Goal: Complete application form: Complete application form

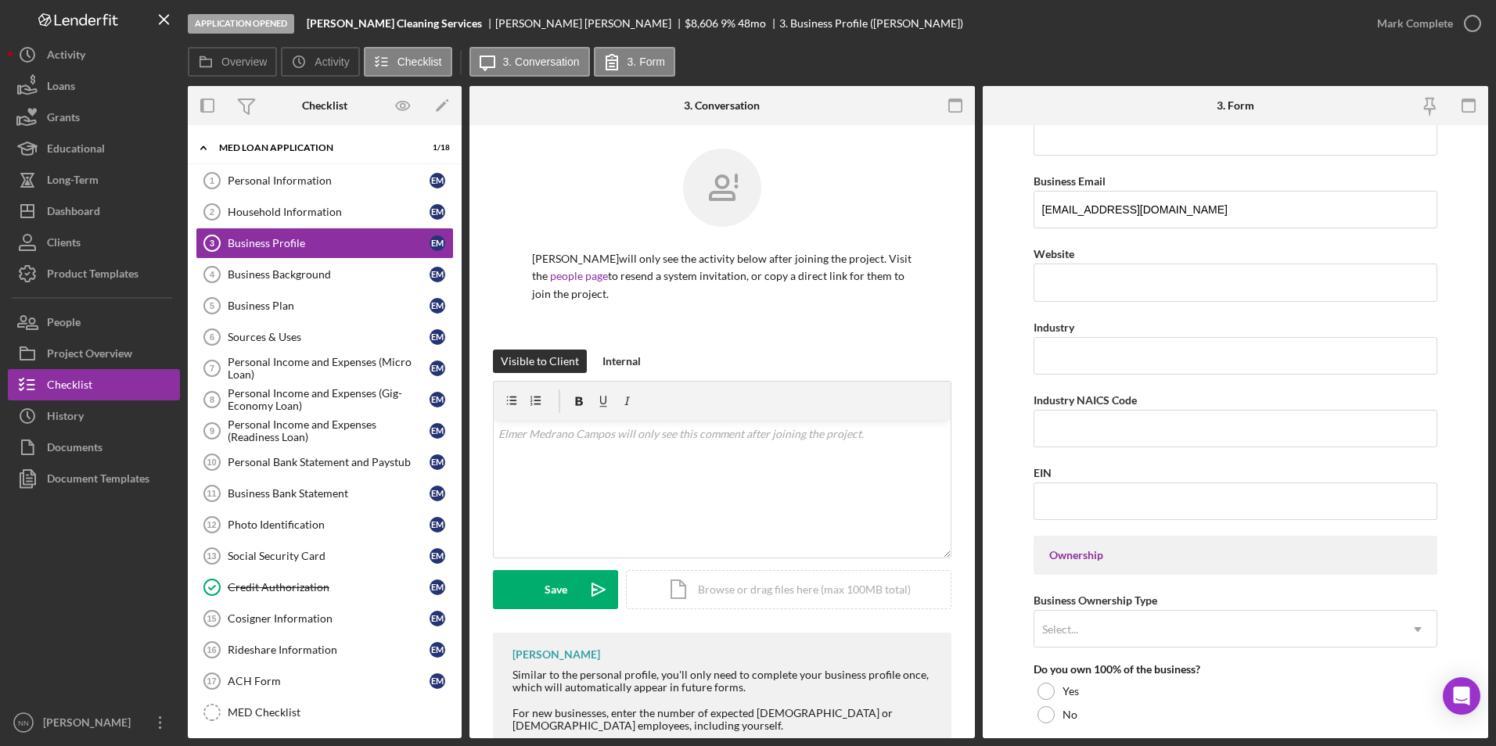
scroll to position [391, 0]
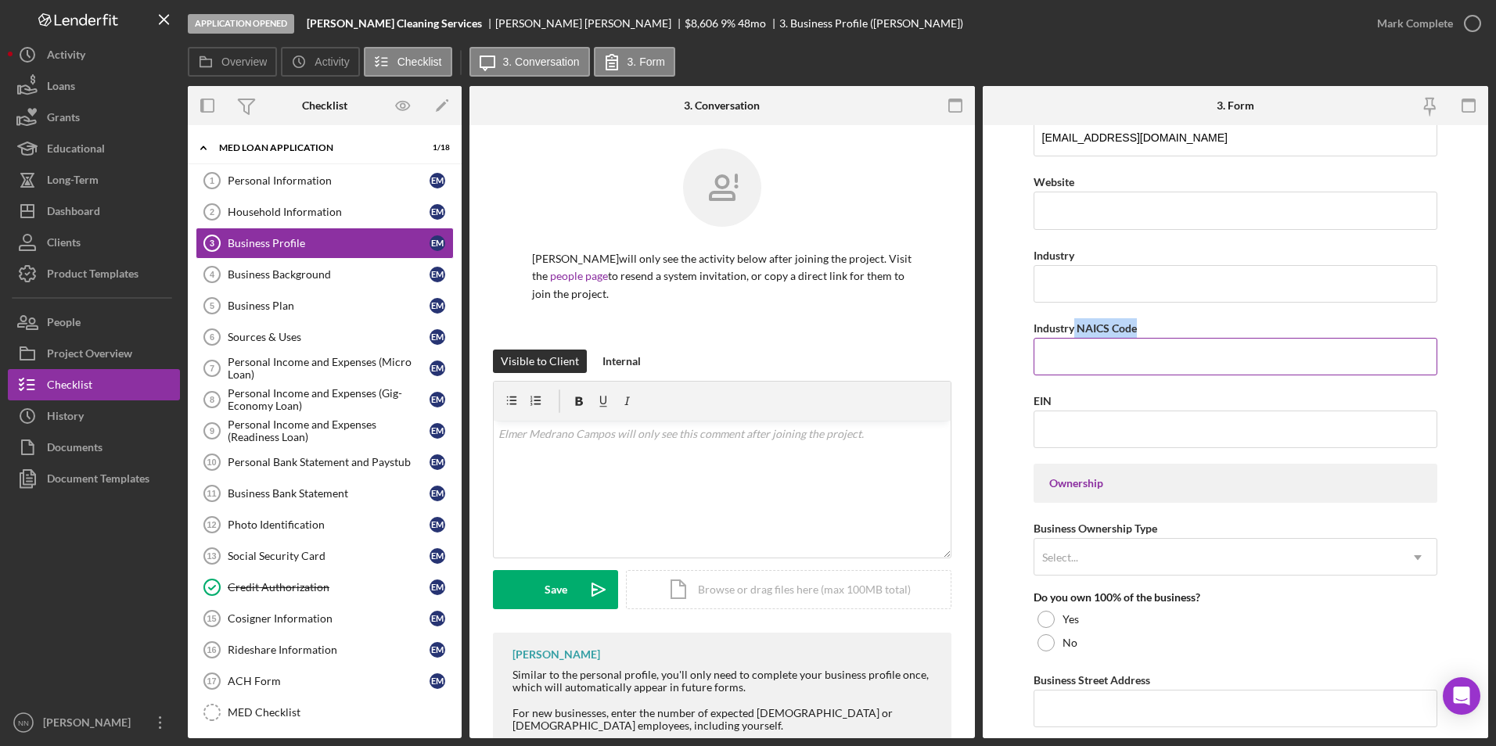
drag, startPoint x: 1146, startPoint y: 333, endPoint x: 1074, endPoint y: 329, distance: 72.8
click at [1074, 329] on div "Industry NAICS Code" at bounding box center [1236, 328] width 405 height 20
click at [1070, 419] on input "EIN" at bounding box center [1236, 430] width 405 height 38
drag, startPoint x: 1070, startPoint y: 418, endPoint x: 1052, endPoint y: 354, distance: 66.9
click at [1052, 354] on input "Industry NAICS Code" at bounding box center [1236, 357] width 405 height 38
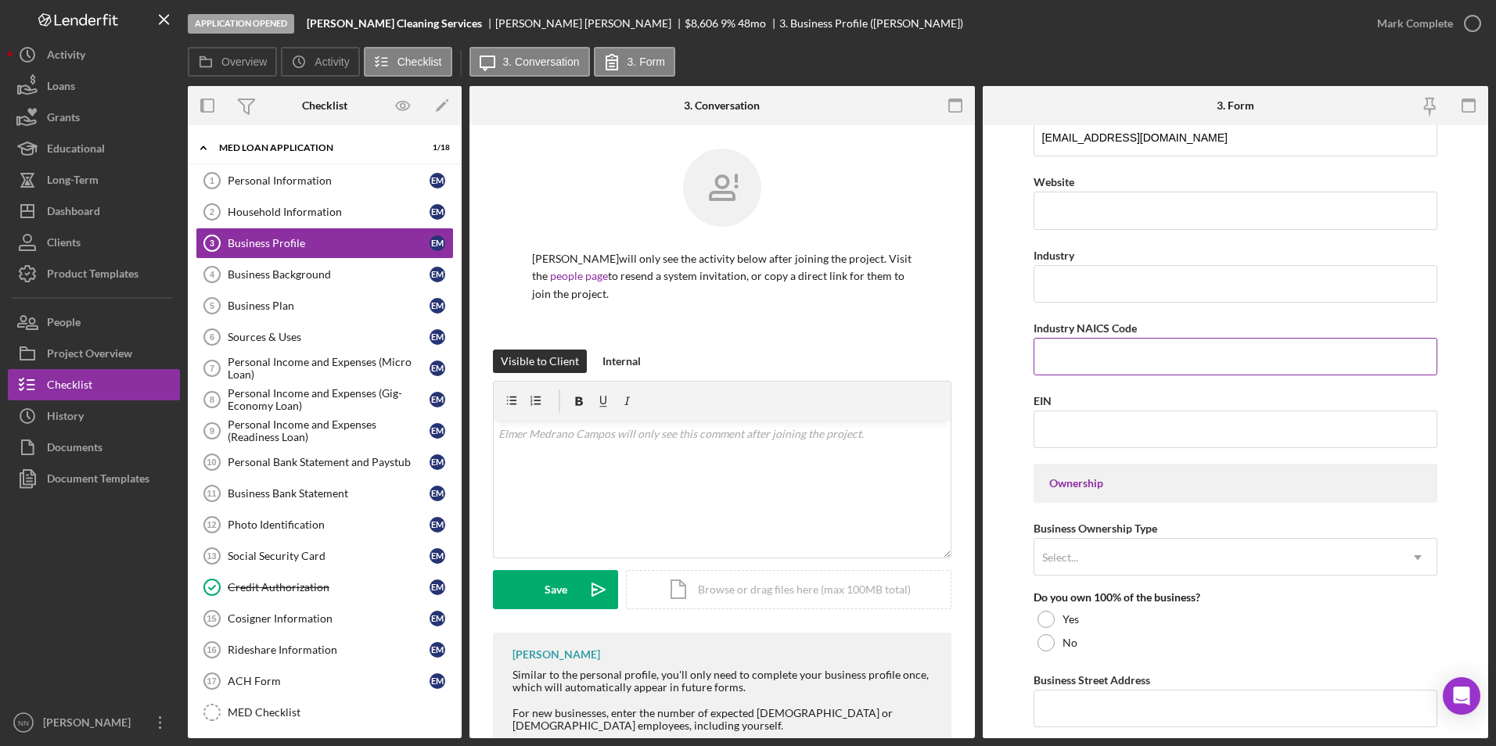
paste input "561720"
type input "561720"
click at [1088, 289] on input "Industry" at bounding box center [1236, 284] width 405 height 38
type input "C"
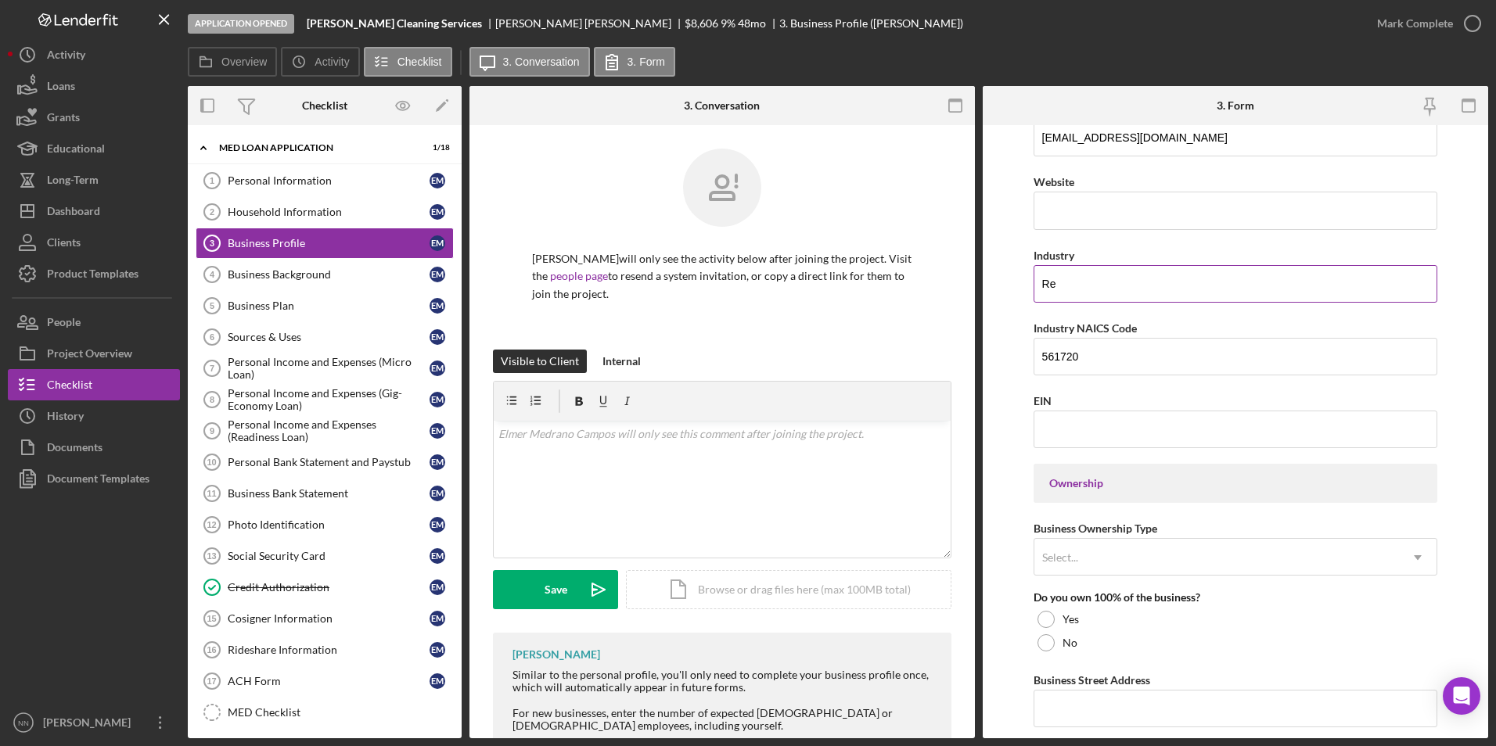
type input "R"
drag, startPoint x: 1114, startPoint y: 279, endPoint x: 1038, endPoint y: 280, distance: 76.7
click at [1038, 280] on input "Cleaning" at bounding box center [1236, 284] width 405 height 38
drag, startPoint x: 1256, startPoint y: 281, endPoint x: 1186, endPoint y: 284, distance: 69.7
click at [1186, 284] on input "Environmental Maintenance (Housekeeping," at bounding box center [1236, 284] width 405 height 38
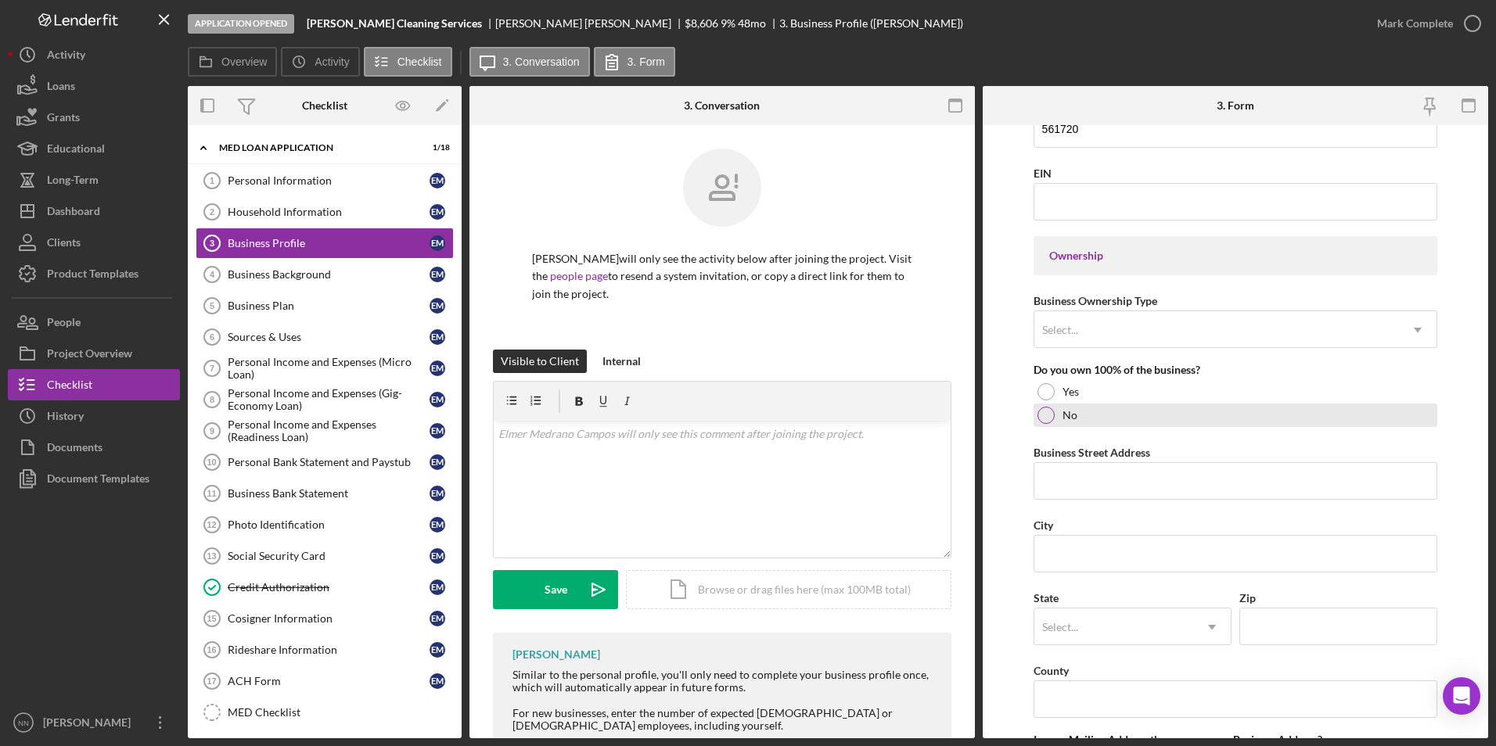
scroll to position [626, 0]
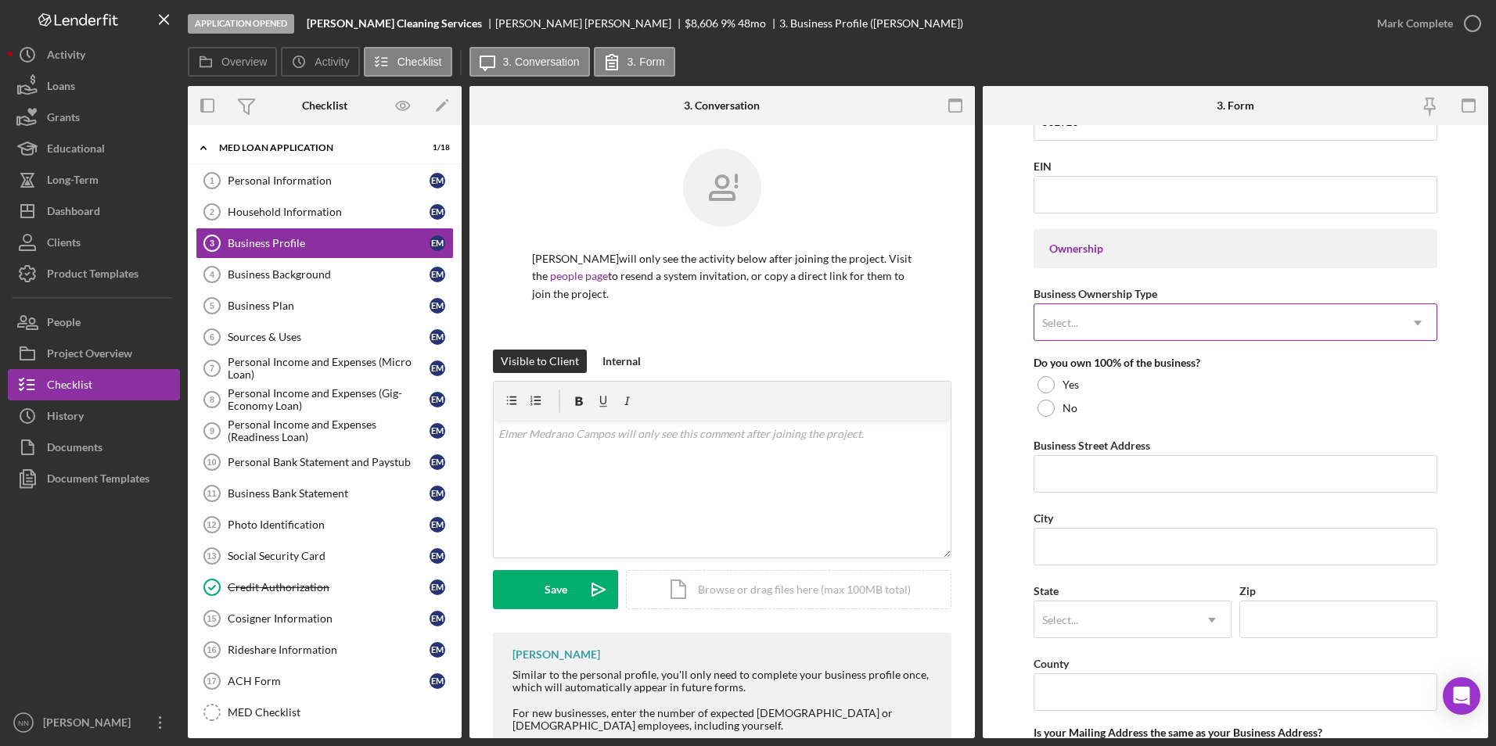
type input "Environmental Maintenance (Residential and office cleaning)"
click at [1109, 321] on div "Select..." at bounding box center [1216, 323] width 365 height 36
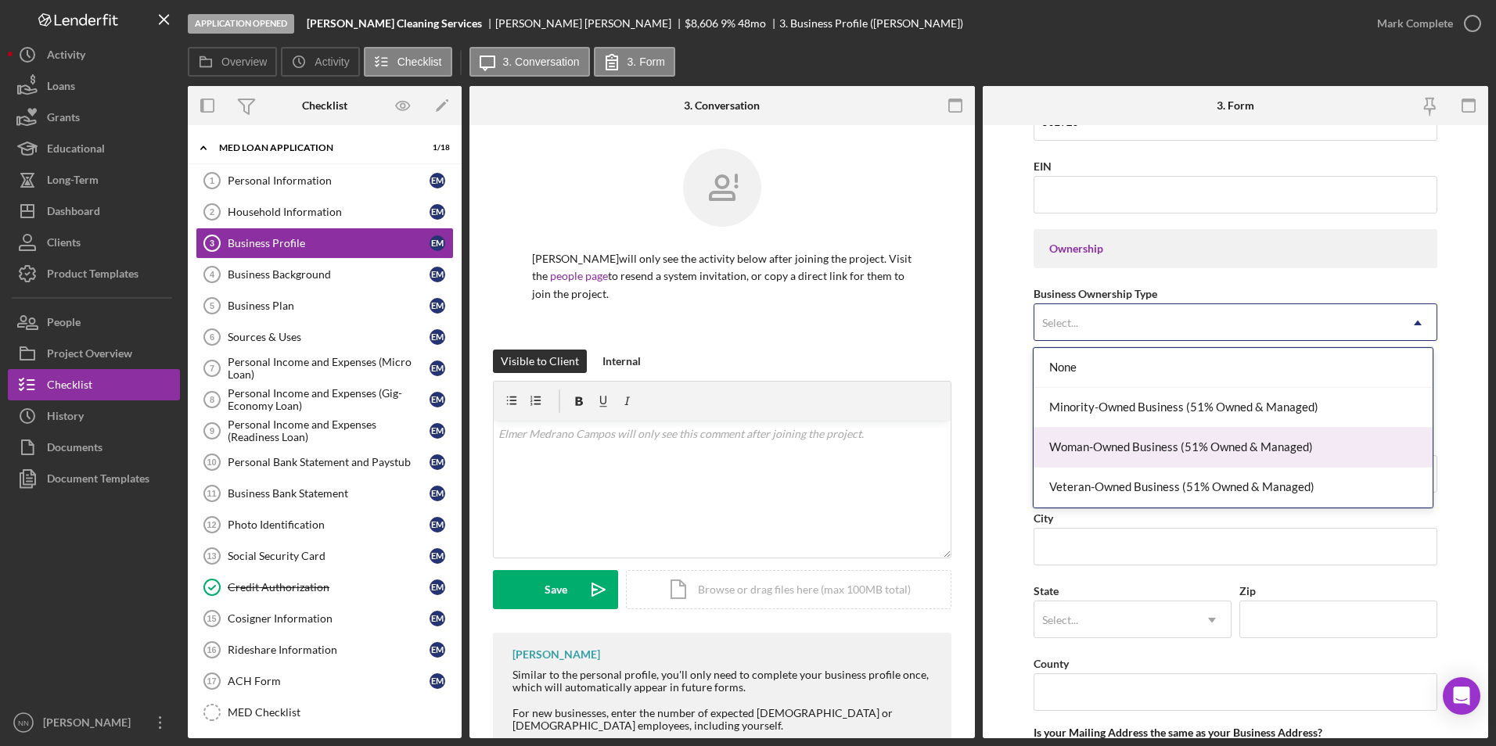
click at [1128, 444] on div "Woman-Owned Business (51% Owned & Managed)" at bounding box center [1233, 448] width 399 height 40
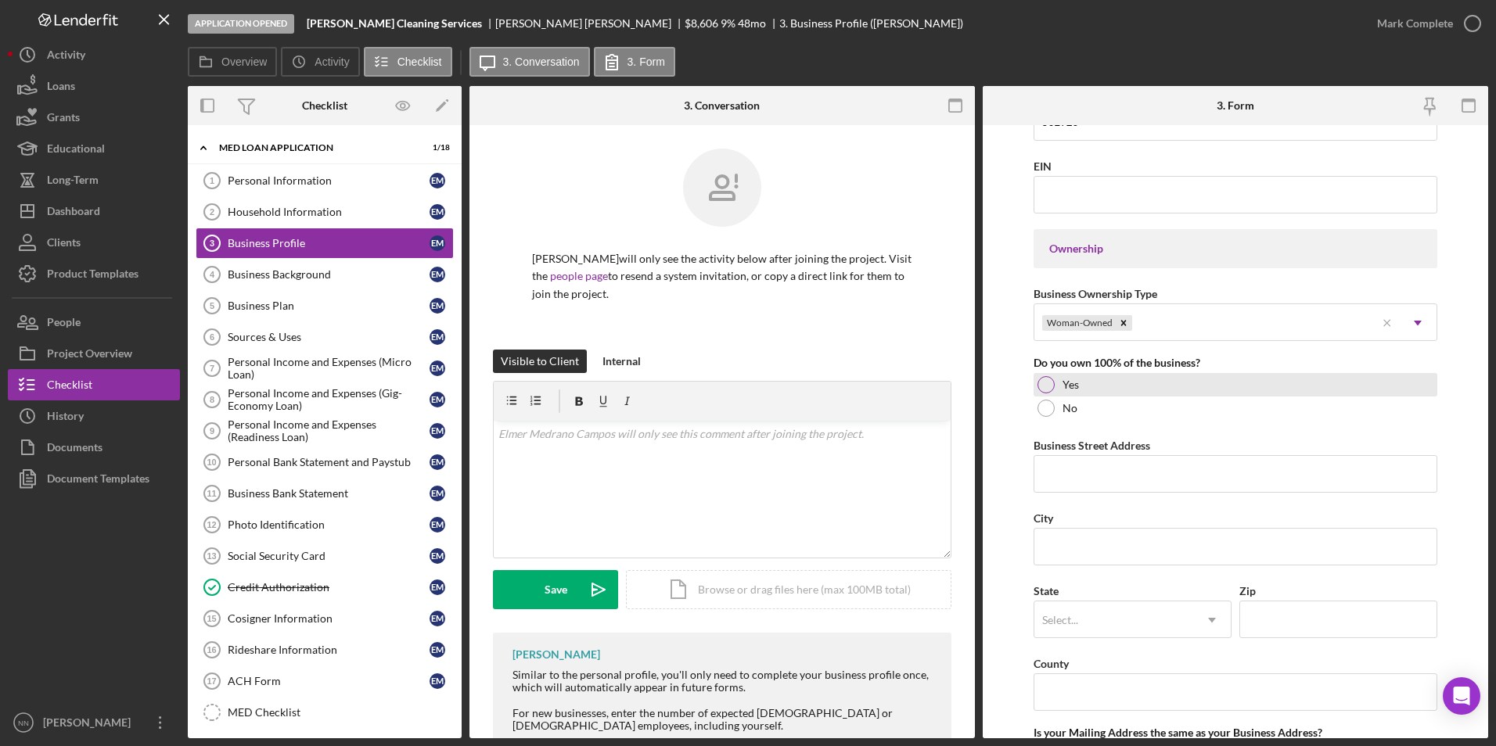
click at [1048, 390] on div at bounding box center [1046, 384] width 17 height 17
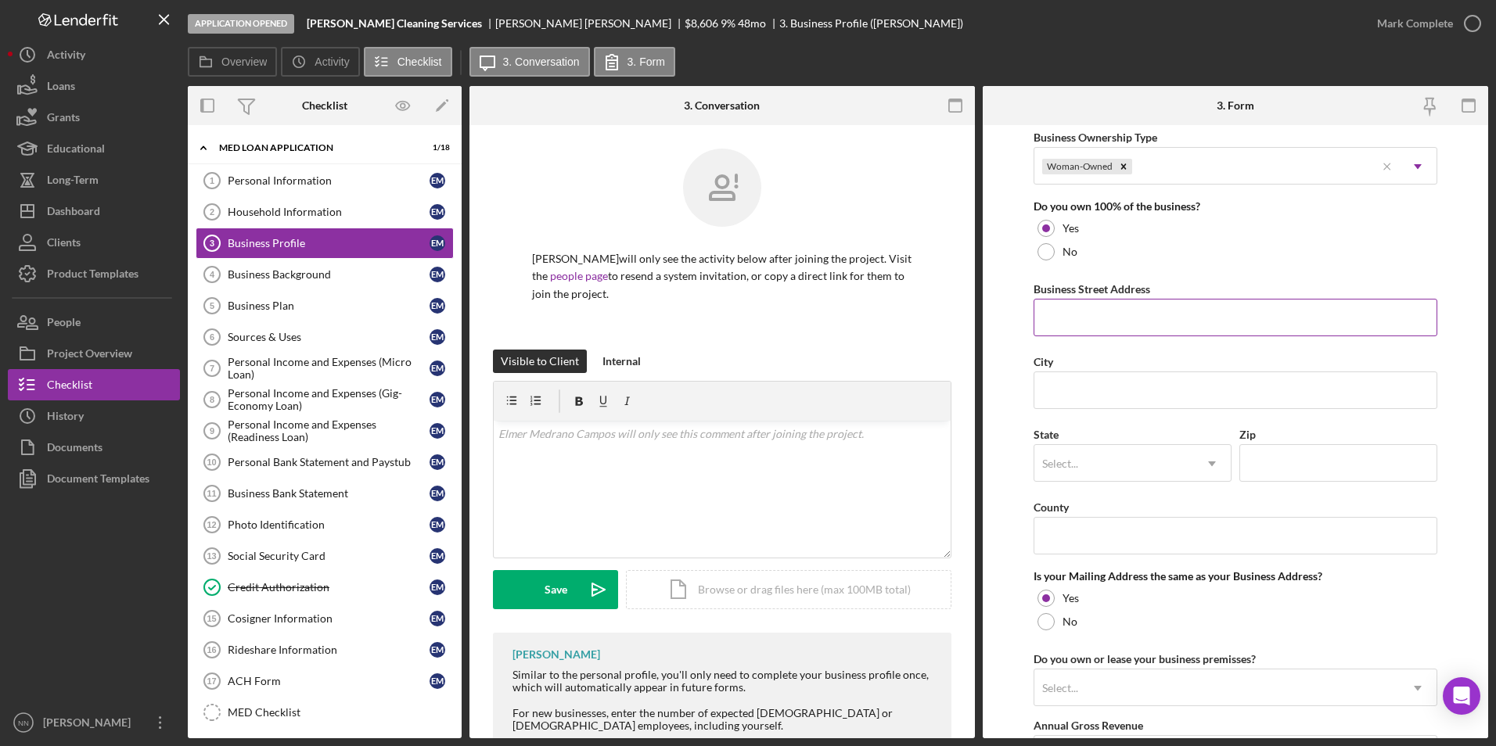
click at [1054, 313] on input "Business Street Address" at bounding box center [1236, 318] width 405 height 38
click at [1473, 290] on form "Business Name Julissa Cleaning Services DBA Business Start Date Legal Structure…" at bounding box center [1235, 431] width 505 height 613
click at [1111, 394] on input "City" at bounding box center [1236, 391] width 405 height 38
type input "Charlotte"
type input "3341 Magnolia Hill Dr, Apt 1804"
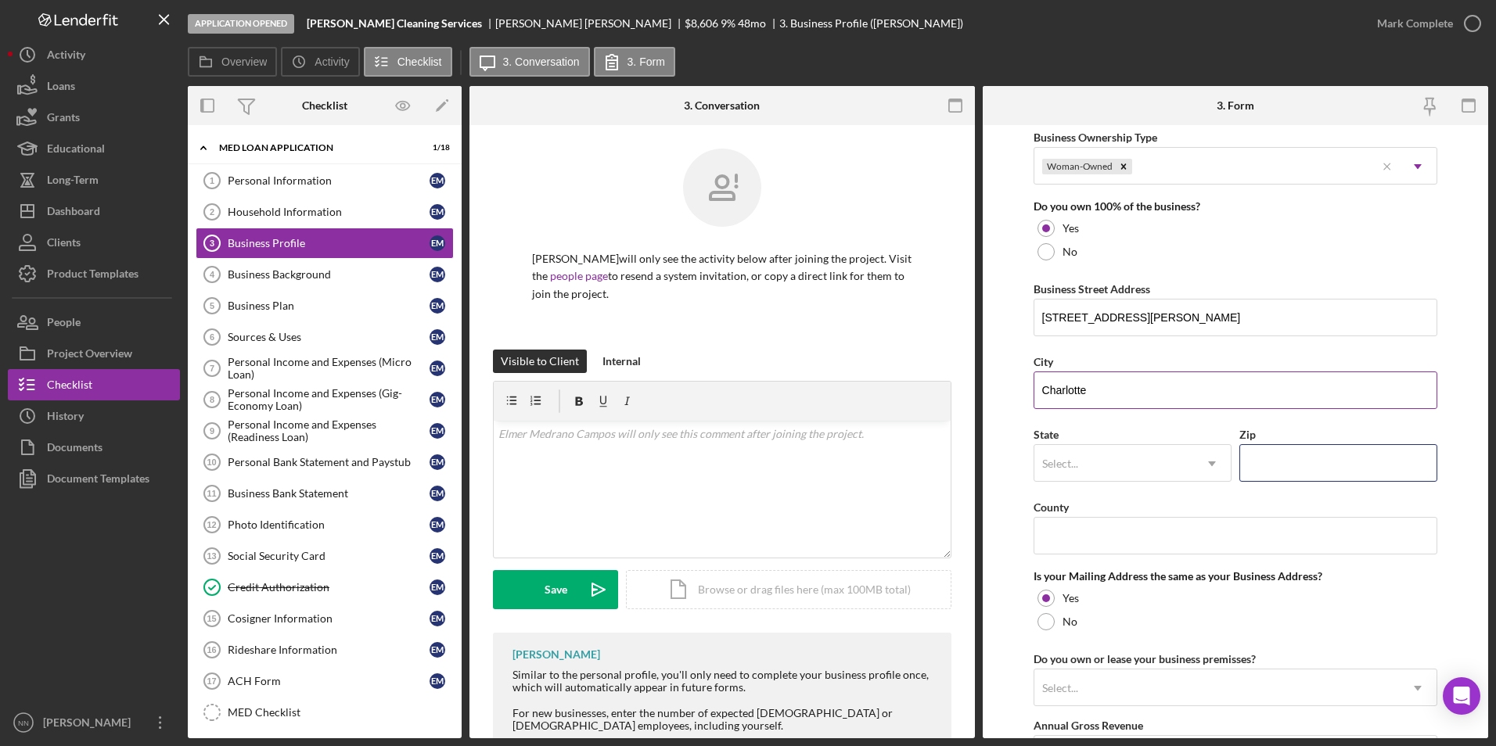
type input "28205"
type input "North Carolina"
drag, startPoint x: 1267, startPoint y: 457, endPoint x: 1311, endPoint y: 457, distance: 43.8
click at [1311, 457] on input "28205" at bounding box center [1338, 463] width 198 height 38
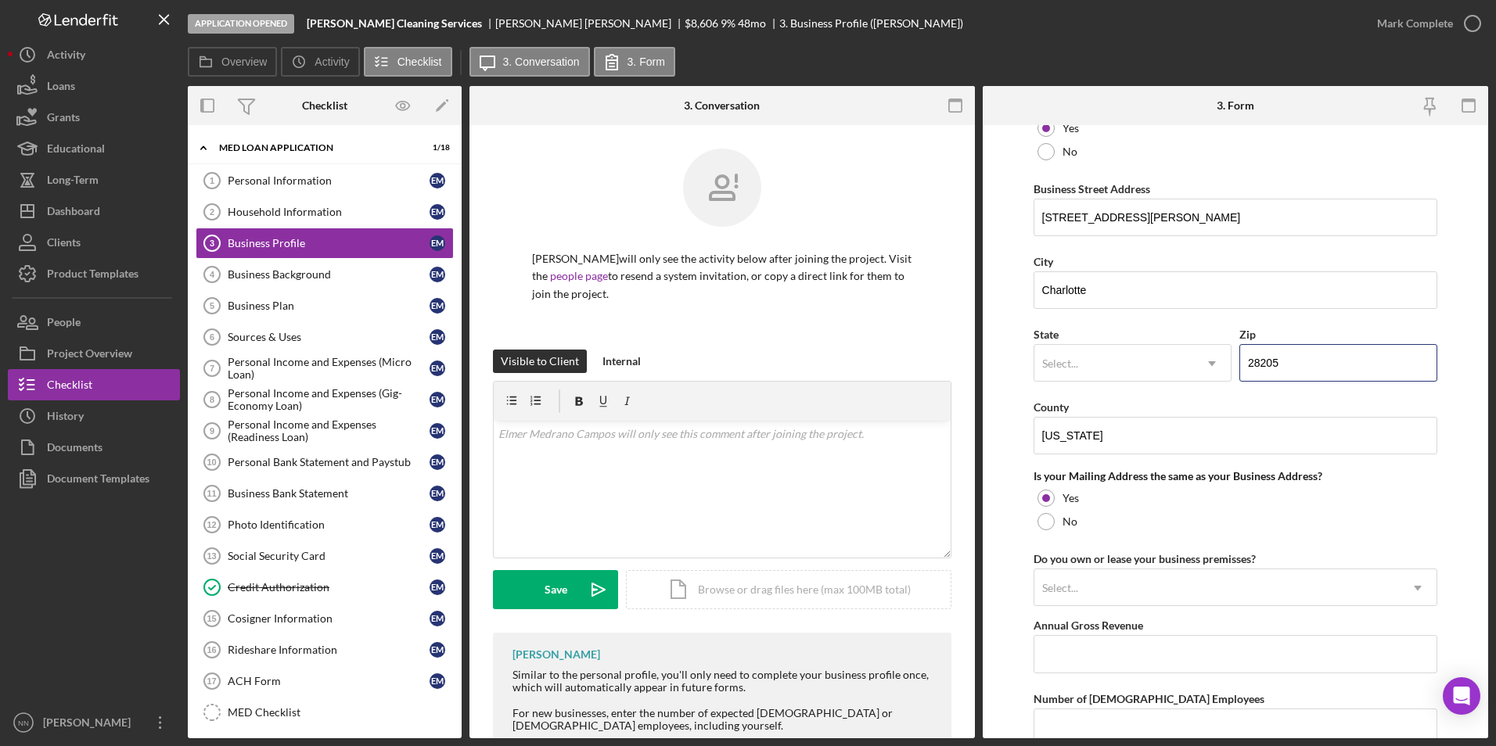
scroll to position [1045, 0]
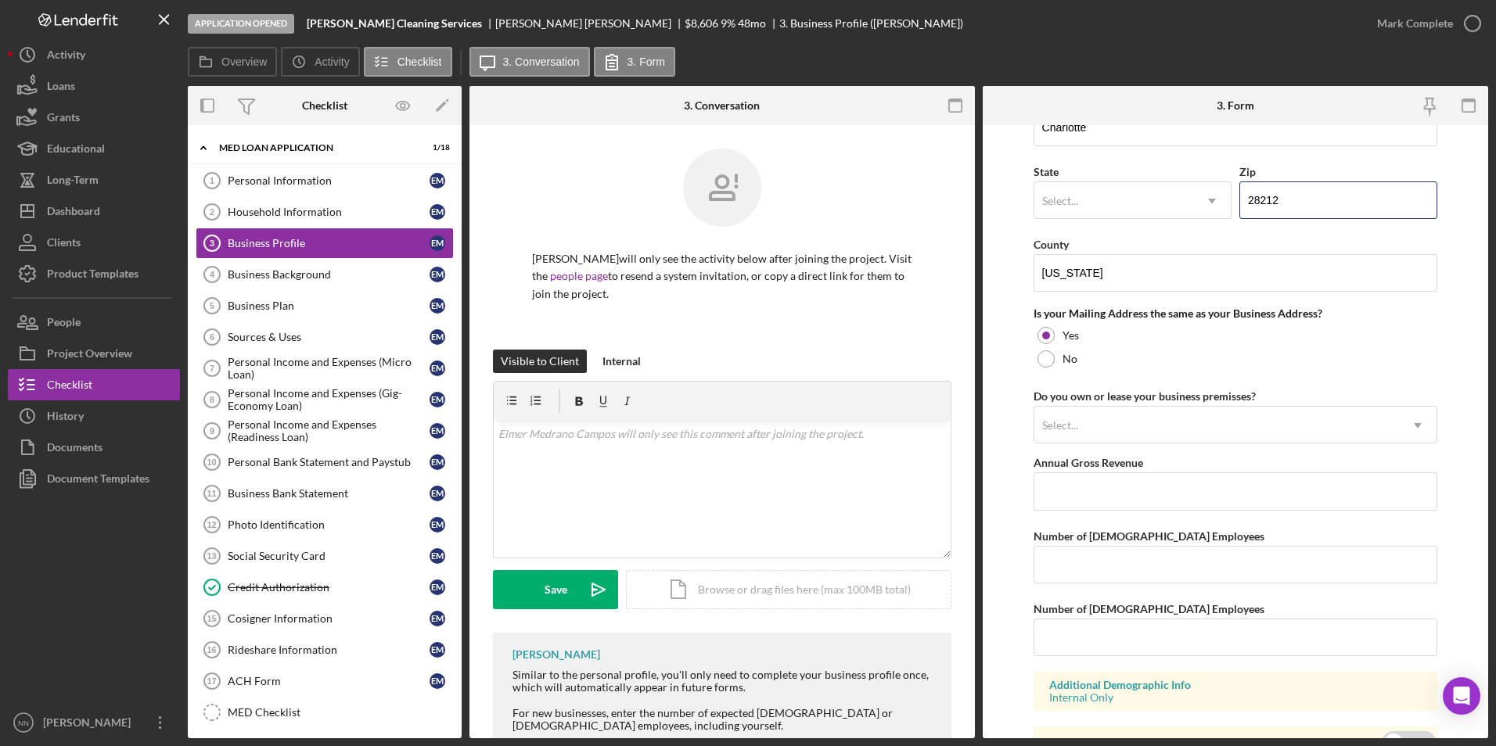
type input "28212"
drag, startPoint x: 1183, startPoint y: 397, endPoint x: 1184, endPoint y: 412, distance: 14.9
click at [1183, 396] on div "Do you own or lease your business premisses? Select... Icon/Dropdown Arrow" at bounding box center [1236, 415] width 405 height 57
click at [1184, 412] on div "Select..." at bounding box center [1216, 426] width 365 height 36
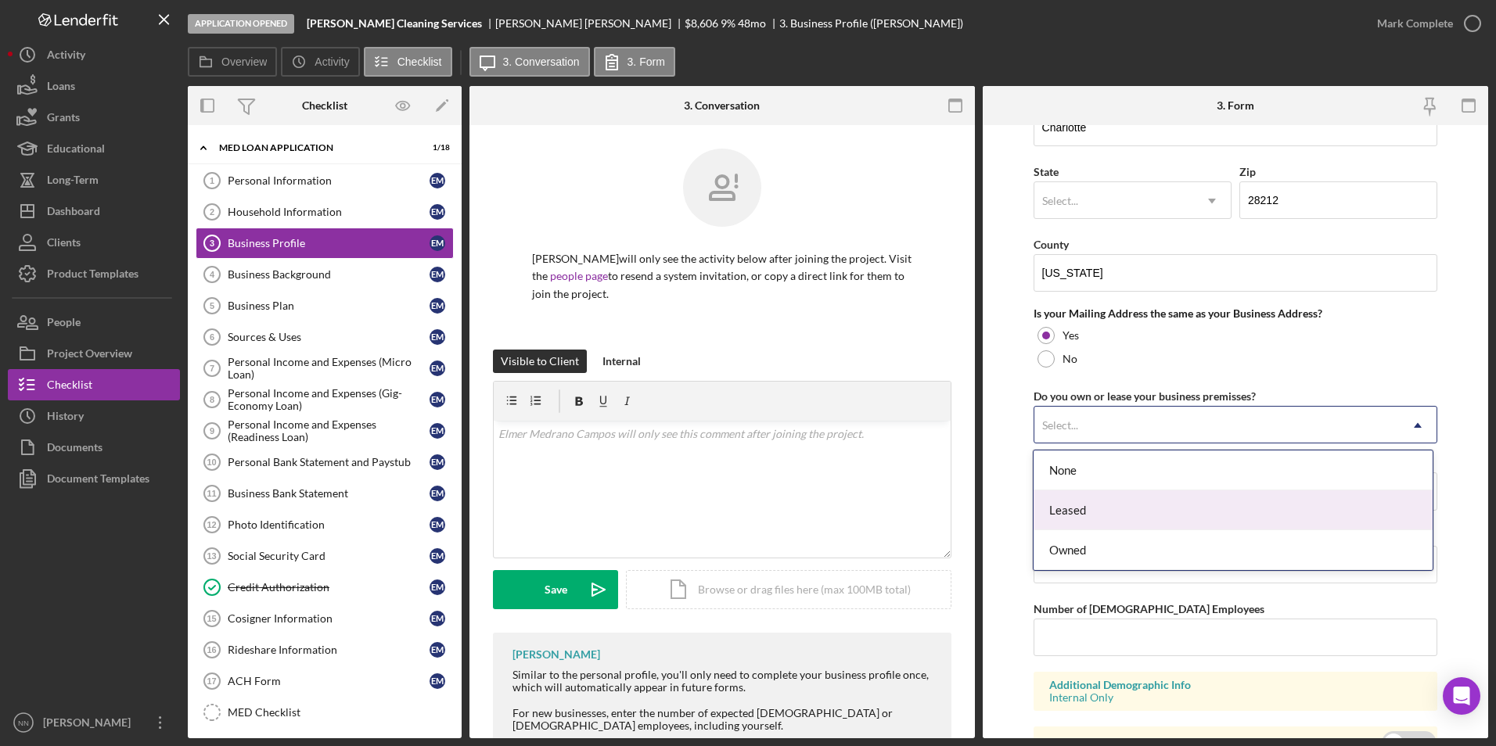
click at [1161, 505] on div "Leased" at bounding box center [1233, 511] width 399 height 40
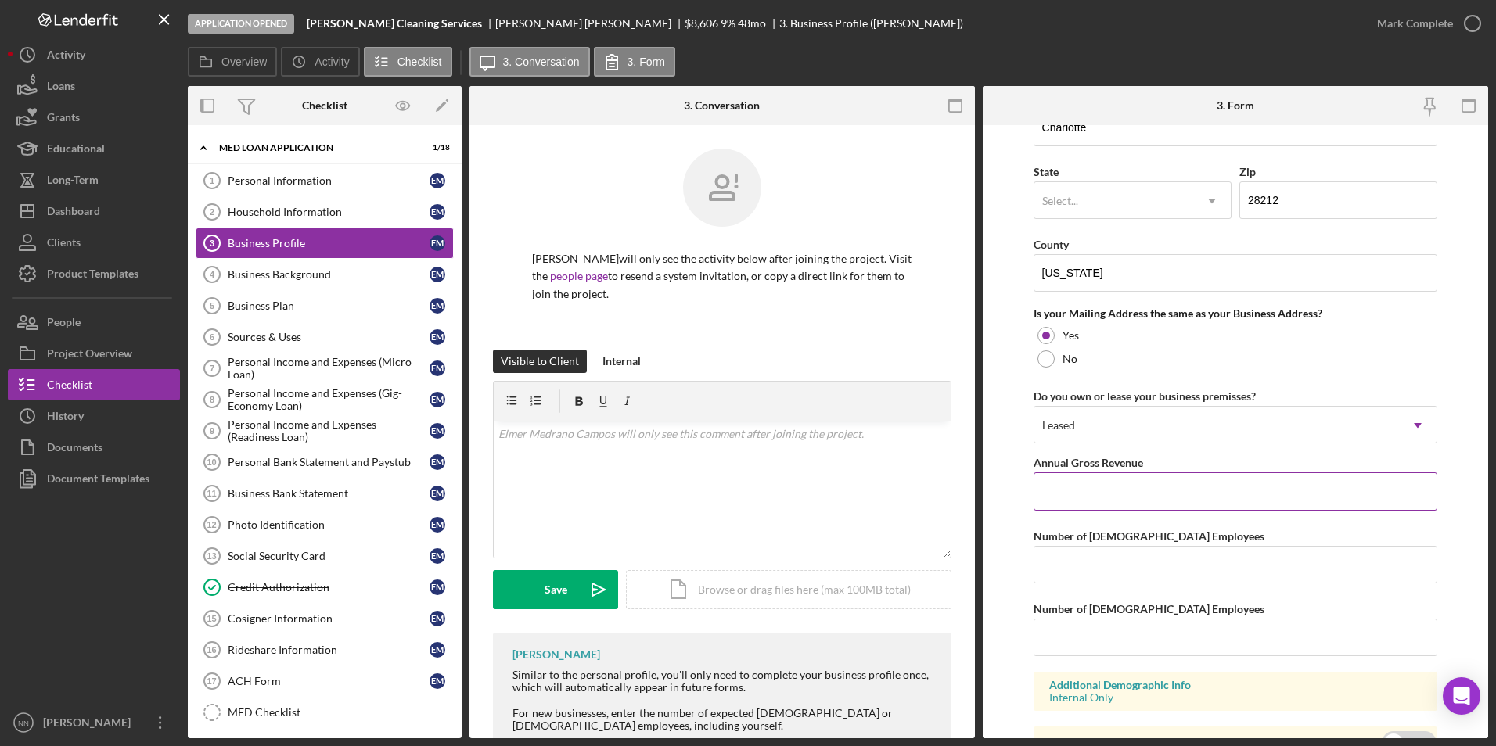
click at [1145, 498] on input "Annual Gross Revenue" at bounding box center [1236, 492] width 405 height 38
click at [1458, 378] on form "Business Name Julissa Cleaning Services DBA Business Start Date Legal Structure…" at bounding box center [1235, 431] width 505 height 613
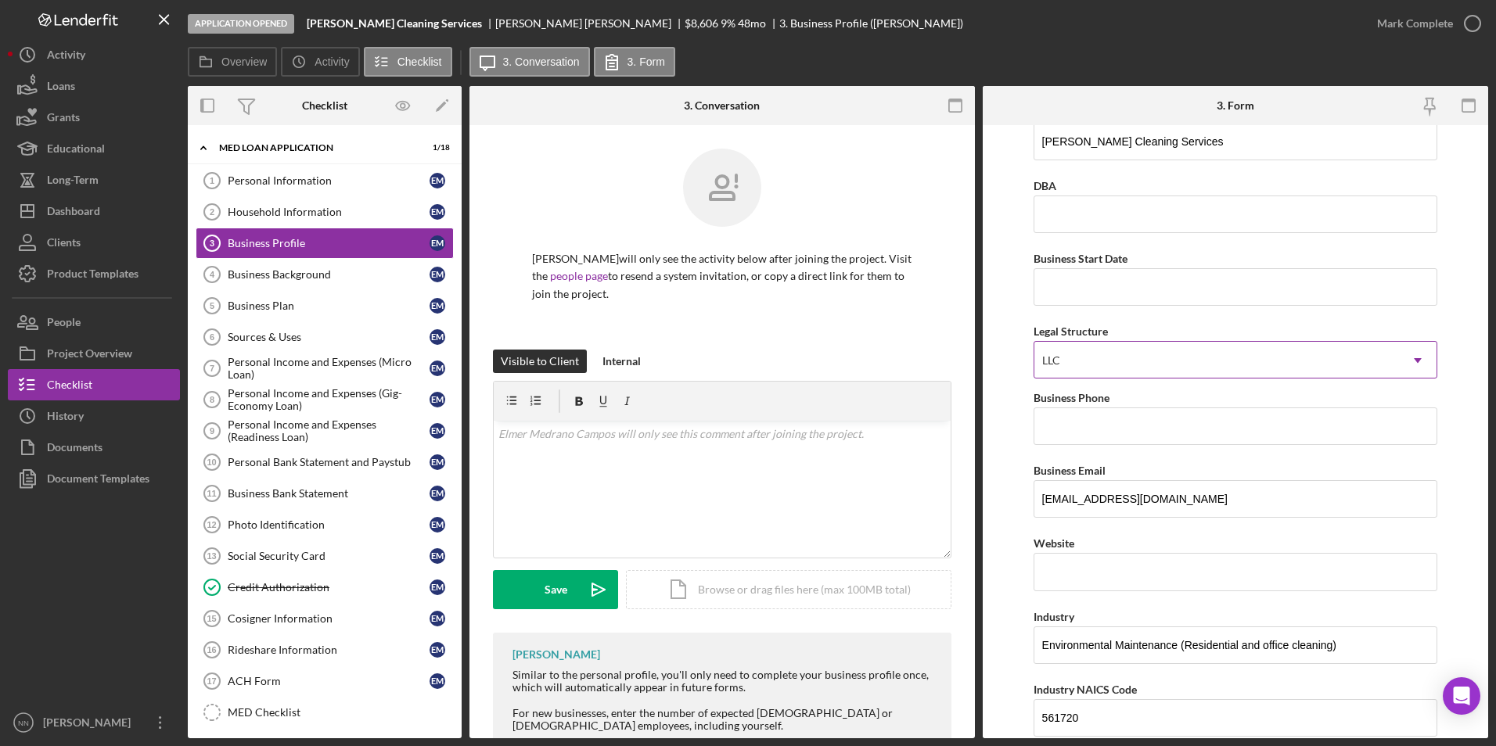
scroll to position [0, 0]
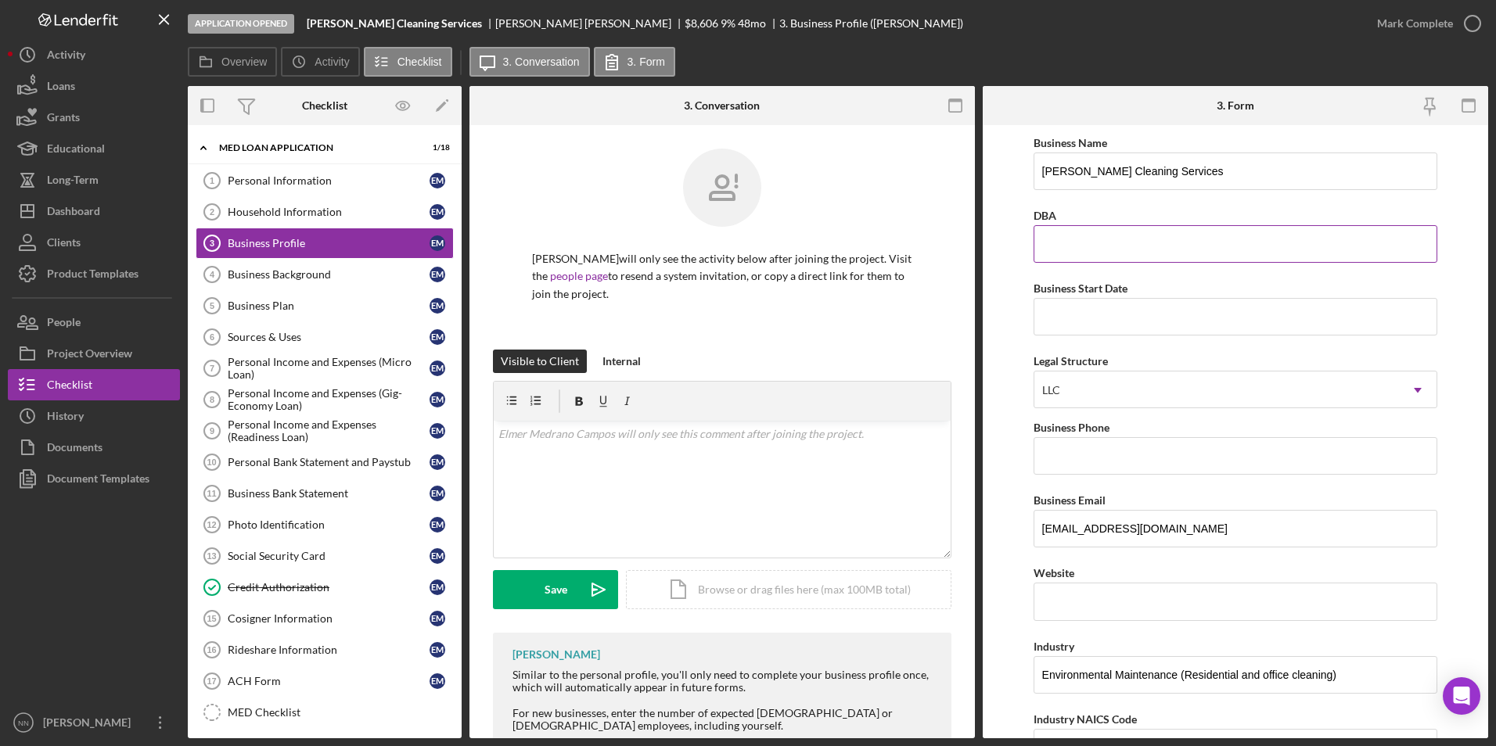
click at [1115, 238] on input "DBA" at bounding box center [1236, 244] width 405 height 38
drag, startPoint x: 1063, startPoint y: 216, endPoint x: 1030, endPoint y: 217, distance: 32.9
click at [1030, 217] on form "Business Name Julissa Cleaning Services DBA Business Start Date Legal Structure…" at bounding box center [1235, 431] width 505 height 613
click at [1047, 223] on div "DBA" at bounding box center [1236, 216] width 405 height 20
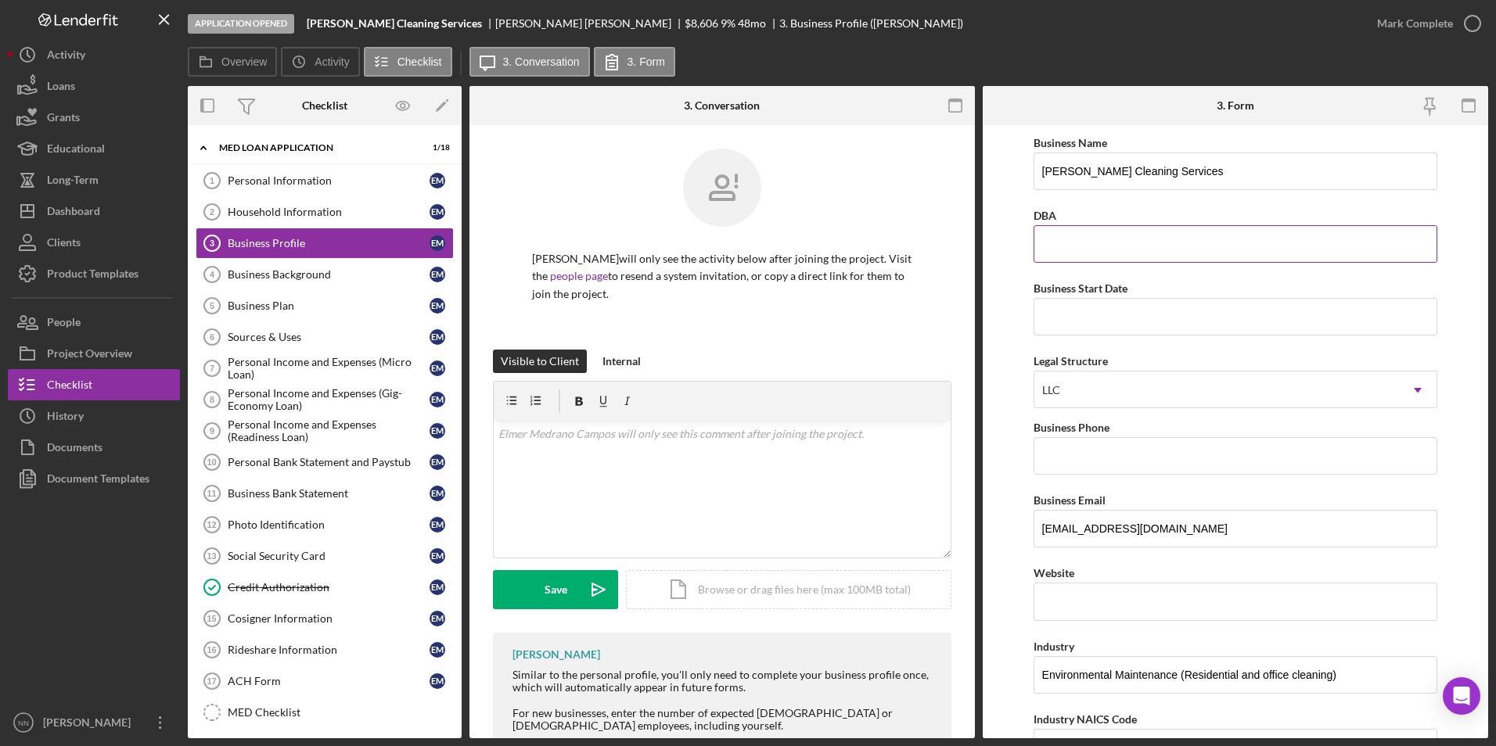
click at [1052, 231] on input "DBA" at bounding box center [1236, 244] width 405 height 38
type input "10/01/2023"
drag, startPoint x: 1134, startPoint y: 238, endPoint x: 1029, endPoint y: 243, distance: 105.0
click at [1029, 243] on form "Business Name Julissa Cleaning Services DBA 10/01/2023 Business Start Date Lega…" at bounding box center [1235, 431] width 505 height 613
drag, startPoint x: 1115, startPoint y: 304, endPoint x: 1107, endPoint y: 306, distance: 8.2
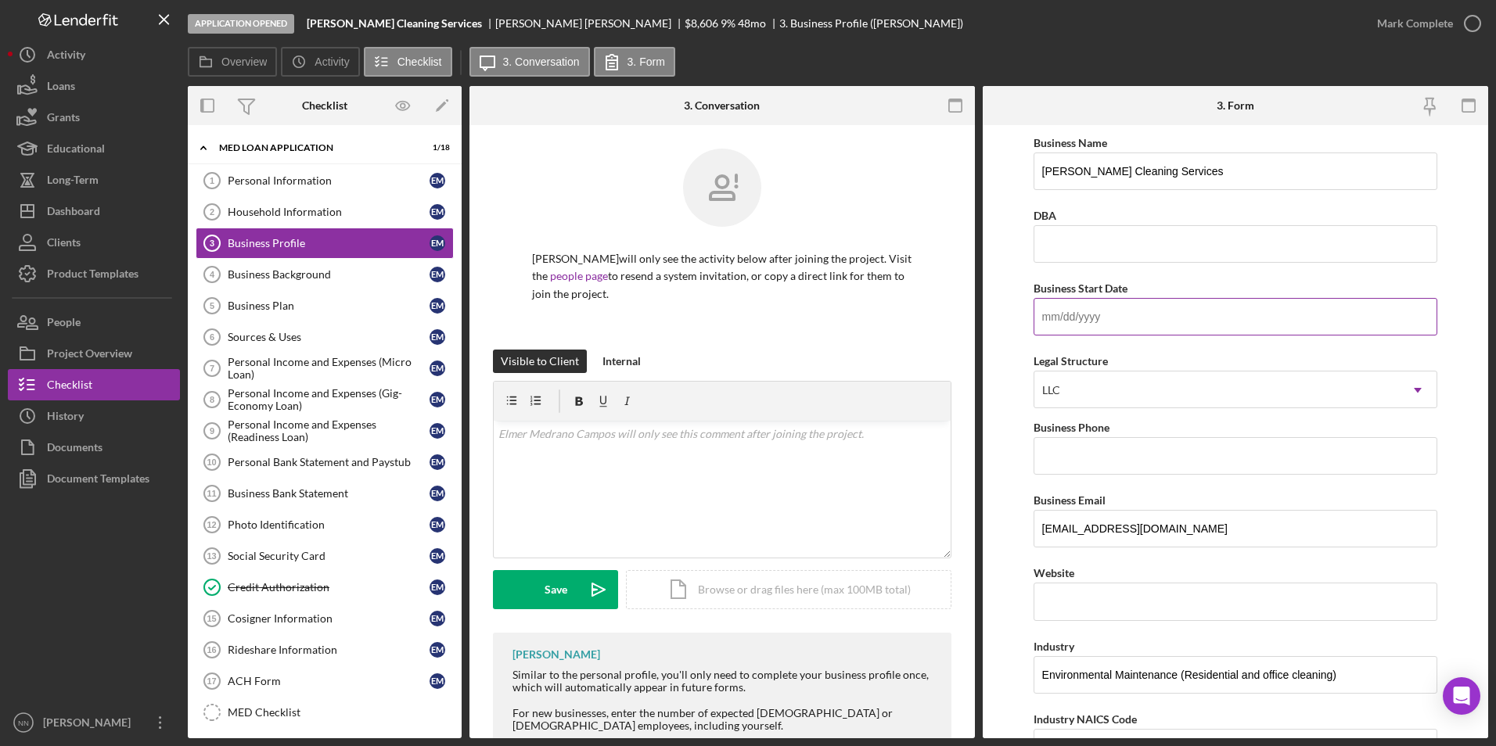
click at [1115, 304] on input "Business Start Date" at bounding box center [1236, 317] width 405 height 38
paste input "10/01/2023"
type input "10/01/2023"
click at [1109, 383] on div "LLC" at bounding box center [1216, 390] width 365 height 36
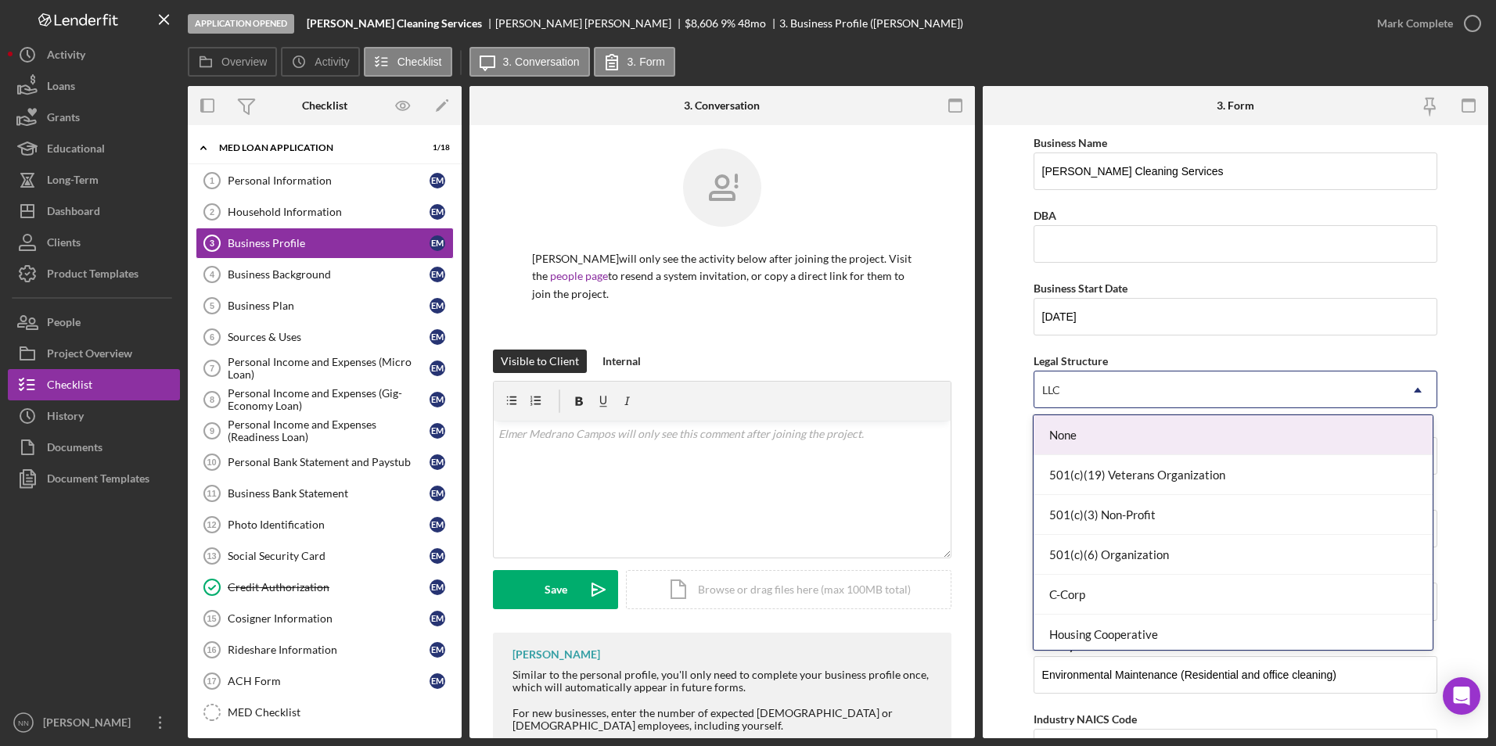
click at [1463, 369] on form "Business Name Julissa Cleaning Services DBA Business Start Date 10/01/2023 Lega…" at bounding box center [1235, 431] width 505 height 613
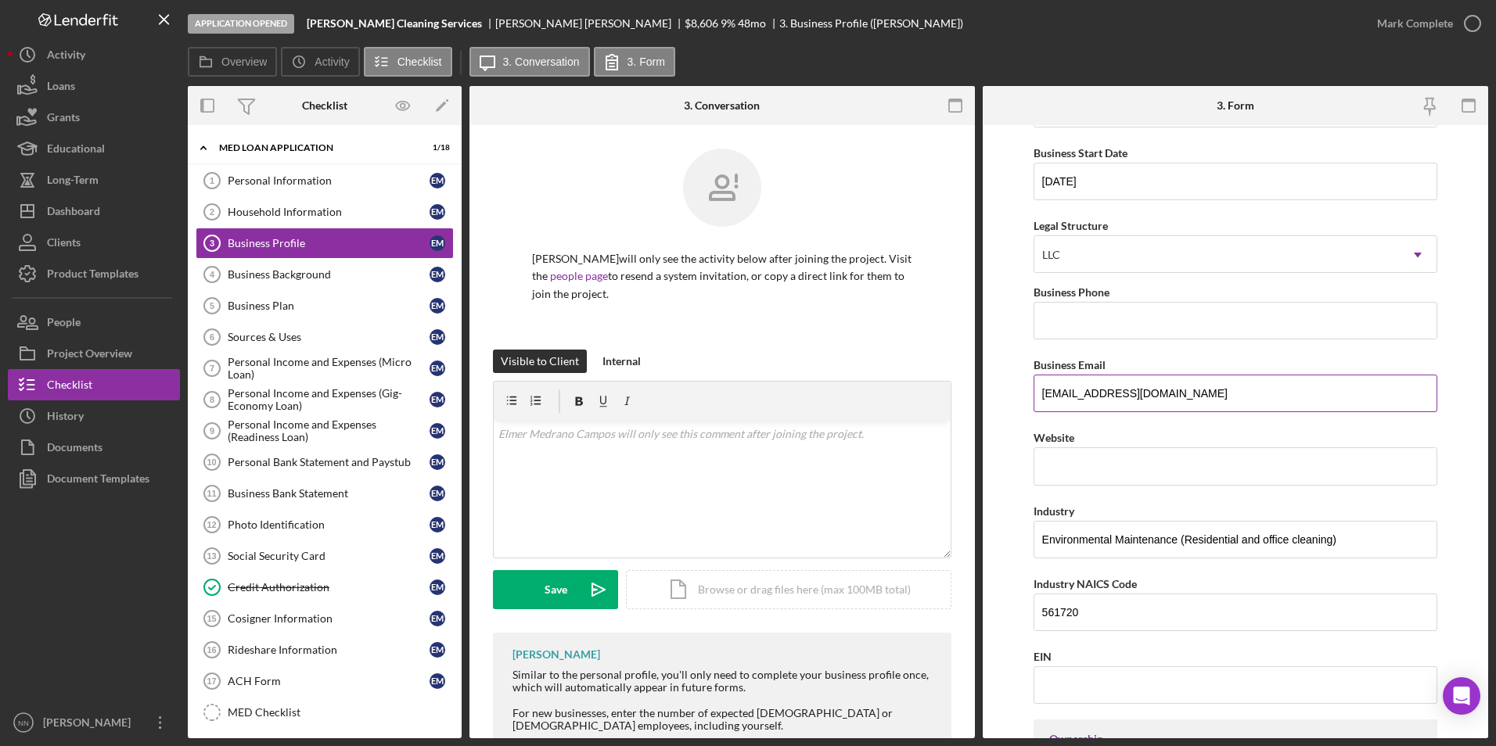
scroll to position [156, 0]
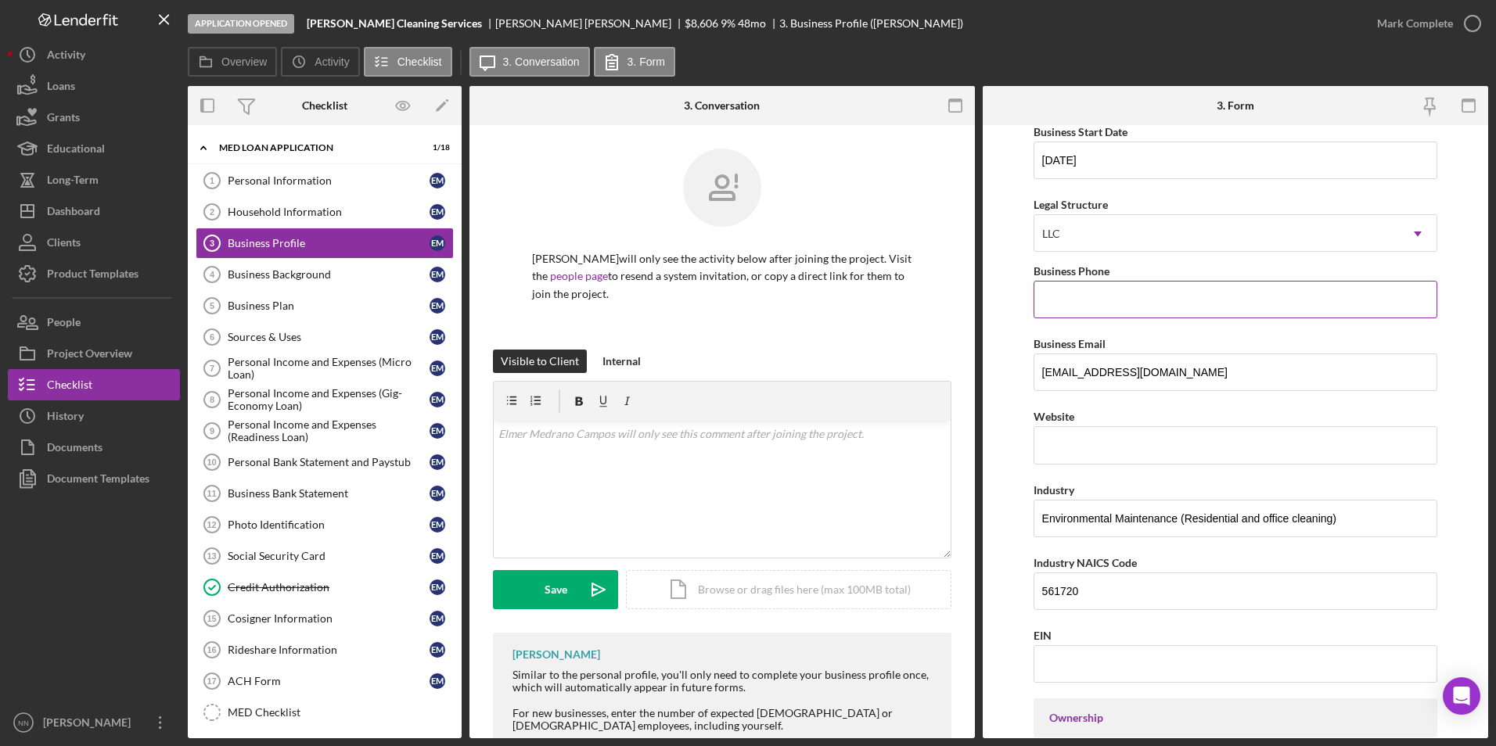
click at [1185, 313] on input "Business Phone" at bounding box center [1236, 300] width 405 height 38
click at [1462, 279] on form "Business Name Julissa Cleaning Services DBA Business Start Date 10/01/2023 Lega…" at bounding box center [1235, 431] width 505 height 613
click at [1163, 441] on input "Website" at bounding box center [1236, 445] width 405 height 38
click at [1451, 354] on form "Business Name Julissa Cleaning Services DBA Business Start Date 10/01/2023 Lega…" at bounding box center [1235, 431] width 505 height 613
click at [1261, 291] on input "Business Phone" at bounding box center [1236, 300] width 405 height 38
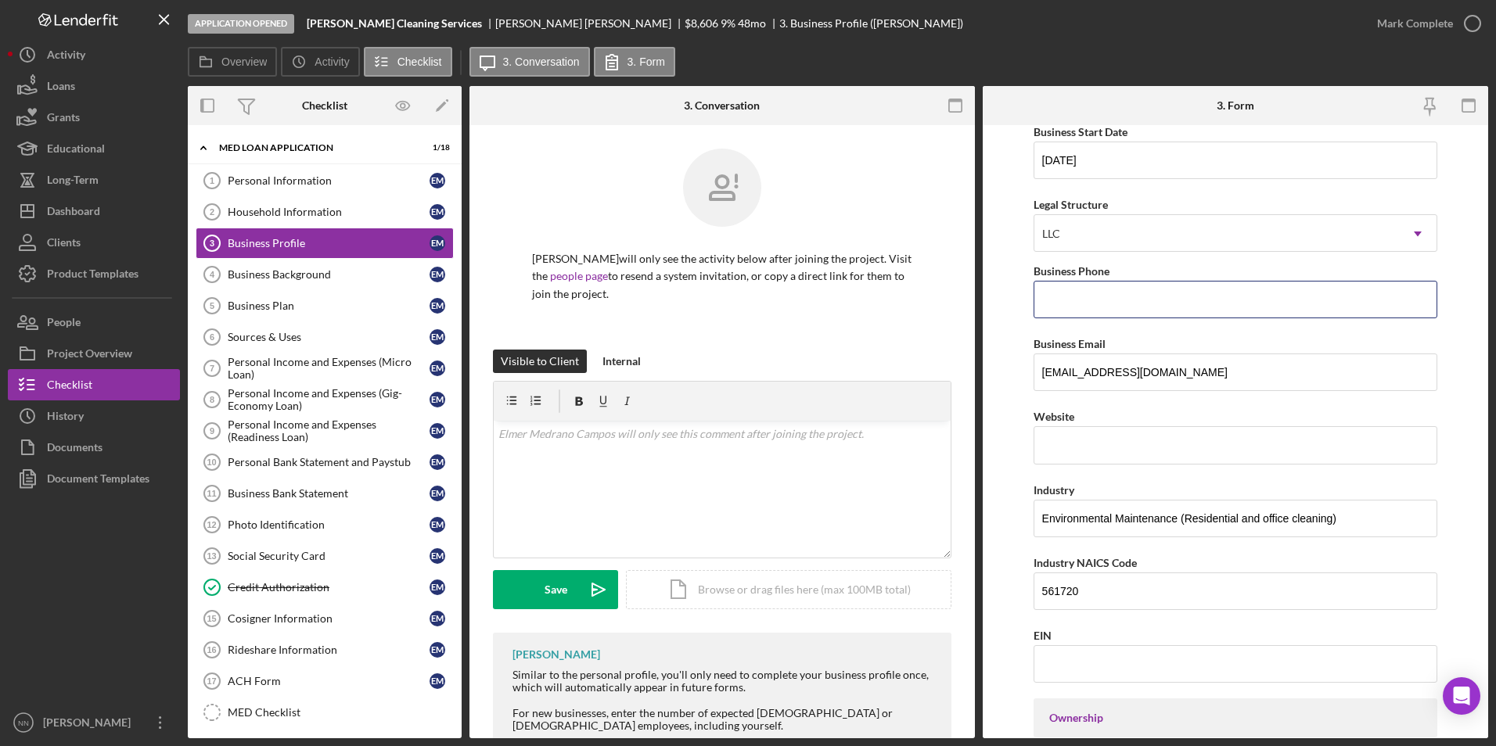
type input "(443) 967-9558"
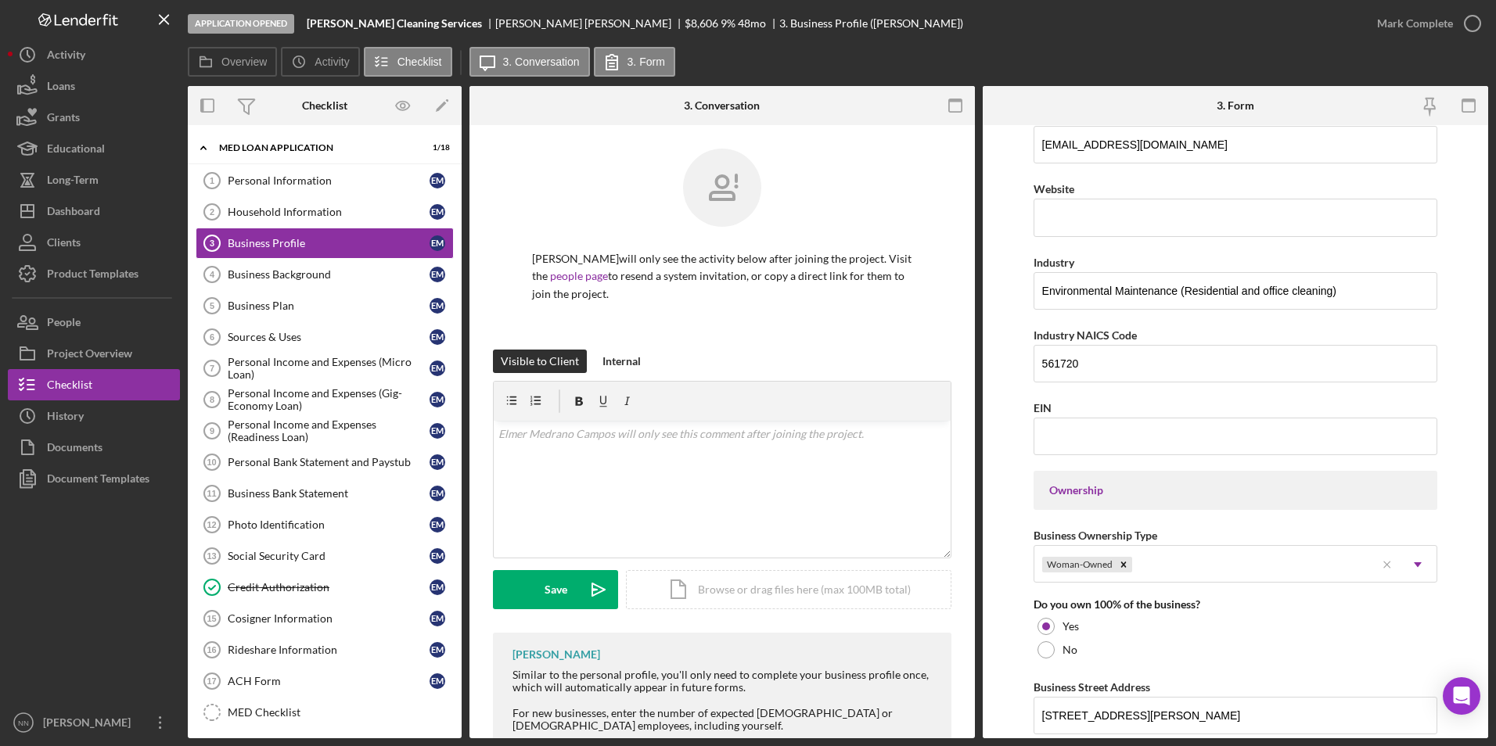
scroll to position [391, 0]
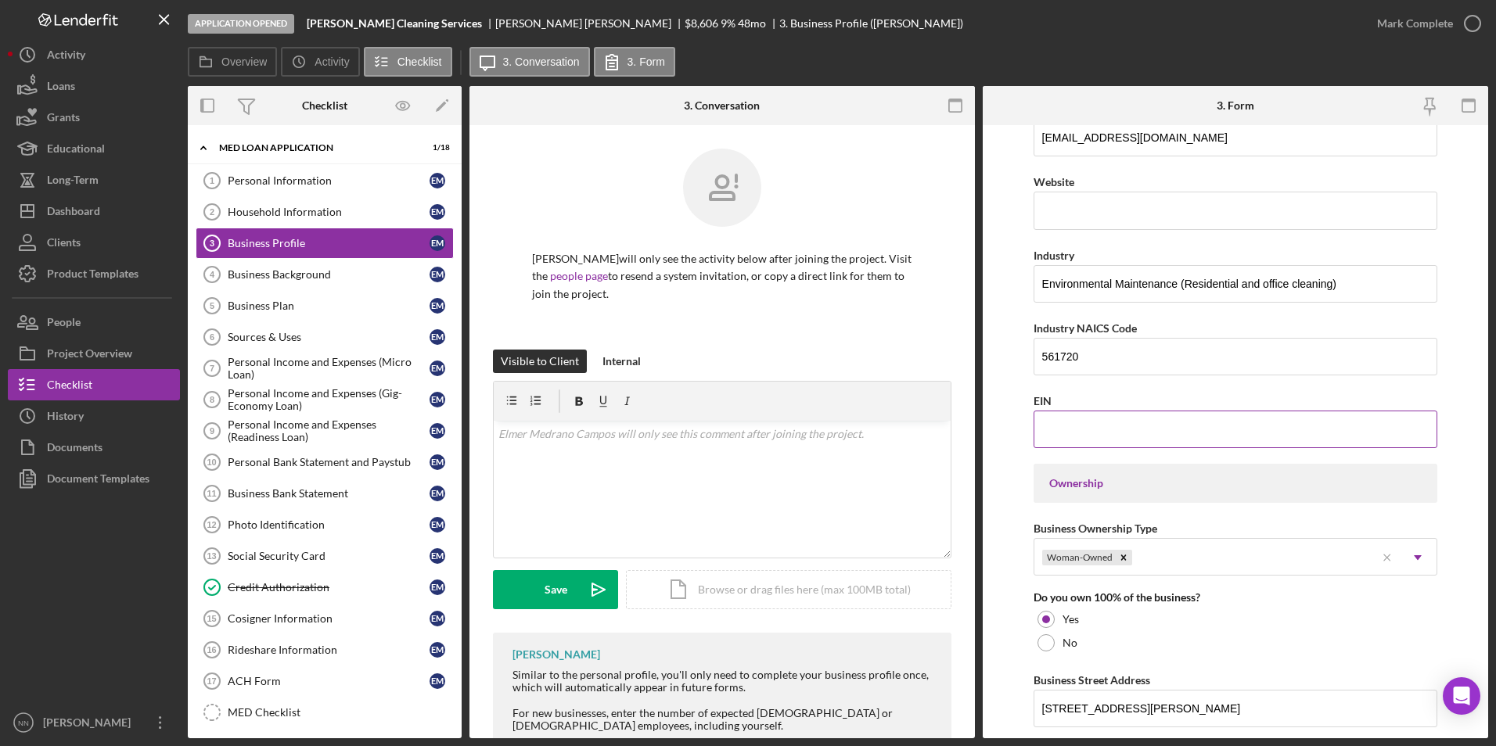
click at [1054, 420] on input "EIN" at bounding box center [1236, 430] width 405 height 38
drag, startPoint x: 1048, startPoint y: 400, endPoint x: 1034, endPoint y: 400, distance: 14.1
click at [1034, 400] on label "EIN" at bounding box center [1043, 400] width 18 height 13
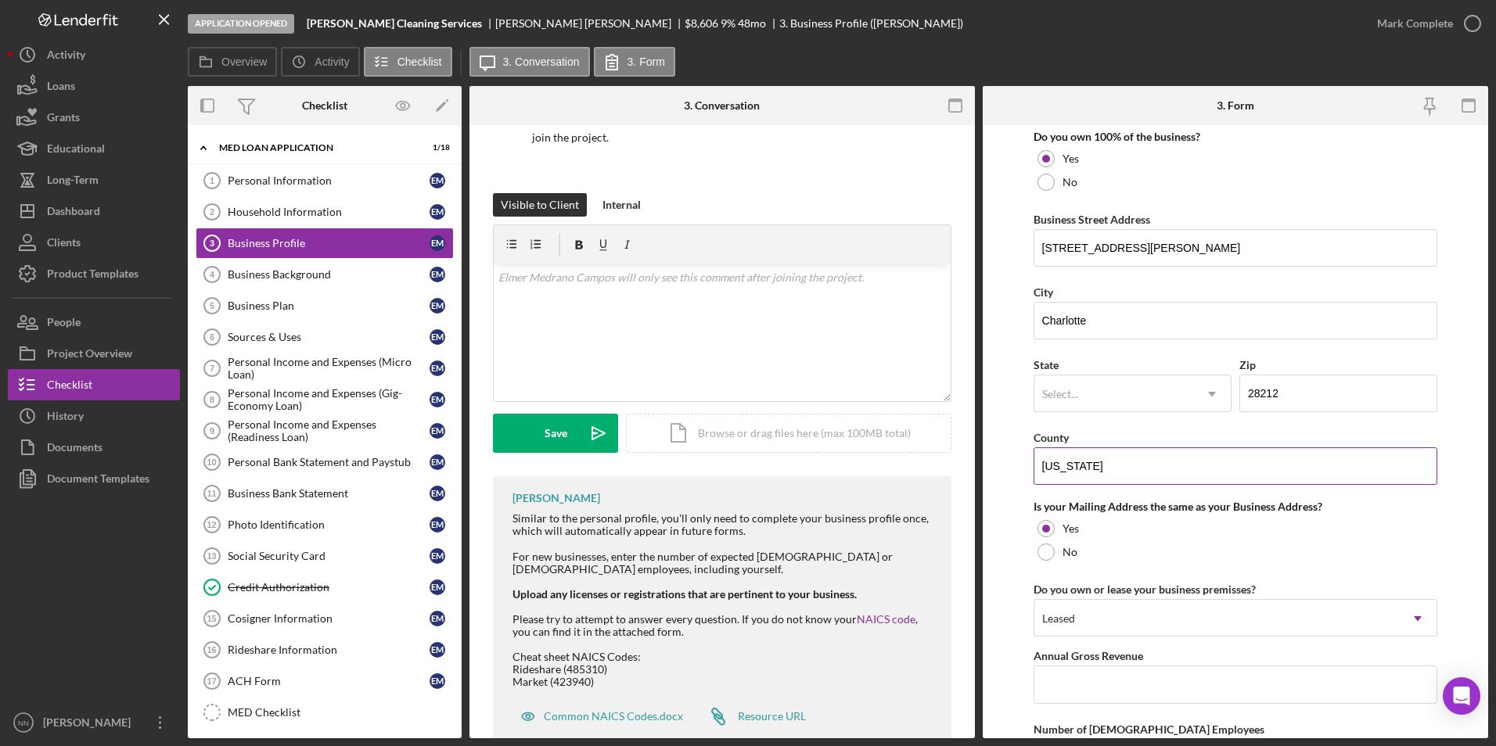
scroll to position [861, 0]
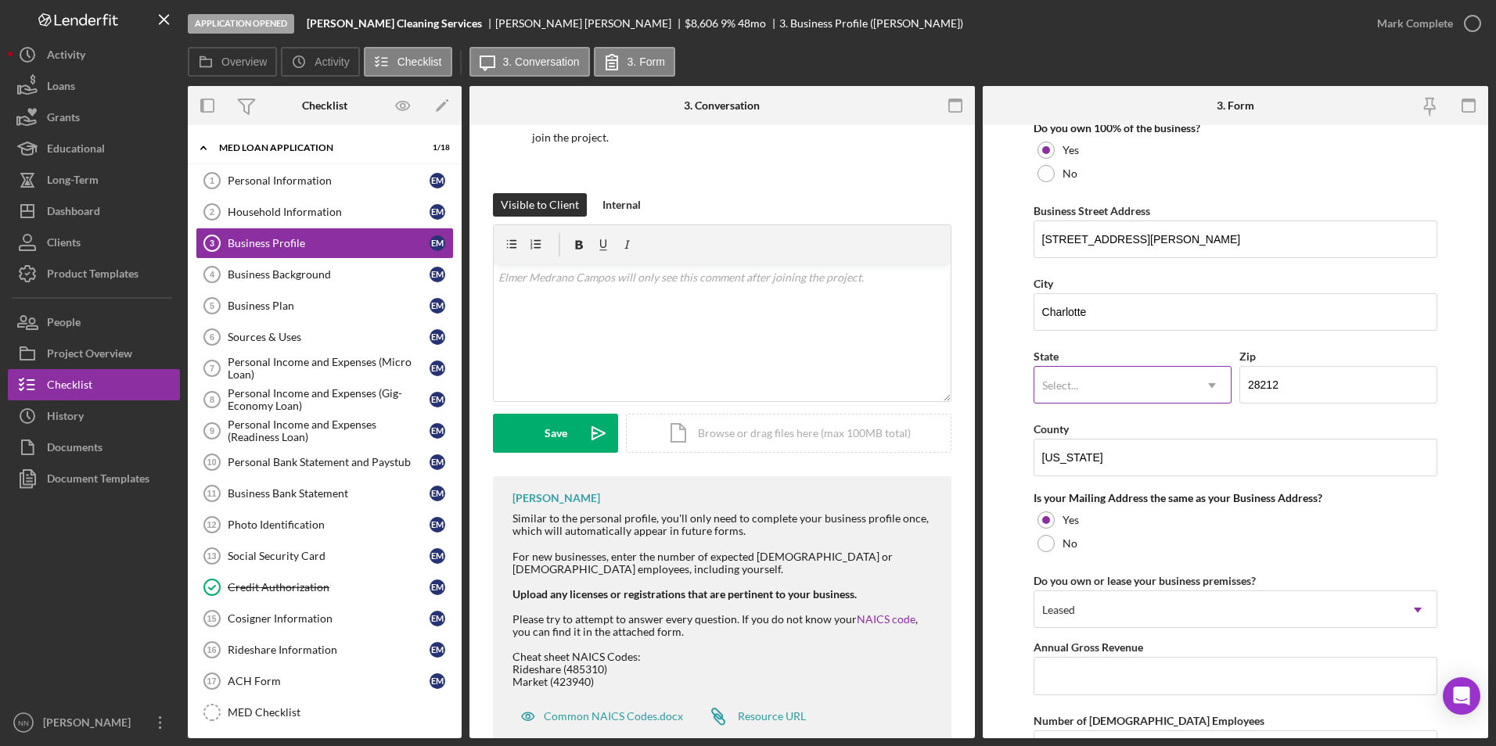
click at [1082, 372] on div "Select..." at bounding box center [1113, 386] width 159 height 36
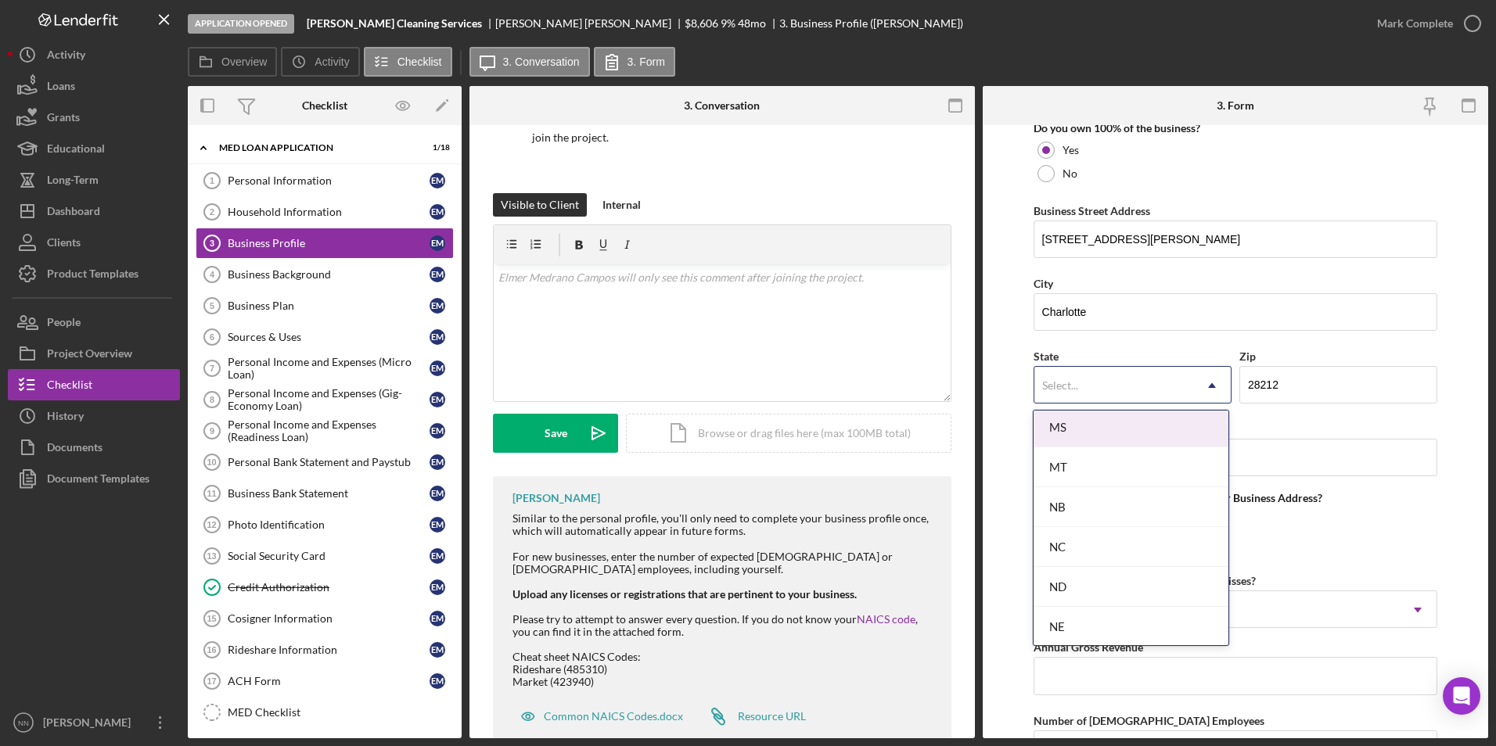
scroll to position [1487, 0]
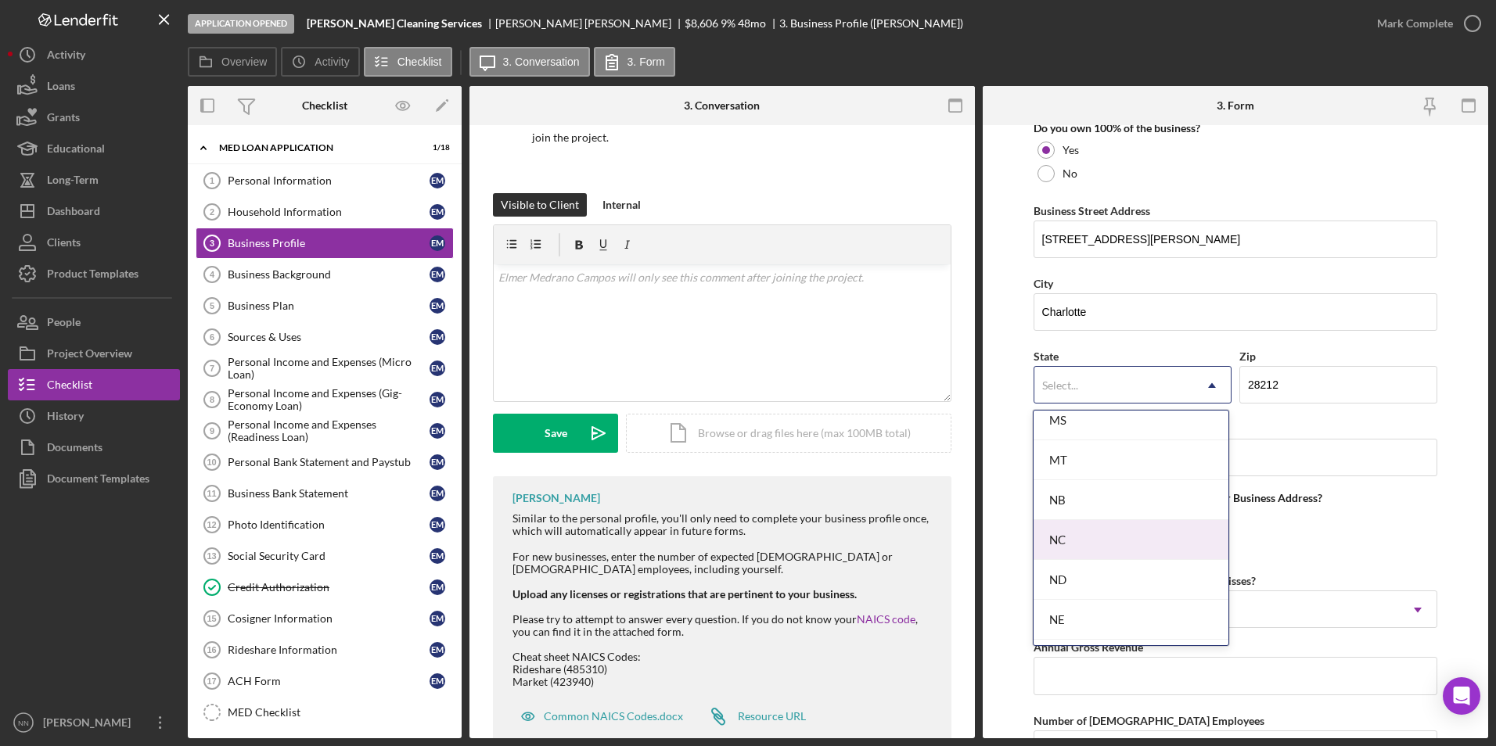
click at [1071, 537] on div "NC" at bounding box center [1131, 540] width 195 height 40
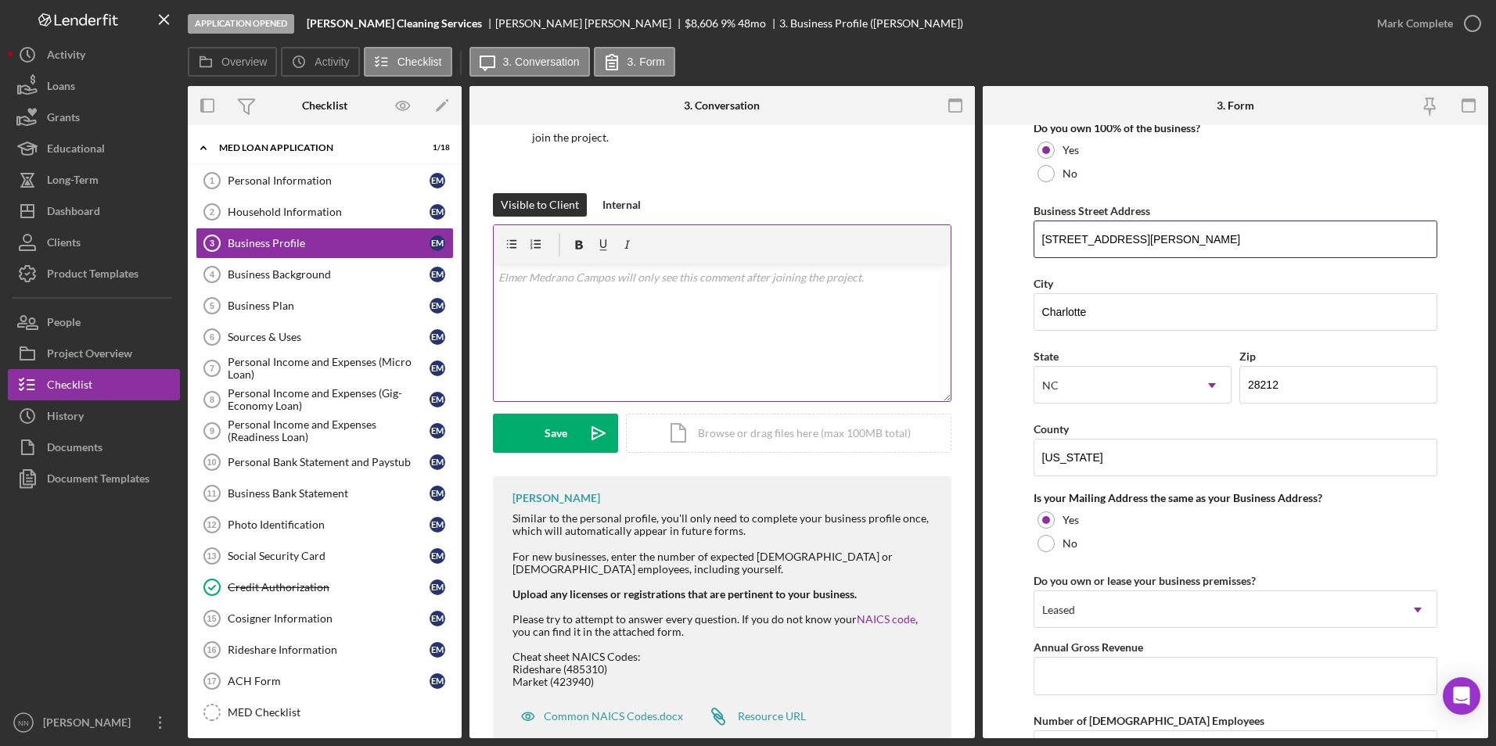
drag, startPoint x: 1201, startPoint y: 230, endPoint x: 870, endPoint y: 291, distance: 336.6
click at [870, 291] on div "Overview Internal Workflow Stage Application Opened Icon/Dropdown Arrow Archive…" at bounding box center [838, 412] width 1300 height 653
type input "6352 Montego Dr Apt C"
drag, startPoint x: 1269, startPoint y: 383, endPoint x: 1279, endPoint y: 383, distance: 10.2
click at [1279, 383] on input "28212" at bounding box center [1338, 385] width 198 height 38
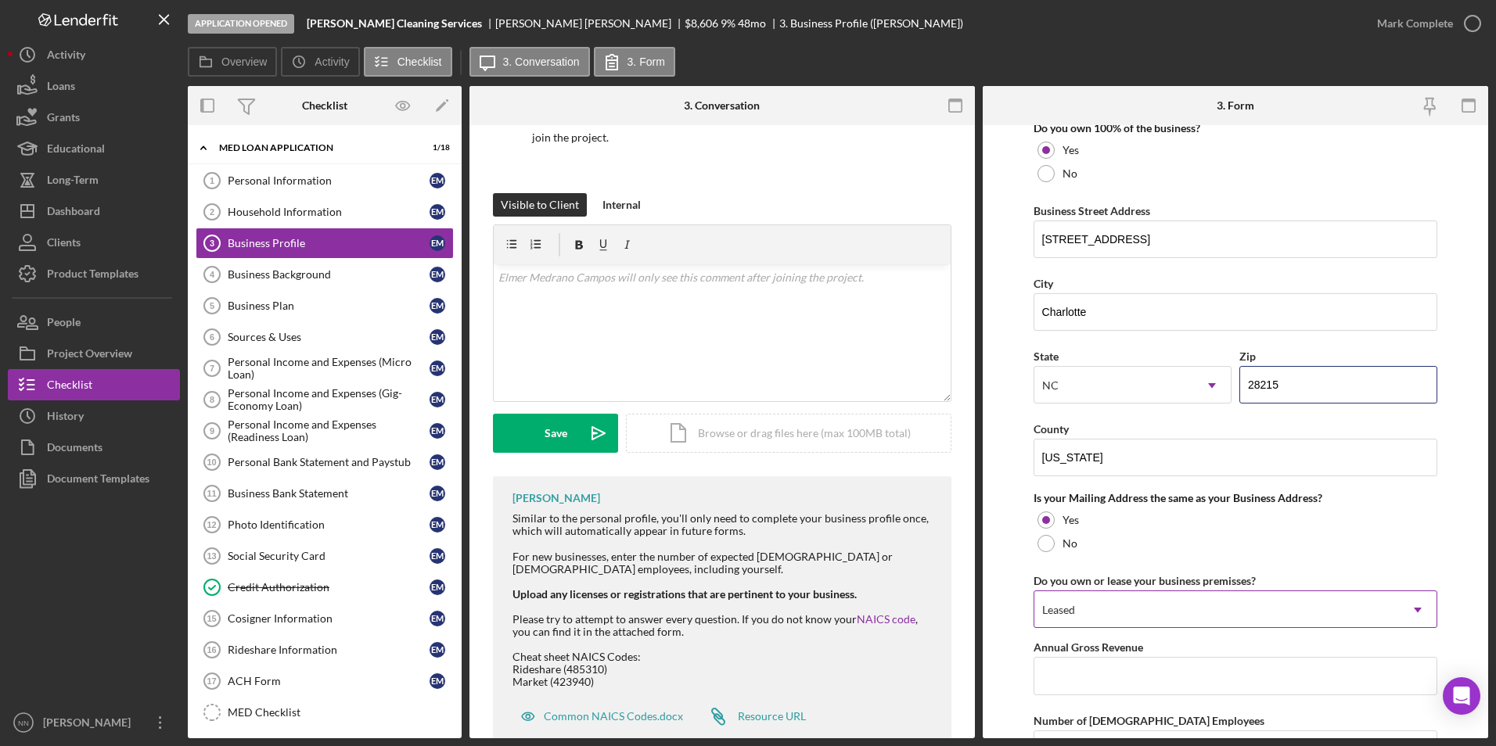
scroll to position [1124, 0]
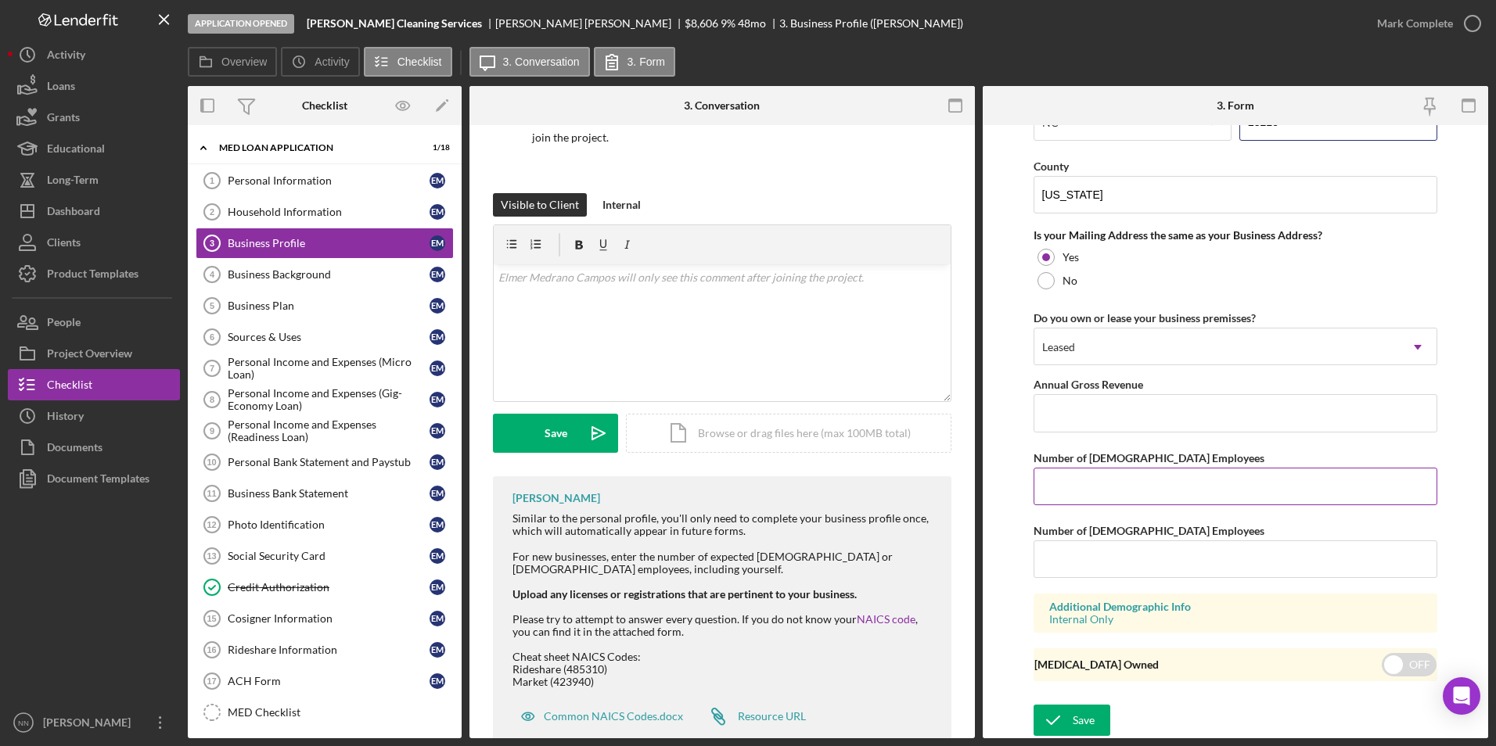
type input "28215"
click at [1194, 483] on input "Number of Full-Time Employees" at bounding box center [1236, 487] width 405 height 38
type input "1"
click at [1187, 542] on input "Number of Part-Time Employees" at bounding box center [1236, 560] width 405 height 38
type input "1"
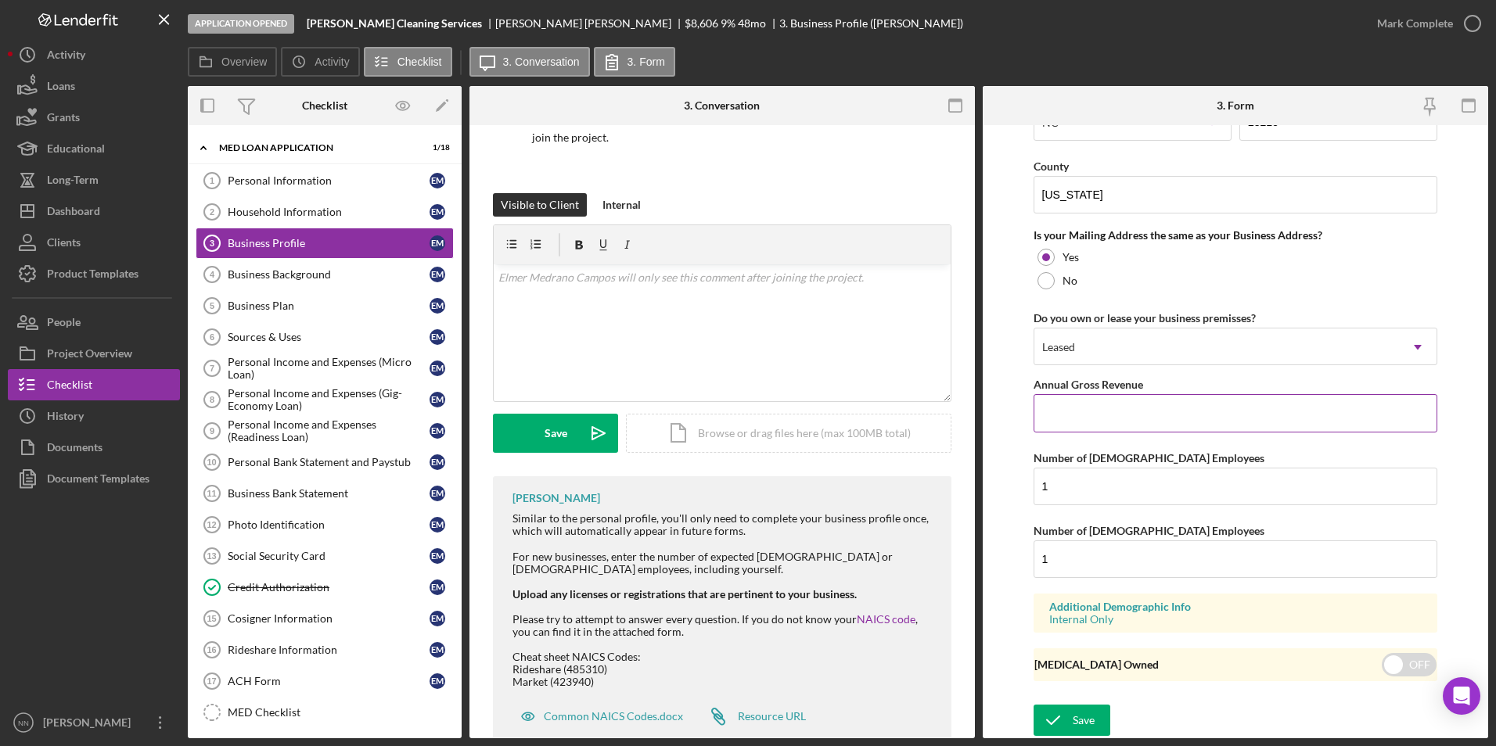
click at [1160, 423] on input "Annual Gross Revenue" at bounding box center [1236, 413] width 405 height 38
click at [1402, 665] on input "checkbox" at bounding box center [1409, 664] width 55 height 23
checkbox input "true"
click at [1075, 715] on div "Save" at bounding box center [1084, 720] width 22 height 31
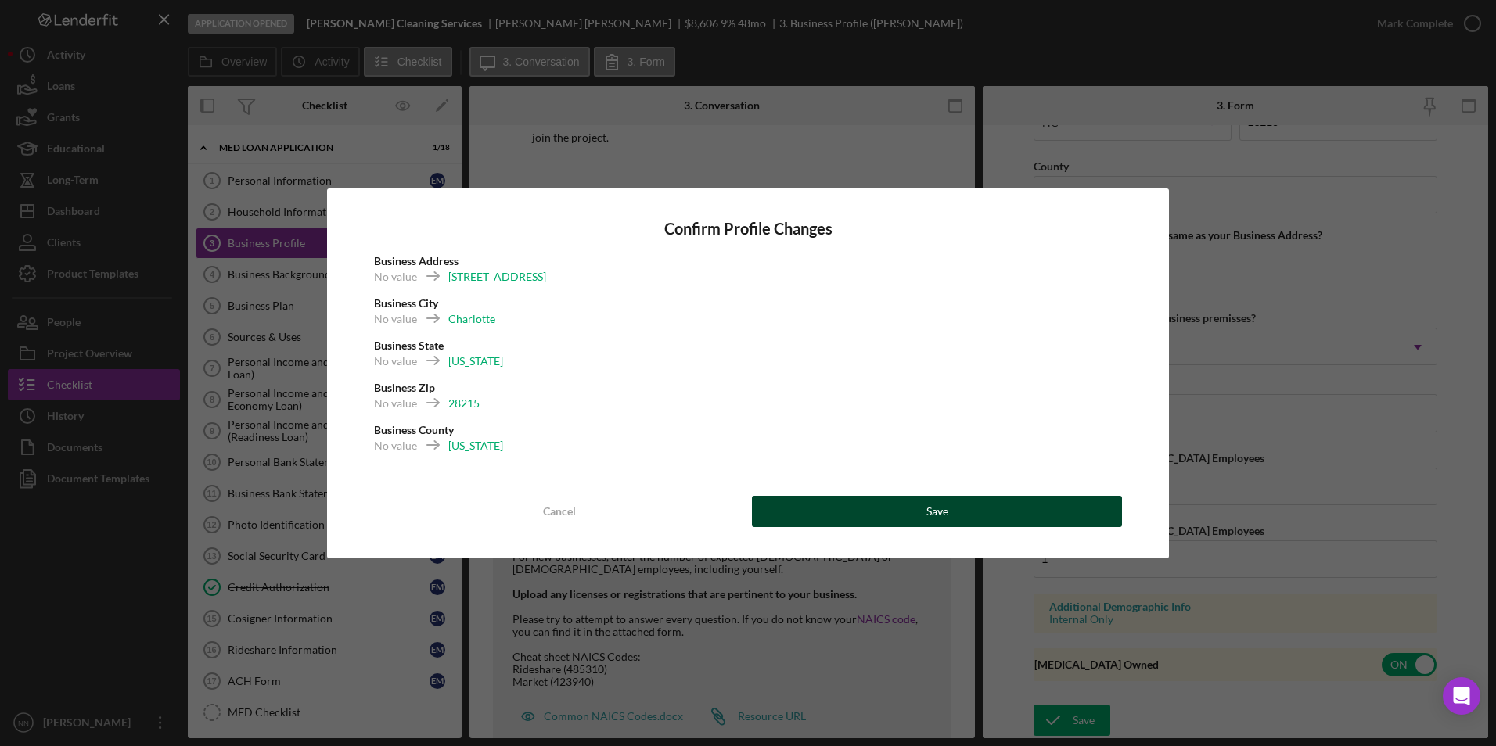
click at [843, 520] on button "Save" at bounding box center [937, 511] width 370 height 31
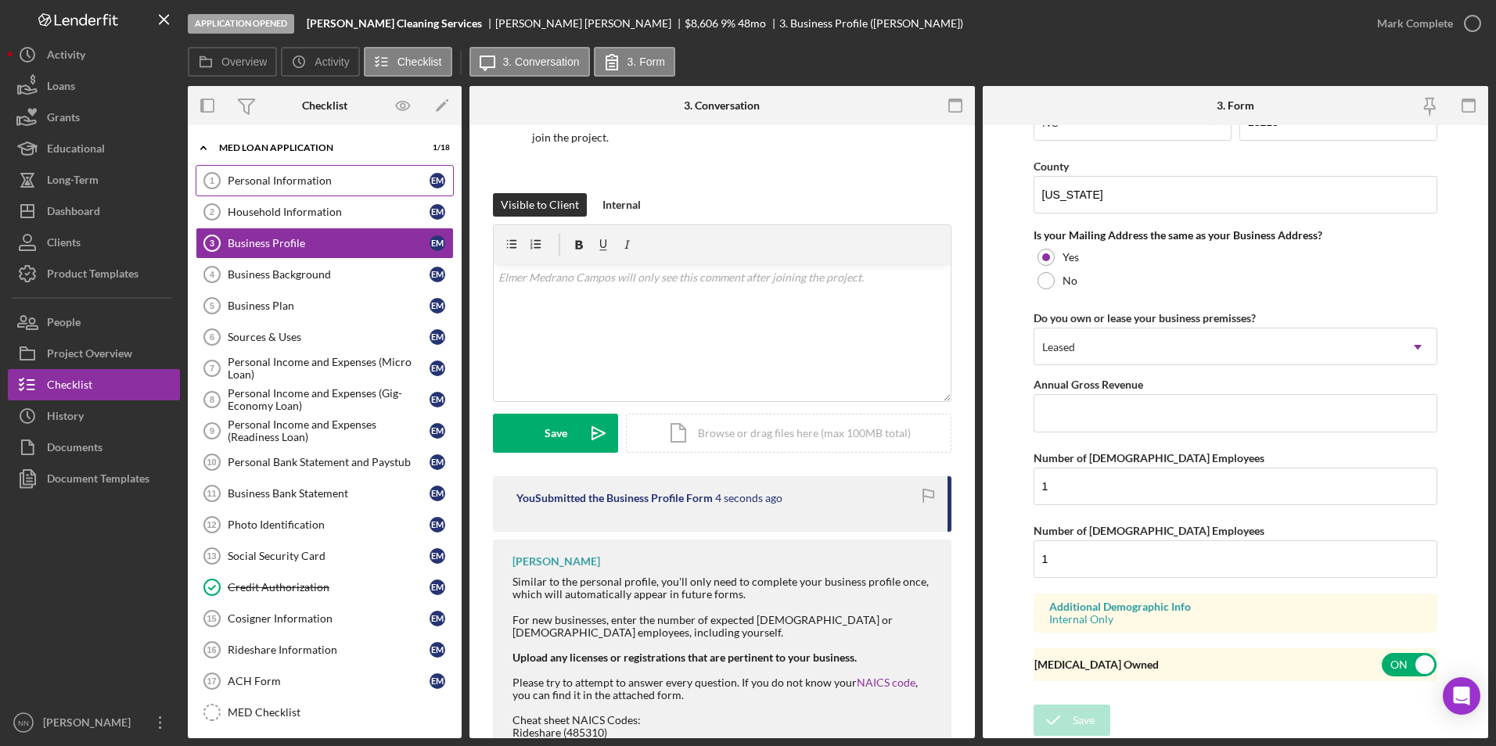
click at [315, 188] on link "Personal Information 1 Personal Information E M" at bounding box center [325, 180] width 258 height 31
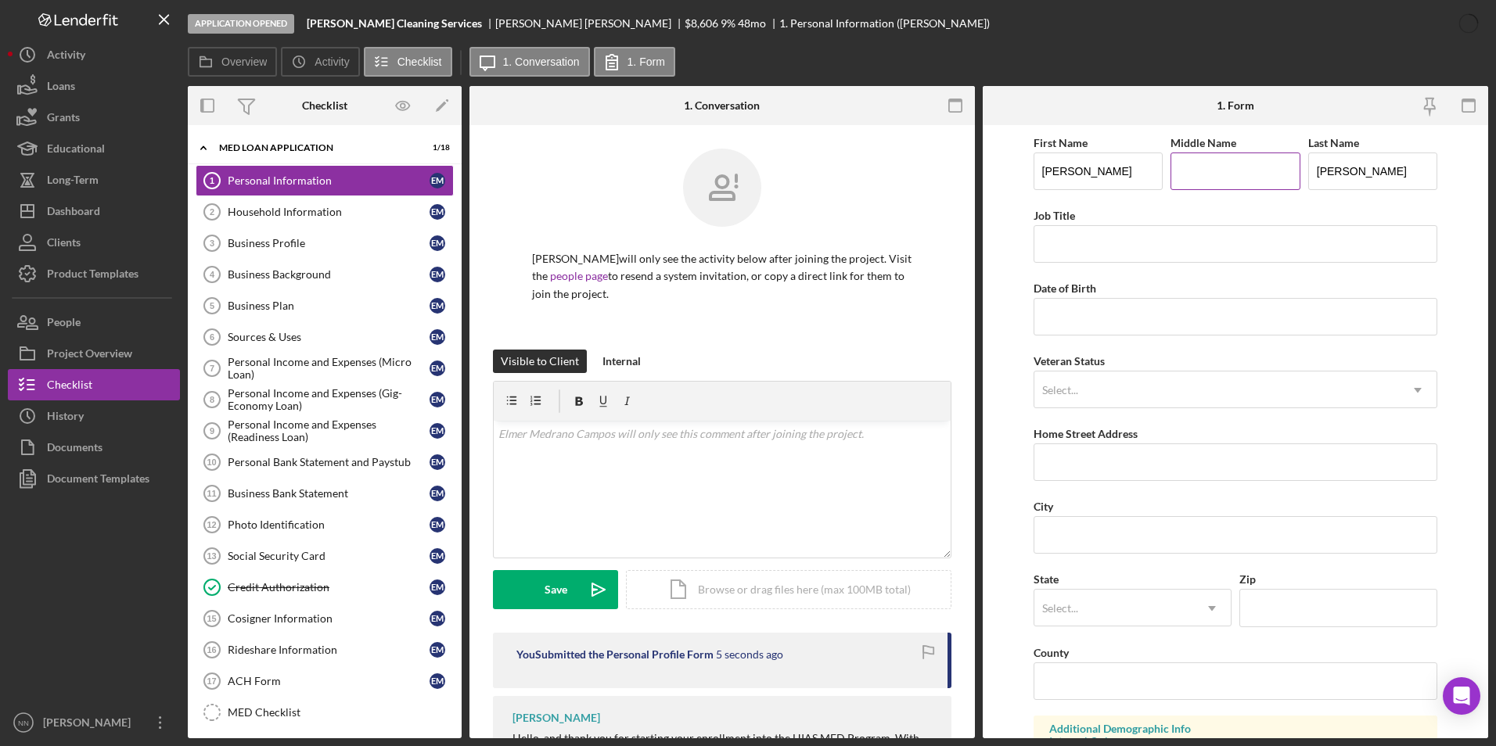
click at [1202, 181] on input "Middle Name" at bounding box center [1236, 172] width 130 height 38
type input "Osmin"
type input "Picker"
type input "03/10/1991"
type input "3341 Magnolia Hill Dr, Apt 1804"
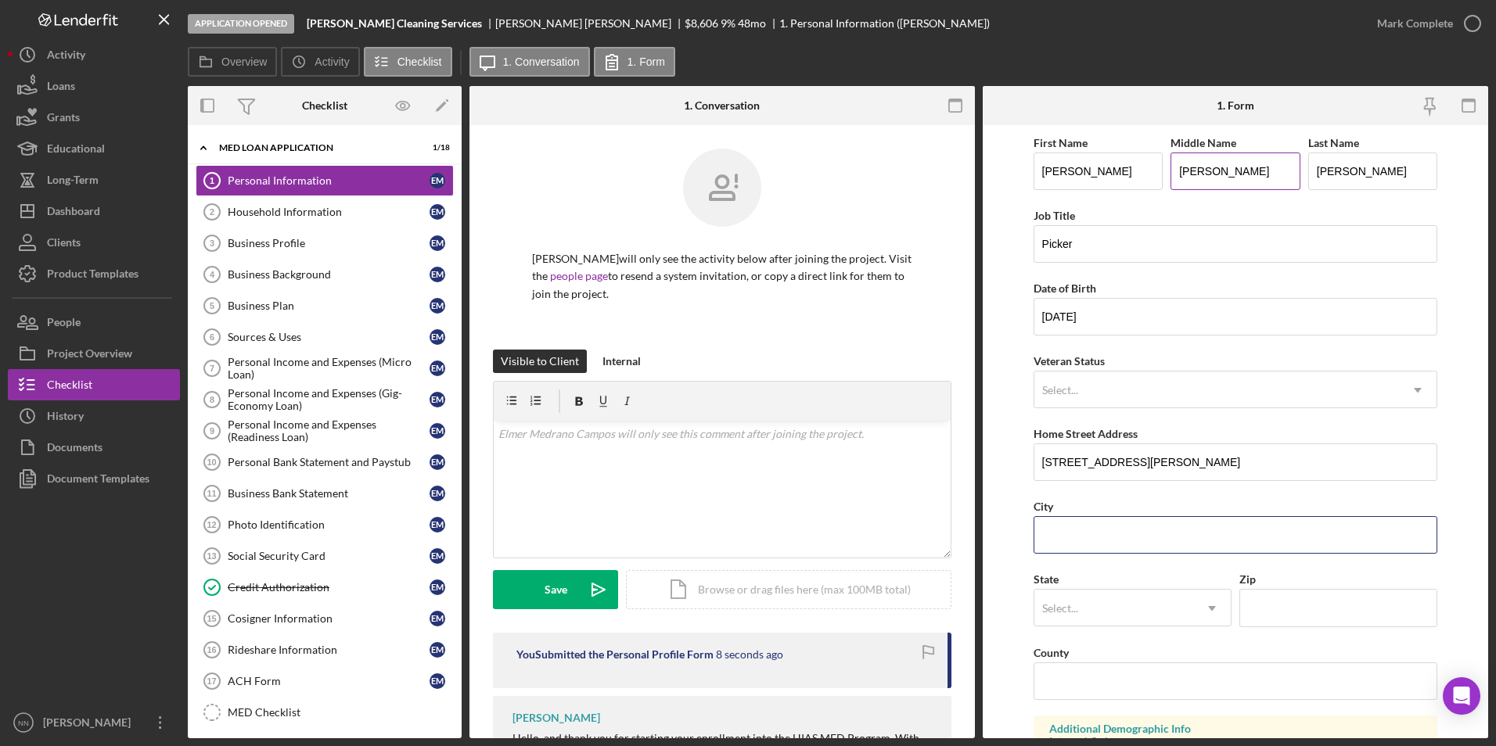
type input "Charlotte"
type input "28205"
type input "North Carolina"
click at [1192, 241] on input "Picker" at bounding box center [1236, 244] width 405 height 38
click at [1020, 308] on form "First Name Elmer Middle Name Osmin Last Name Medrano Campos Job Title Picker Da…" at bounding box center [1235, 431] width 505 height 613
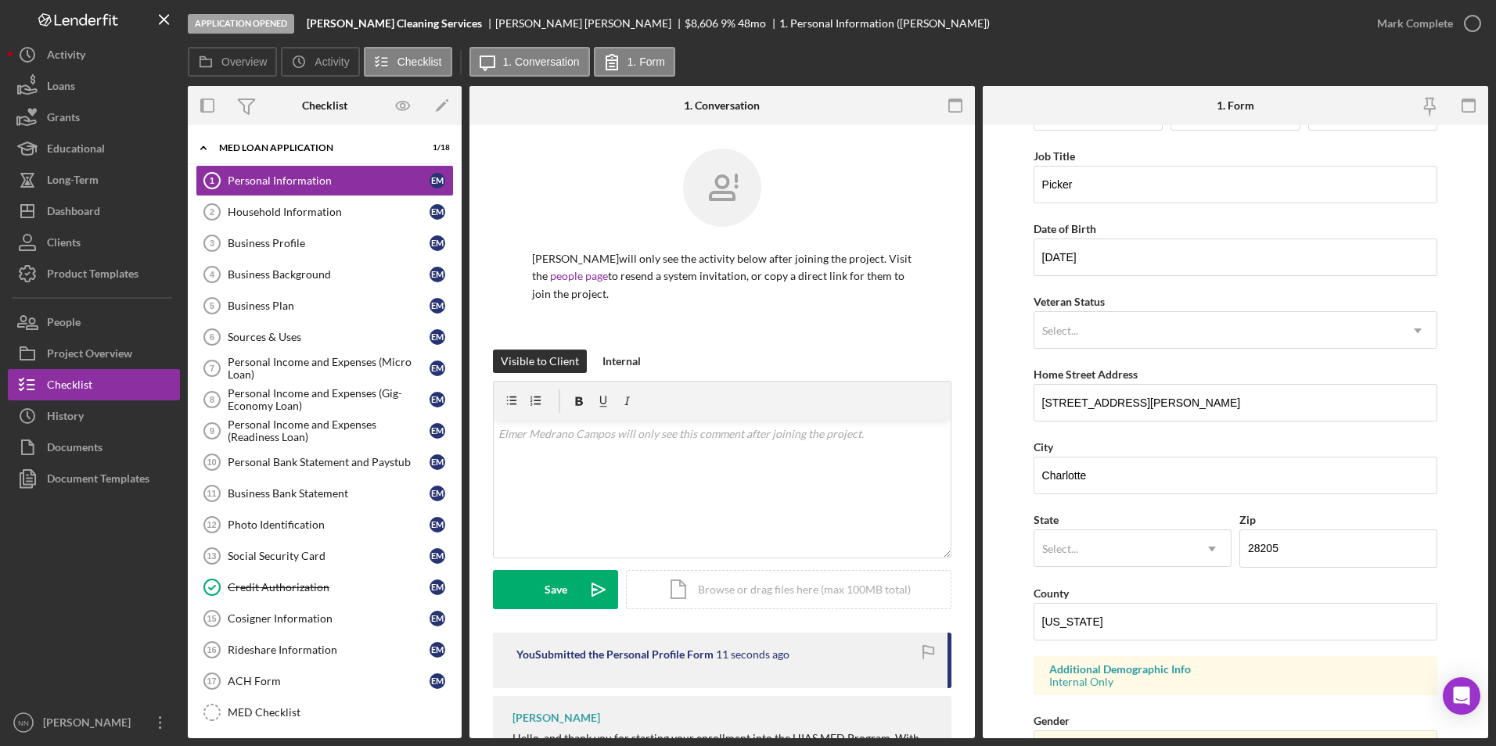
scroll to position [156, 0]
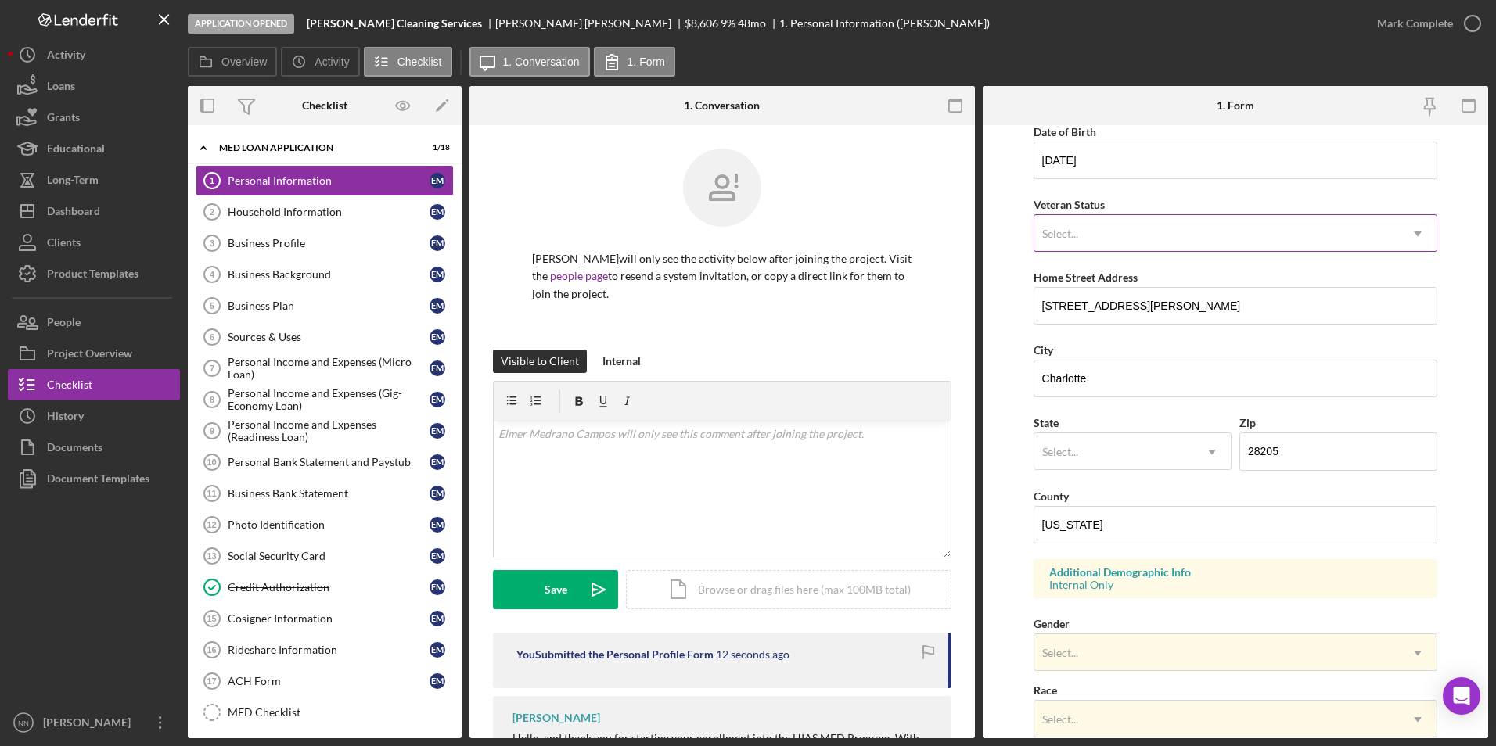
click at [1102, 215] on div "Select... Icon/Dropdown Arrow" at bounding box center [1236, 233] width 405 height 38
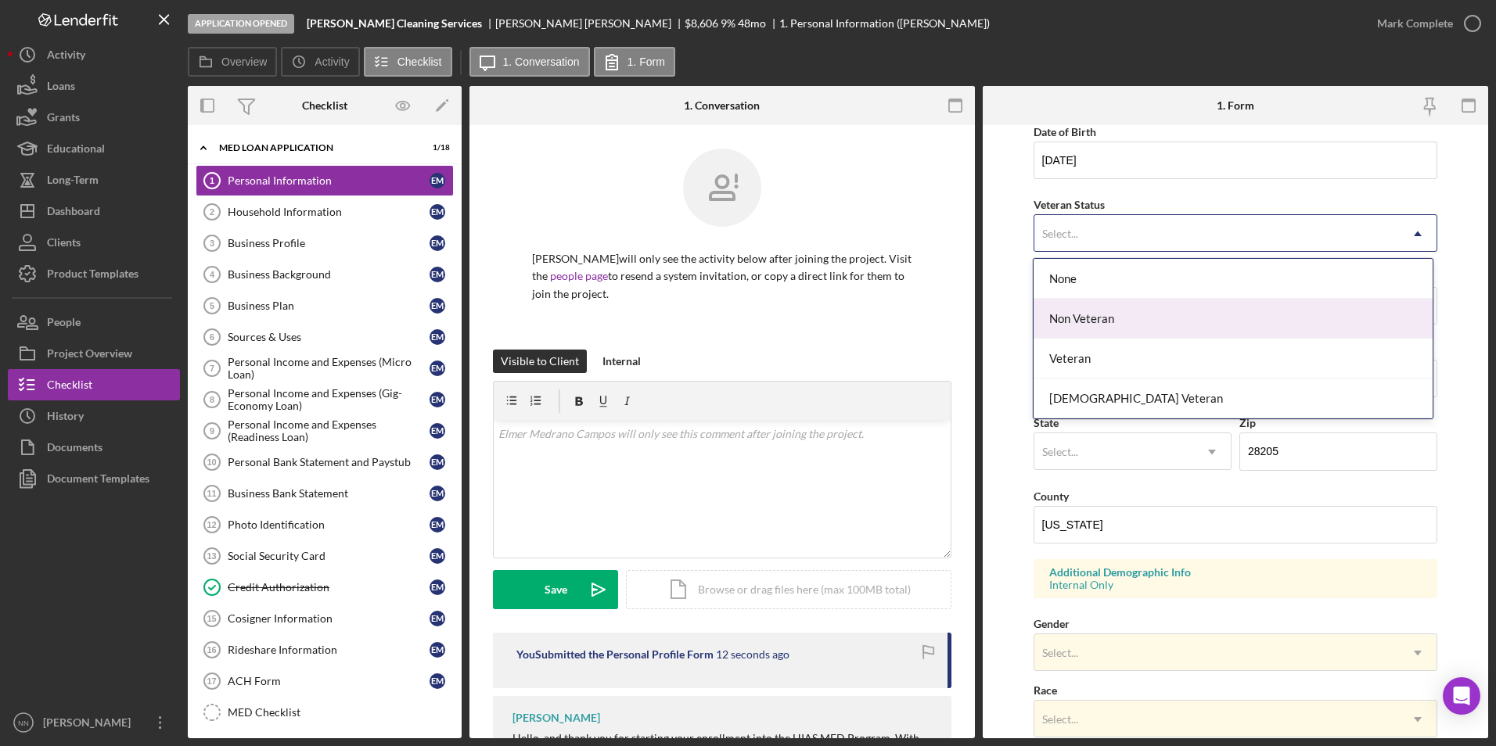
click at [1099, 319] on div "Non Veteran" at bounding box center [1233, 319] width 399 height 40
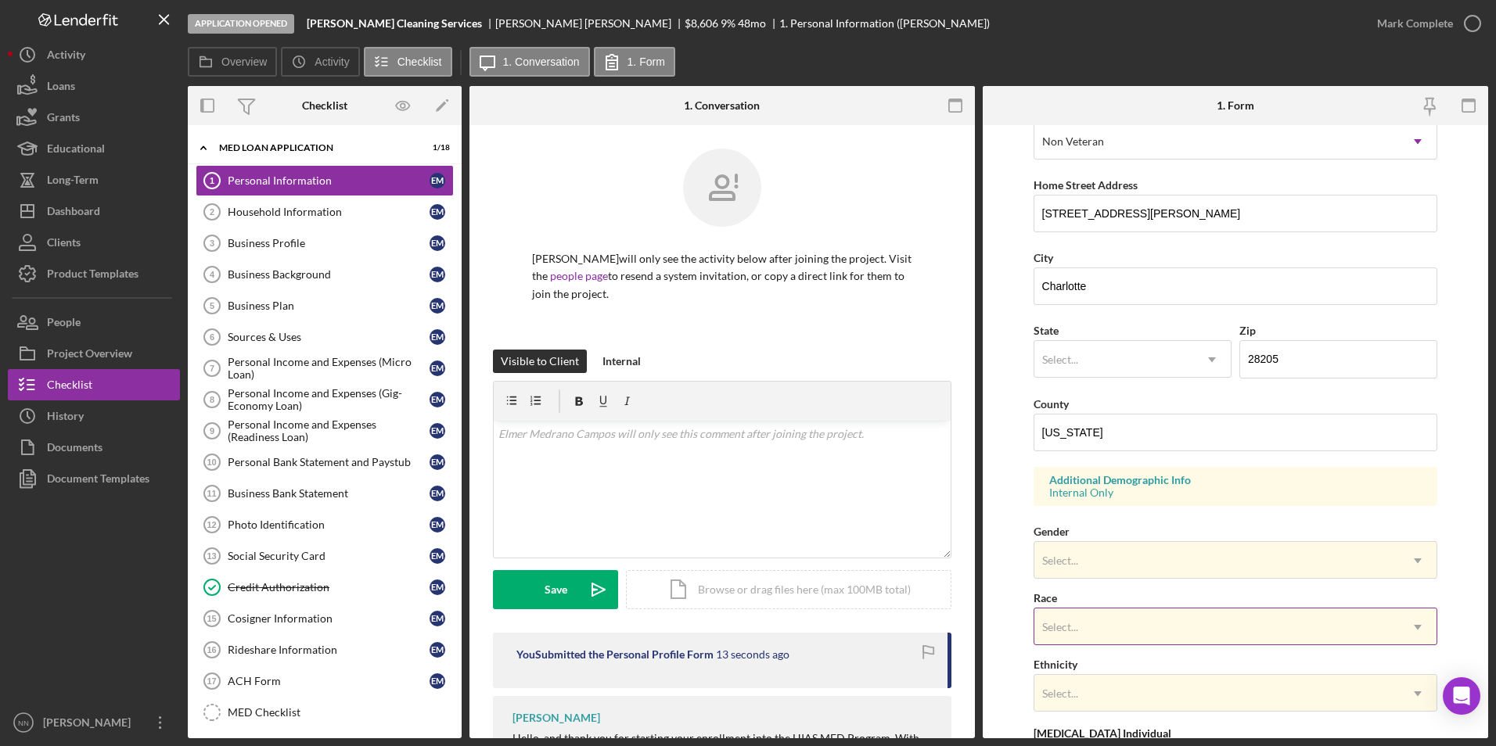
scroll to position [431, 0]
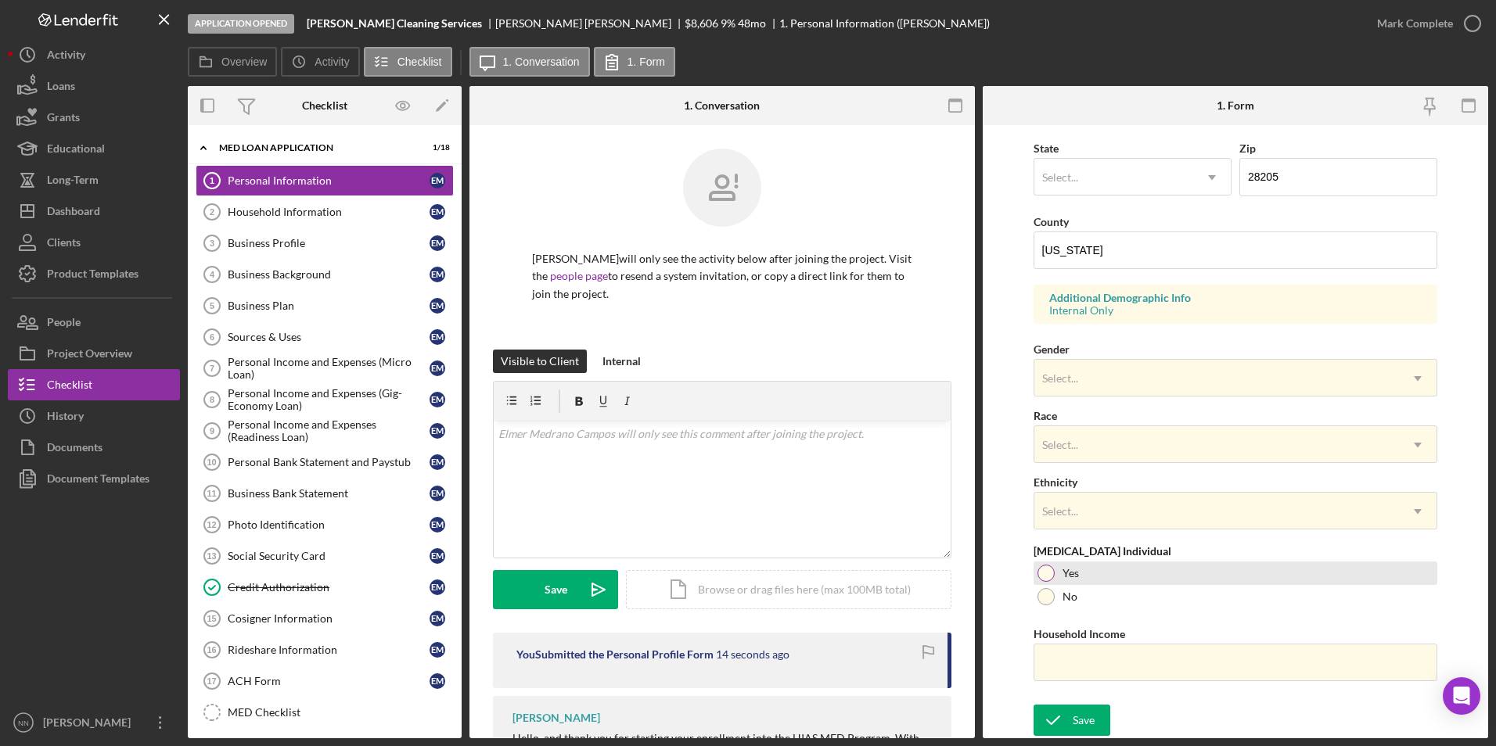
click at [1052, 567] on div "Yes" at bounding box center [1236, 573] width 405 height 23
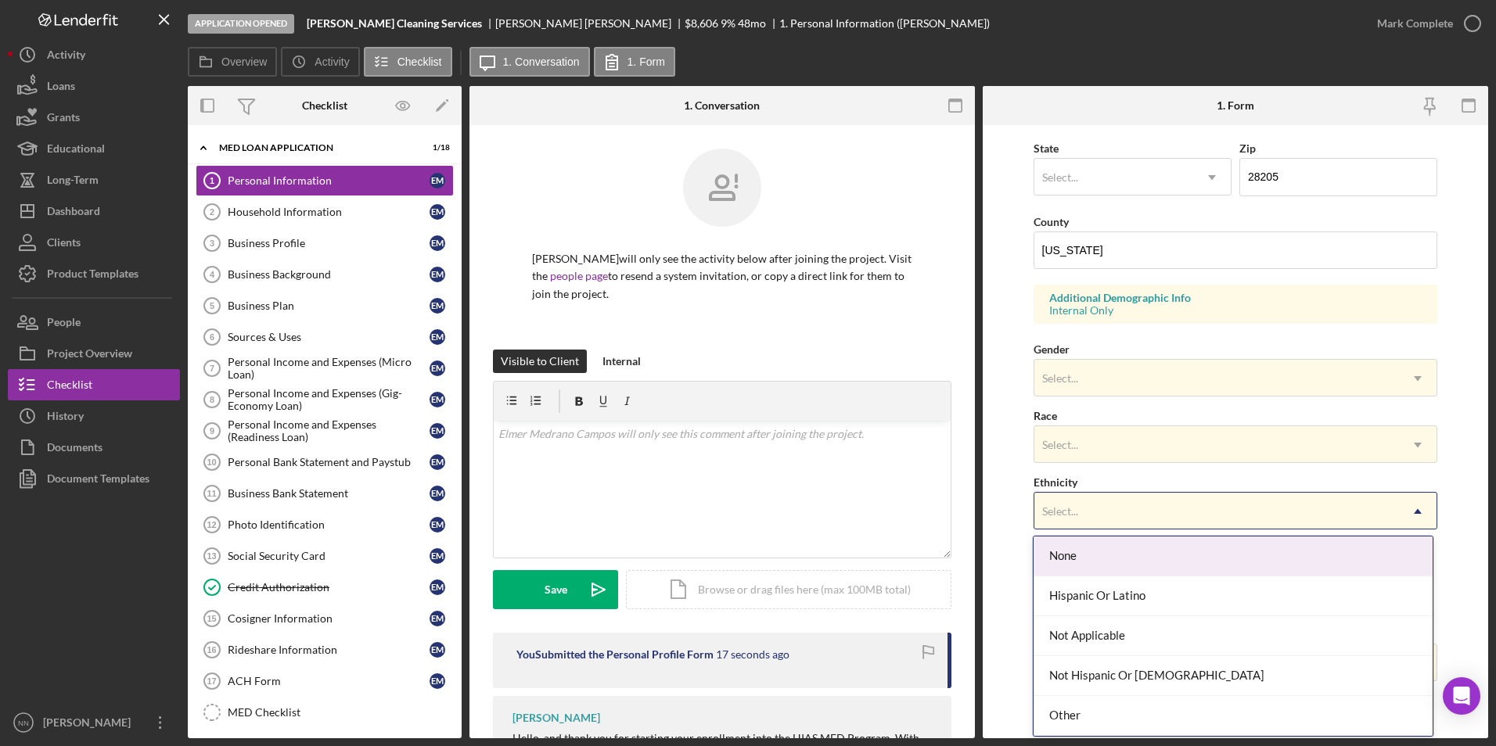
click at [1117, 513] on div "Select..." at bounding box center [1216, 512] width 365 height 36
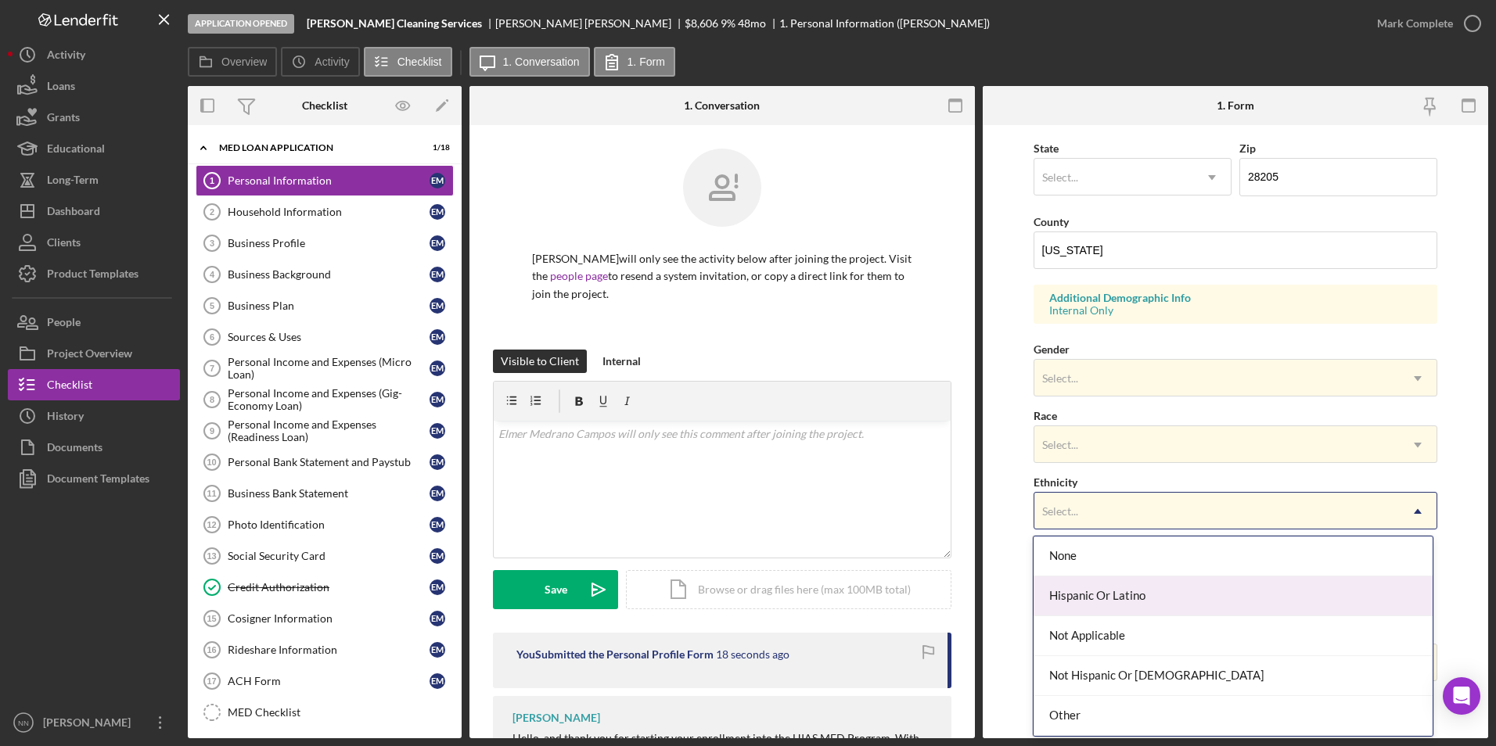
click at [1135, 600] on div "Hispanic Or Latino" at bounding box center [1233, 597] width 399 height 40
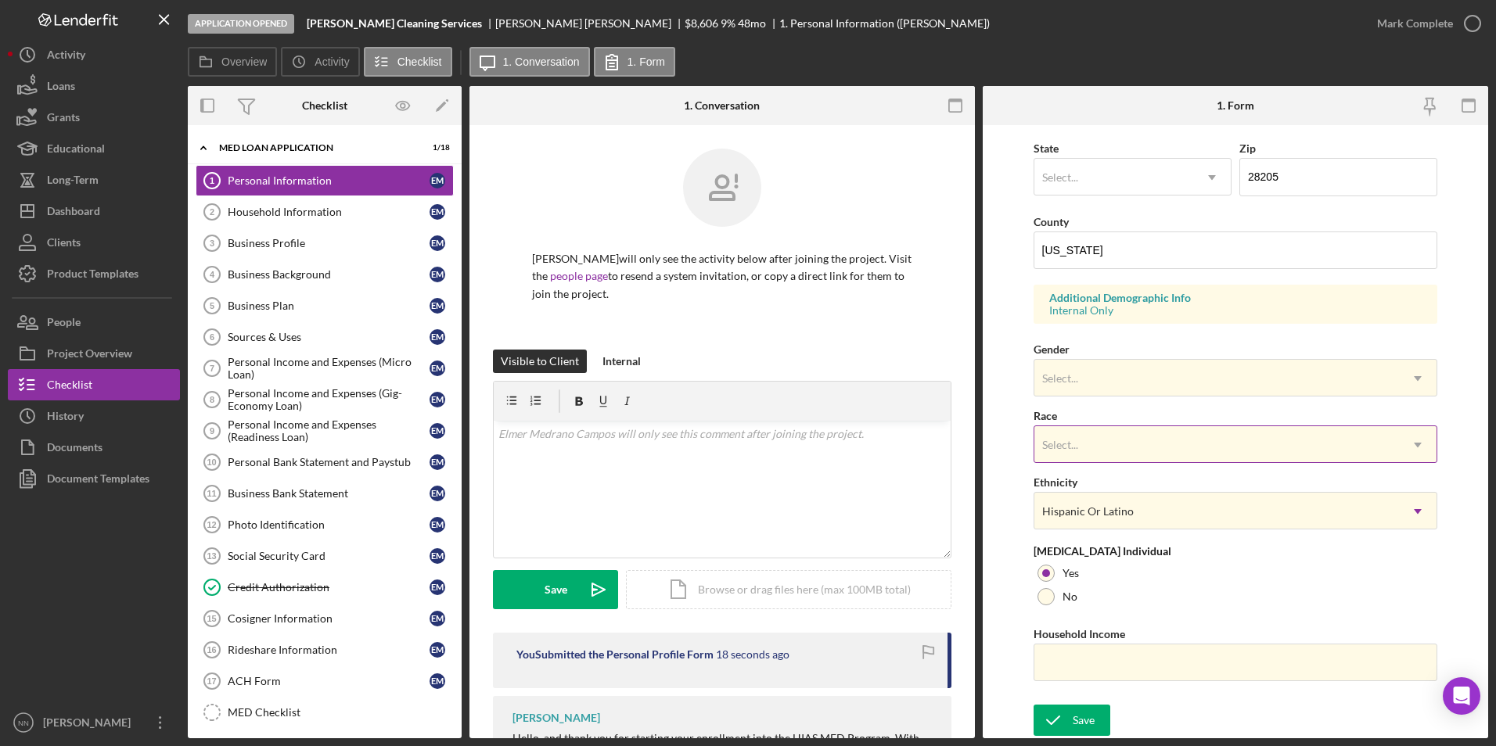
click at [1089, 436] on div "Select..." at bounding box center [1216, 445] width 365 height 36
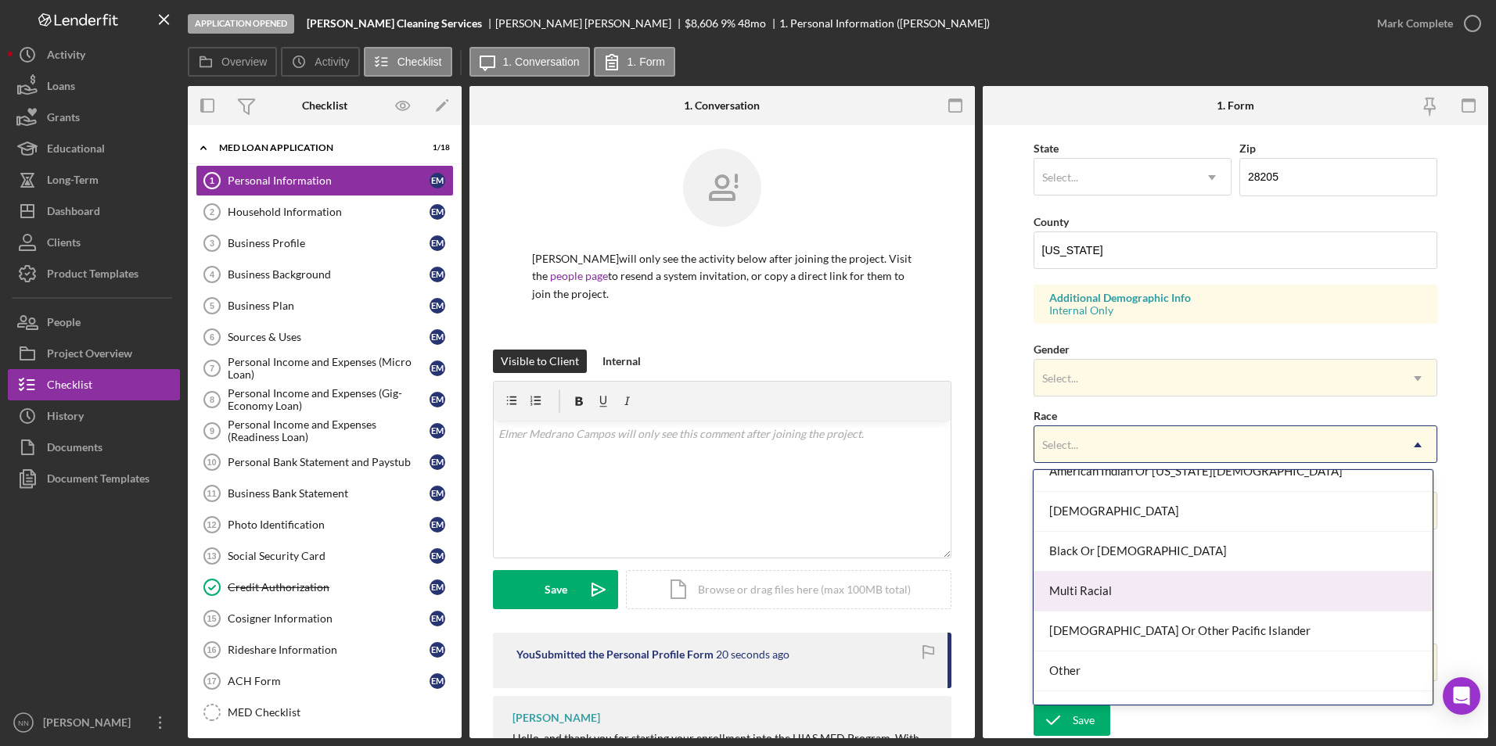
scroll to position [85, 0]
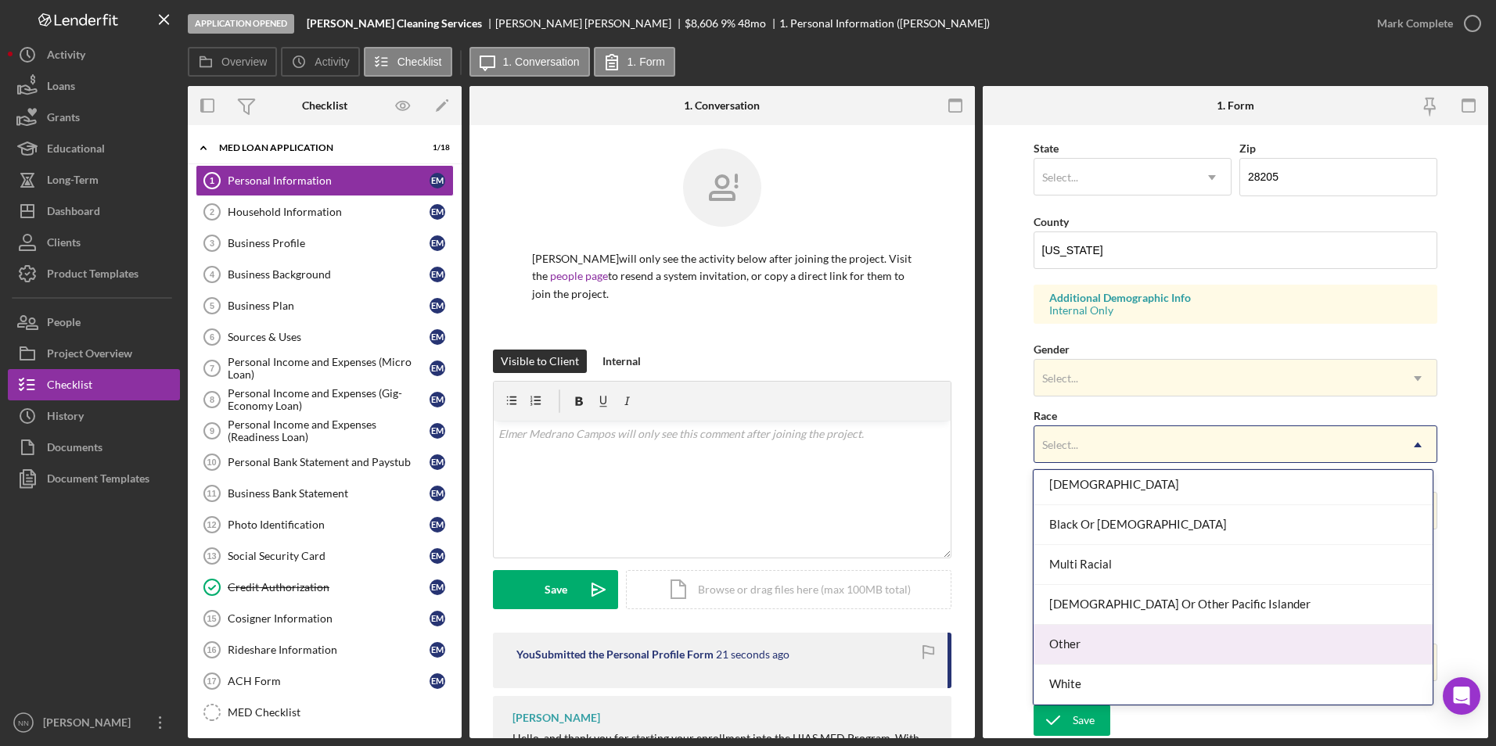
click at [1084, 640] on div "Other" at bounding box center [1233, 645] width 399 height 40
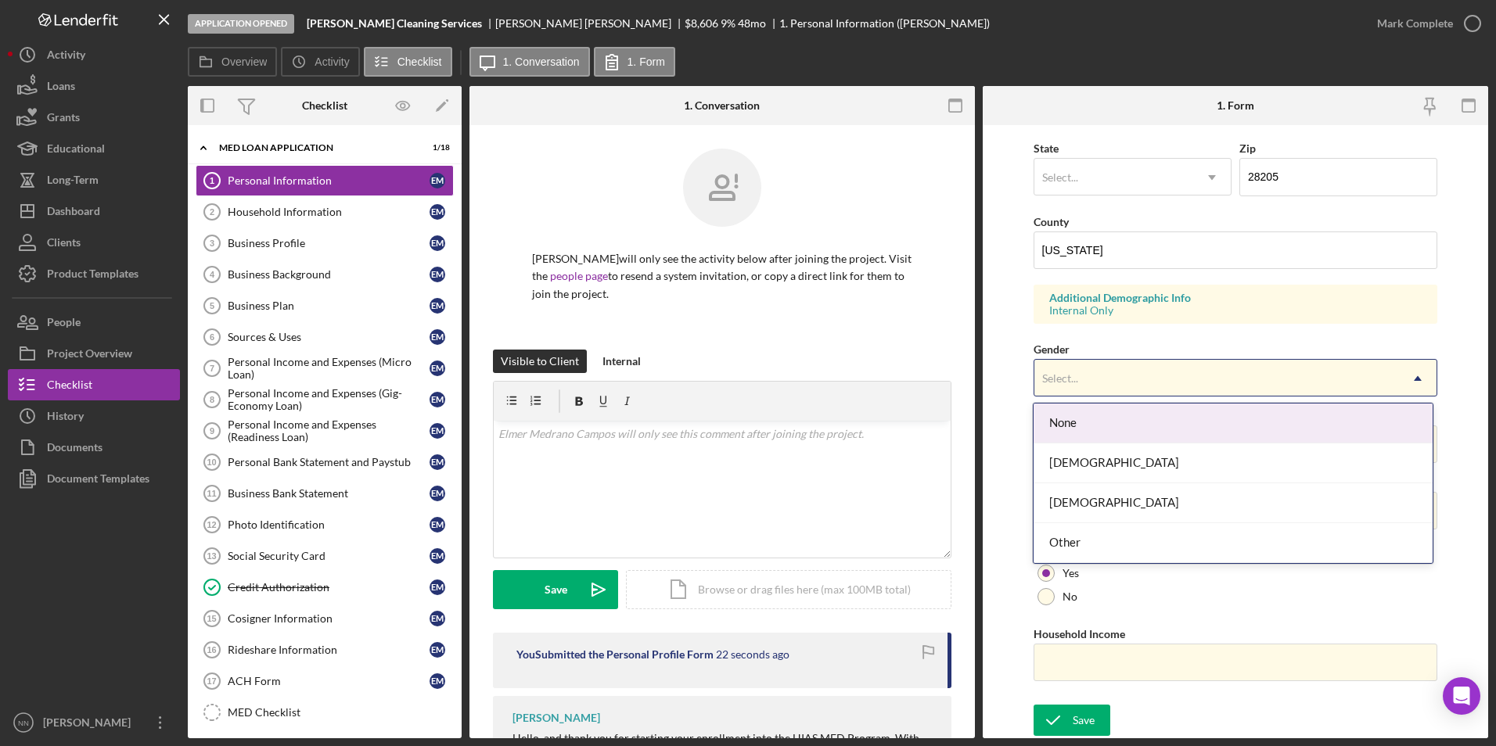
click at [1099, 383] on div "Select..." at bounding box center [1216, 379] width 365 height 36
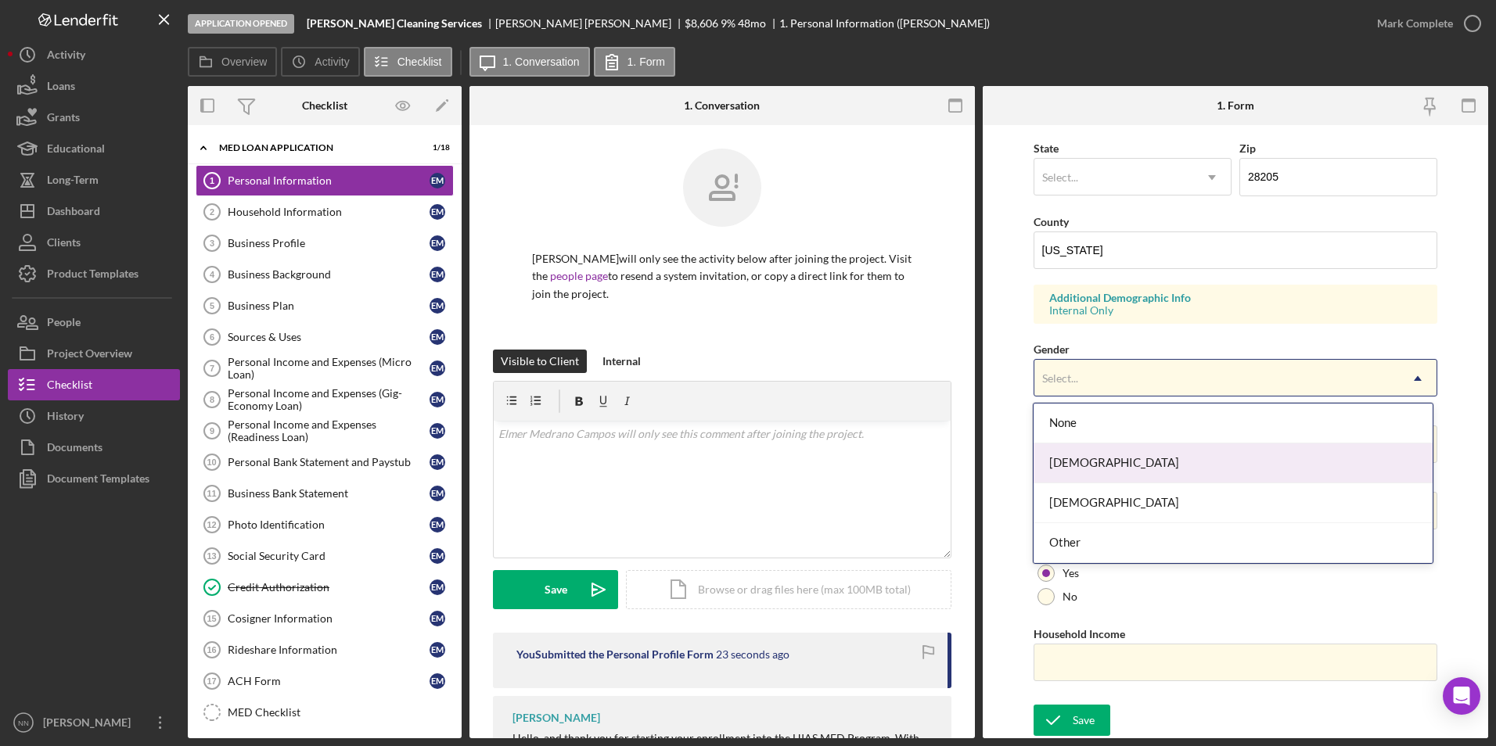
click at [1106, 460] on div "[DEMOGRAPHIC_DATA]" at bounding box center [1233, 464] width 399 height 40
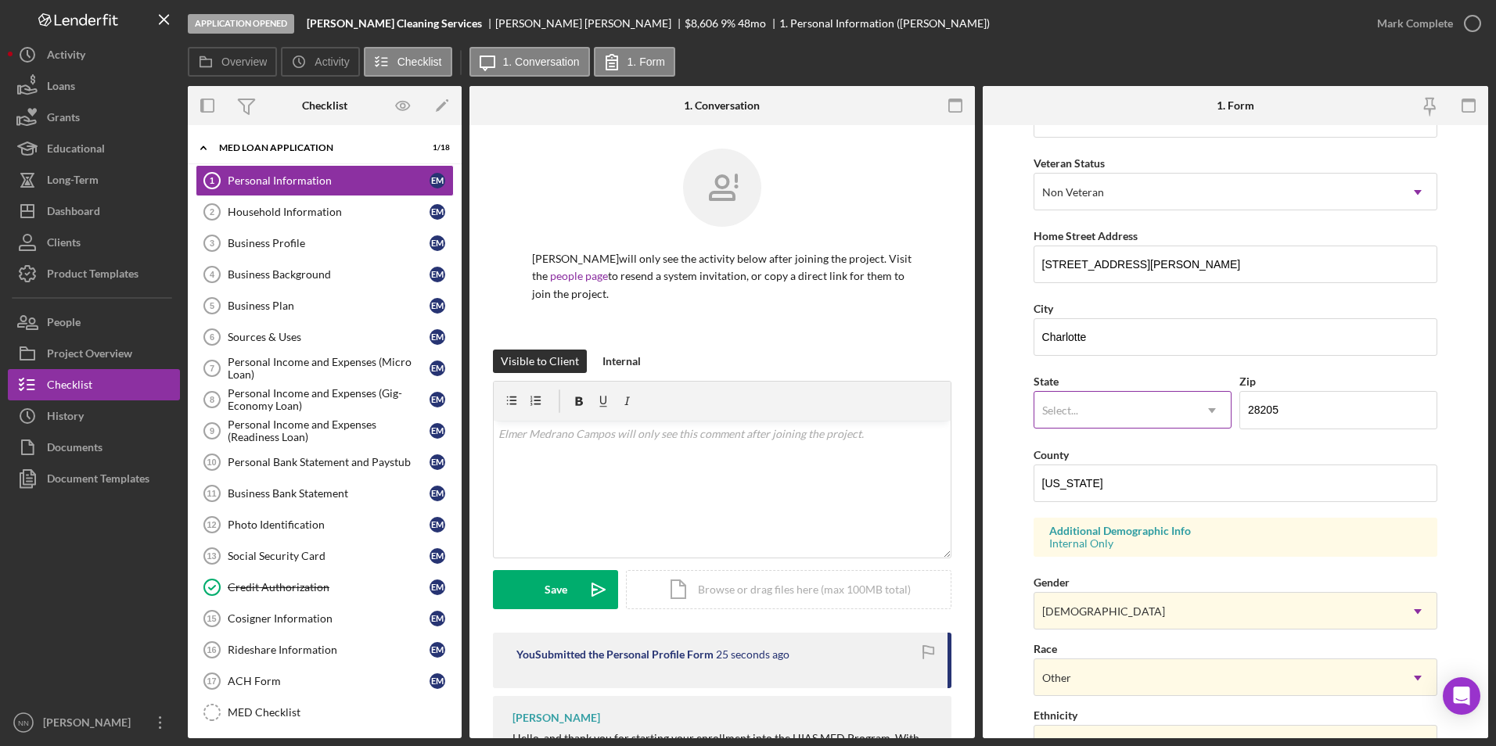
scroll to position [196, 0]
click at [1094, 415] on div "Select..." at bounding box center [1113, 412] width 159 height 36
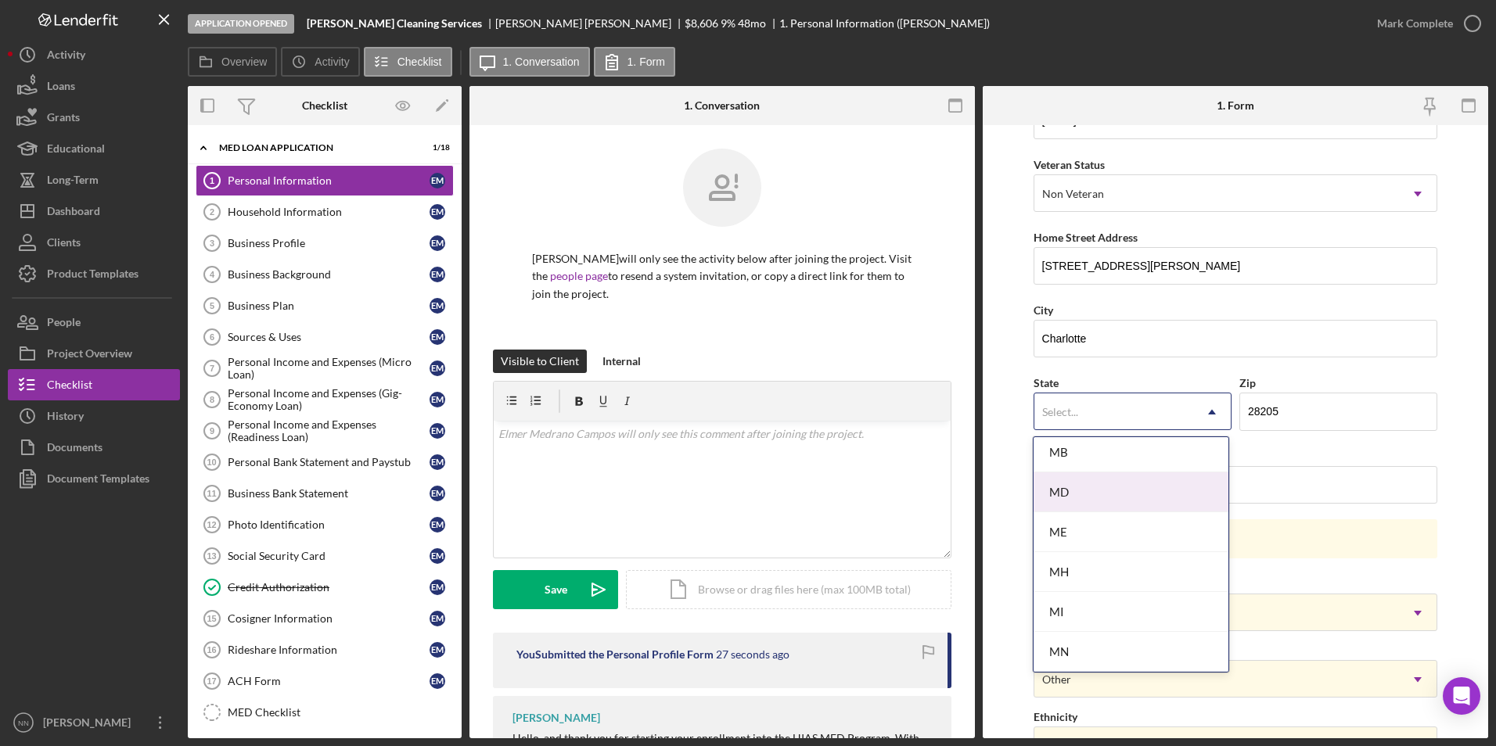
scroll to position [1397, 0]
click at [1083, 651] on div "NC" at bounding box center [1131, 657] width 195 height 40
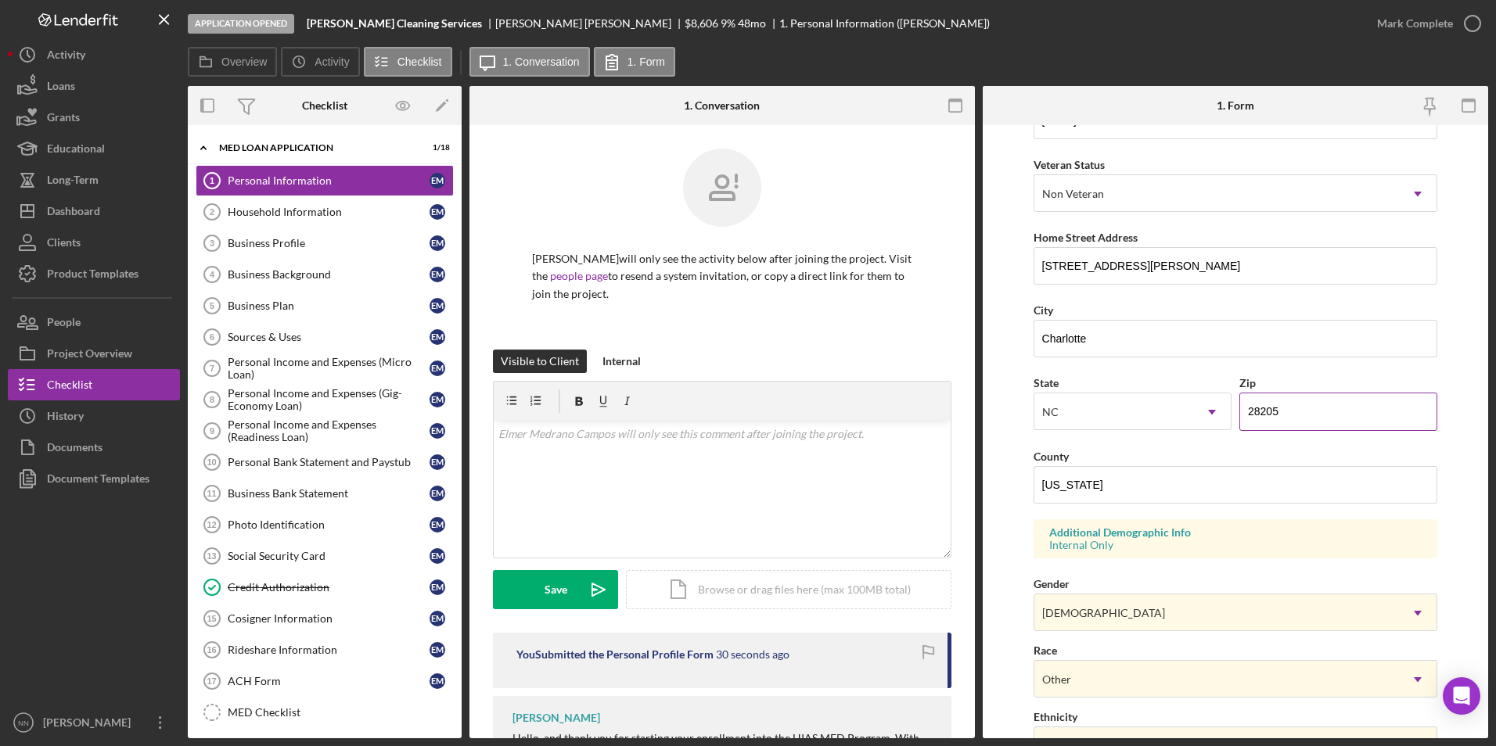
drag, startPoint x: 1263, startPoint y: 408, endPoint x: 1297, endPoint y: 412, distance: 34.6
click at [1297, 412] on input "28205" at bounding box center [1338, 412] width 198 height 38
type input "28215"
drag, startPoint x: 1139, startPoint y: 282, endPoint x: 1151, endPoint y: 275, distance: 13.3
click at [1139, 282] on input "3341 Magnolia Hill Dr, Apt 1804" at bounding box center [1236, 266] width 405 height 38
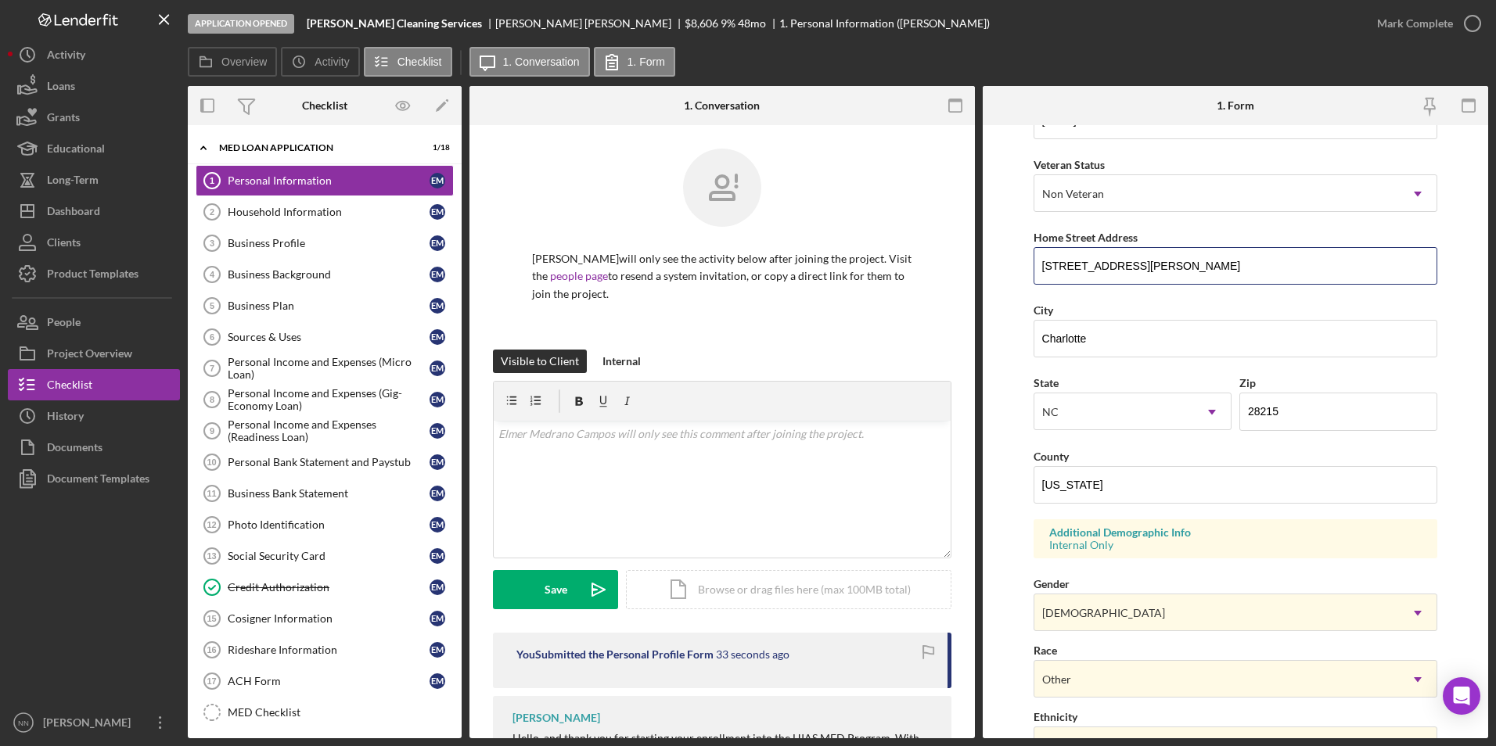
drag, startPoint x: 1246, startPoint y: 269, endPoint x: 1030, endPoint y: 281, distance: 216.3
click at [1030, 281] on form "First Name Elmer Middle Name Osmin Last Name Medrano Campos Job Title Picker Da…" at bounding box center [1235, 431] width 505 height 613
paste input "10/01/2023"
type input "10/01/2023"
drag, startPoint x: 1204, startPoint y: 258, endPoint x: 1017, endPoint y: 270, distance: 187.4
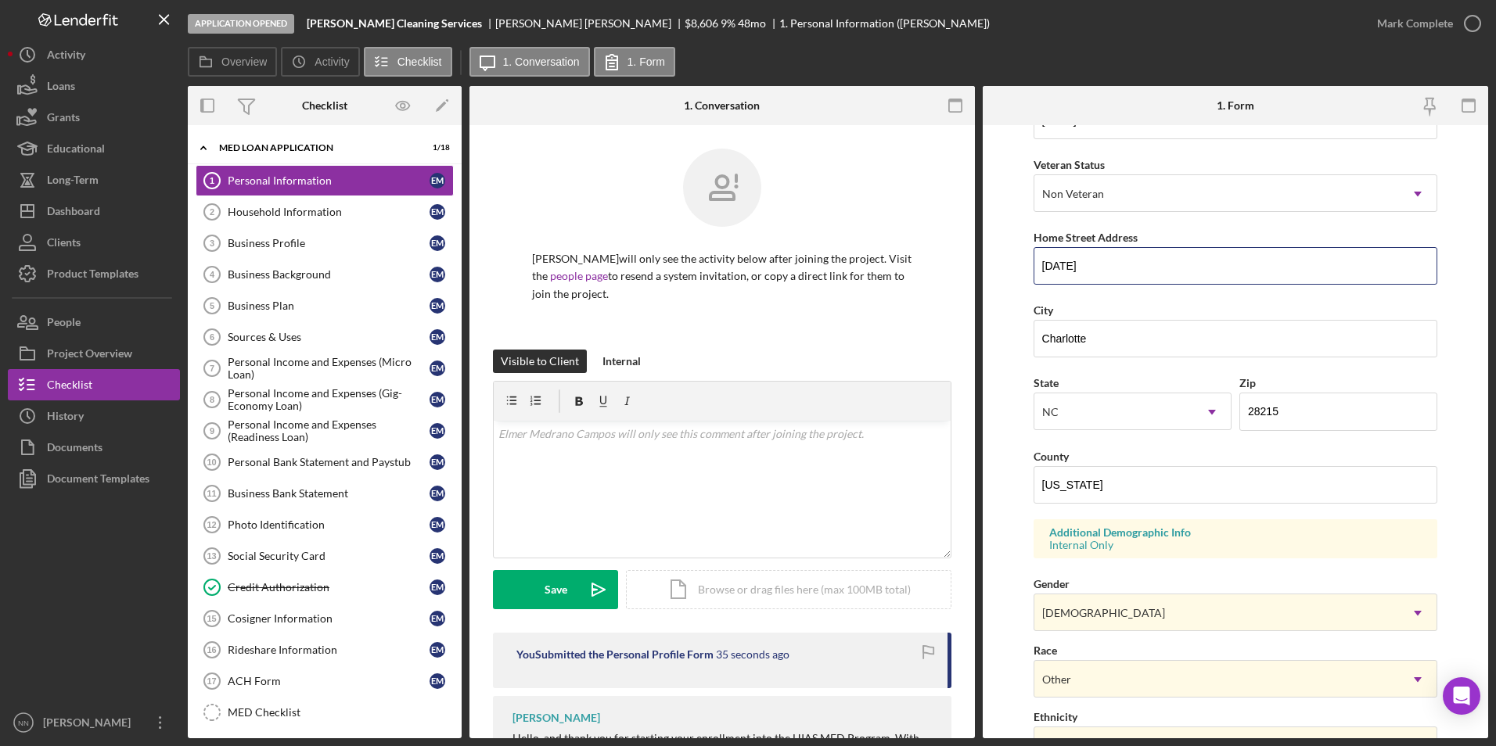
click at [1017, 270] on form "First Name Elmer Middle Name Osmin Last Name Medrano Campos Job Title Picker Da…" at bounding box center [1235, 431] width 505 height 613
type input "6352 Montego Dr Apt C"
click at [1192, 274] on input "6352 Montego Dr Apt C" at bounding box center [1236, 266] width 405 height 38
drag, startPoint x: 1192, startPoint y: 272, endPoint x: 1032, endPoint y: 264, distance: 160.6
click at [1005, 268] on form "First Name Elmer Middle Name Osmin Last Name Medrano Campos Job Title Picker Da…" at bounding box center [1235, 431] width 505 height 613
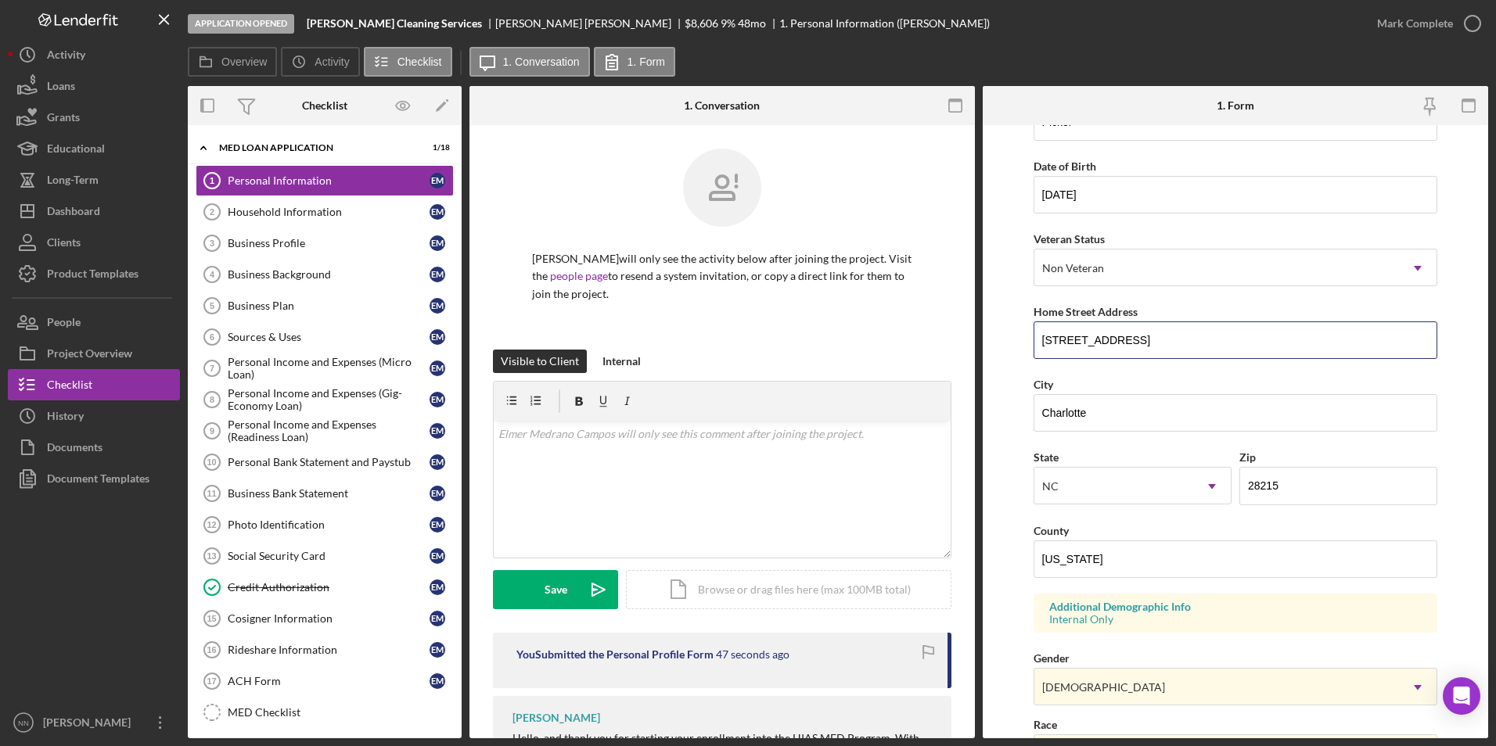
scroll to position [0, 0]
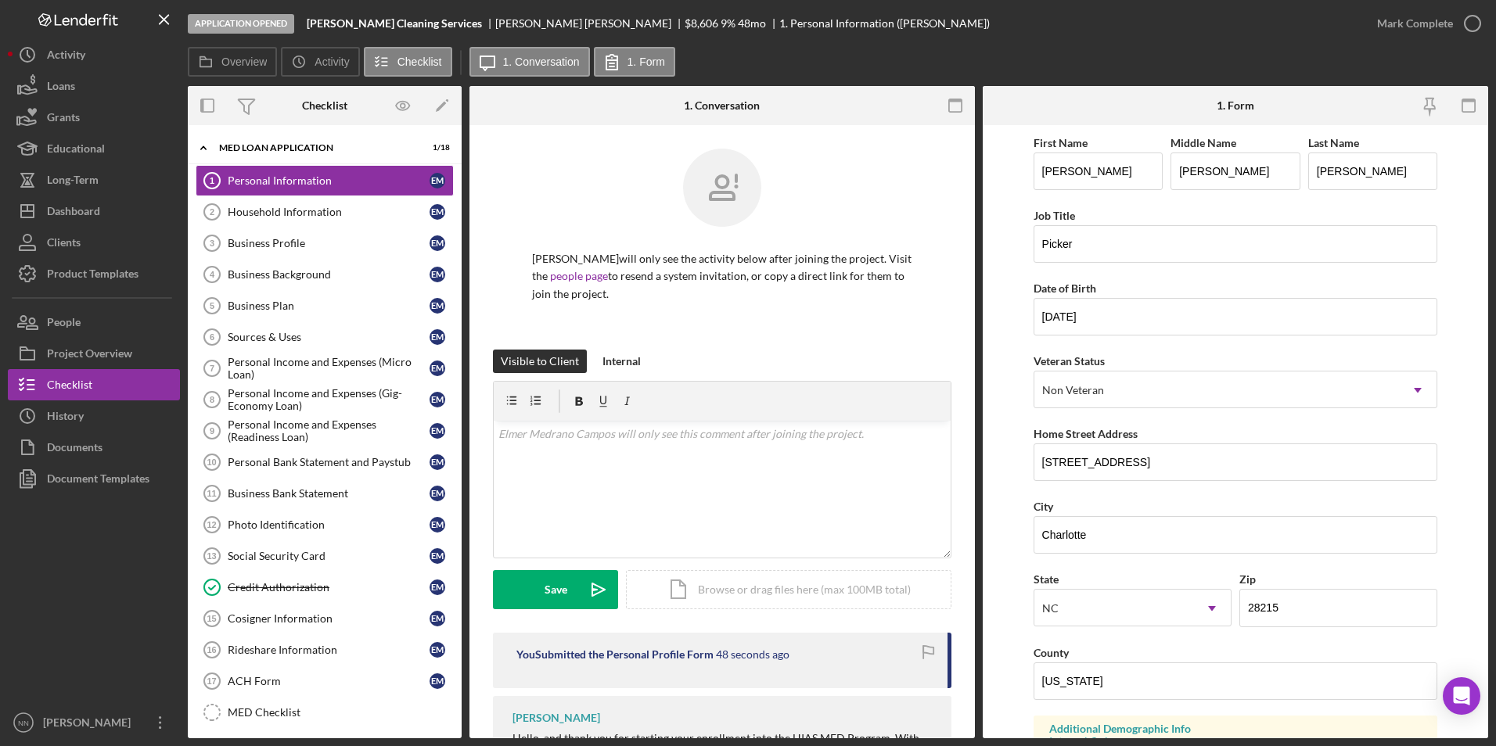
click at [1441, 224] on form "First Name Elmer Middle Name Osmin Last Name Medrano Campos Job Title Picker Da…" at bounding box center [1235, 431] width 505 height 613
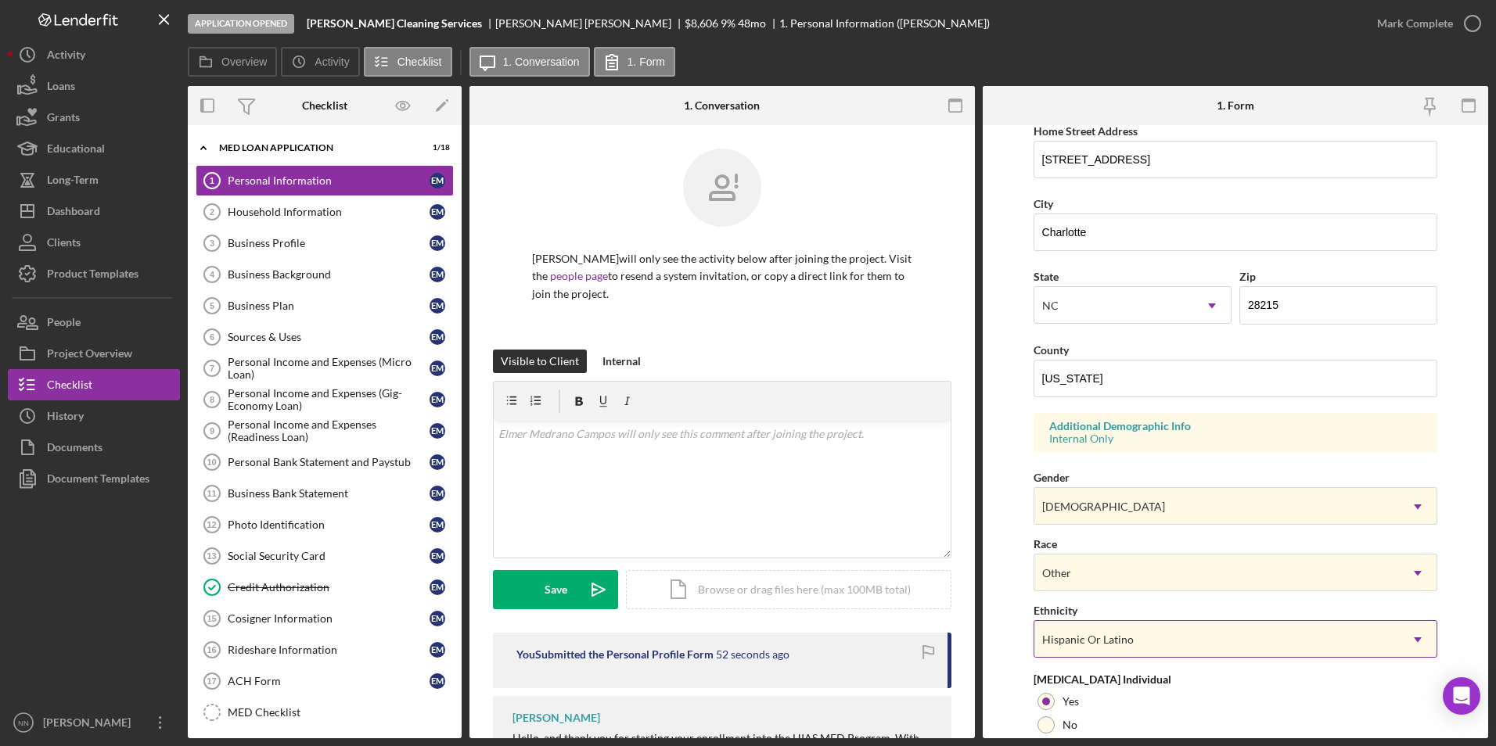
scroll to position [431, 0]
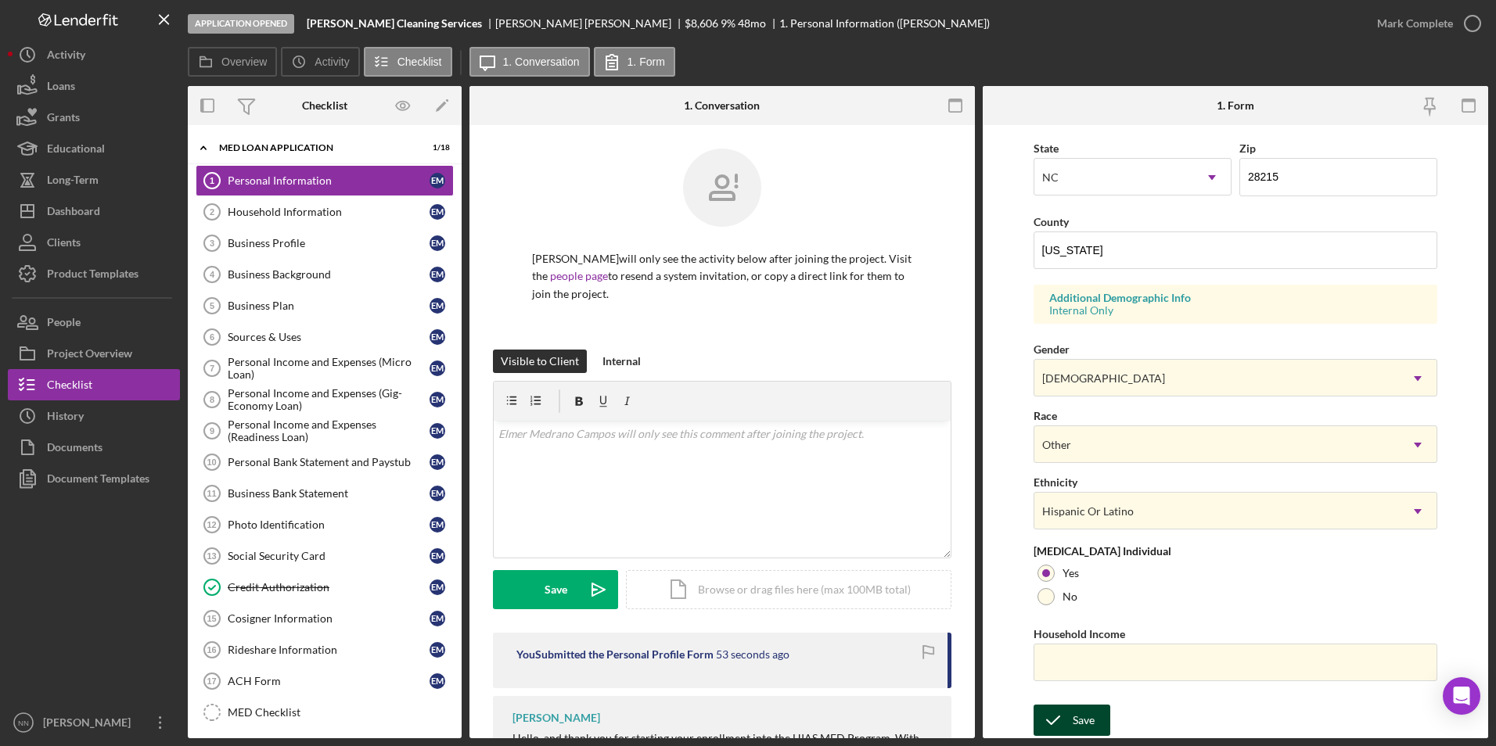
click at [1071, 733] on button "Save" at bounding box center [1072, 720] width 77 height 31
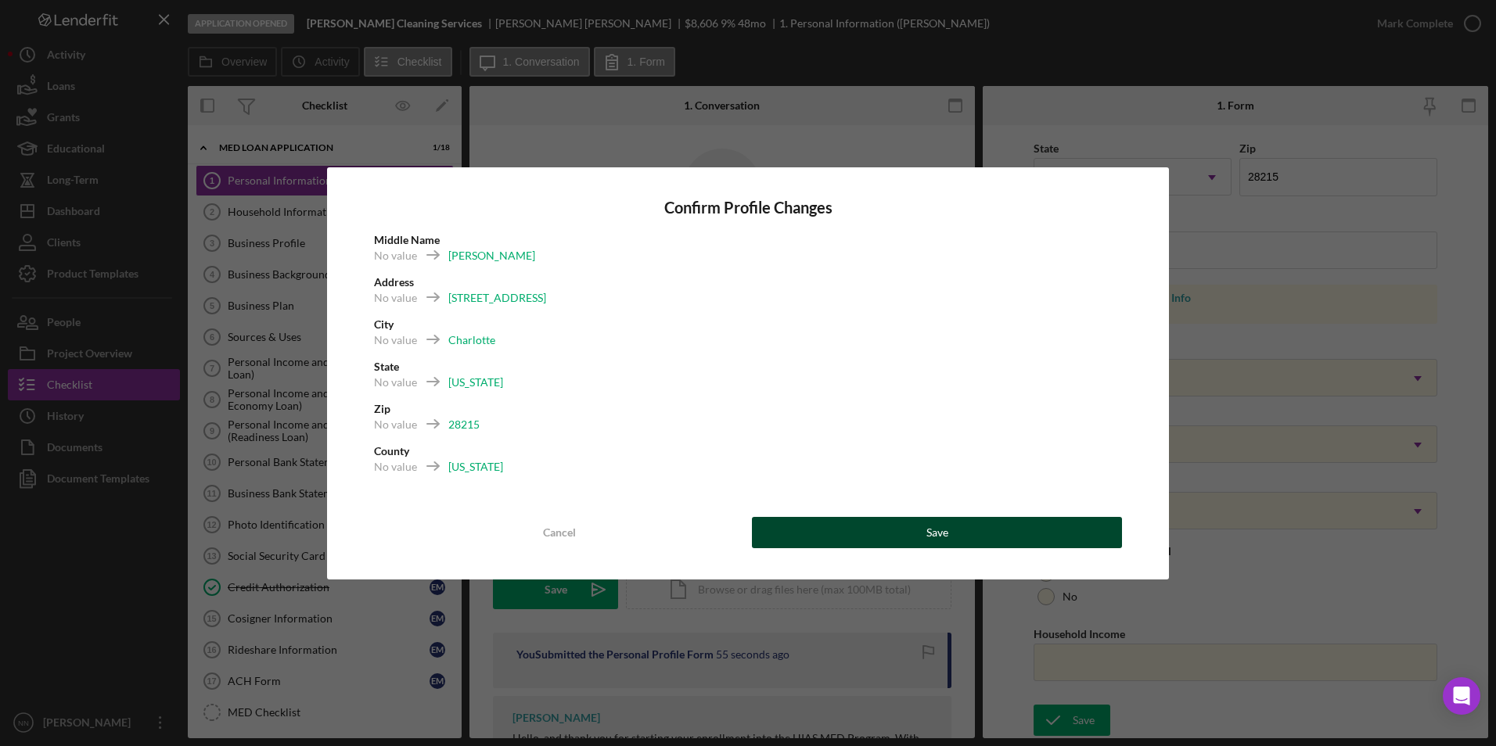
click at [766, 520] on button "Save" at bounding box center [937, 532] width 370 height 31
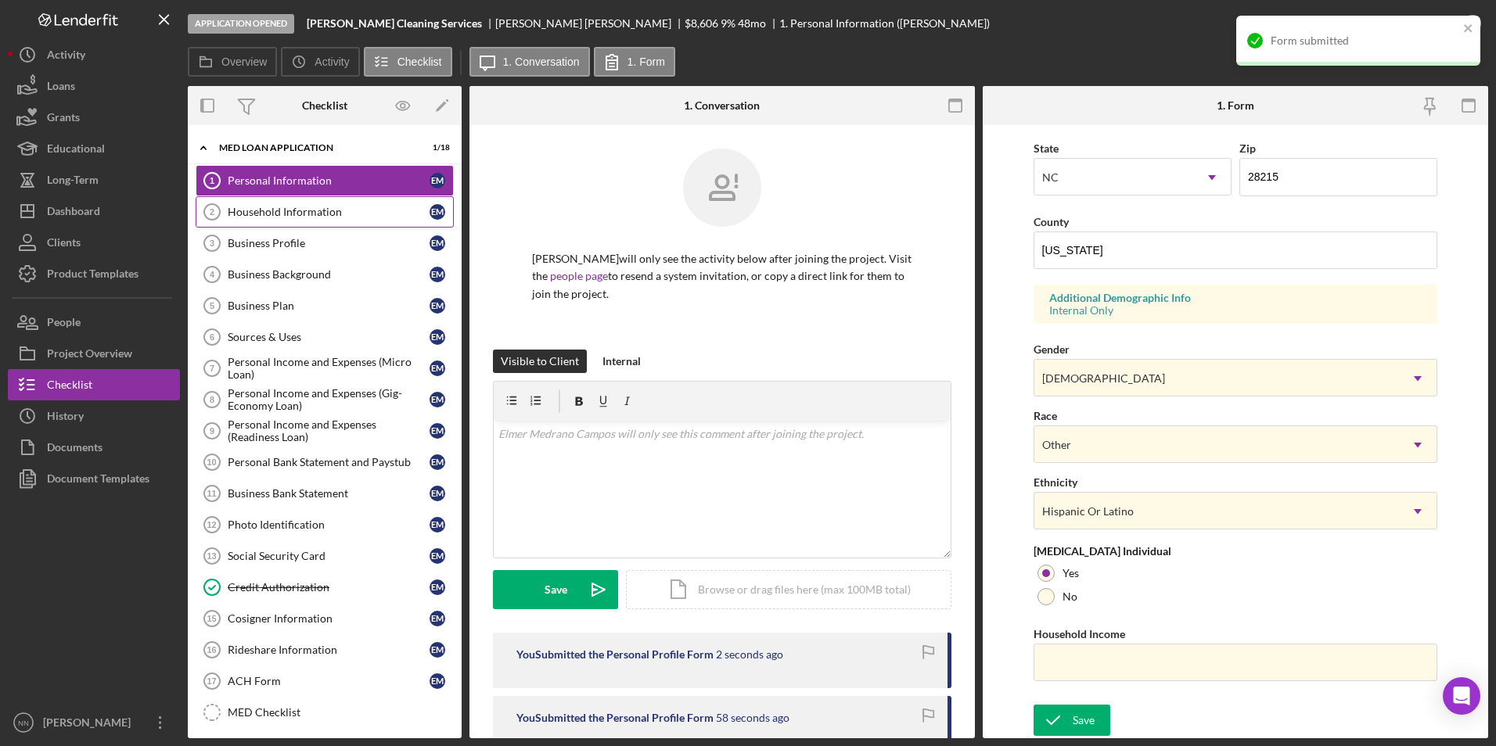
click at [286, 218] on div "Household Information" at bounding box center [329, 212] width 202 height 13
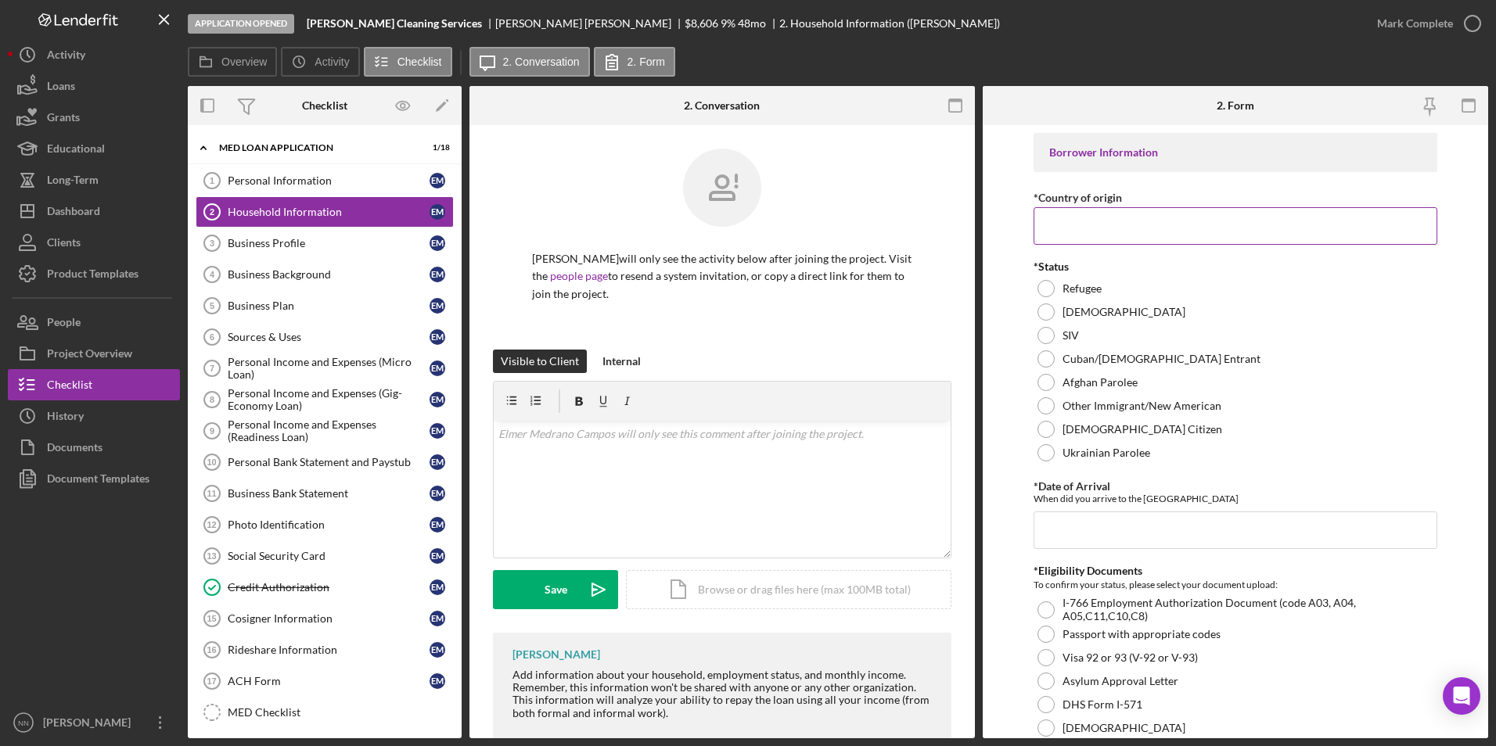
click at [1306, 235] on input "*Country of origin" at bounding box center [1236, 226] width 405 height 38
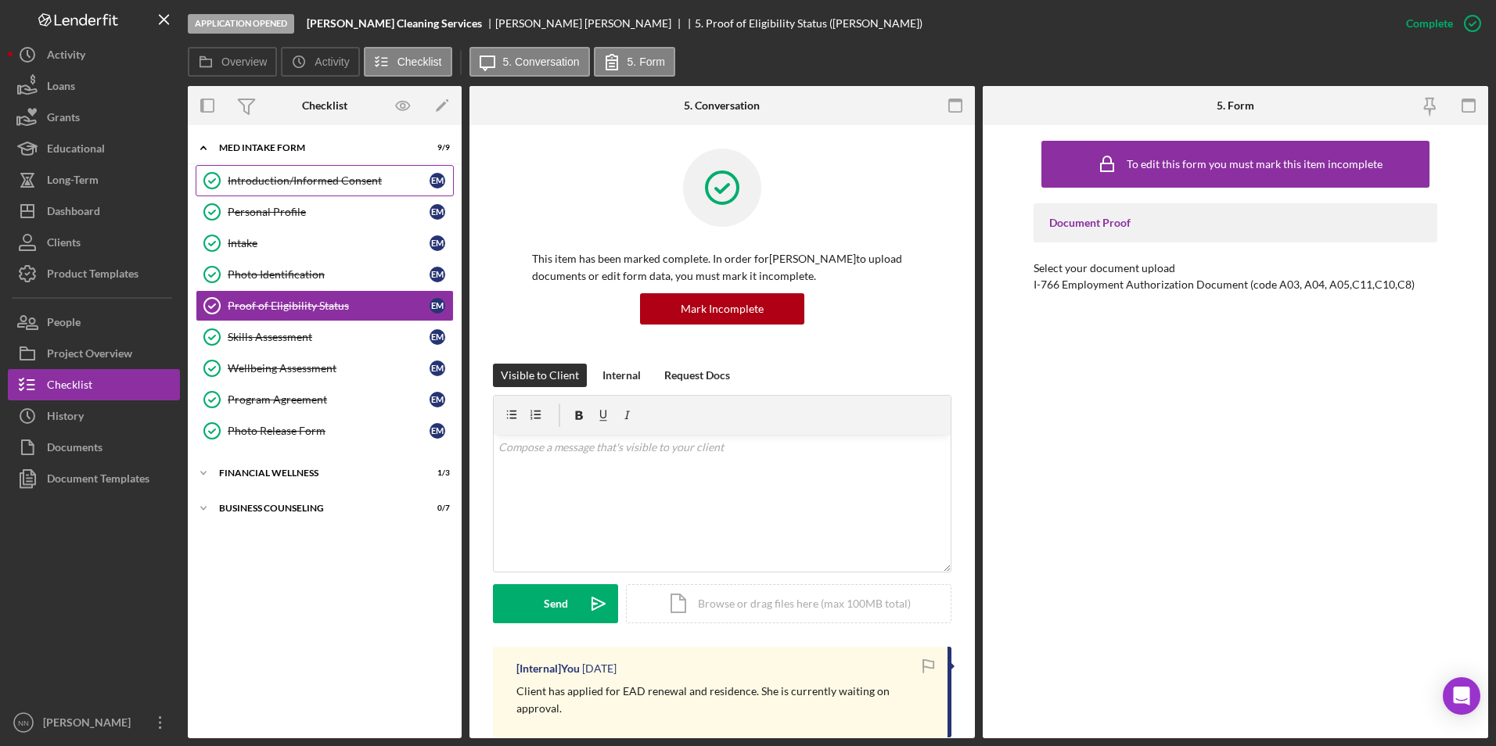
click at [277, 174] on div "Introduction/Informed Consent" at bounding box center [329, 180] width 202 height 13
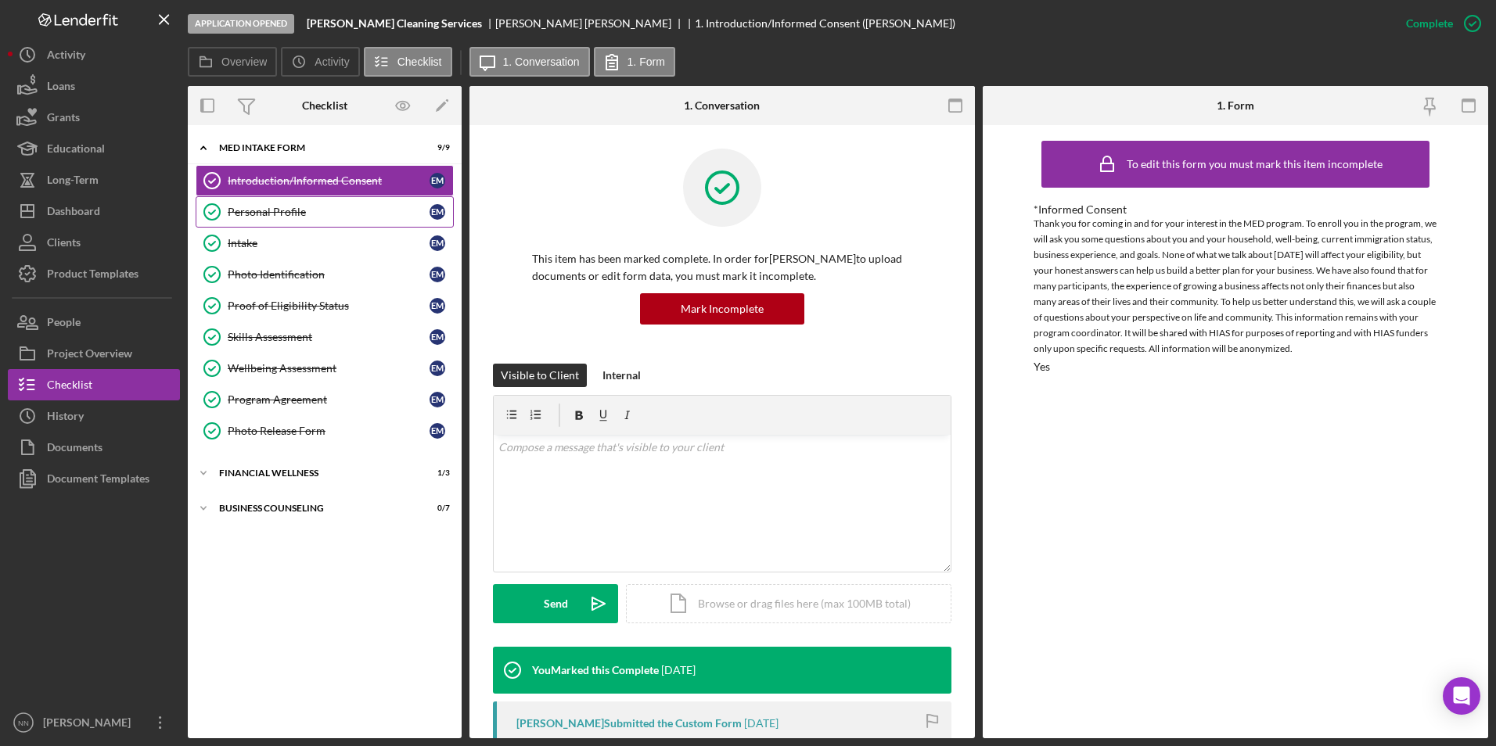
click at [237, 215] on div "Personal Profile" at bounding box center [329, 212] width 202 height 13
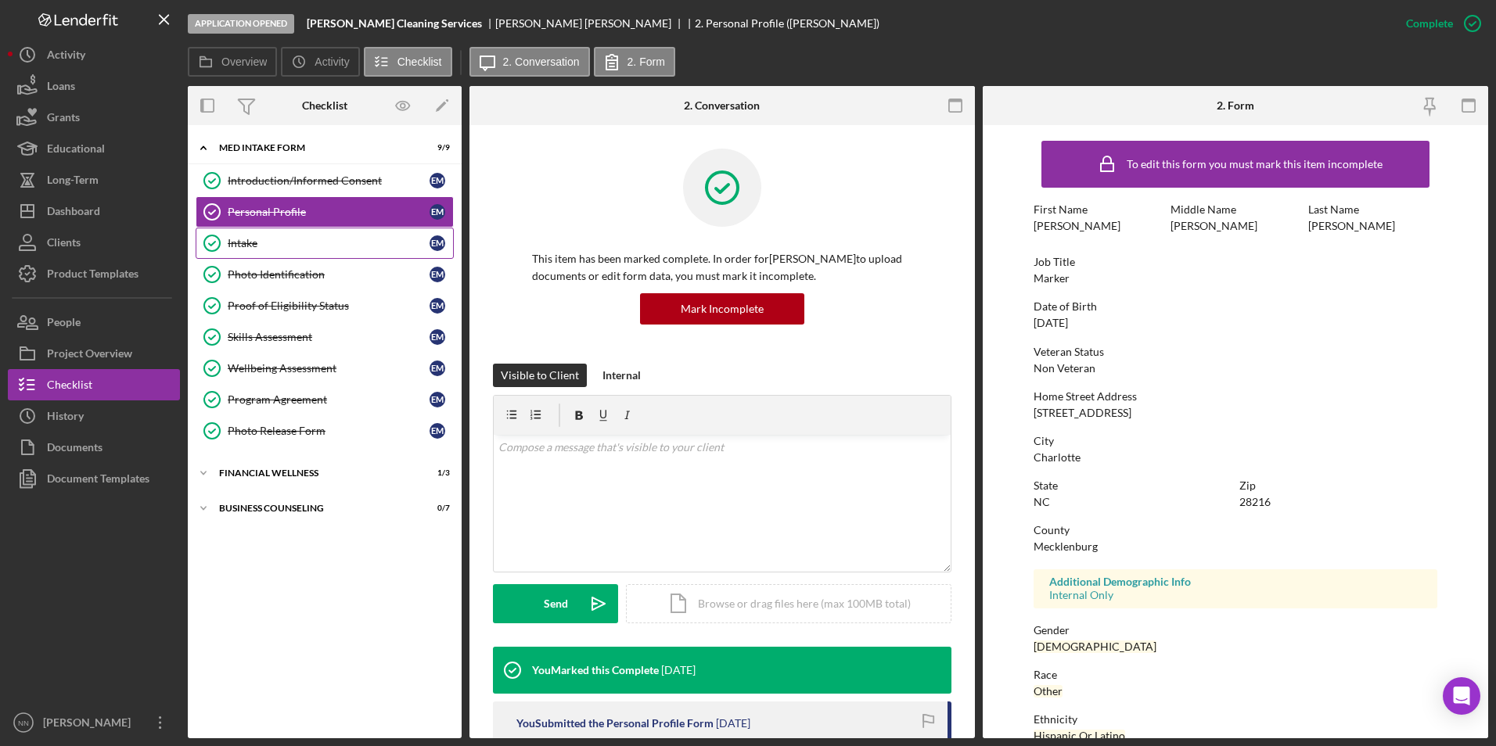
click at [246, 241] on div "Intake" at bounding box center [329, 243] width 202 height 13
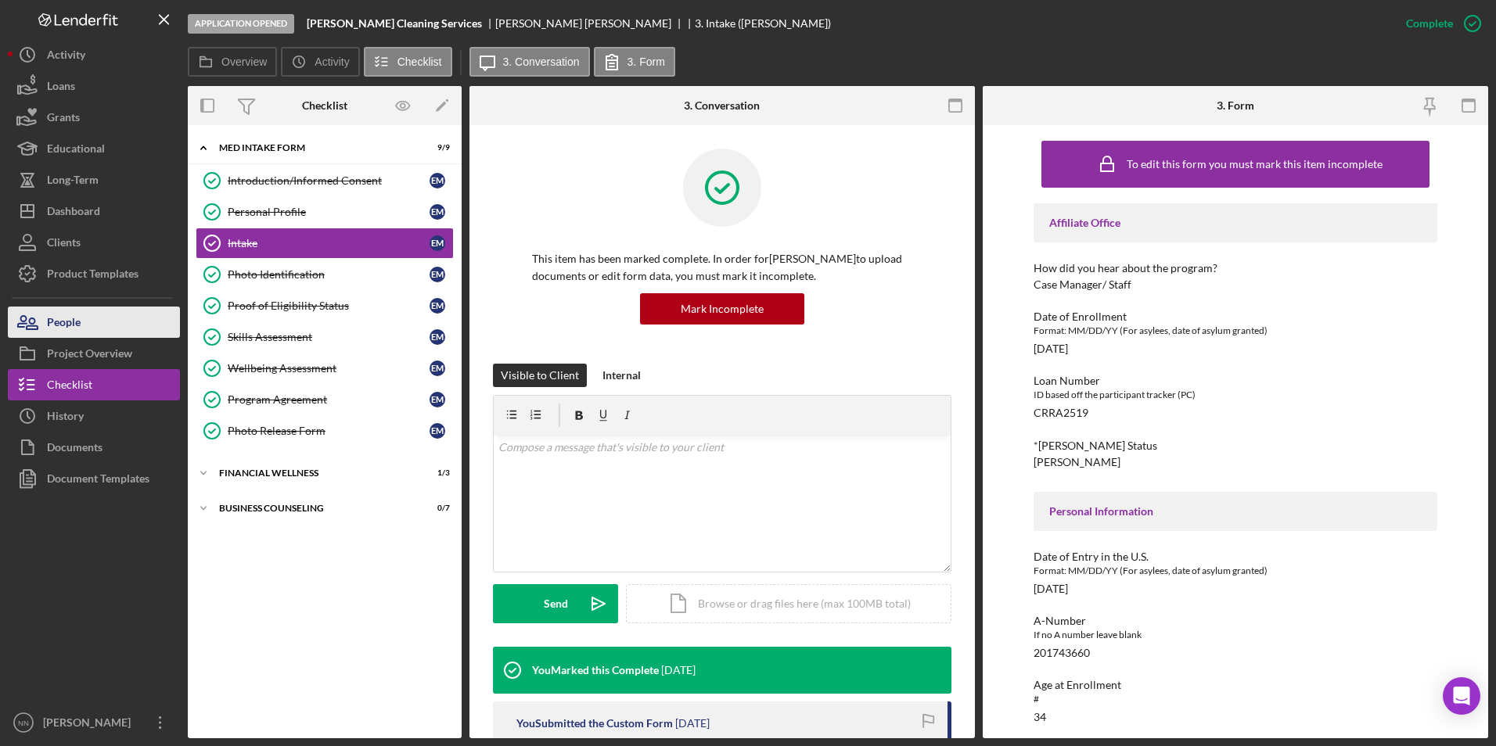
click at [120, 321] on button "People" at bounding box center [94, 322] width 172 height 31
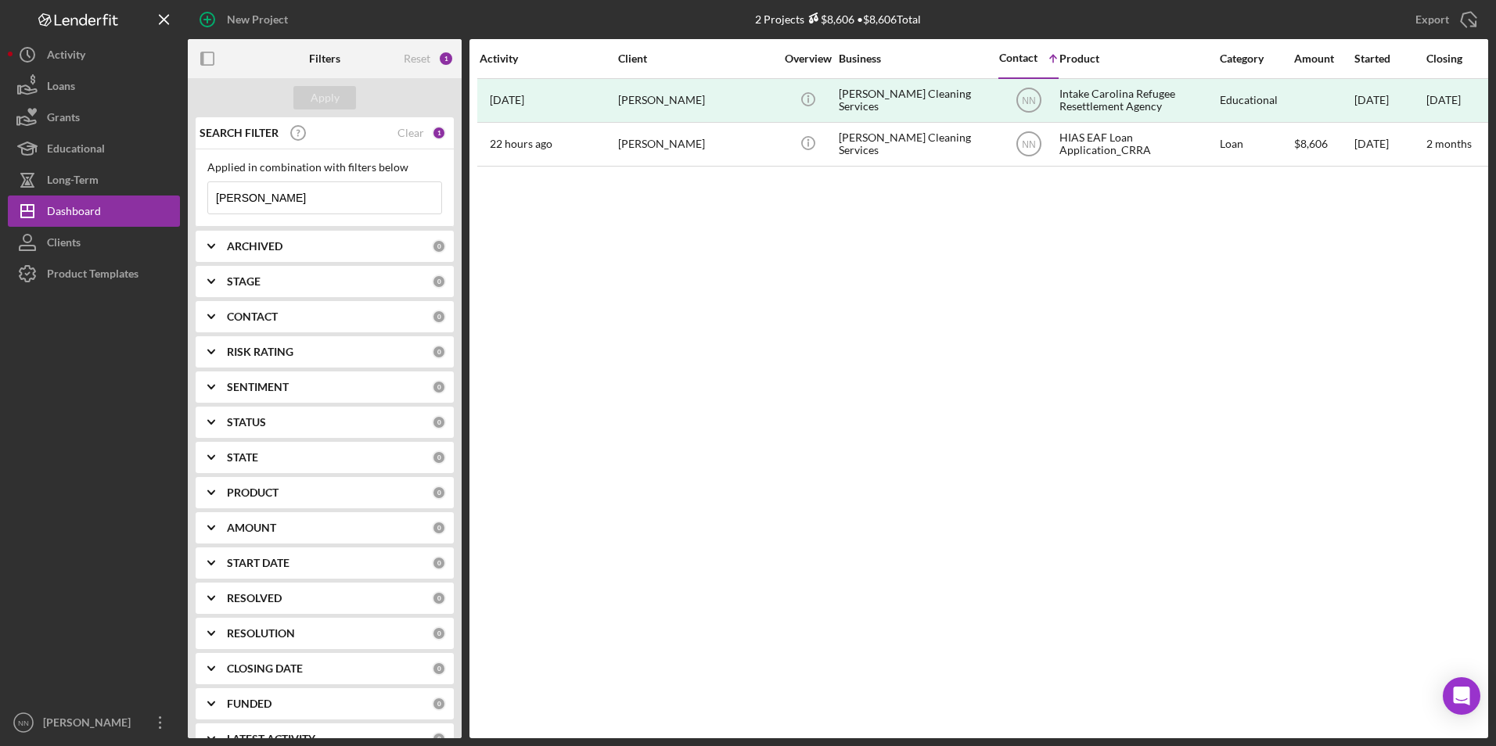
drag, startPoint x: 309, startPoint y: 196, endPoint x: 185, endPoint y: 195, distance: 123.6
click at [185, 195] on div "New Project 2 Projects $8,606 • $8,606 Total [PERSON_NAME] Export Icon/Export F…" at bounding box center [748, 369] width 1480 height 739
click at [282, 20] on div "New Project" at bounding box center [257, 19] width 61 height 31
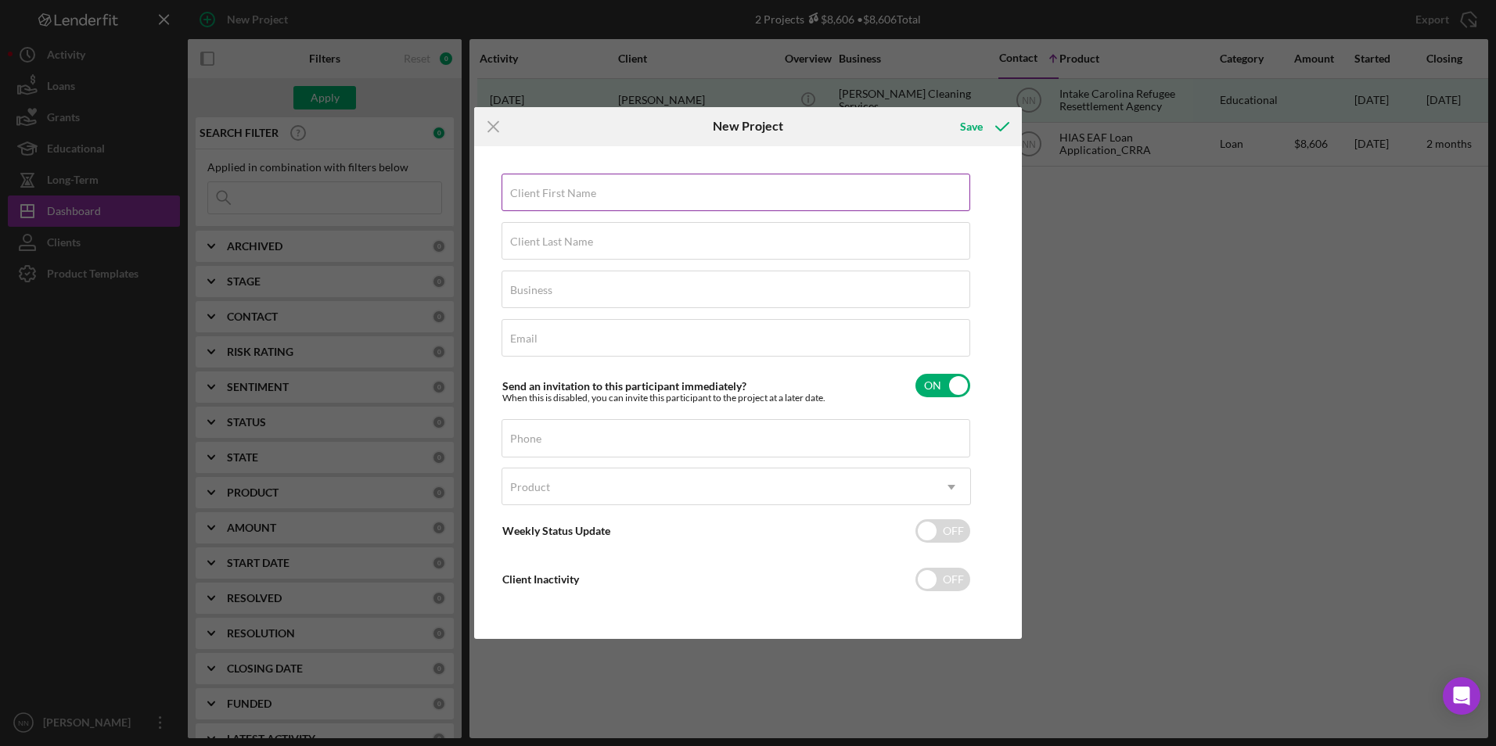
click at [562, 191] on label "Client First Name" at bounding box center [553, 193] width 86 height 13
click at [562, 191] on input "Client First Name" at bounding box center [736, 193] width 469 height 38
click at [617, 246] on input "Client Last Name" at bounding box center [736, 241] width 469 height 38
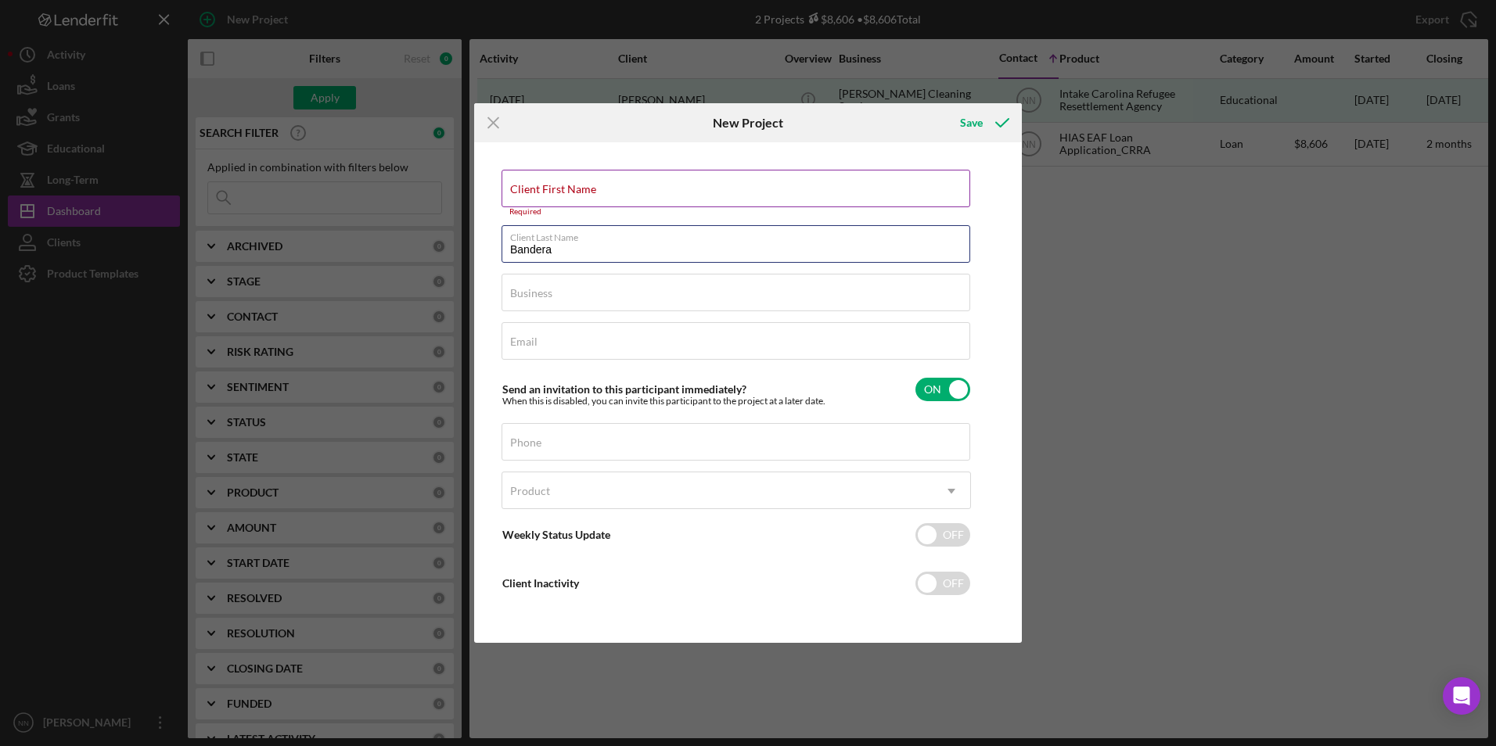
type input "Bandera"
click at [566, 196] on input "Client First Name" at bounding box center [736, 189] width 469 height 38
paste input "Kashindi"
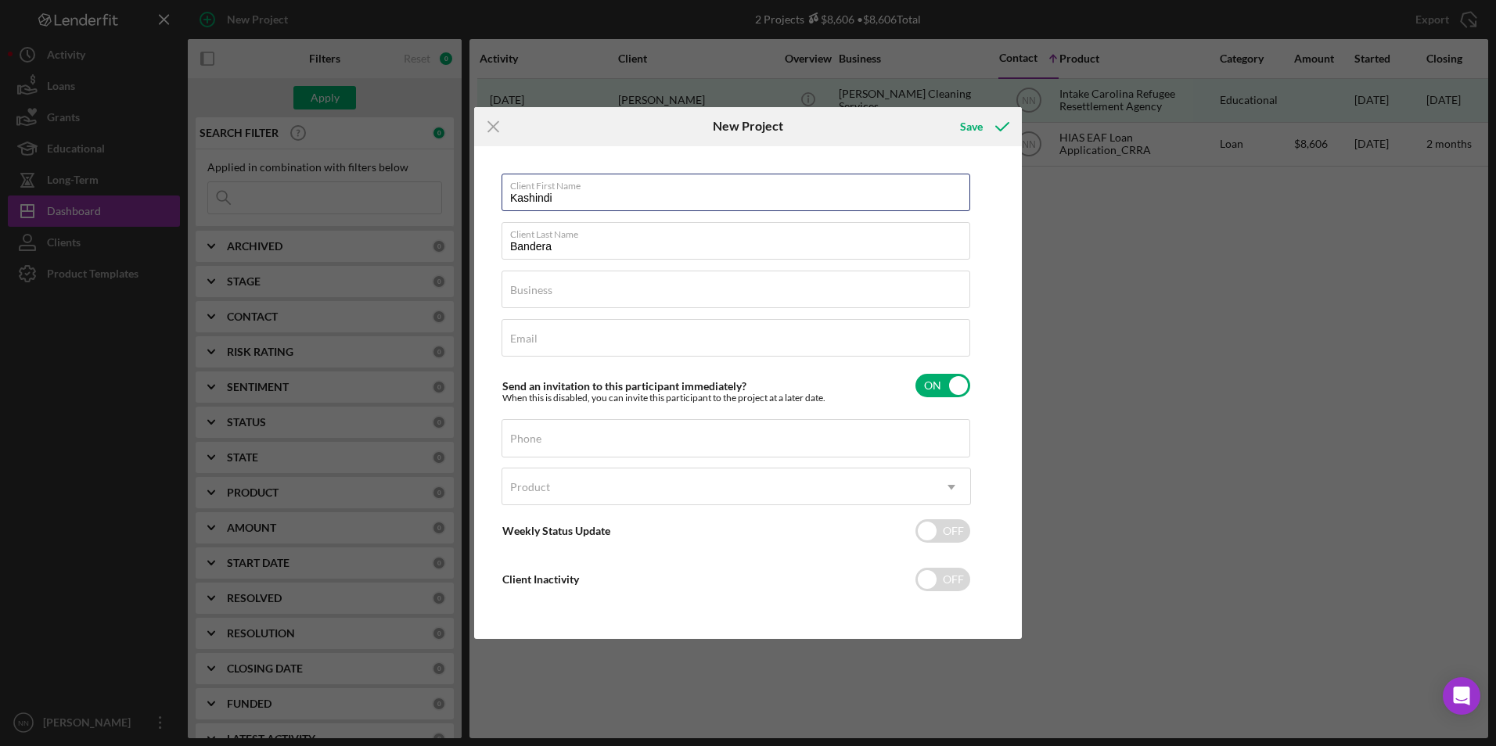
type input "Kashindi"
click at [523, 243] on input "Bandera" at bounding box center [736, 241] width 469 height 38
type input "Bendera"
click at [607, 295] on input "Business" at bounding box center [736, 290] width 469 height 38
type input "Kashindi Rideshare"
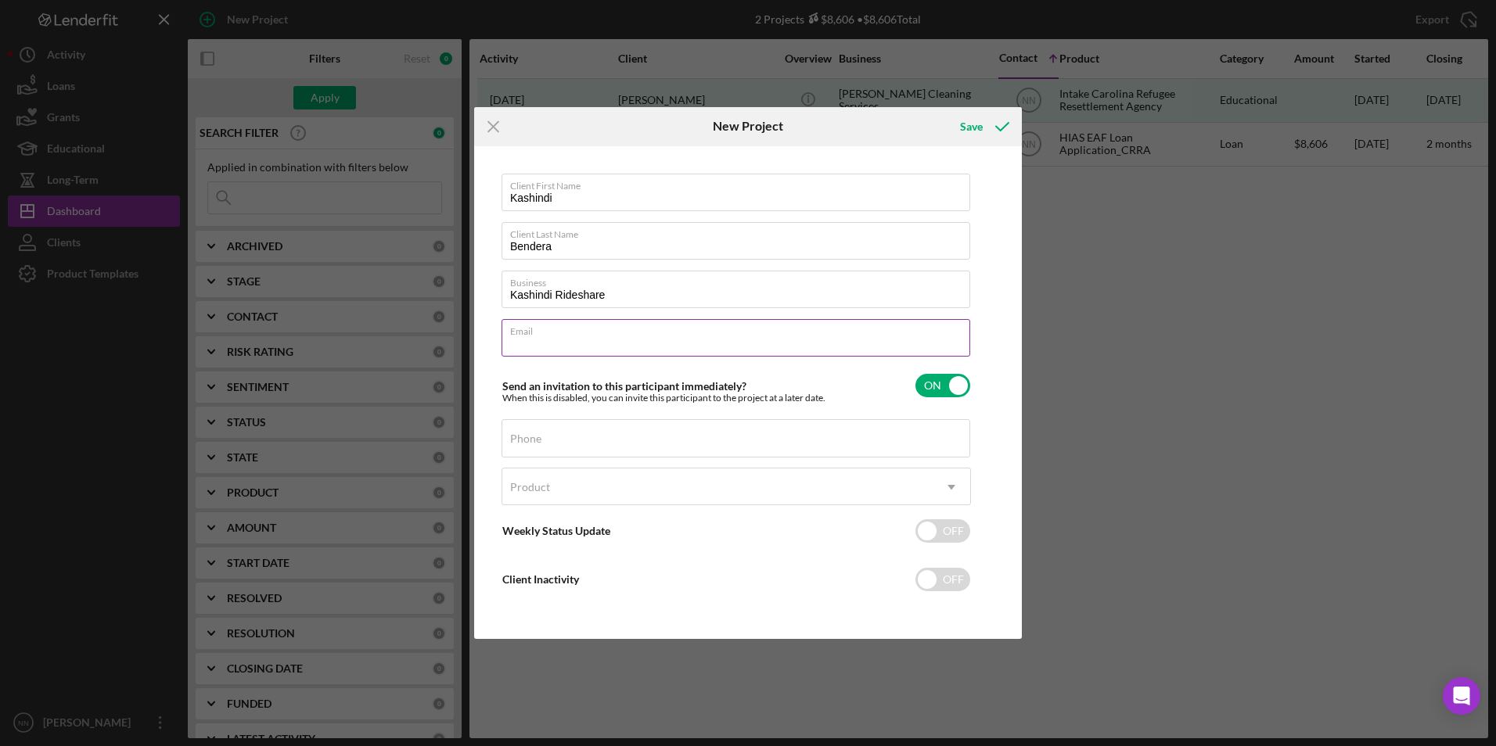
click at [607, 340] on input "Email" at bounding box center [736, 338] width 469 height 38
type input "k"
type input "[EMAIL_ADDRESS][DOMAIN_NAME]"
drag, startPoint x: 590, startPoint y: 197, endPoint x: 491, endPoint y: 194, distance: 99.4
click at [491, 194] on div "Client First Name [PERSON_NAME] Client Last Name Bendera Business Kashindi Ride…" at bounding box center [748, 393] width 540 height 486
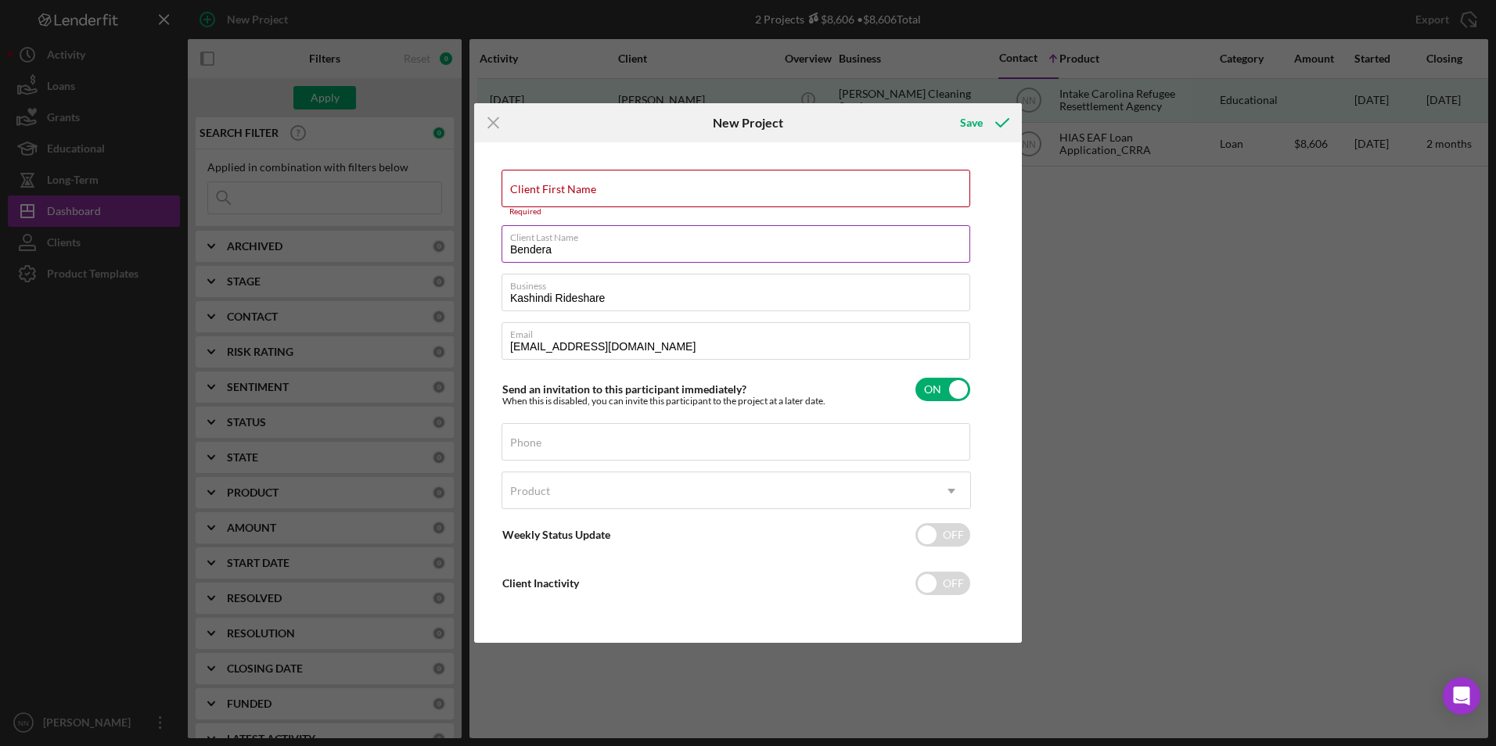
click at [506, 248] on input "Bendera" at bounding box center [736, 244] width 469 height 38
drag, startPoint x: 533, startPoint y: 239, endPoint x: 534, endPoint y: 195, distance: 43.8
click at [534, 195] on div "Client First Name Required Client Last Name Bendera Business Kashindi Rideshare…" at bounding box center [736, 393] width 469 height 446
drag, startPoint x: 534, startPoint y: 195, endPoint x: 534, endPoint y: 247, distance: 52.4
click at [534, 247] on input "Bendera" at bounding box center [736, 244] width 469 height 38
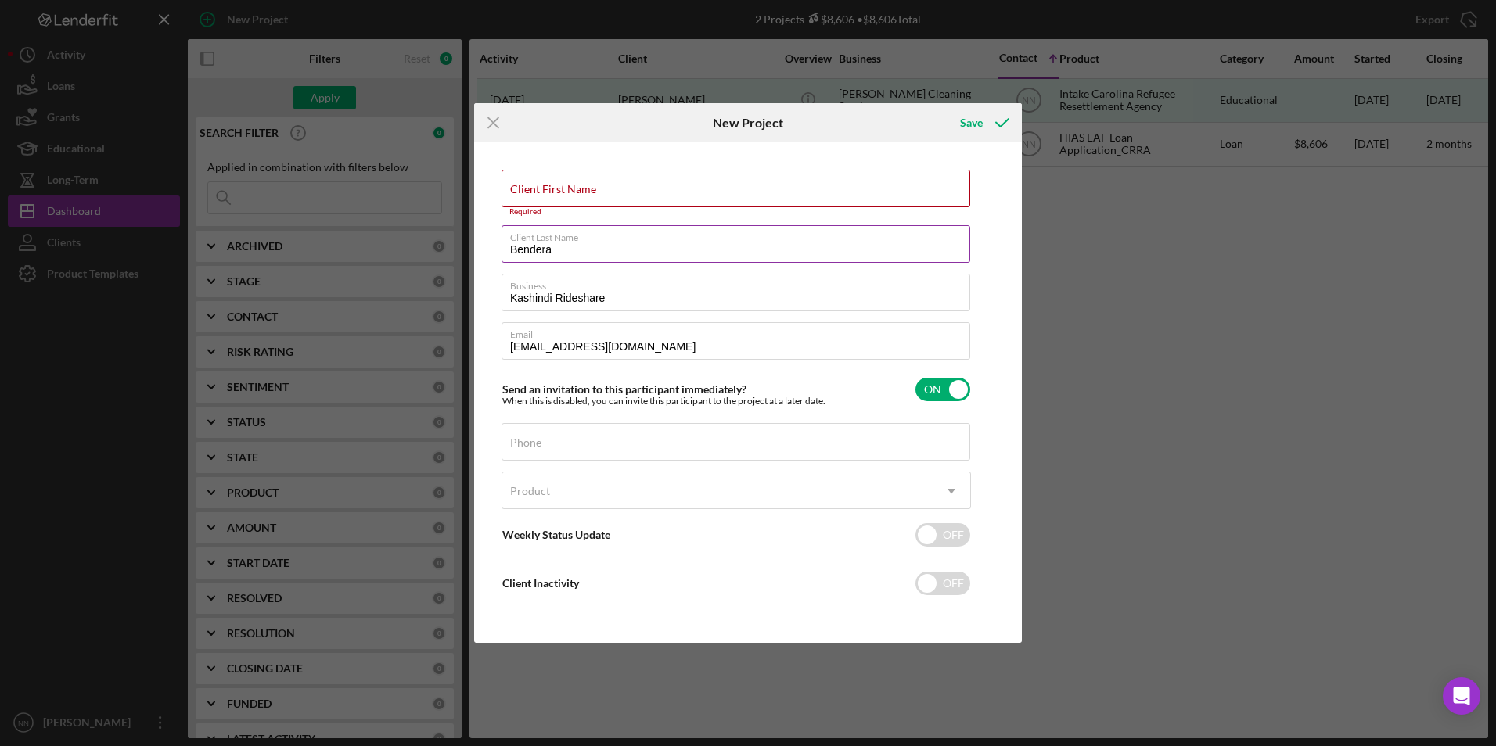
drag, startPoint x: 564, startPoint y: 252, endPoint x: 509, endPoint y: 249, distance: 54.9
click at [509, 249] on input "Bendera" at bounding box center [736, 244] width 469 height 38
type input "Bendera"
click at [545, 227] on div "Client Last Name Required" at bounding box center [736, 241] width 469 height 47
drag, startPoint x: 545, startPoint y: 234, endPoint x: 524, endPoint y: 239, distance: 21.1
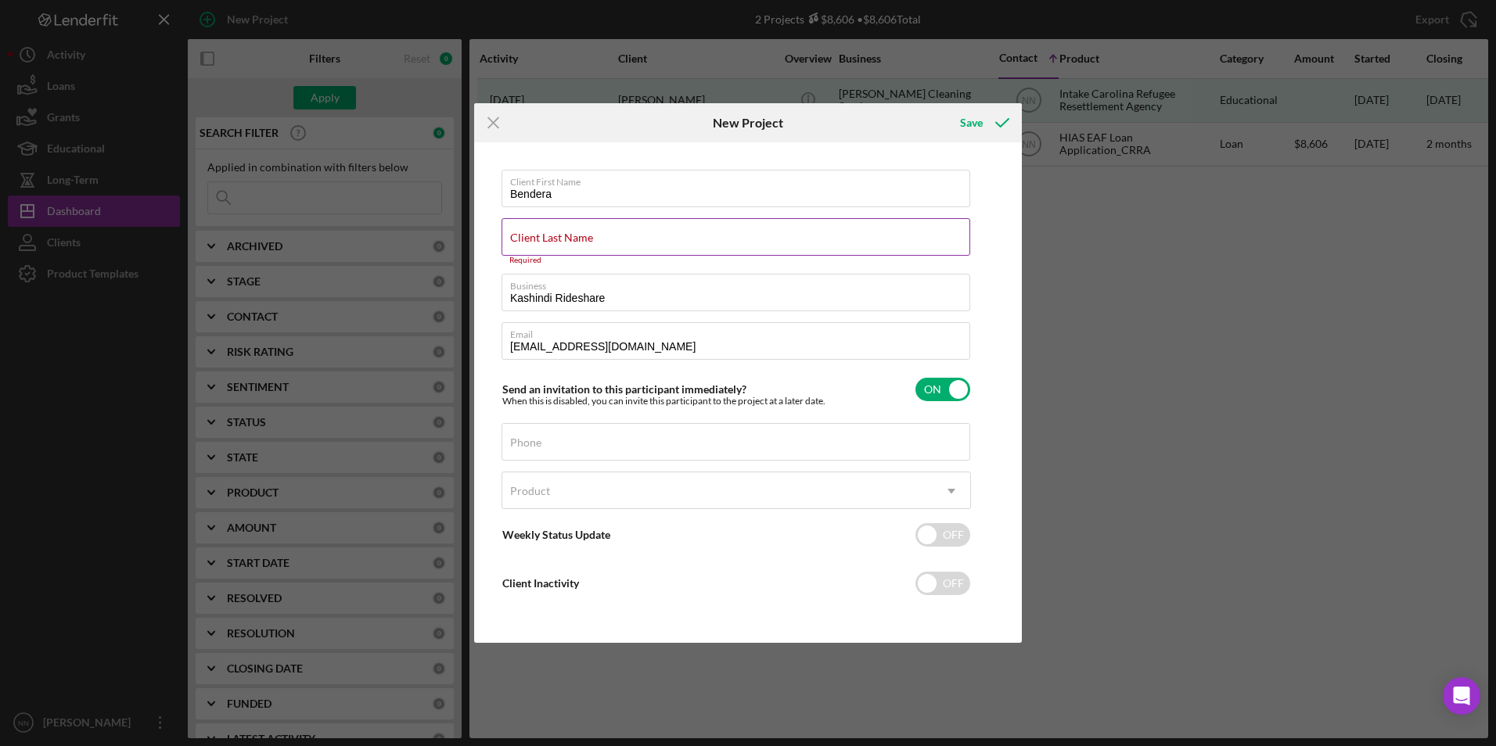
click at [524, 239] on label "Client Last Name" at bounding box center [551, 238] width 83 height 13
click at [524, 239] on input "Client Last Name" at bounding box center [736, 237] width 469 height 38
paste input "Kashindi"
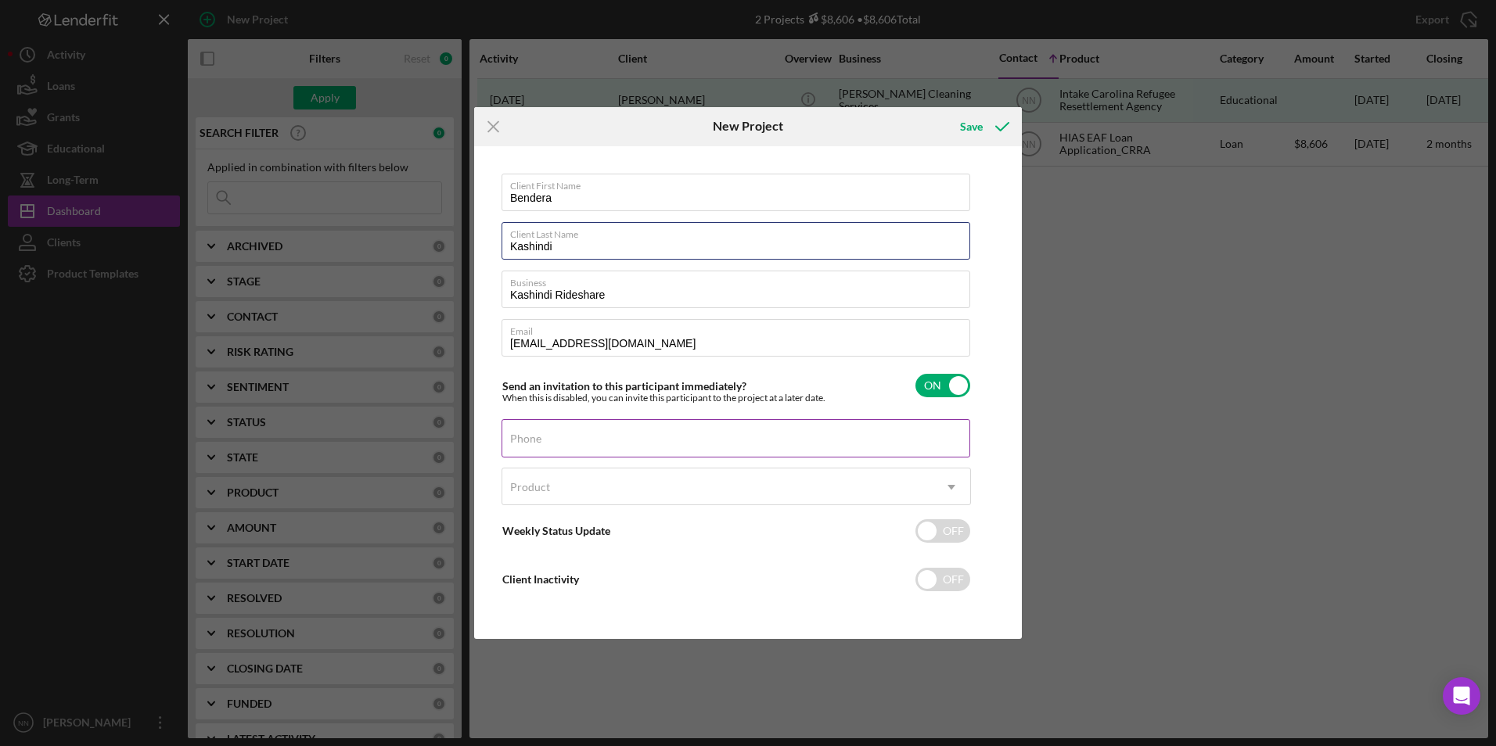
type input "Kashindi"
click at [592, 428] on div "Phone" at bounding box center [736, 438] width 469 height 39
type input "(1##) ###-####"
type input "[PHONE_NUMBER]"
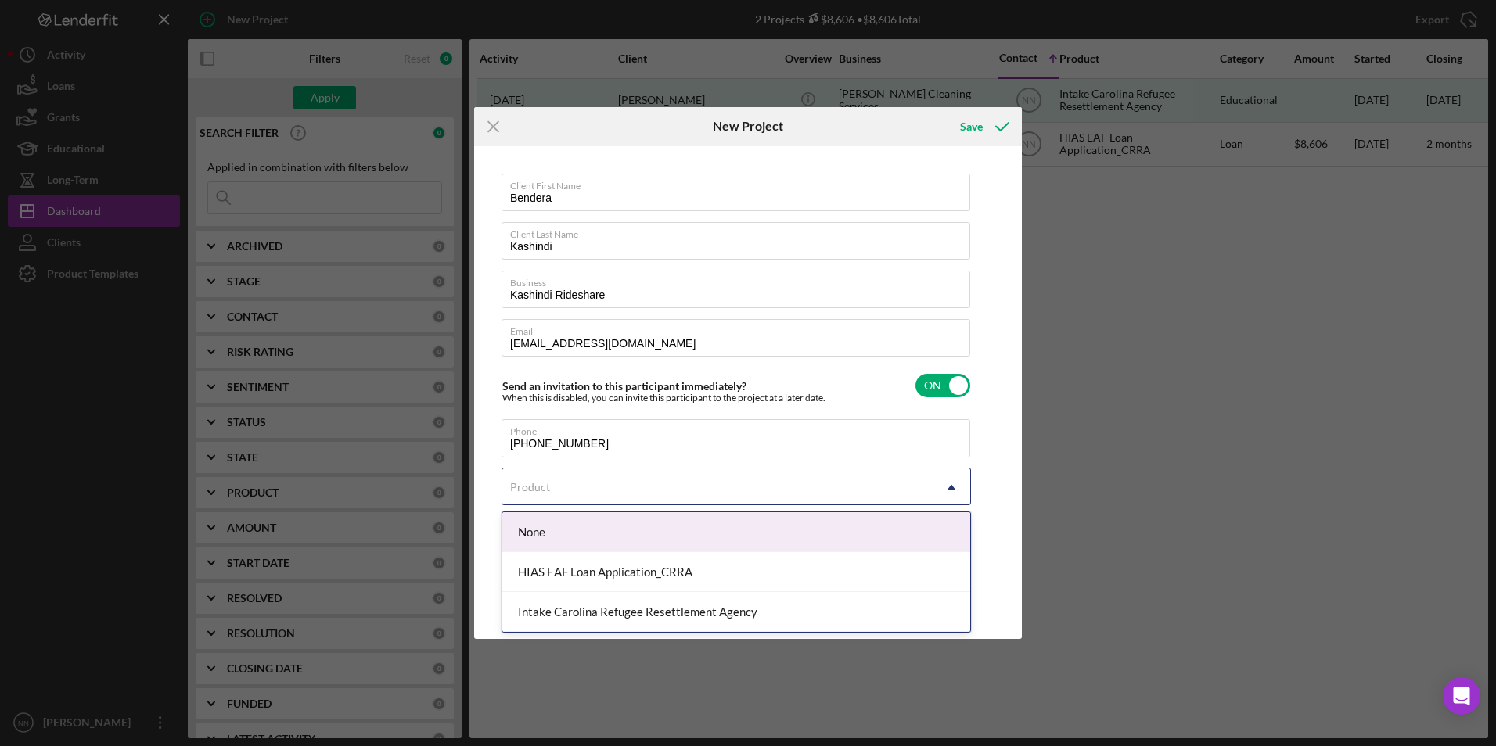
click at [620, 481] on div "Product" at bounding box center [717, 487] width 430 height 36
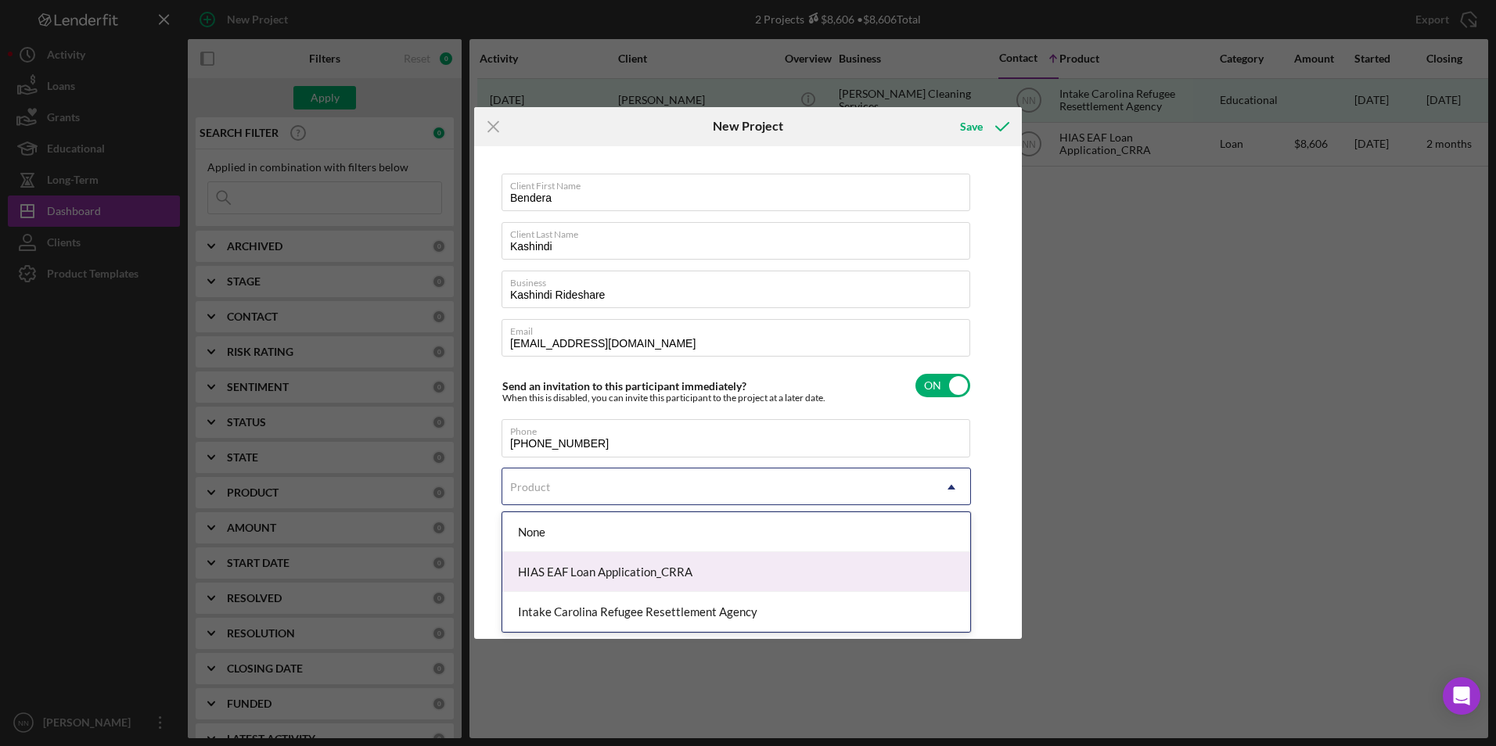
click at [617, 577] on div "HIAS EAF Loan Application_CRRA" at bounding box center [736, 572] width 468 height 40
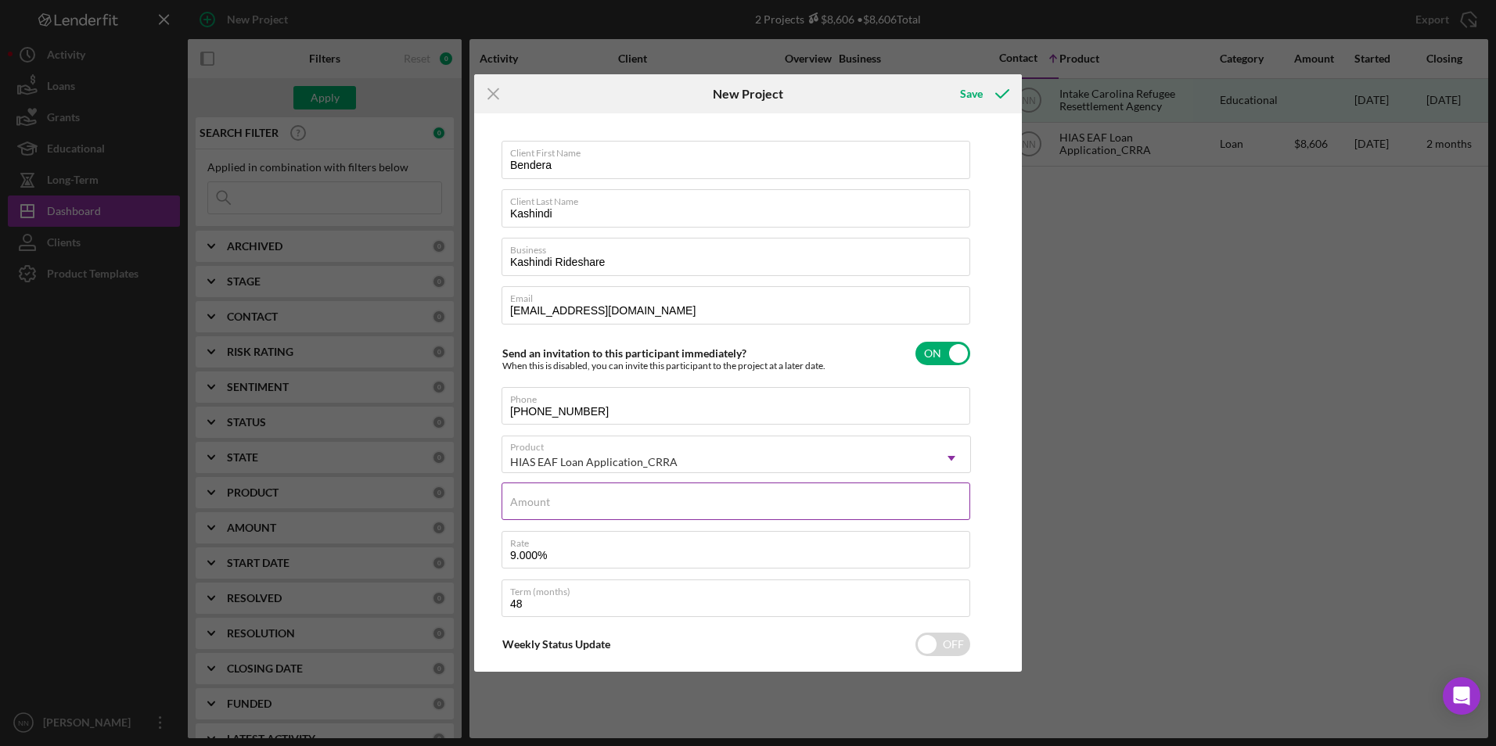
click at [587, 498] on div "Amount" at bounding box center [736, 502] width 469 height 39
type input "$10,000"
click at [754, 473] on div "HIAS EAF Loan Application_CRRA" at bounding box center [717, 462] width 430 height 36
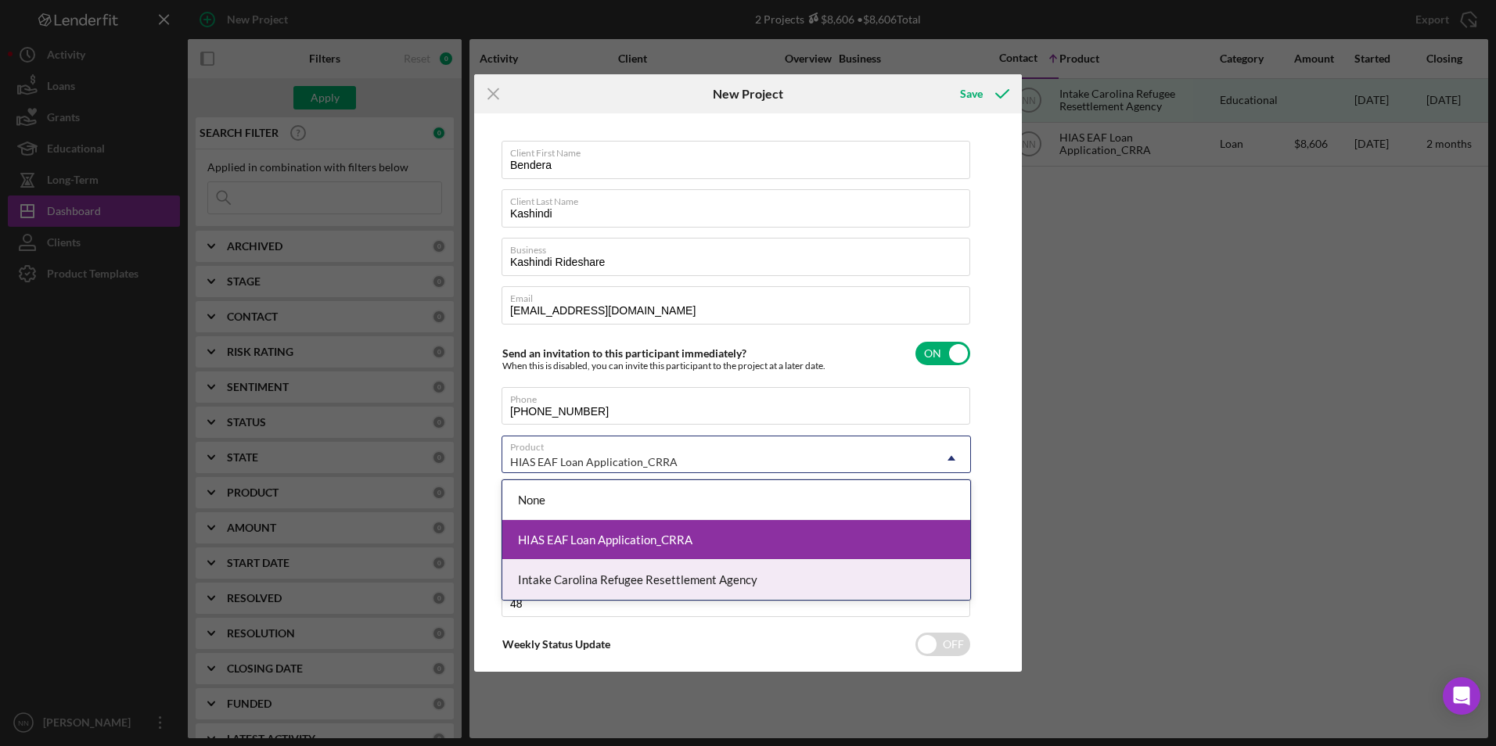
click at [770, 580] on div "Intake Carolina Refugee Resettlement Agency" at bounding box center [736, 580] width 468 height 40
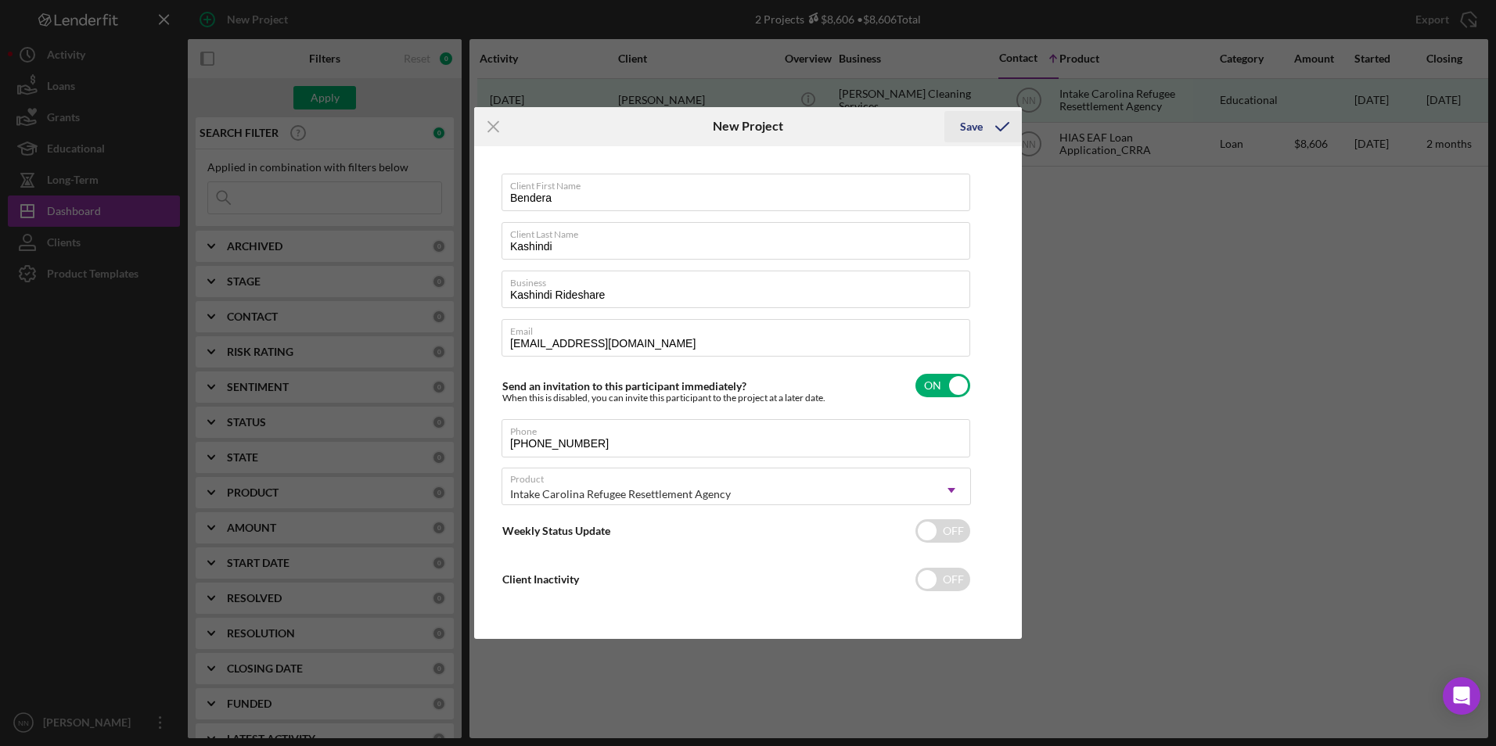
click at [988, 124] on icon "submit" at bounding box center [1002, 126] width 39 height 39
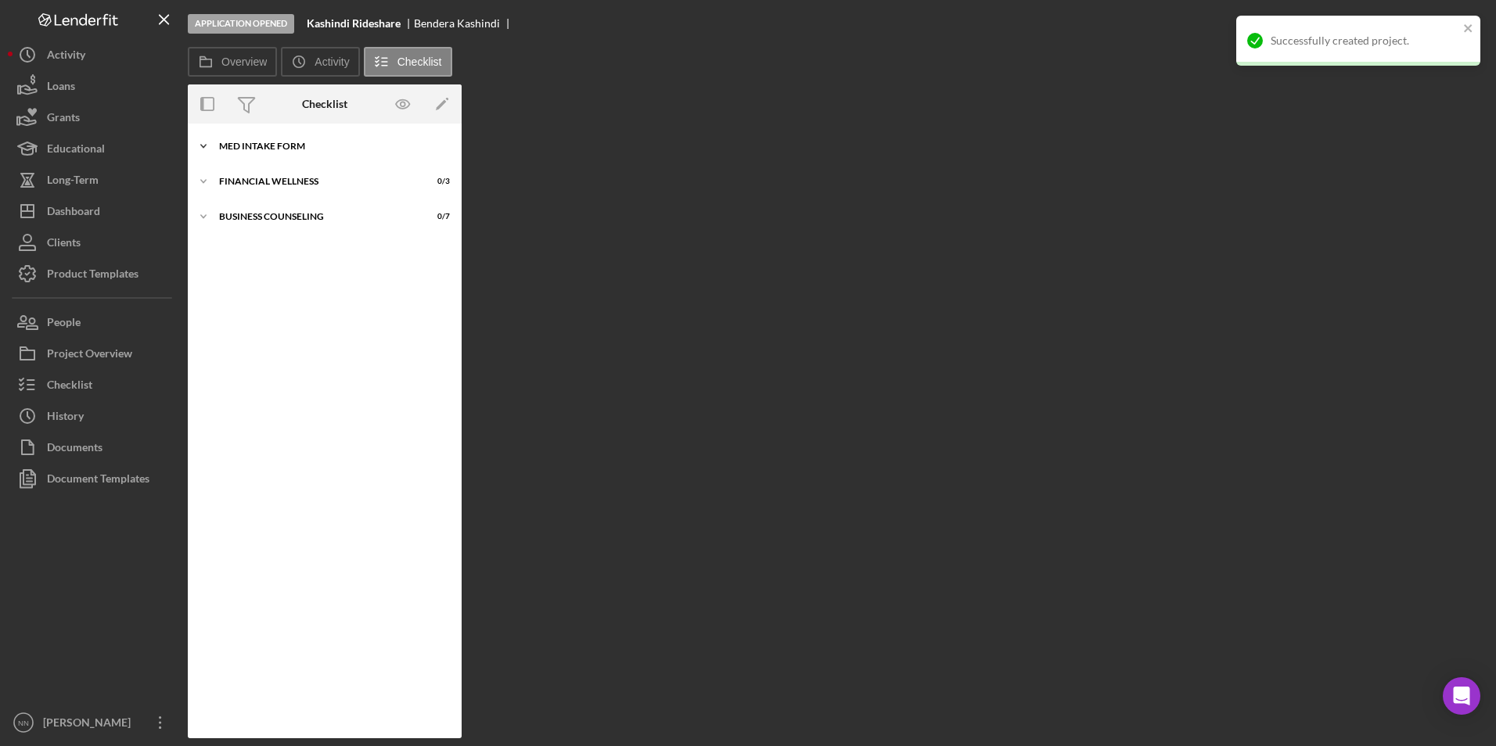
click at [234, 147] on div "MED Intake Form" at bounding box center [330, 146] width 223 height 9
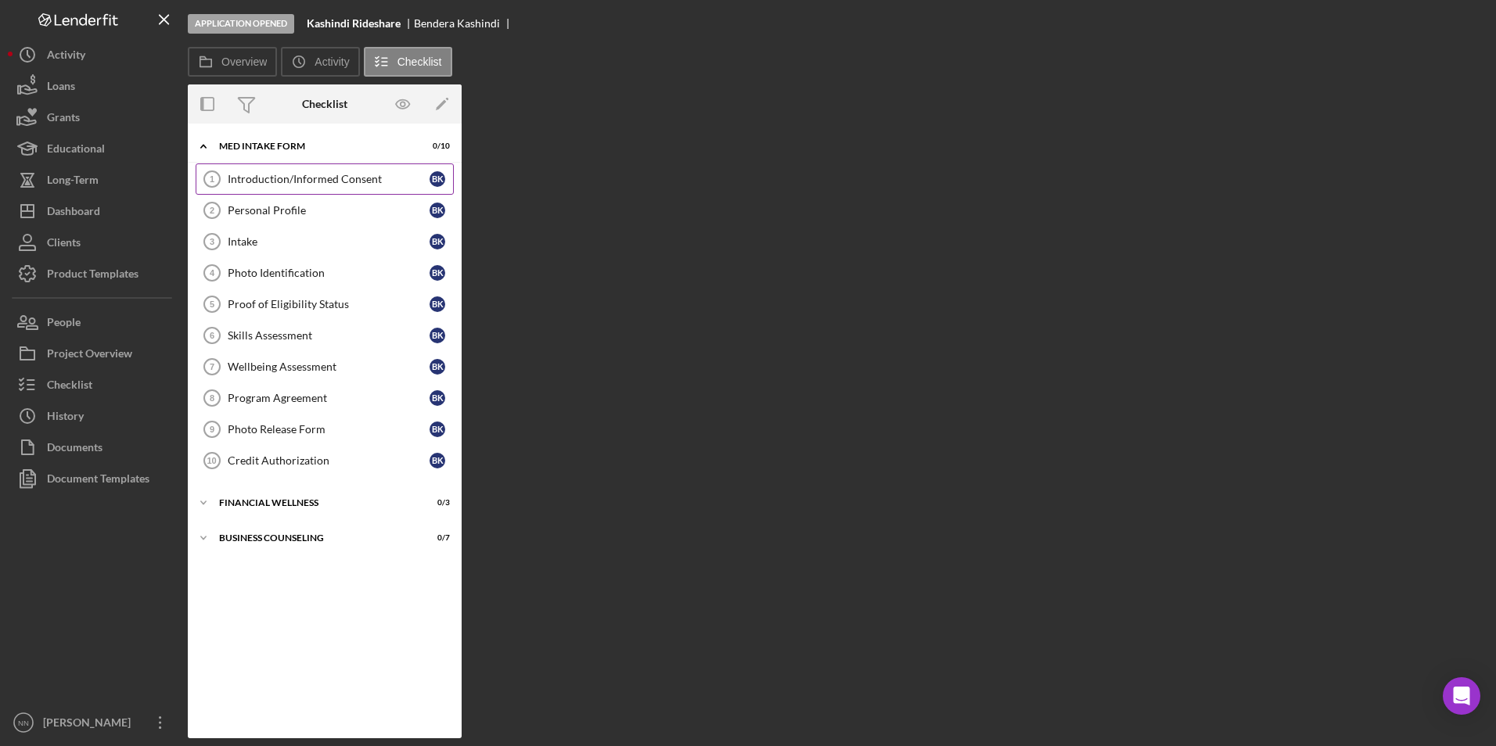
click at [278, 183] on div "Introduction/Informed Consent" at bounding box center [329, 179] width 202 height 13
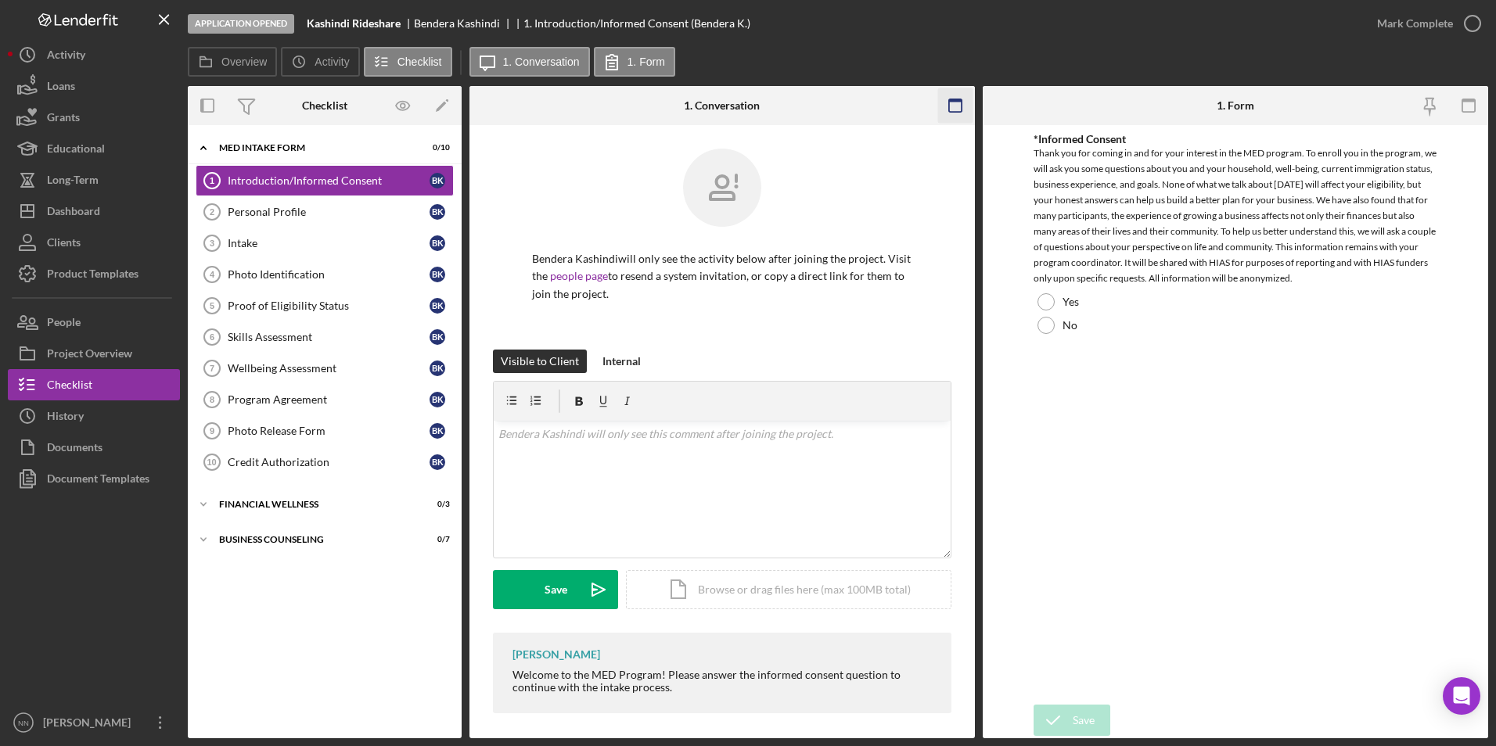
click at [953, 115] on icon "button" at bounding box center [954, 105] width 35 height 35
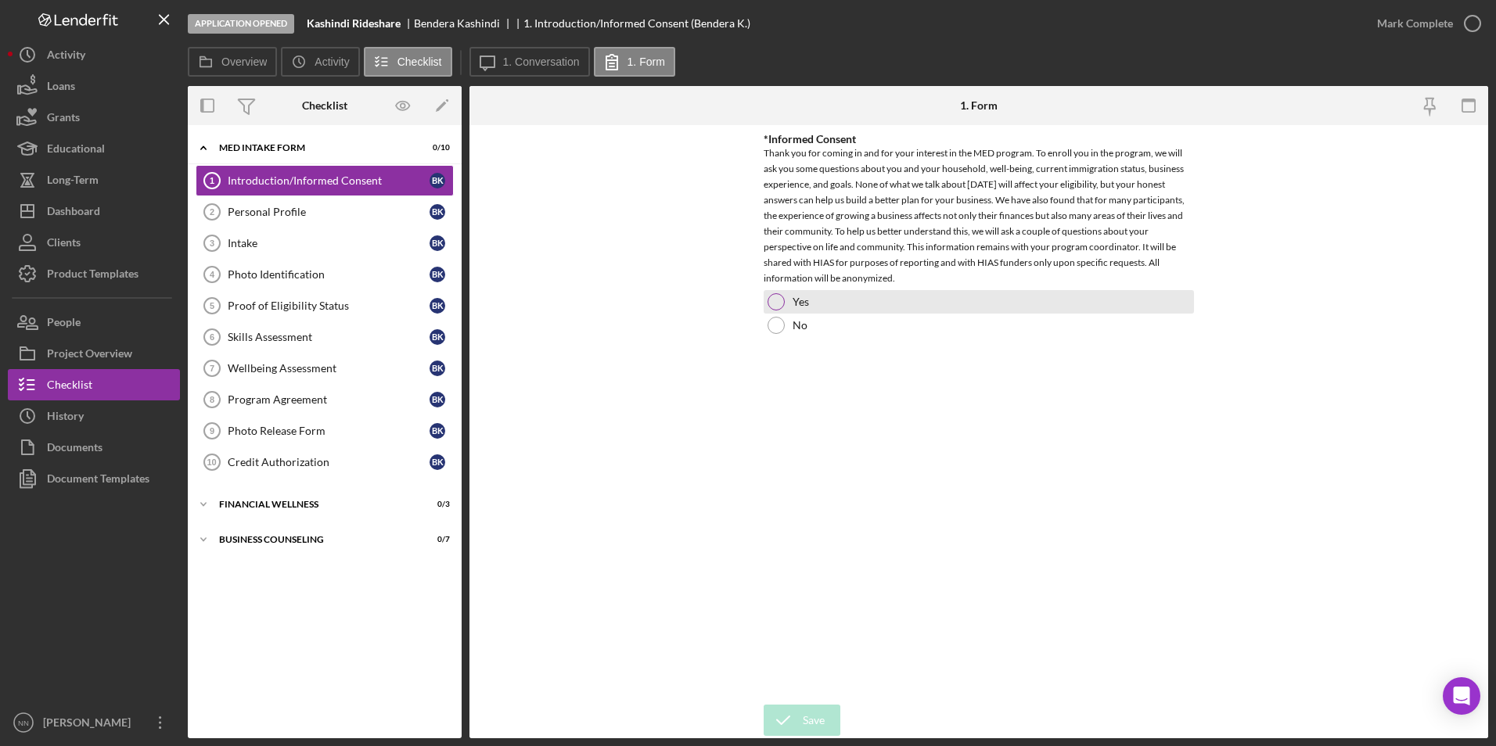
click at [775, 304] on div at bounding box center [776, 301] width 17 height 17
click at [803, 726] on div "Save" at bounding box center [814, 720] width 22 height 31
click at [0, 0] on icon "button" at bounding box center [0, 0] width 0 height 0
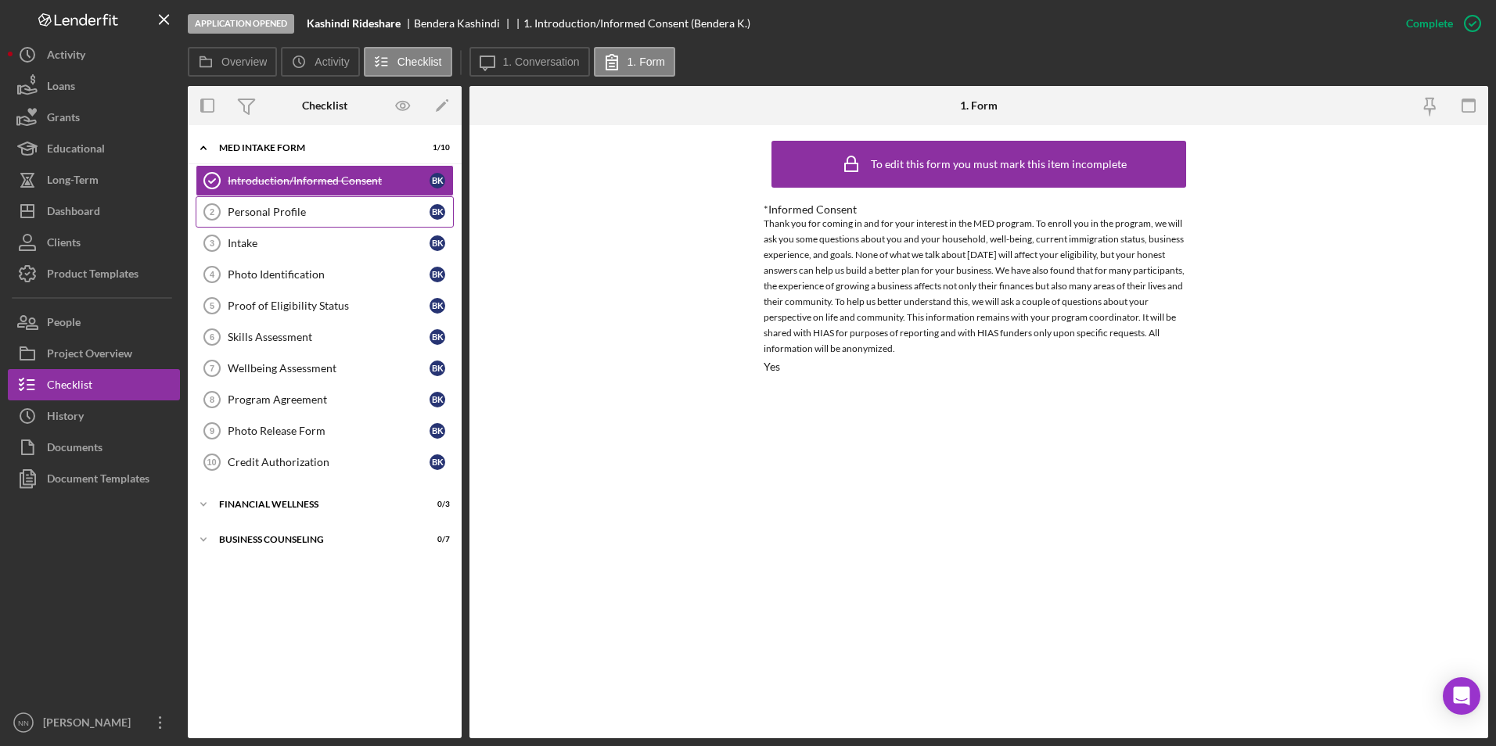
click at [318, 214] on div "Personal Profile" at bounding box center [329, 212] width 202 height 13
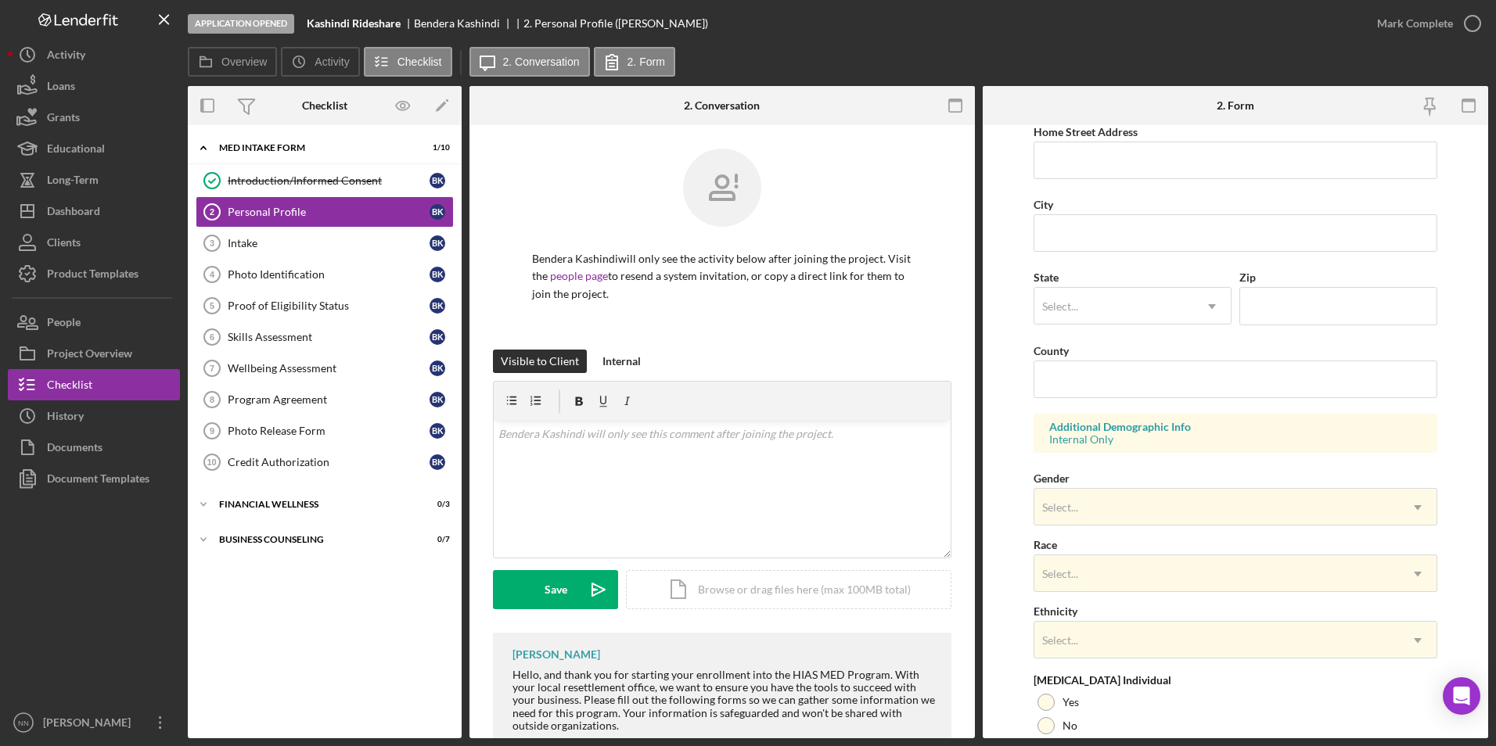
scroll to position [431, 0]
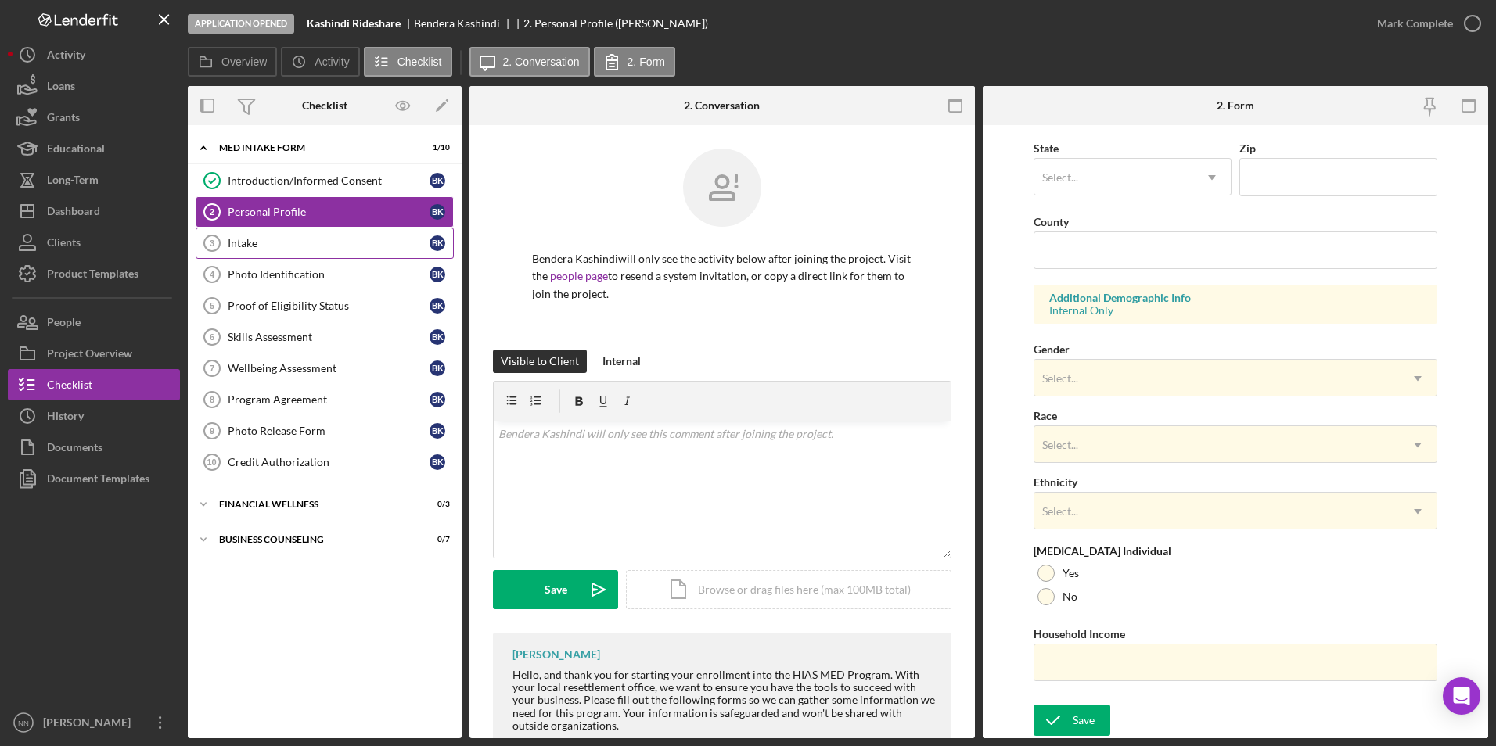
click at [347, 243] on div "Intake" at bounding box center [329, 243] width 202 height 13
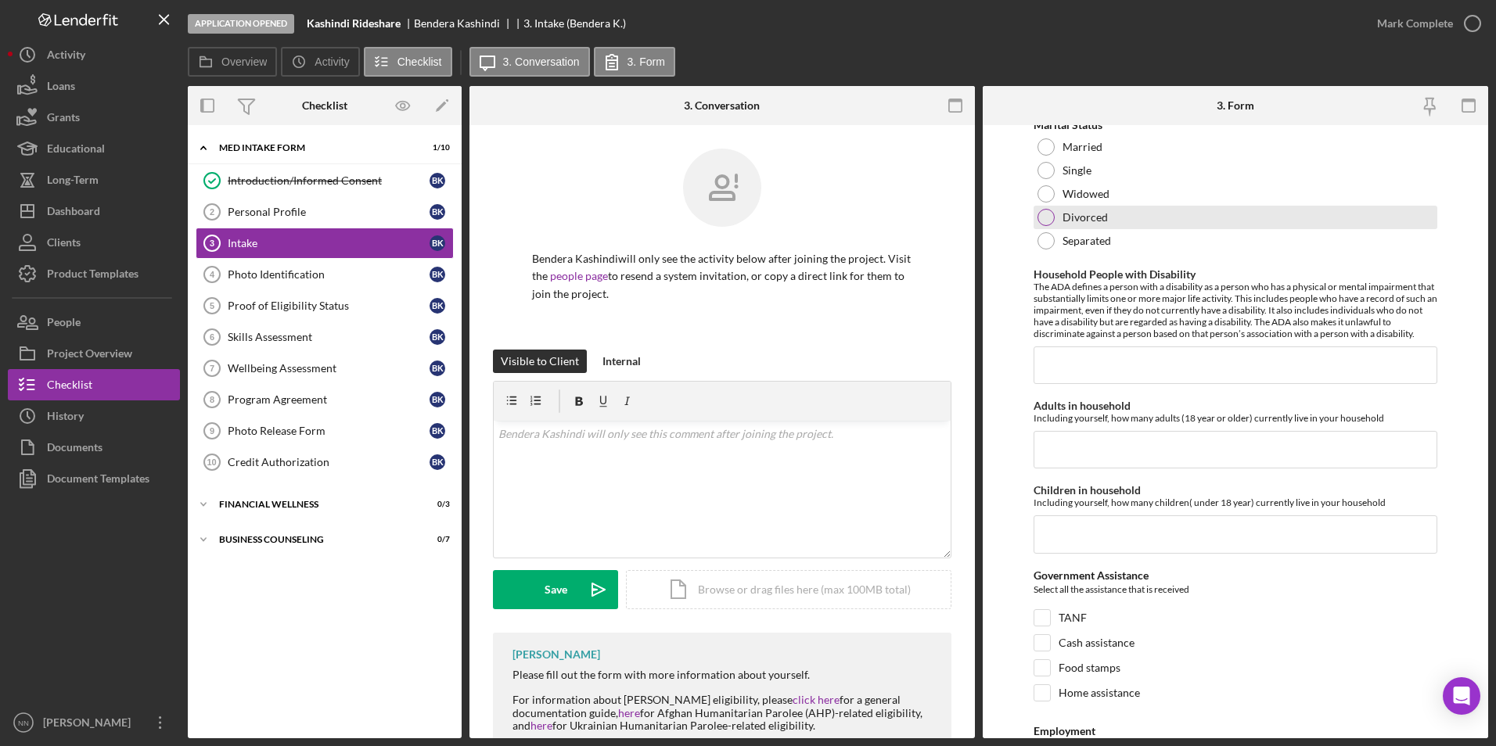
scroll to position [1956, 0]
click at [1185, 468] on input "Adults in household" at bounding box center [1236, 449] width 405 height 38
click at [1139, 383] on input "Household People with Disability" at bounding box center [1236, 365] width 405 height 38
click at [1106, 451] on input "Adults in household" at bounding box center [1236, 449] width 405 height 38
type input "2"
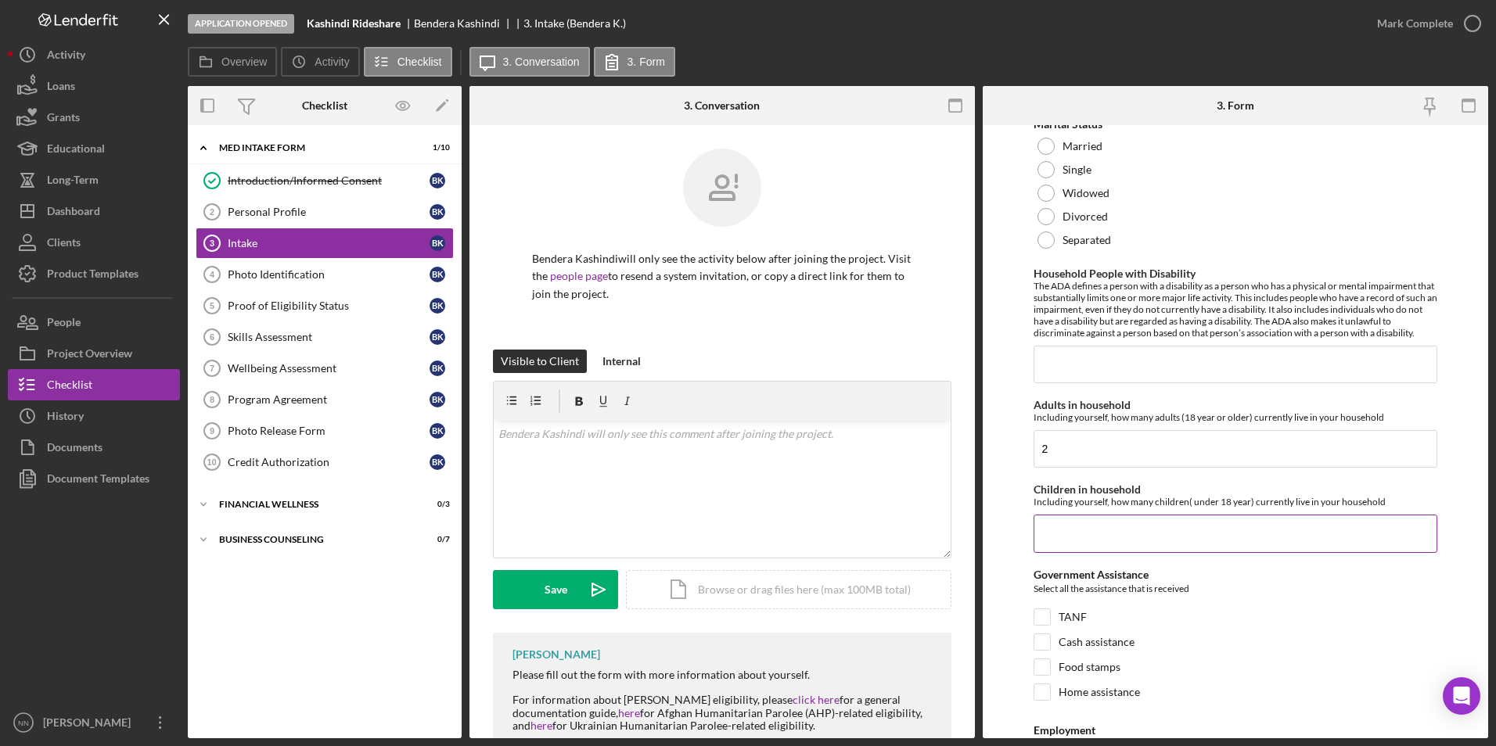
click at [1158, 544] on input "Children in household" at bounding box center [1236, 534] width 405 height 38
type input "4"
click at [1120, 383] on input "Household People with Disability" at bounding box center [1236, 365] width 405 height 38
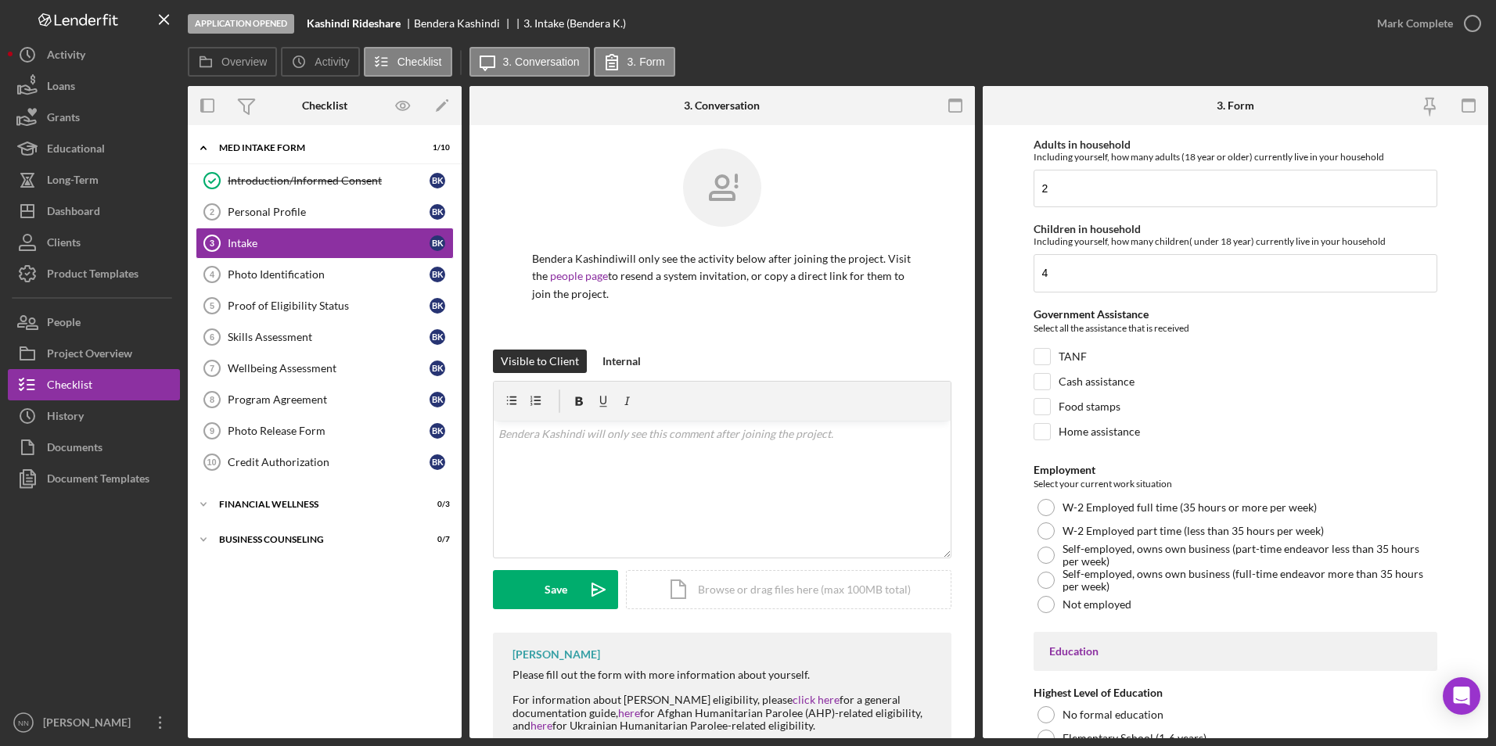
scroll to position [2347, 0]
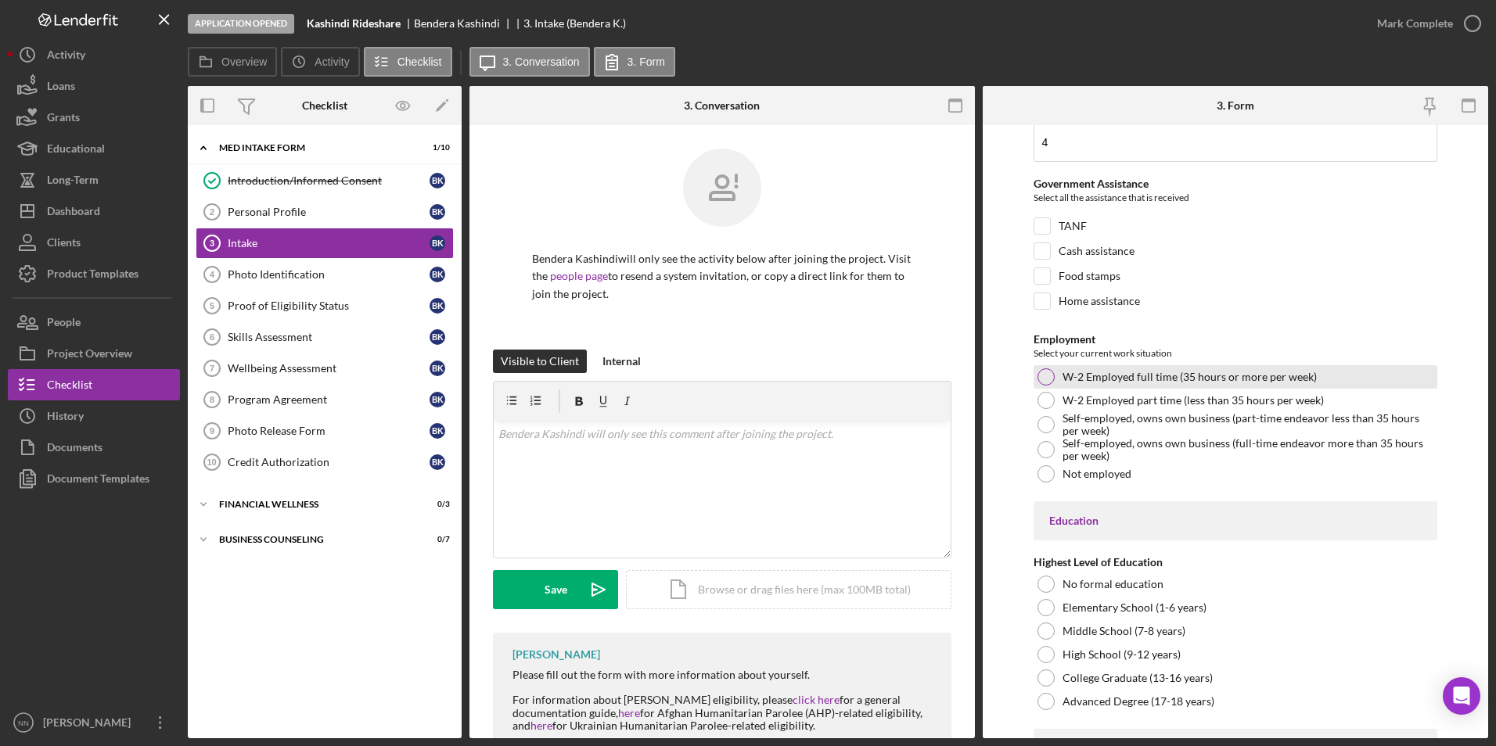
type input "0"
click at [1305, 389] on div "W-2 Employed full time (35 hours or more per week)" at bounding box center [1236, 376] width 405 height 23
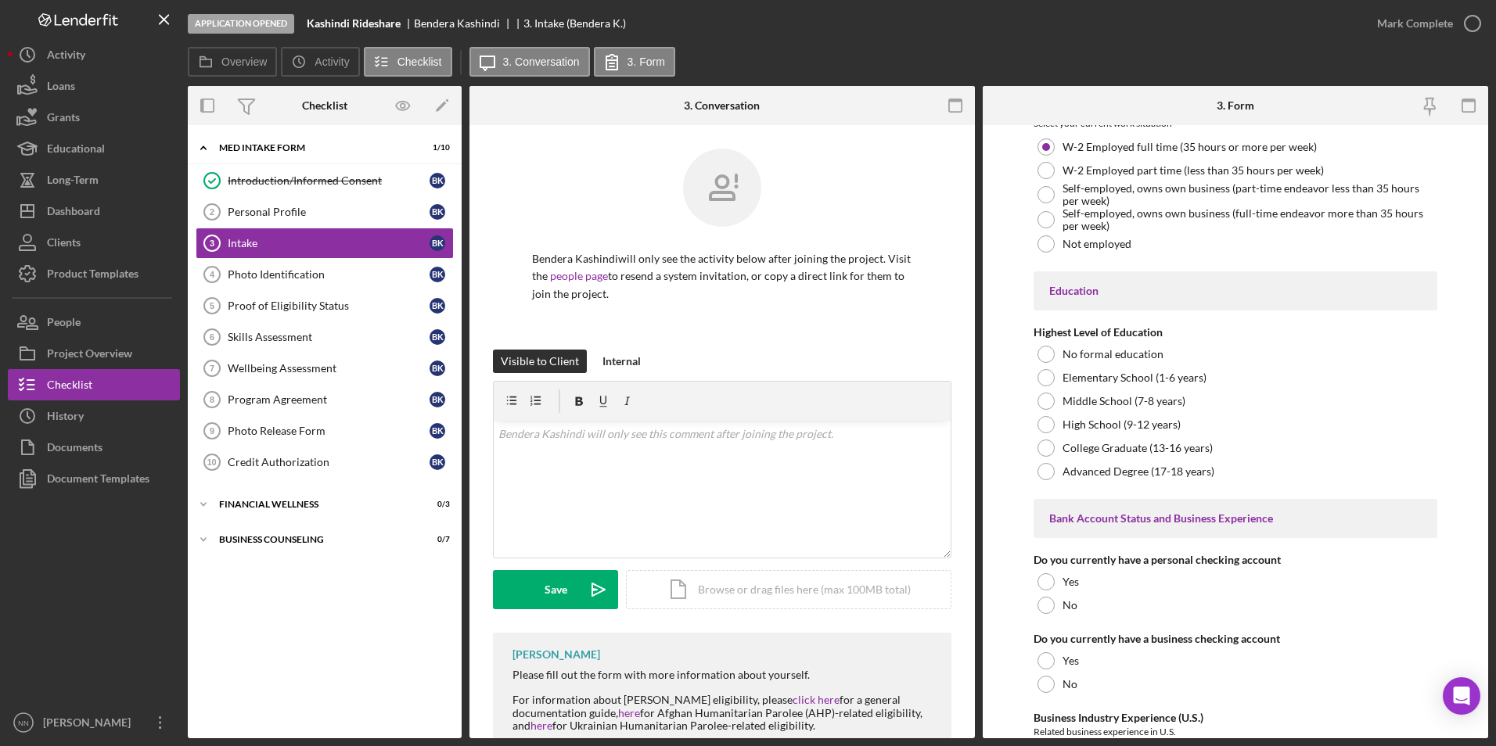
scroll to position [2582, 0]
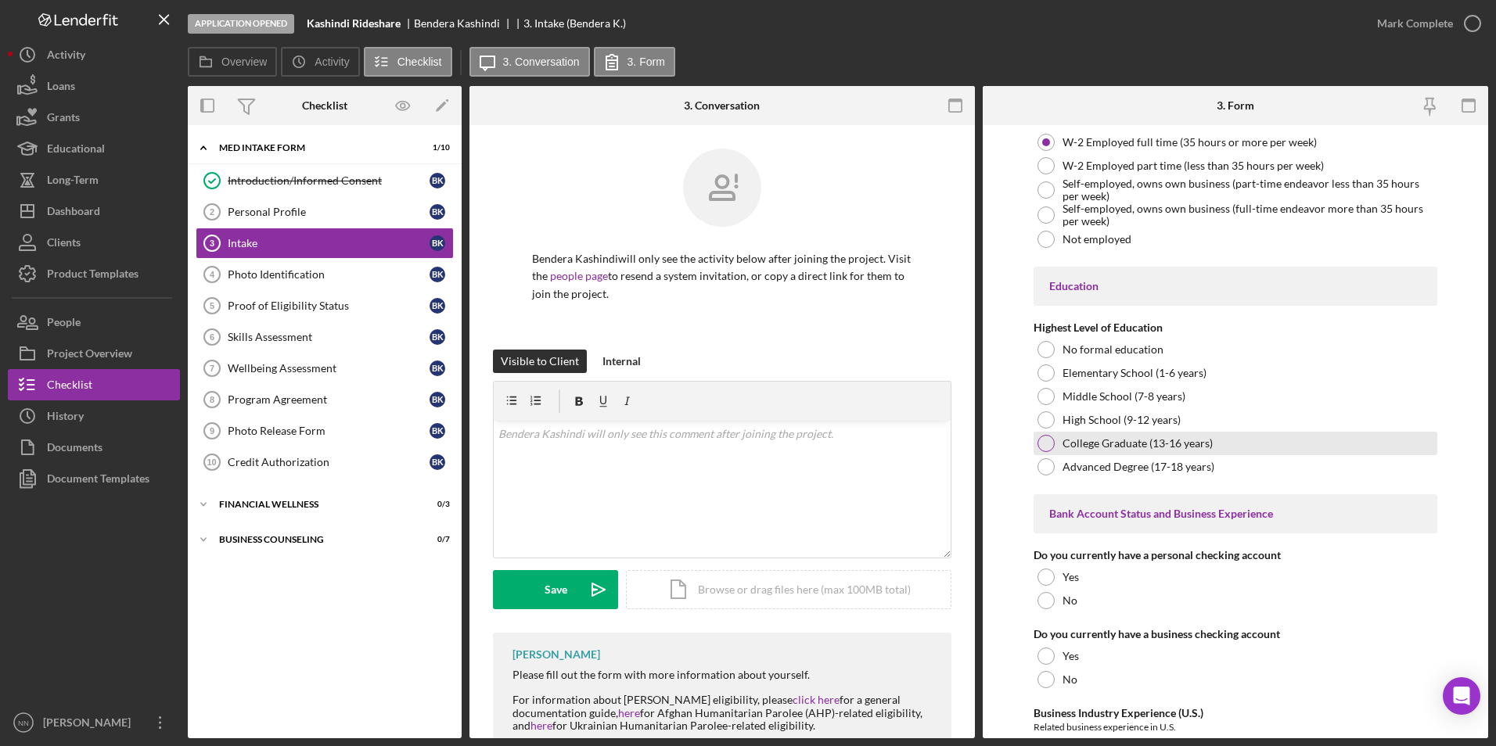
click at [1255, 455] on div "College Graduate (13-16 years)" at bounding box center [1236, 443] width 405 height 23
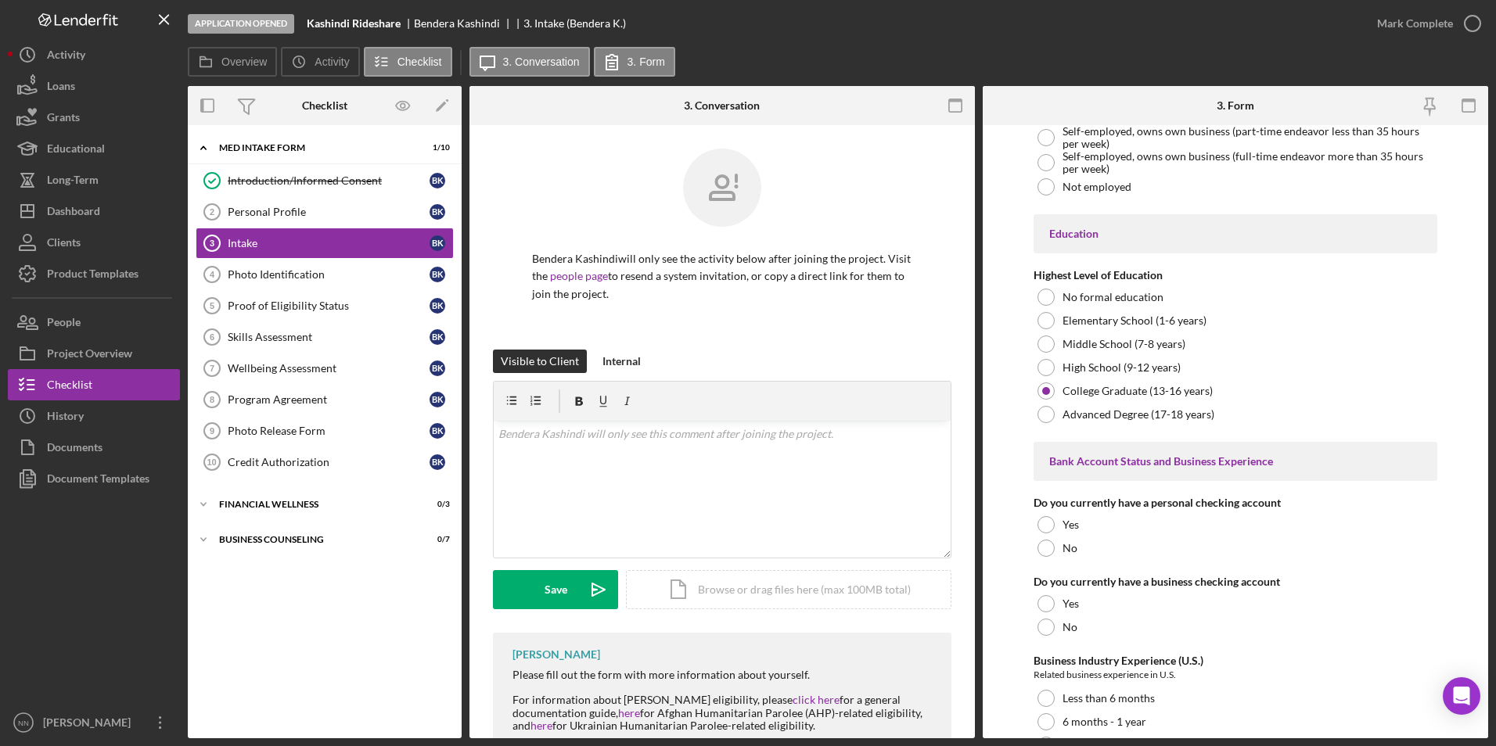
scroll to position [2739, 0]
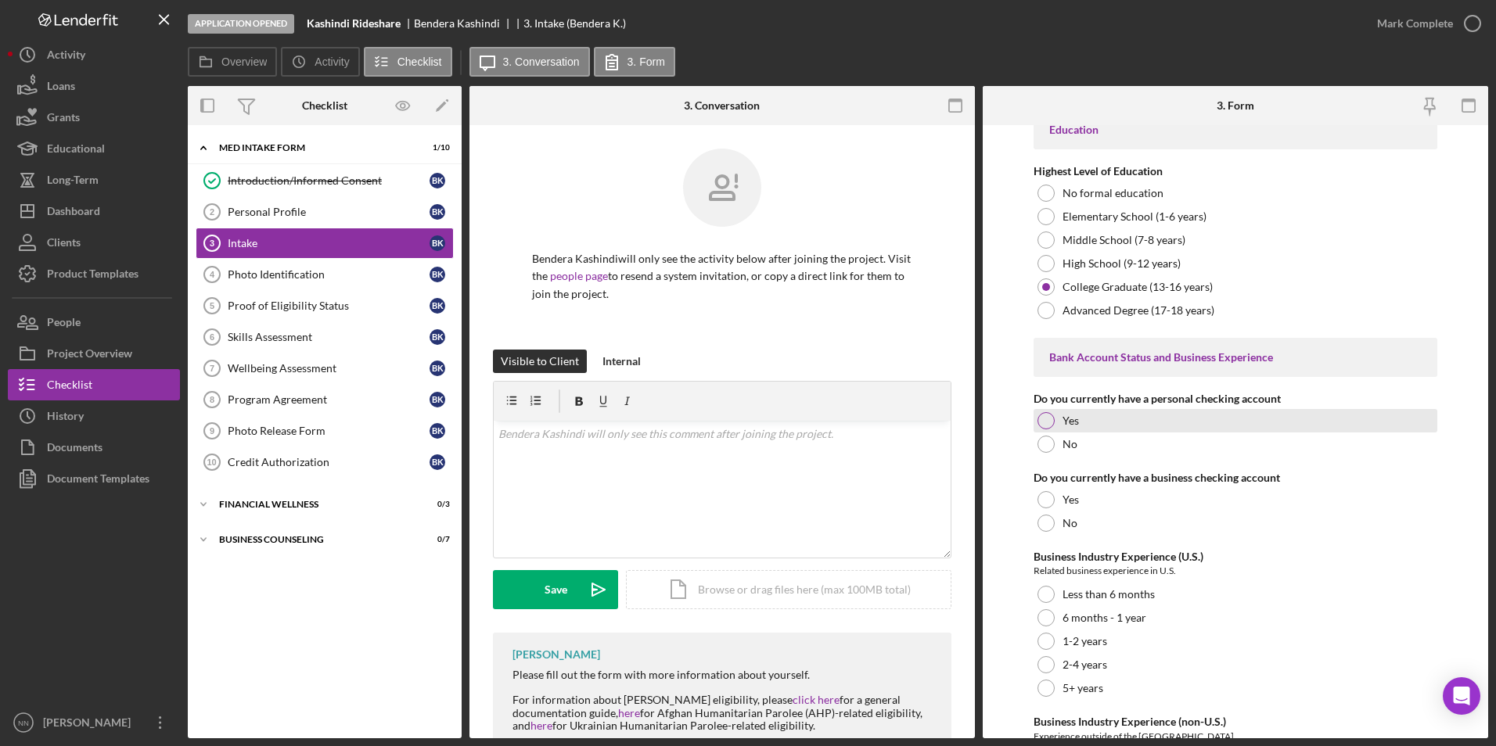
click at [1204, 433] on div "Yes" at bounding box center [1236, 420] width 405 height 23
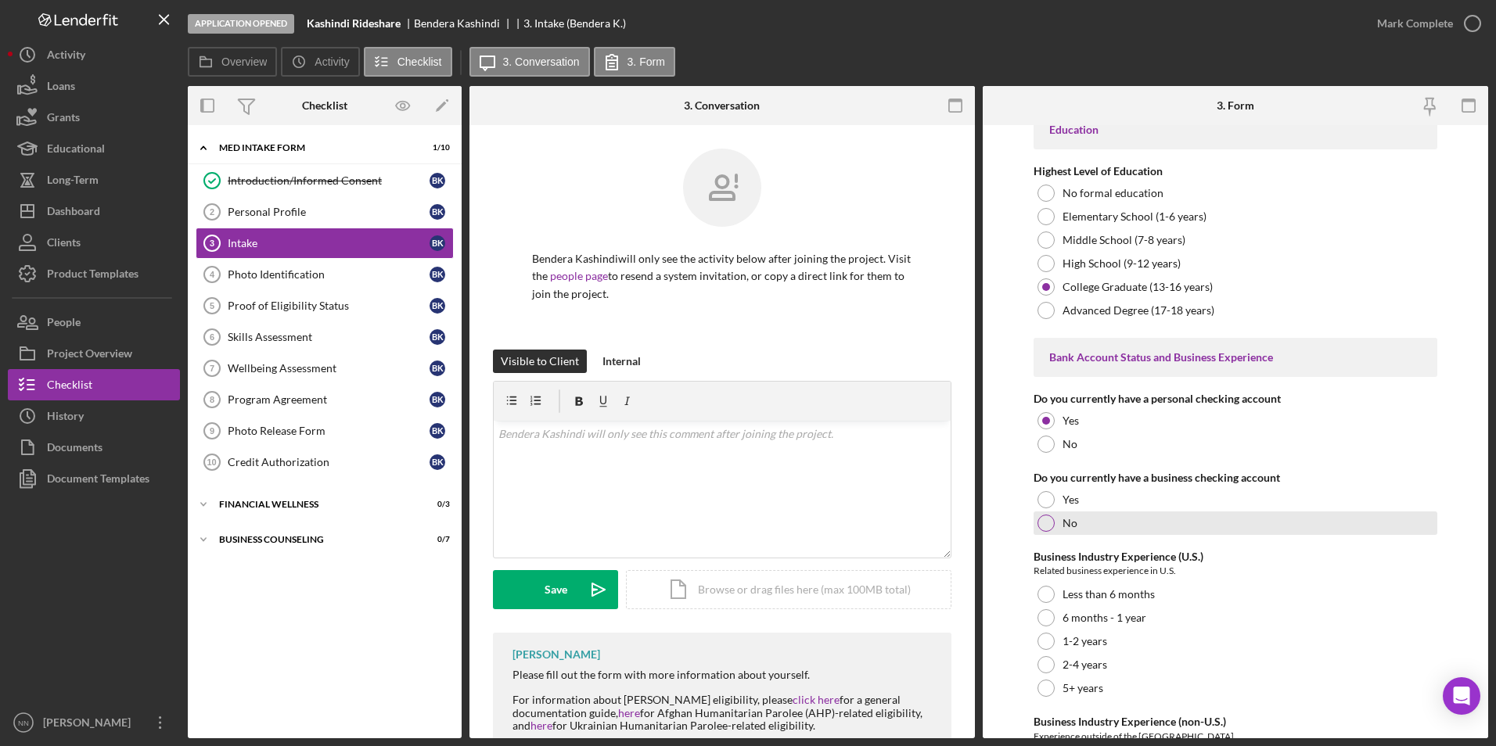
click at [1104, 535] on div "No" at bounding box center [1236, 523] width 405 height 23
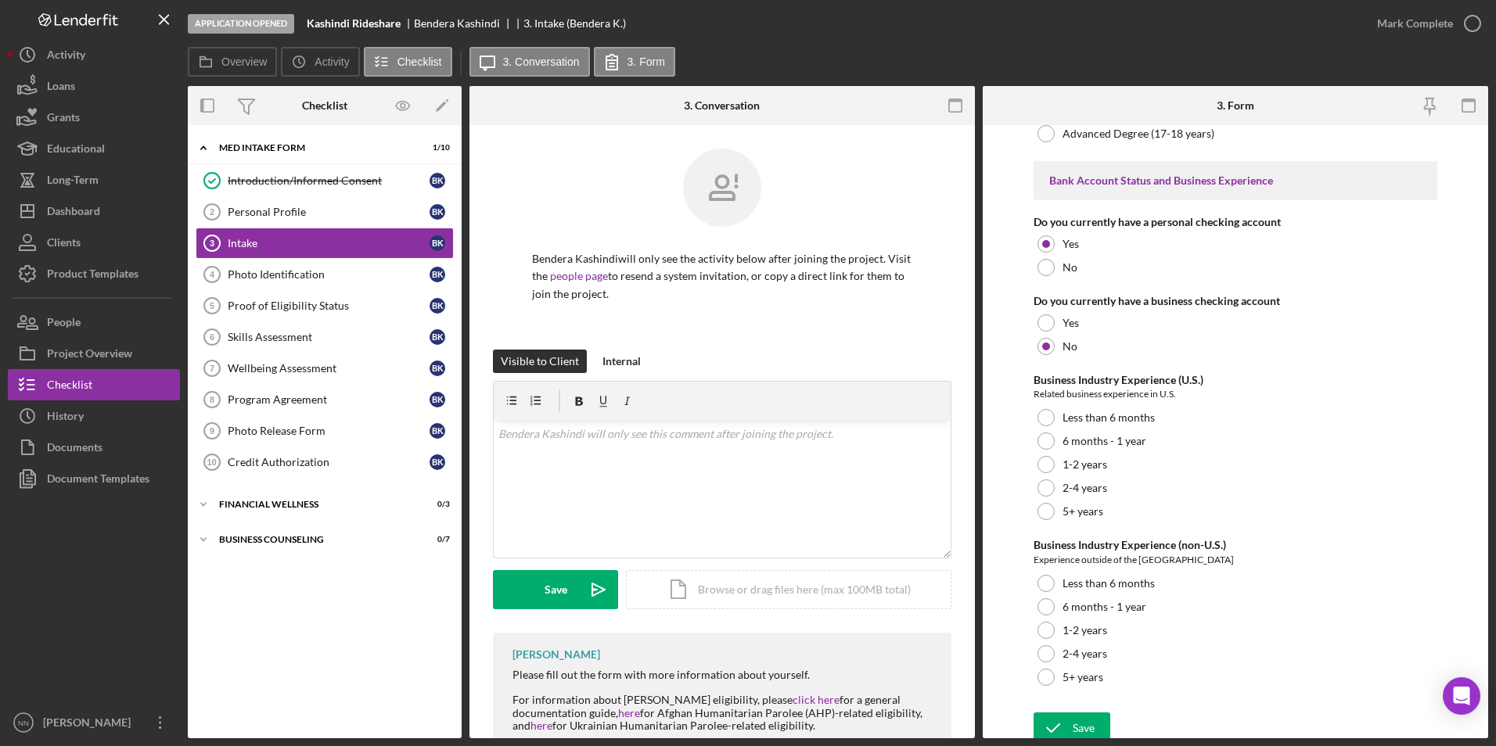
scroll to position [2935, 0]
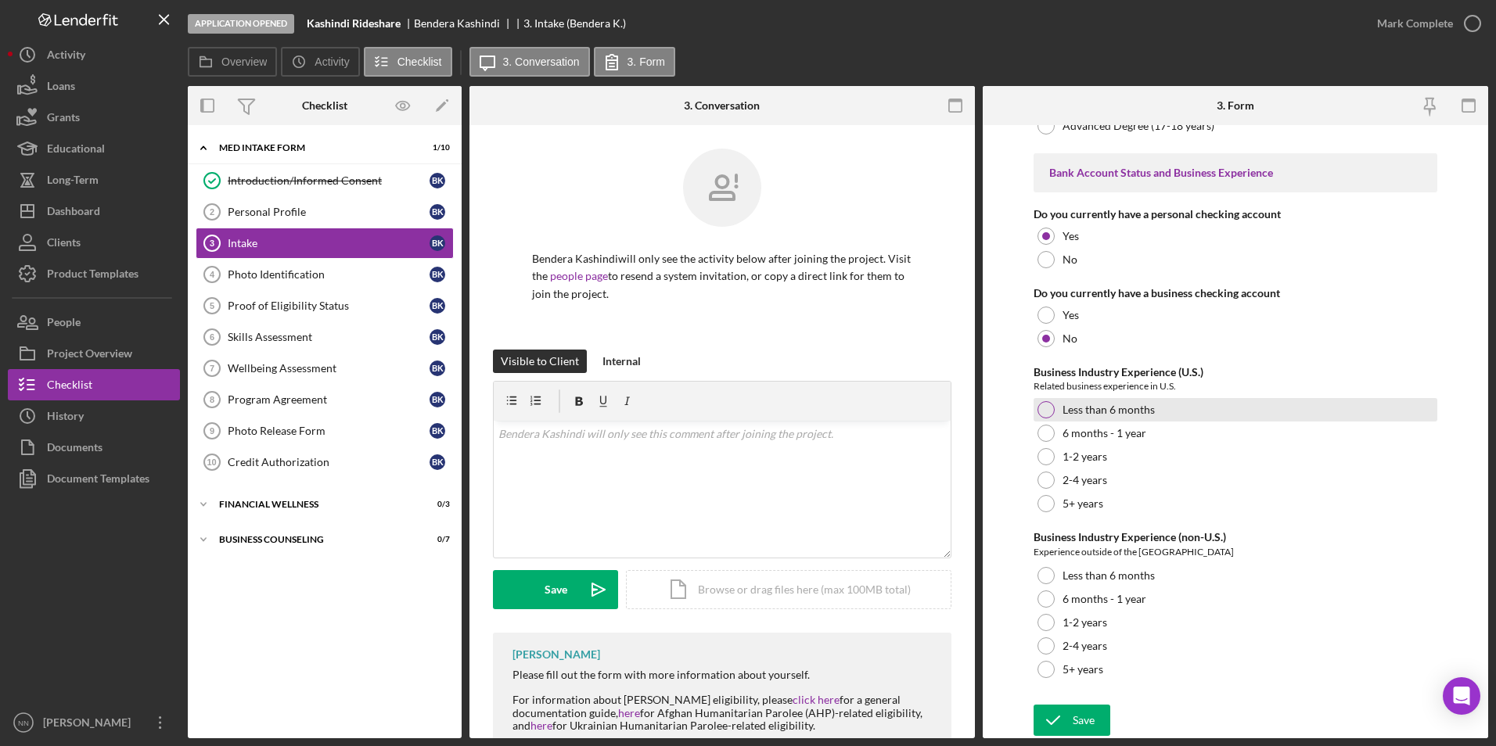
click at [1158, 407] on div "Less than 6 months" at bounding box center [1236, 409] width 405 height 23
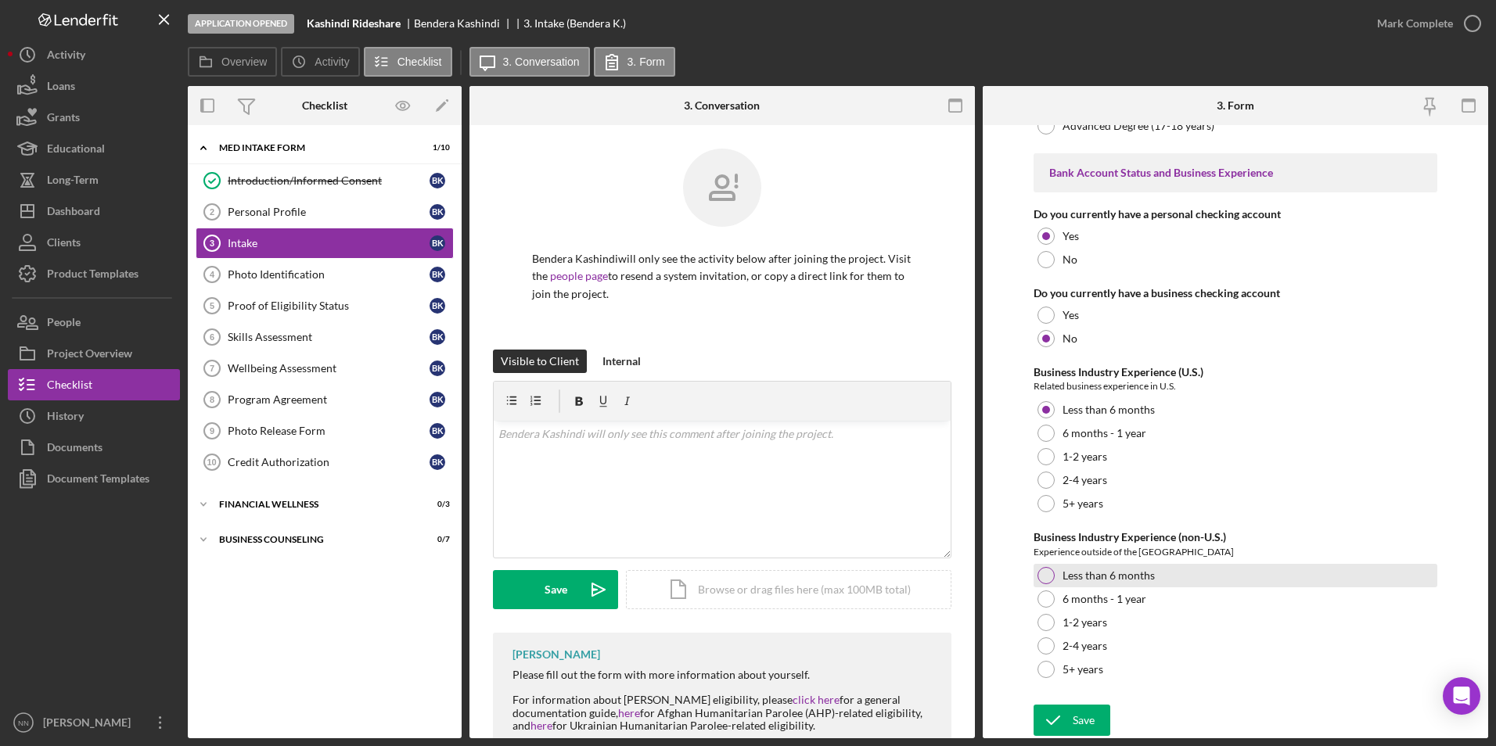
click at [1143, 567] on div "Less than 6 months" at bounding box center [1236, 575] width 405 height 23
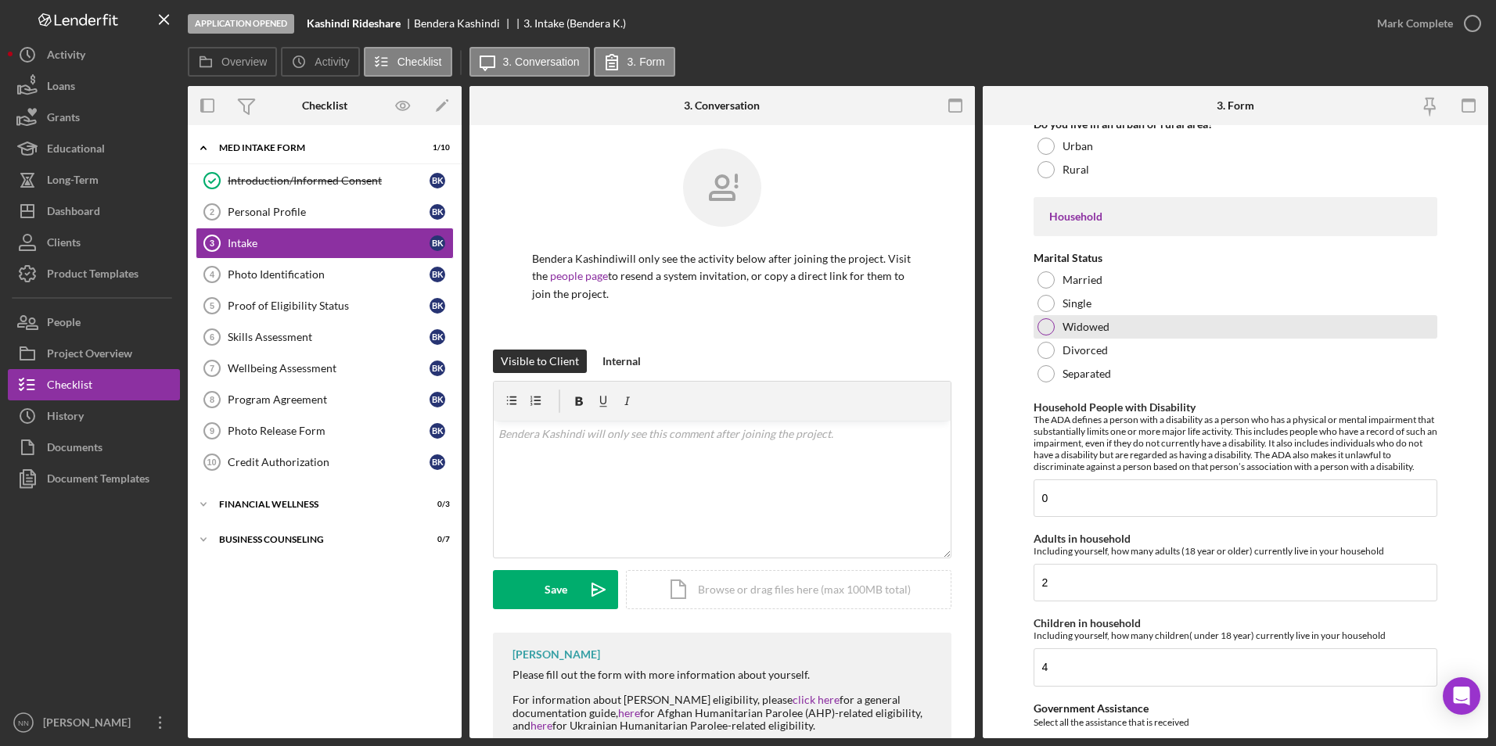
scroll to position [1683, 0]
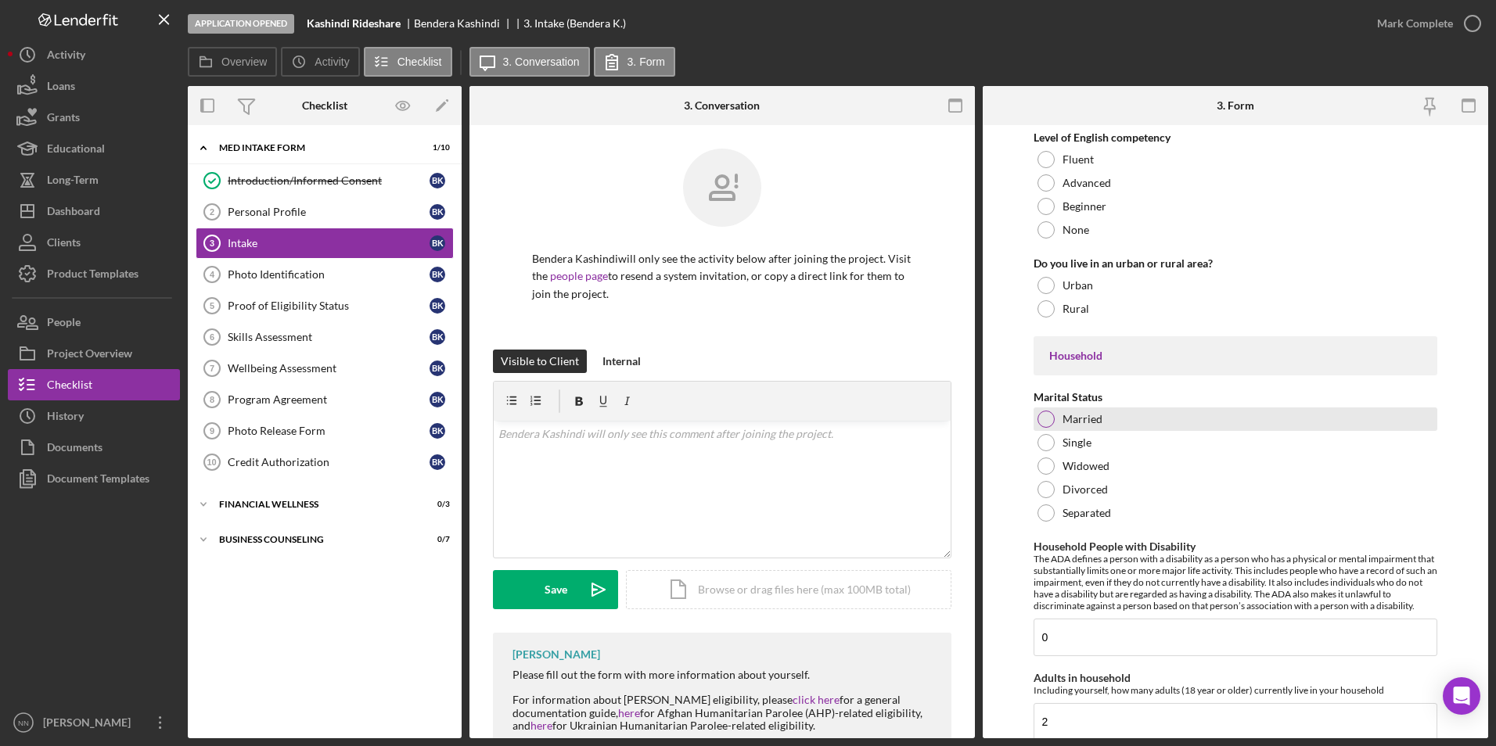
click at [1104, 430] on div "Married" at bounding box center [1236, 419] width 405 height 23
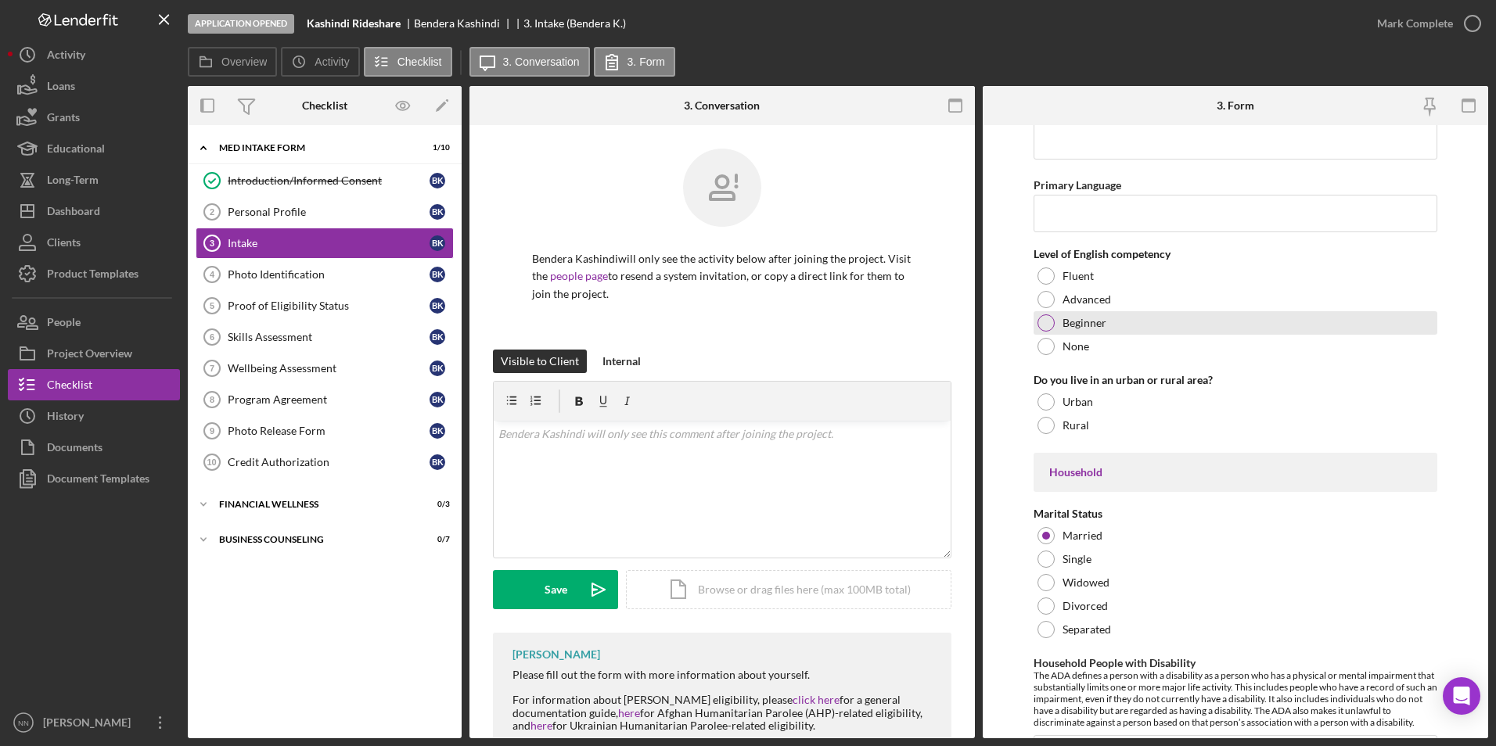
scroll to position [1448, 0]
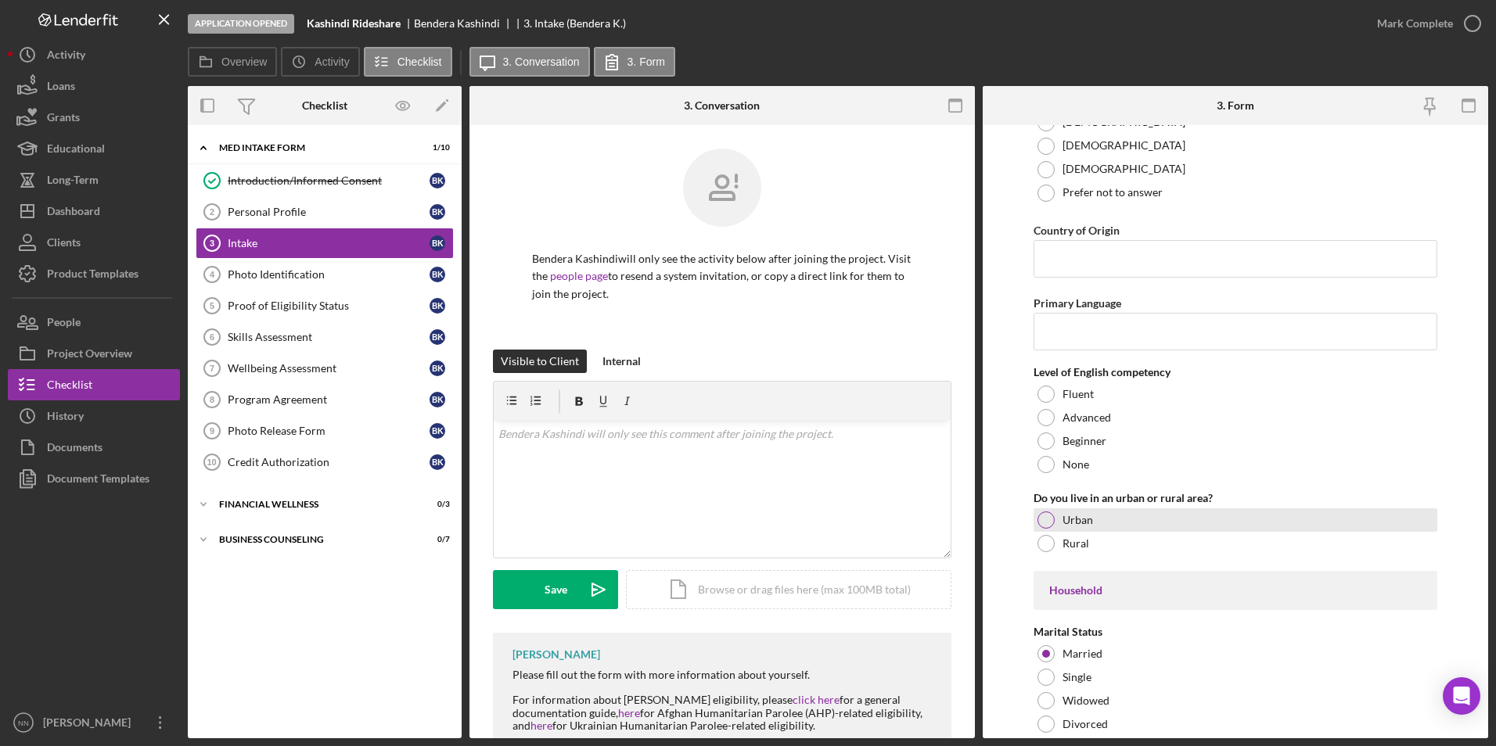
click at [1104, 532] on div "Urban" at bounding box center [1236, 520] width 405 height 23
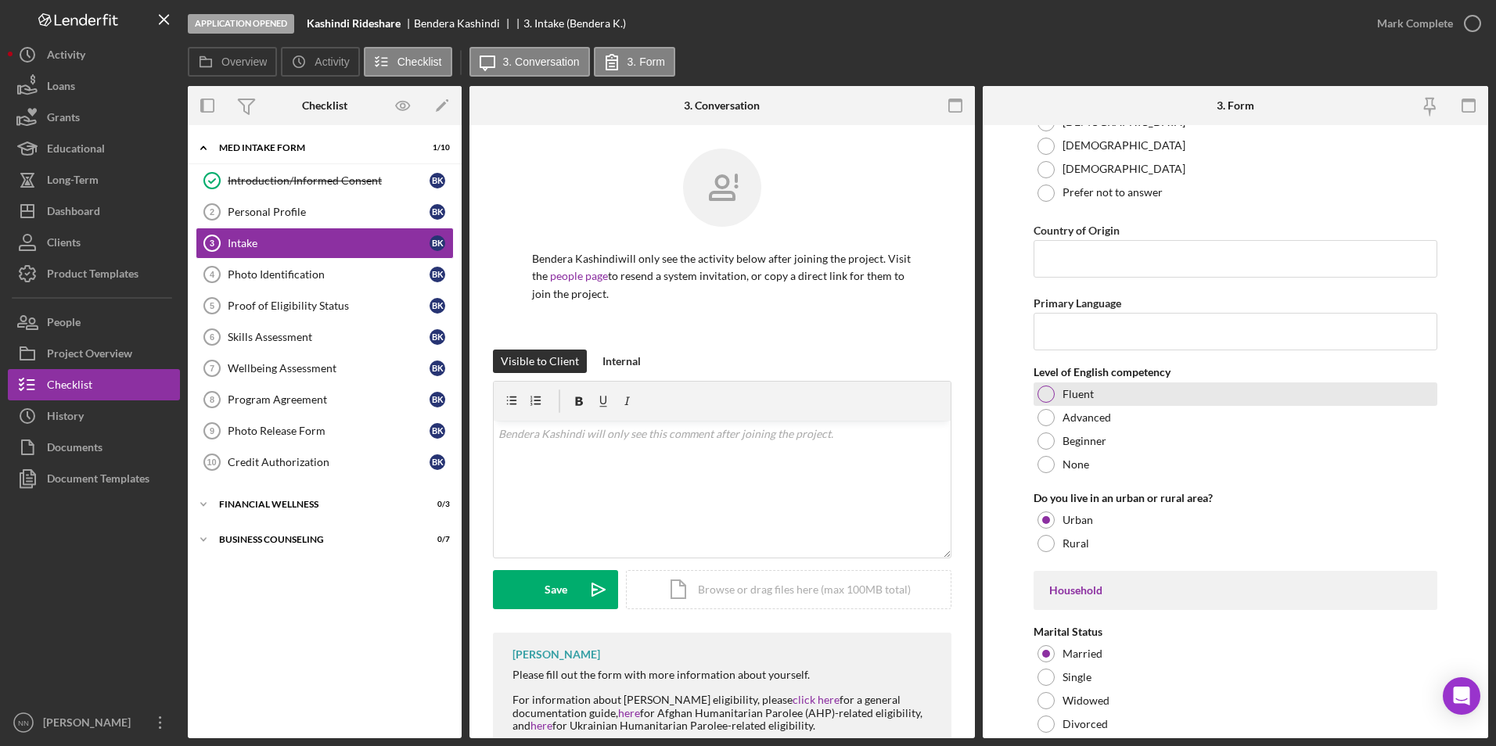
click at [1071, 401] on label "Fluent" at bounding box center [1078, 394] width 31 height 13
click at [1106, 344] on input "Primary Language" at bounding box center [1236, 332] width 405 height 38
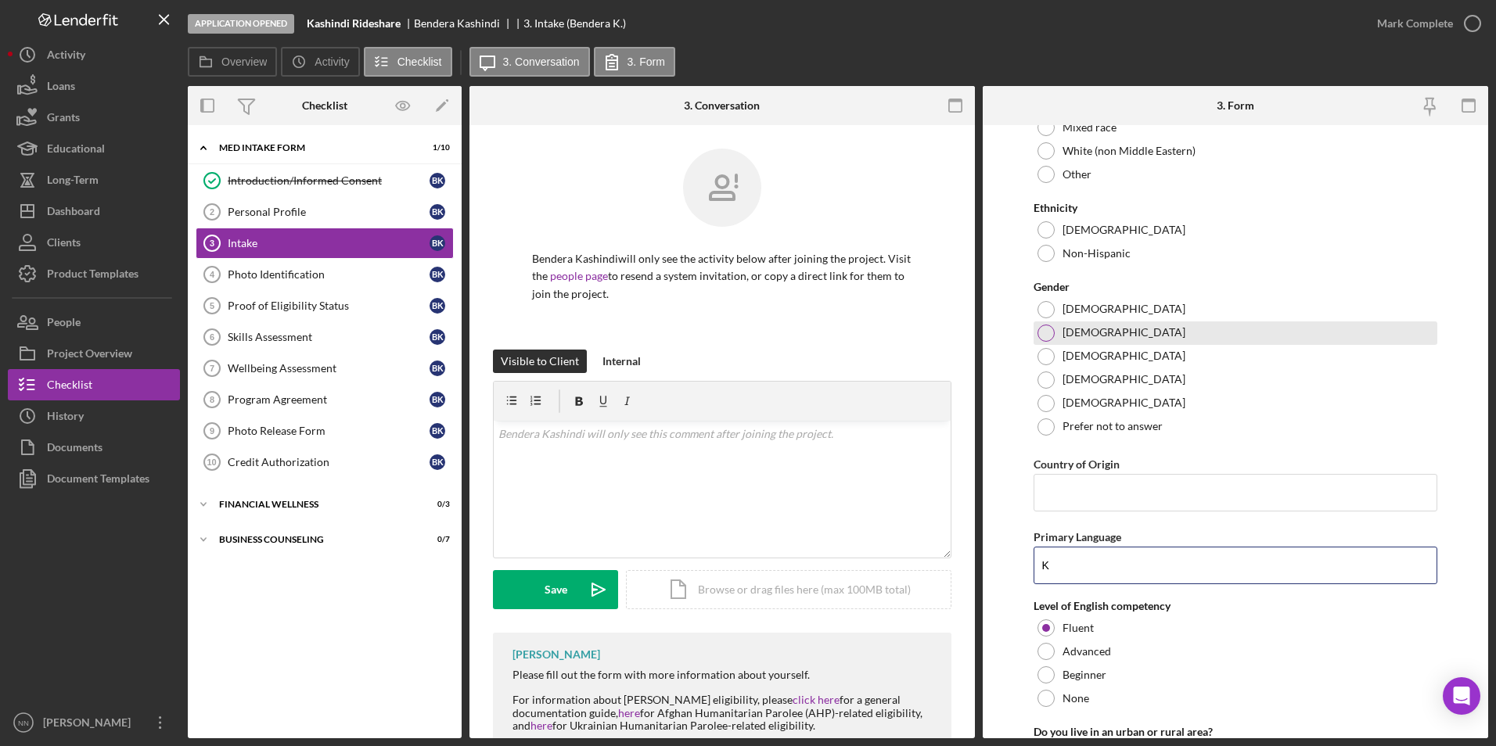
scroll to position [1214, 0]
type input "K"
click at [1095, 339] on div "[DEMOGRAPHIC_DATA]" at bounding box center [1236, 333] width 405 height 23
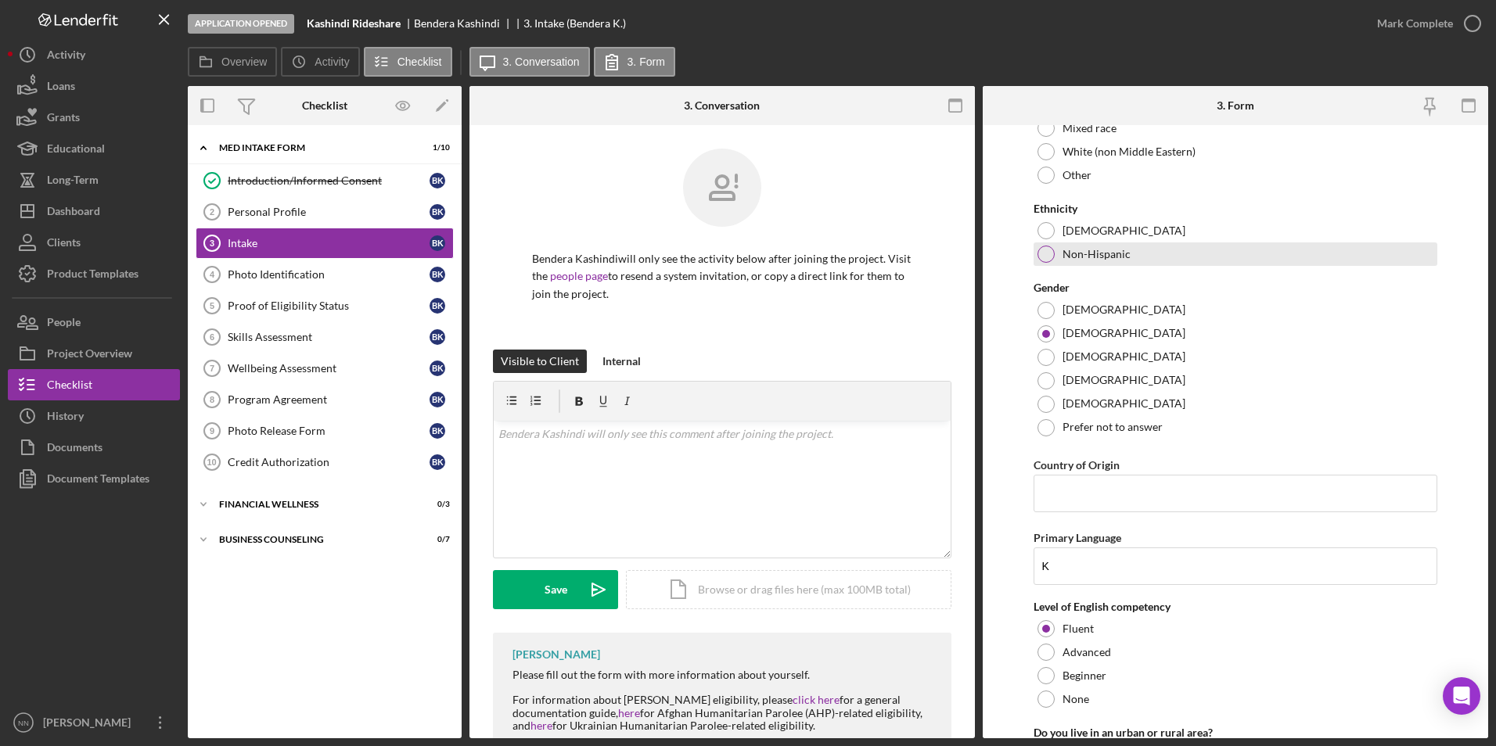
click at [1079, 261] on label "Non-Hispanic" at bounding box center [1097, 254] width 68 height 13
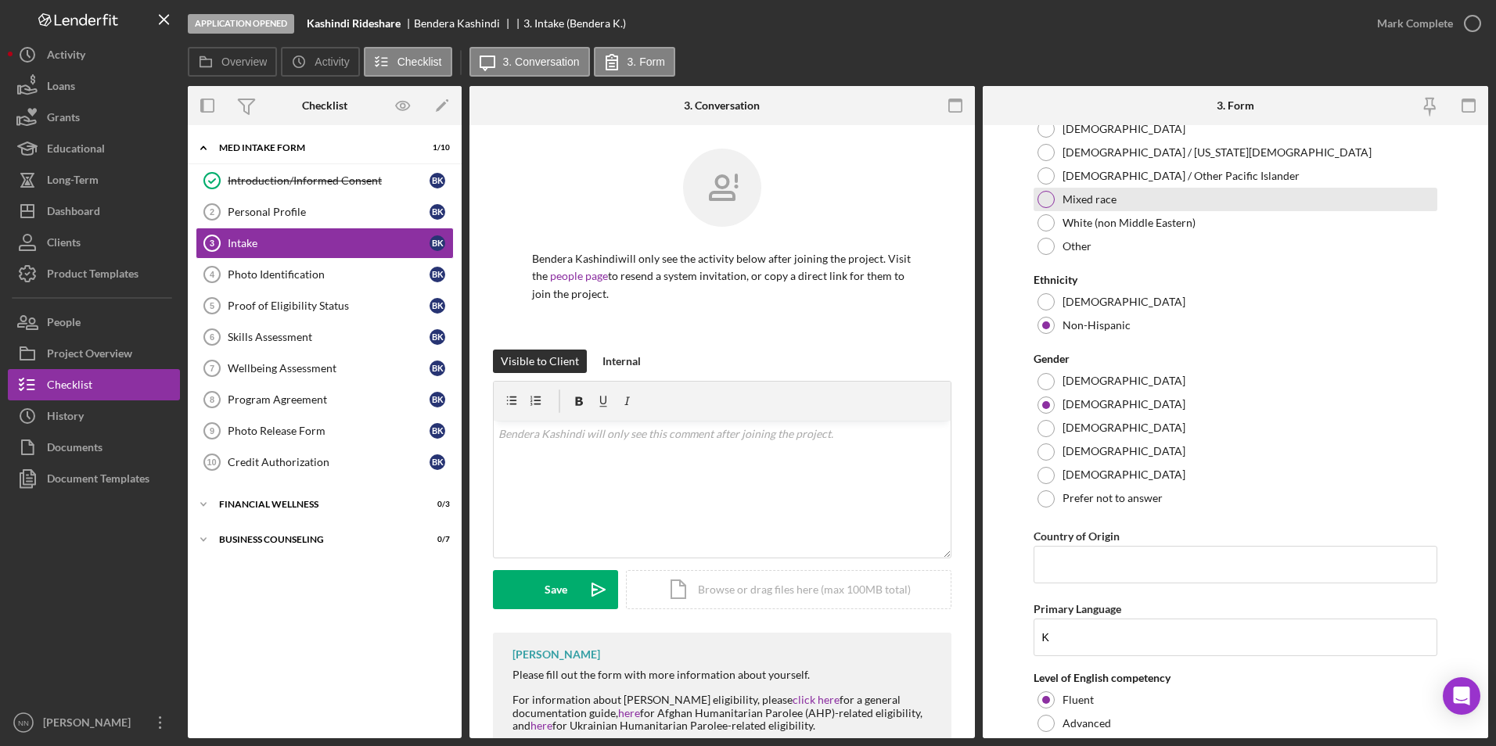
scroll to position [1057, 0]
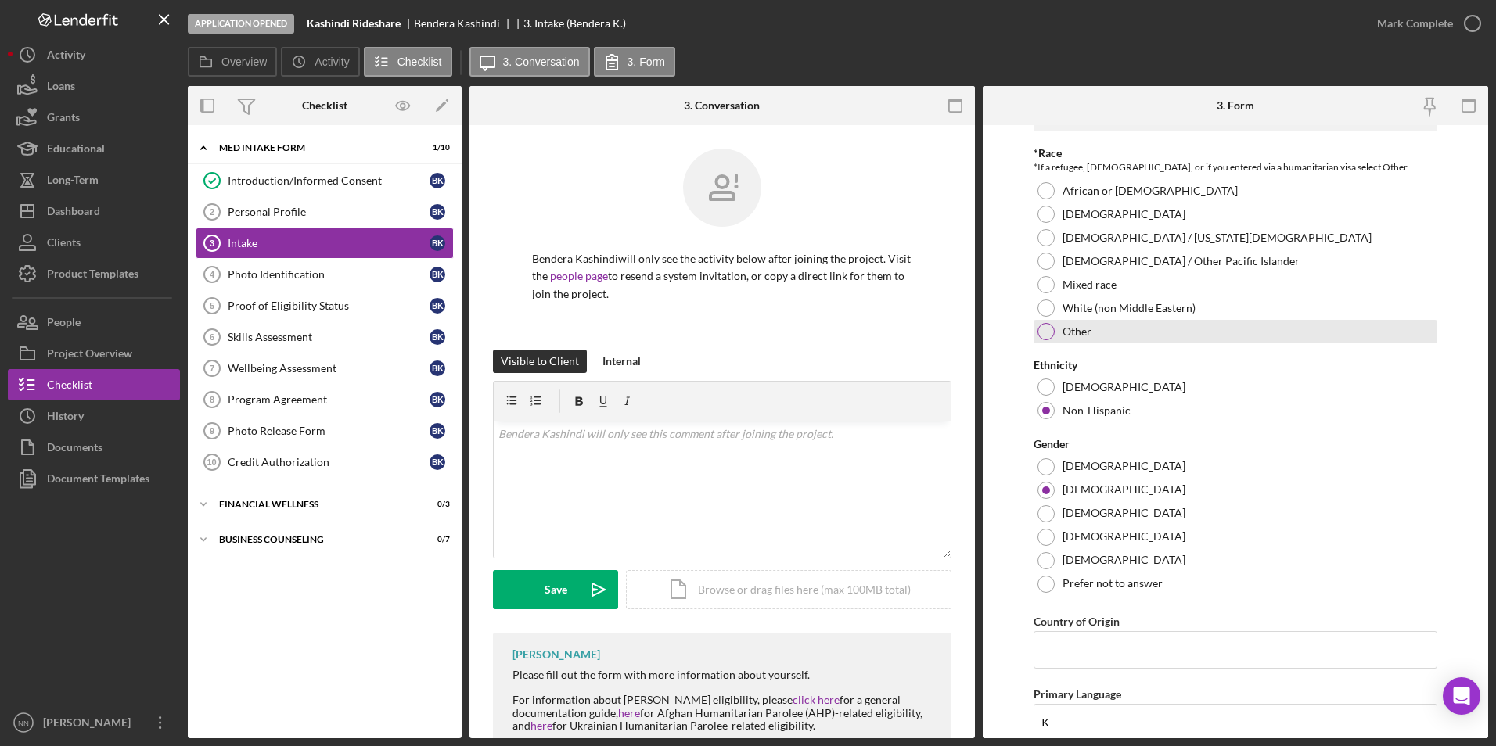
click at [1063, 338] on label "Other" at bounding box center [1077, 331] width 29 height 13
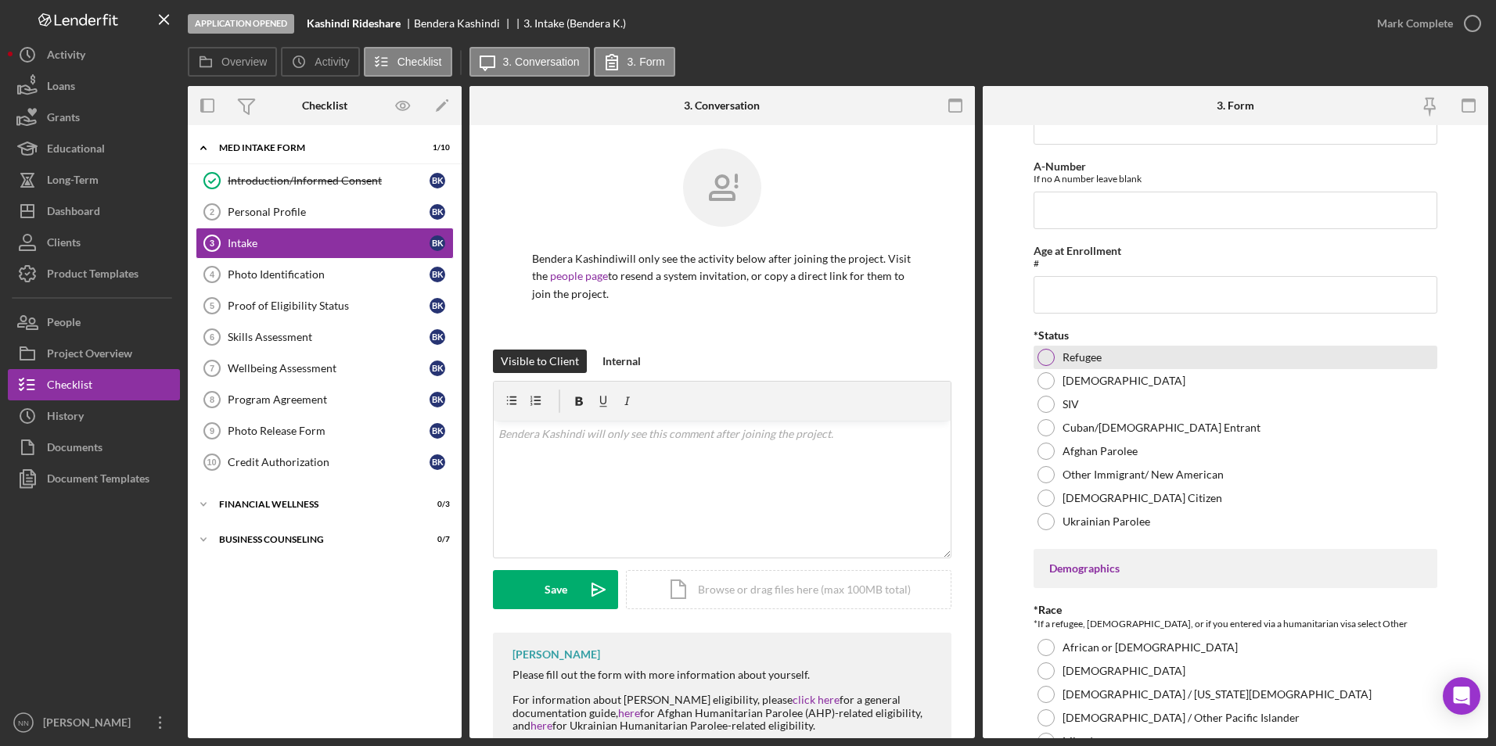
scroll to position [588, 0]
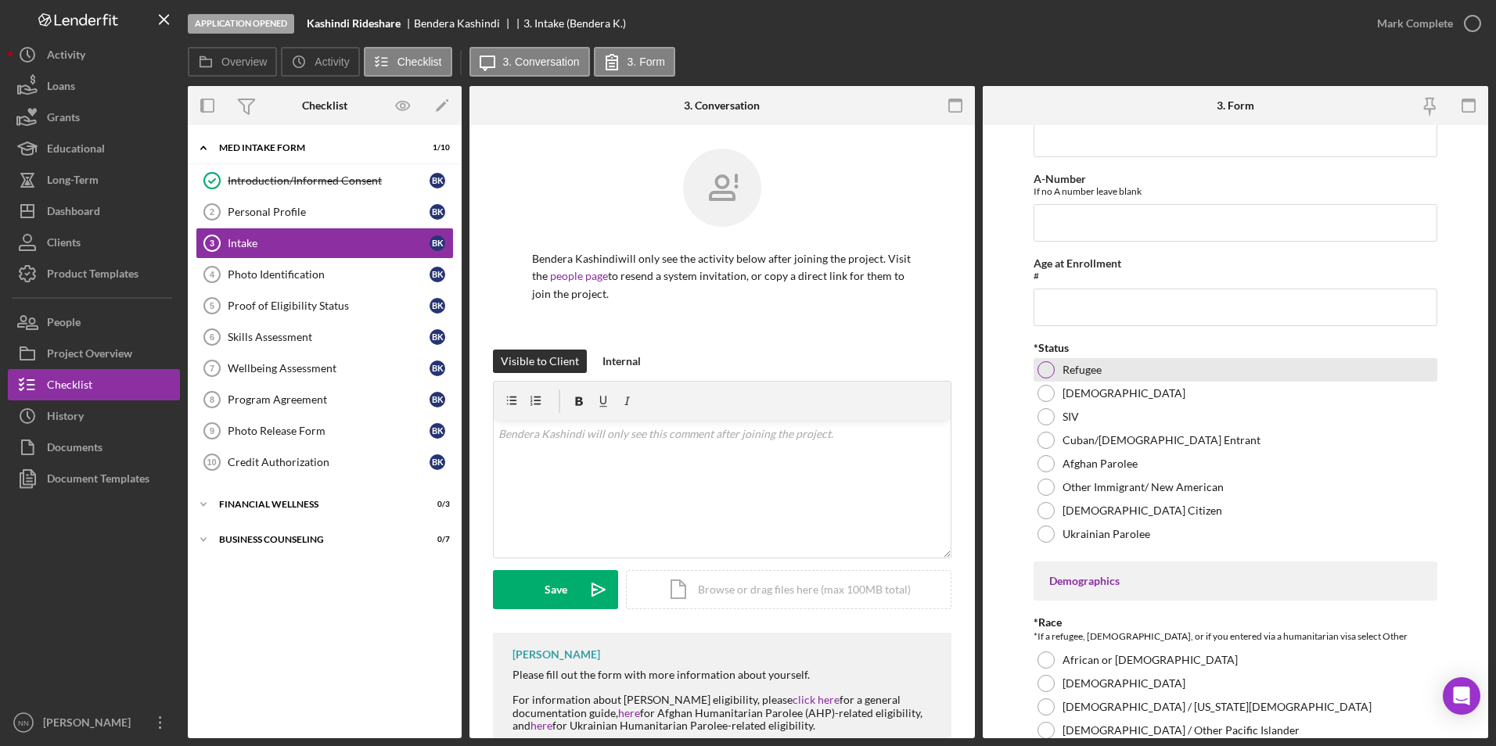
click at [1093, 376] on label "Refugee" at bounding box center [1082, 370] width 39 height 13
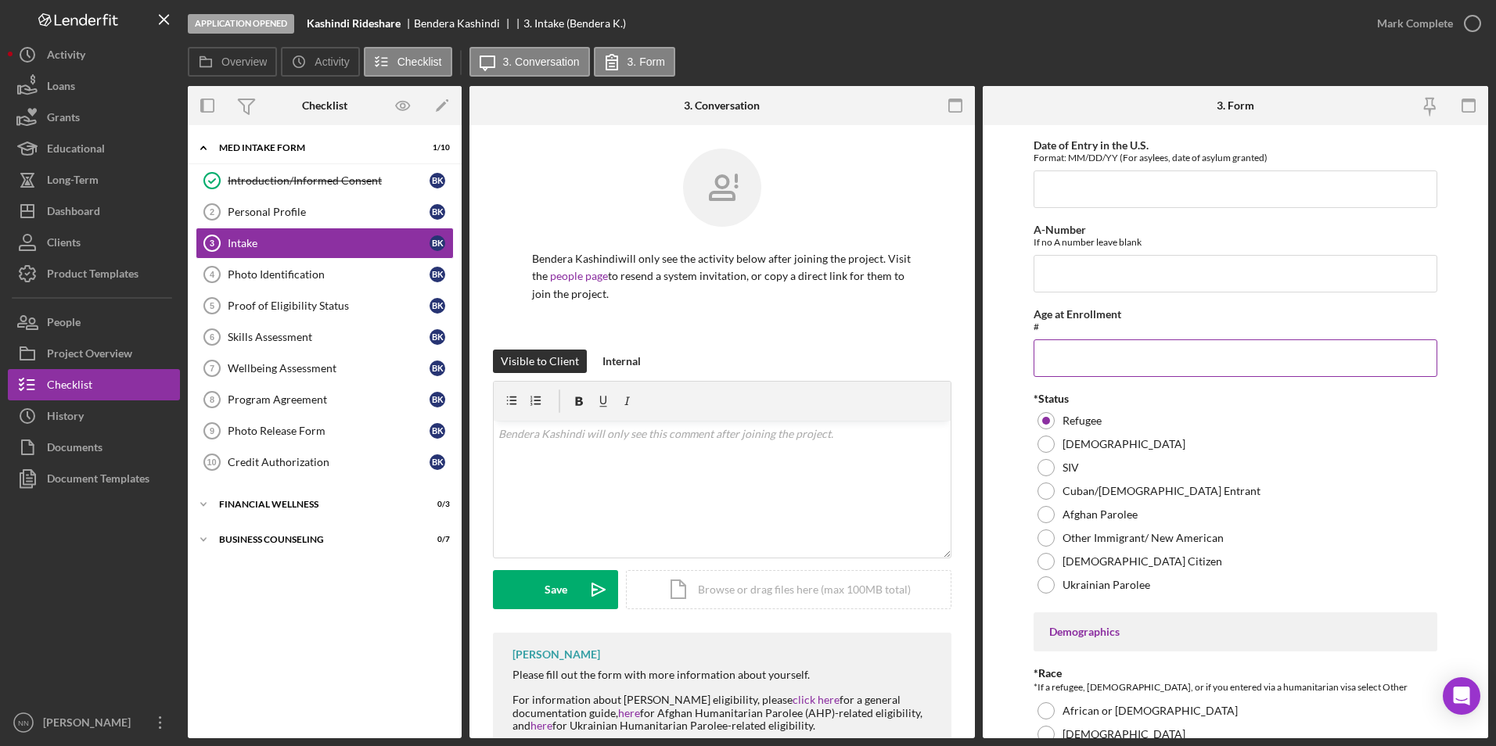
scroll to position [509, 0]
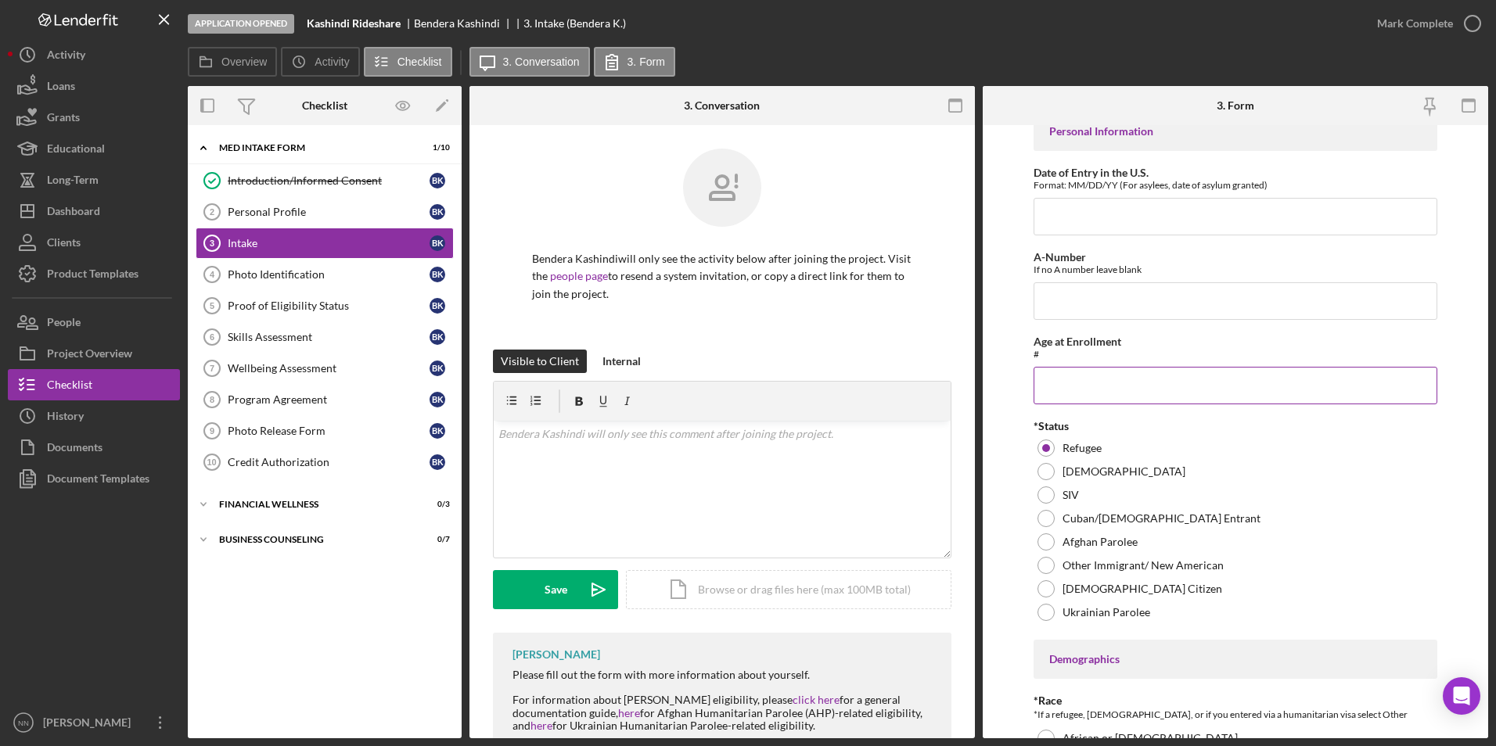
click at [1110, 394] on input "Age at Enrollment" at bounding box center [1236, 386] width 405 height 38
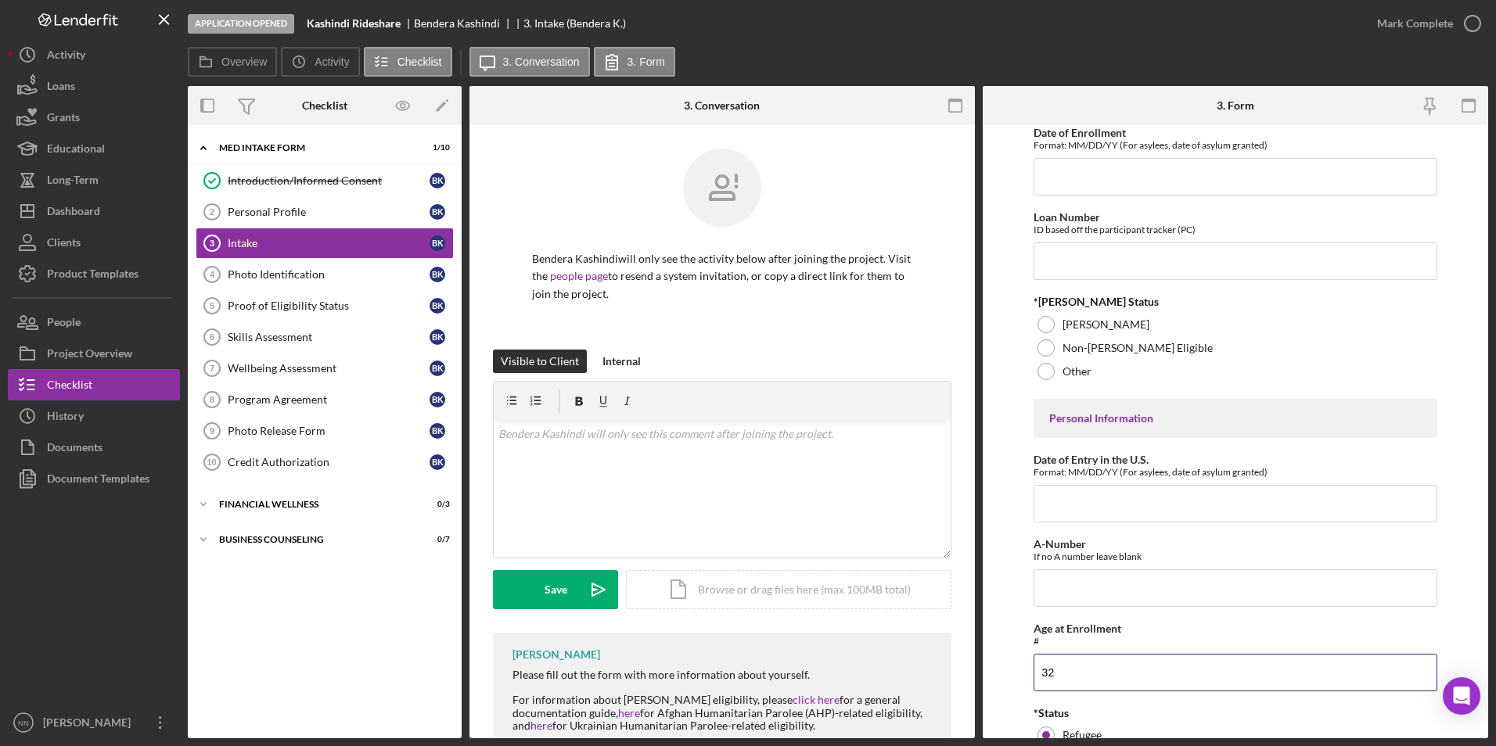
scroll to position [196, 0]
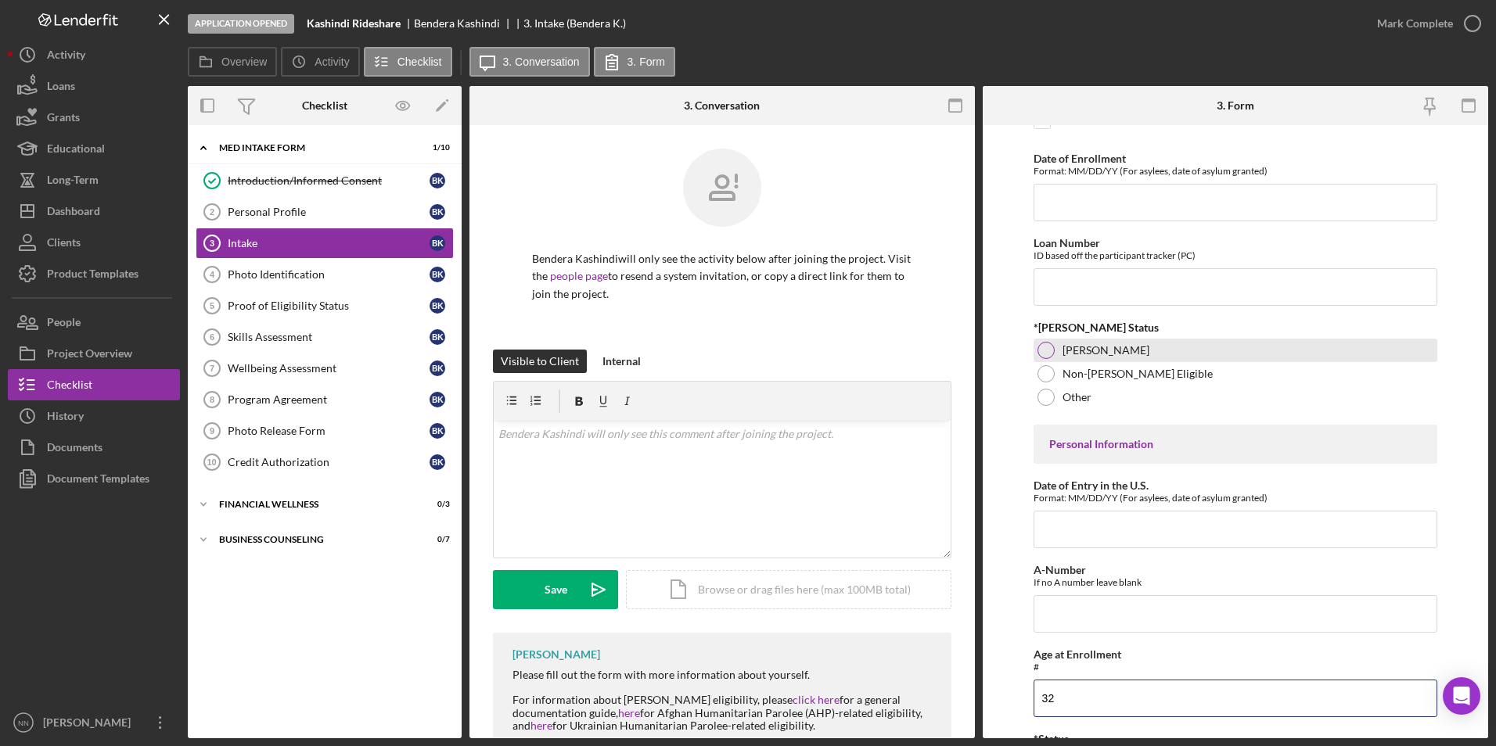
type input "32"
click at [1054, 358] on div "[PERSON_NAME]" at bounding box center [1236, 350] width 405 height 23
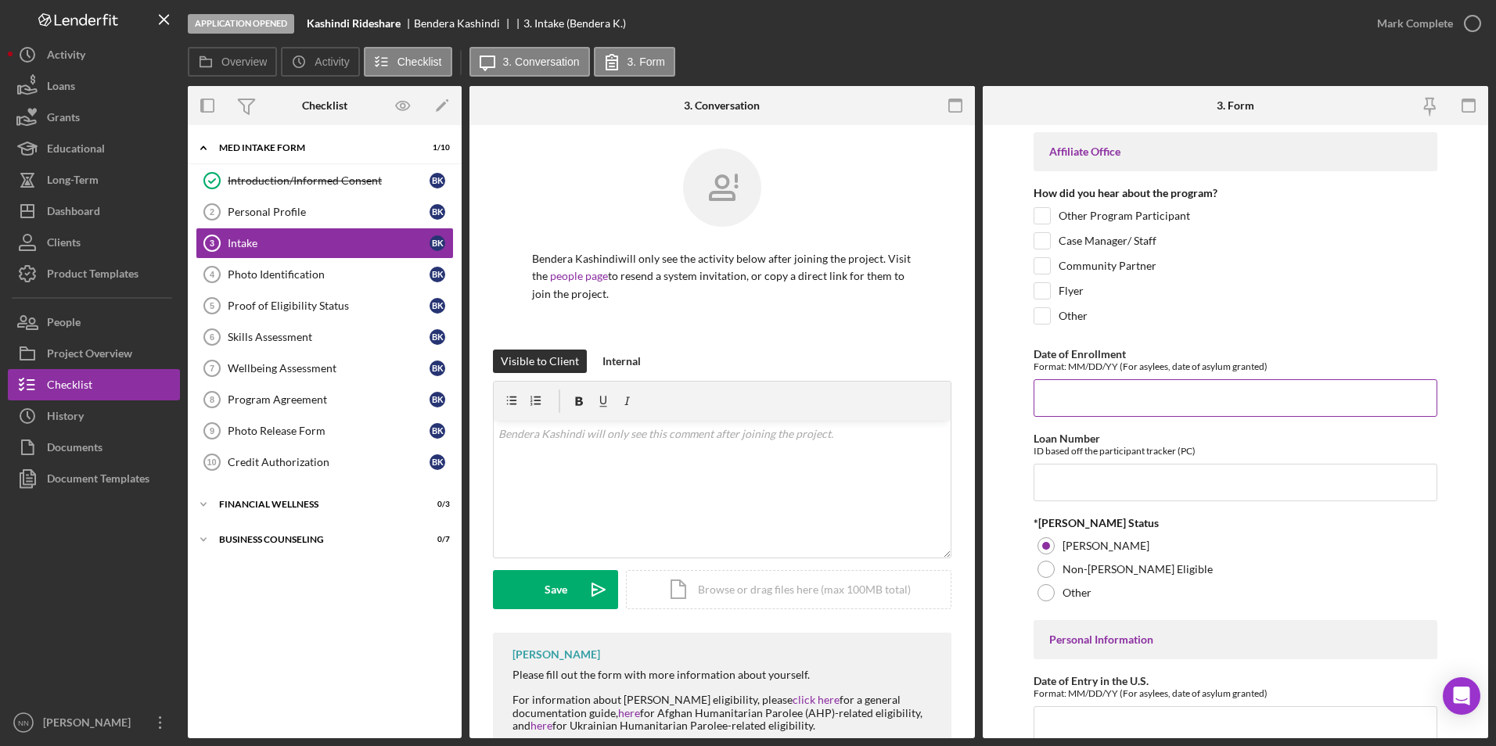
scroll to position [0, 0]
click at [1038, 214] on input "Other Program Participant" at bounding box center [1042, 217] width 16 height 16
checkbox input "true"
click at [1241, 404] on input "Date of Enrollment" at bounding box center [1236, 399] width 405 height 38
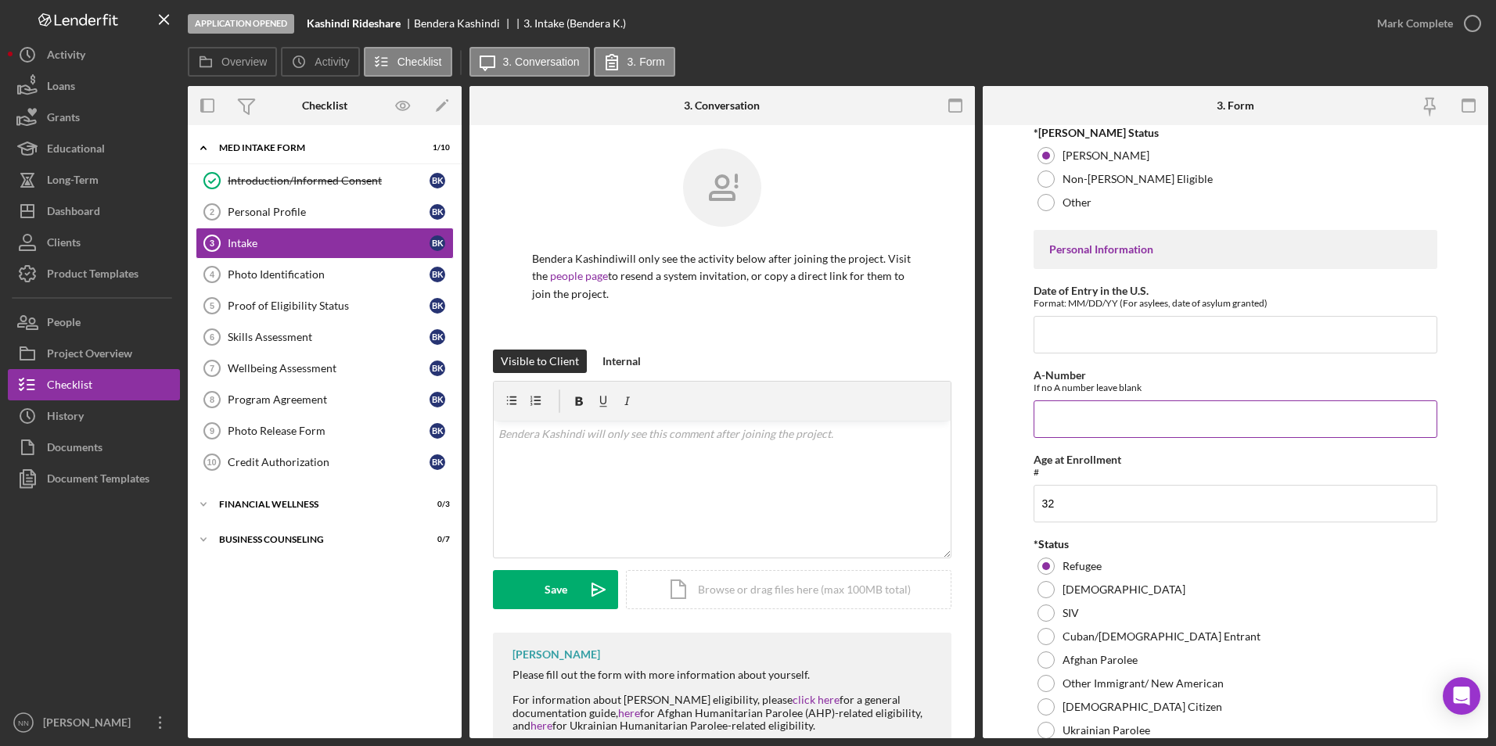
scroll to position [469, 0]
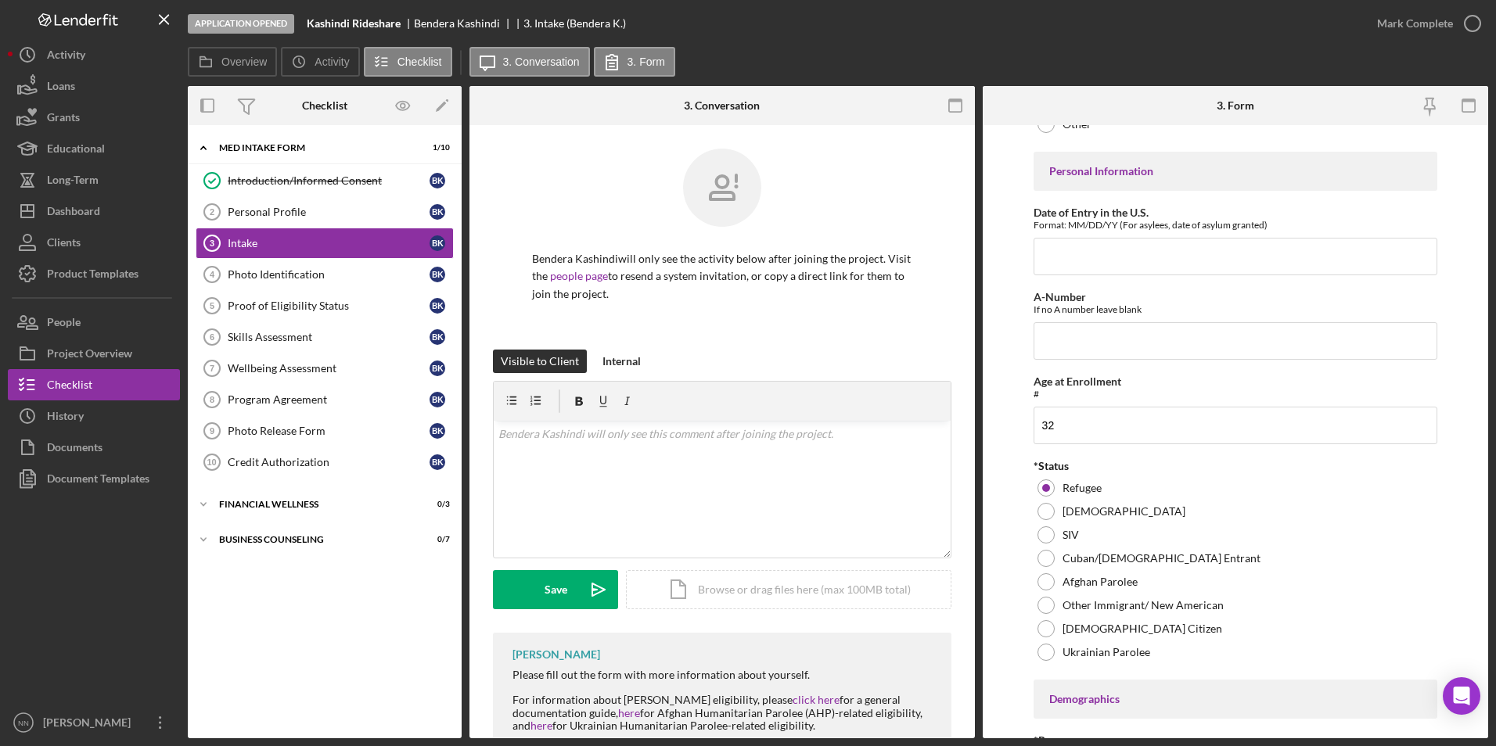
type input "[DATE]"
paste input "[DATE]"
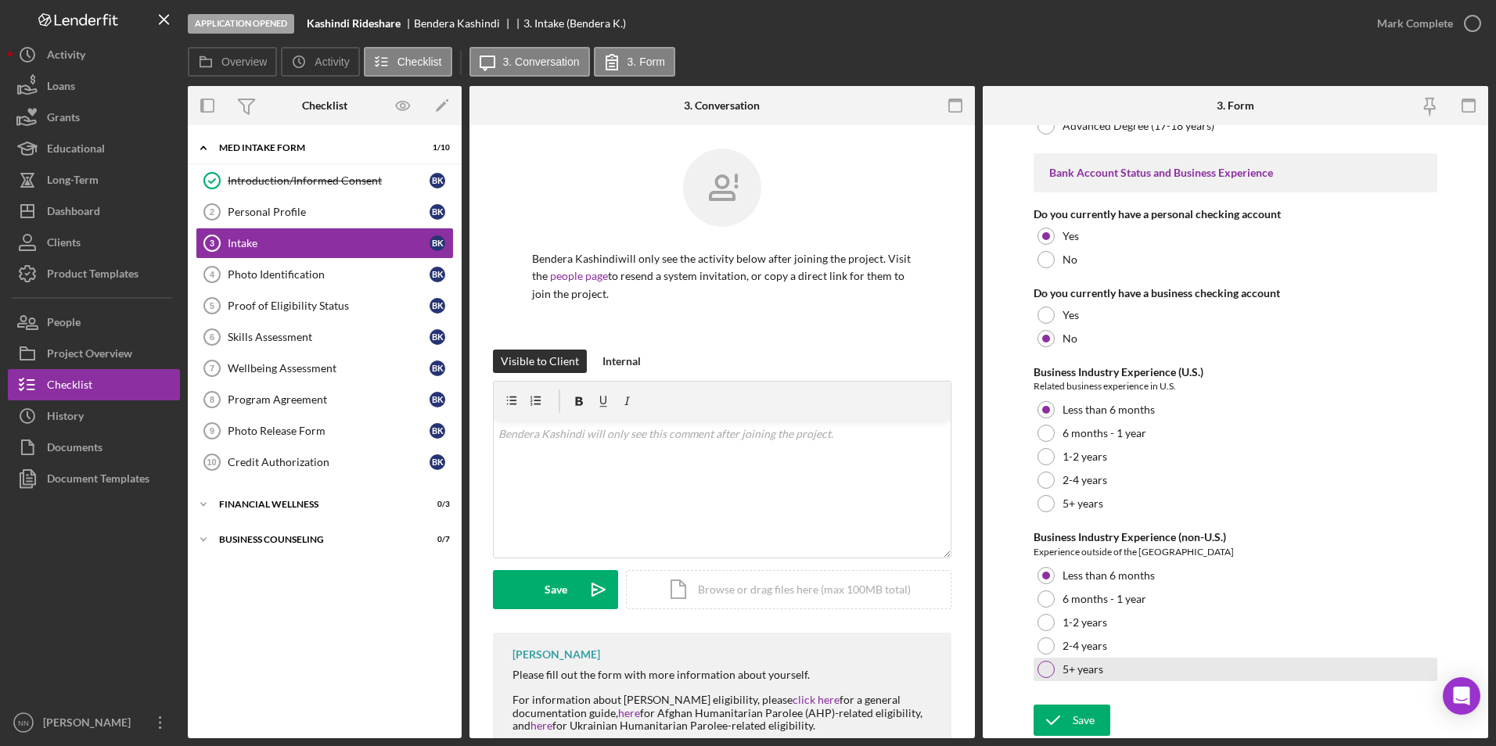
scroll to position [2919, 0]
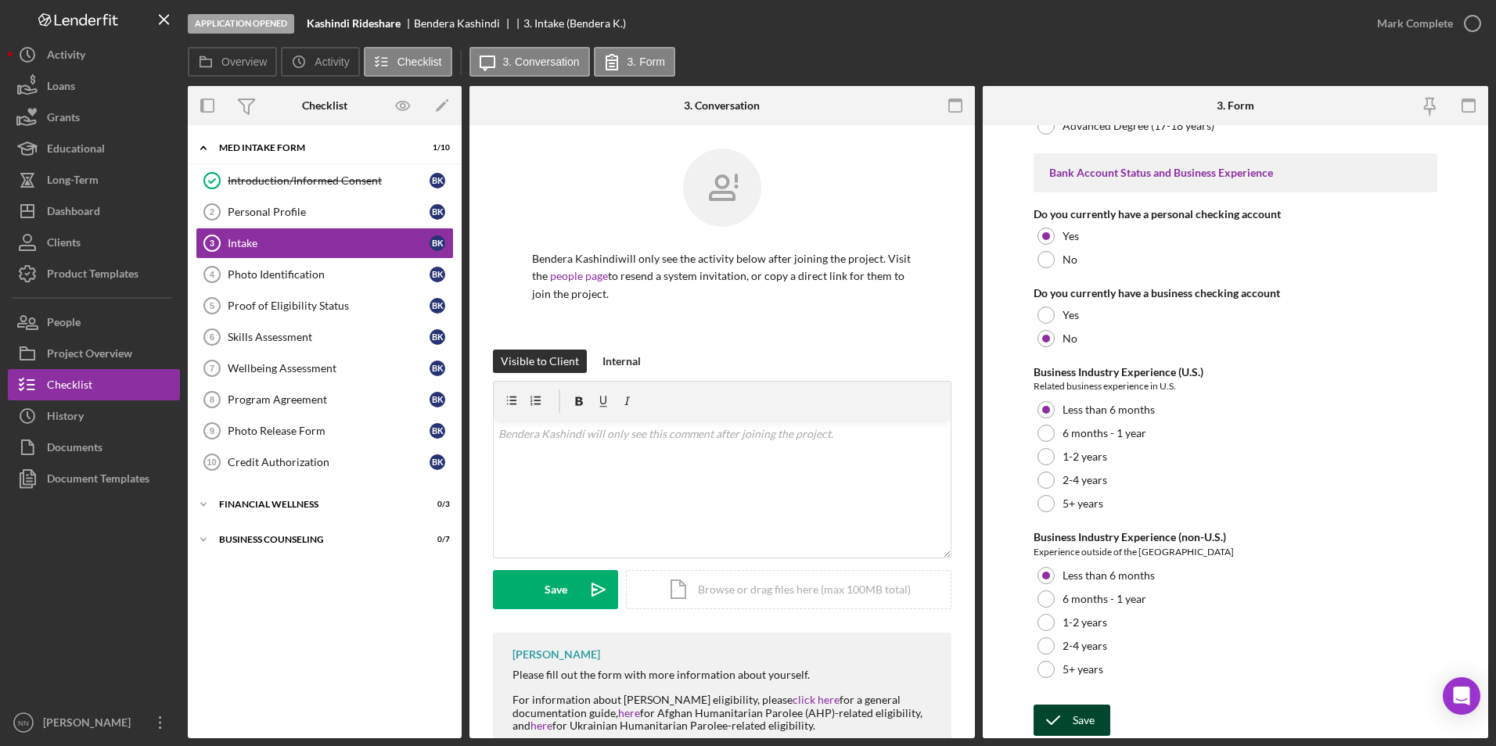
type input "[DATE]"
click at [1091, 713] on div "Save" at bounding box center [1084, 720] width 22 height 31
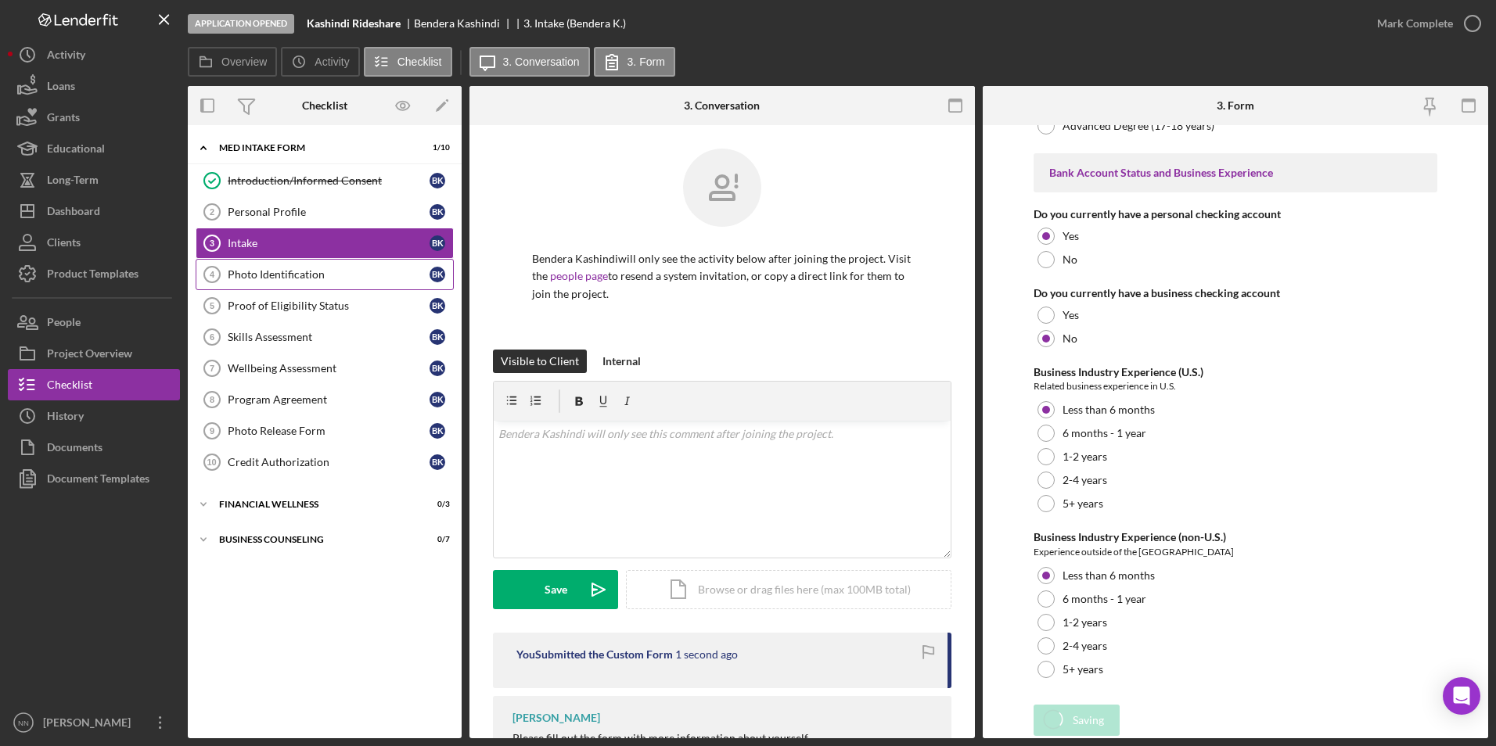
click at [293, 268] on div "Photo Identification" at bounding box center [329, 274] width 202 height 13
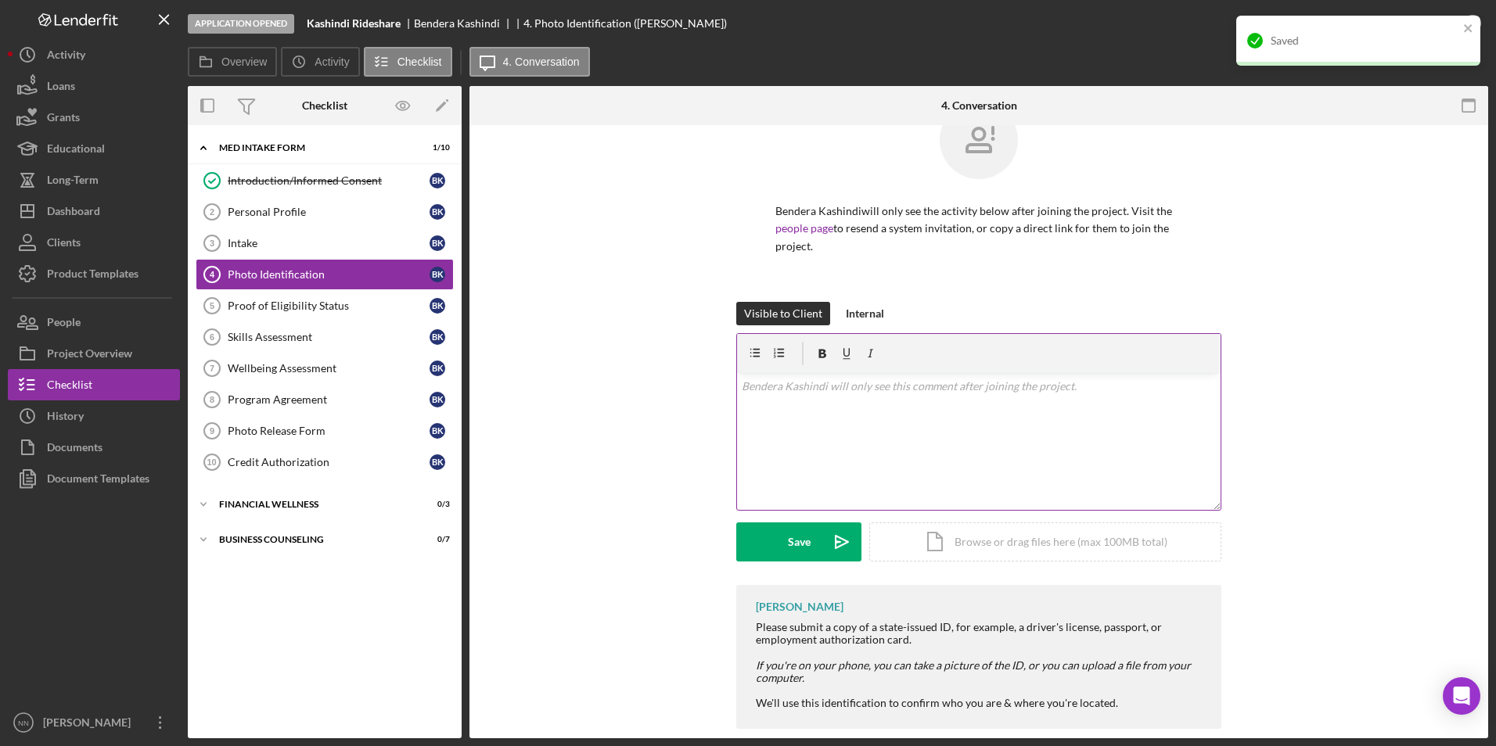
scroll to position [70, 0]
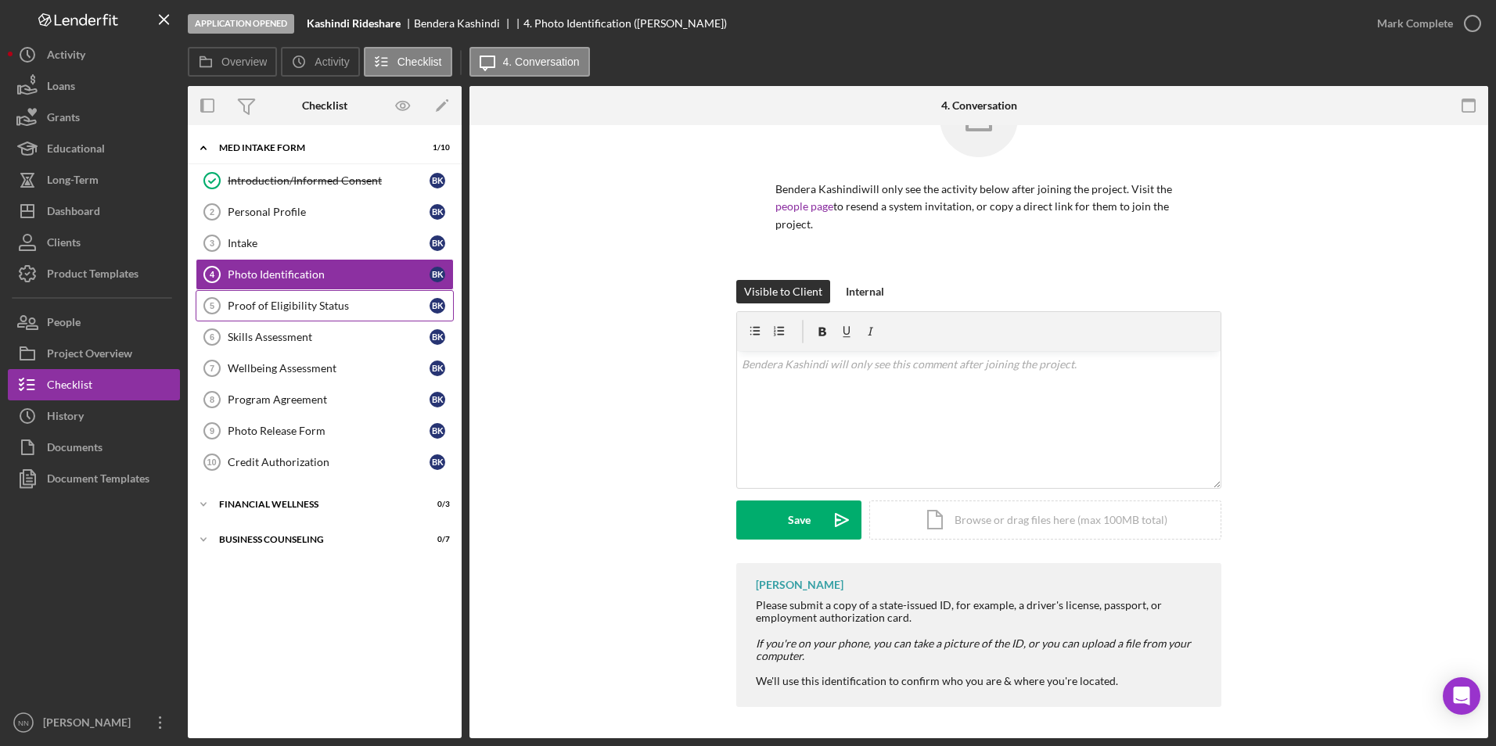
click at [372, 294] on link "Proof of Eligibility Status 5 Proof of Eligibility Status B K" at bounding box center [325, 305] width 258 height 31
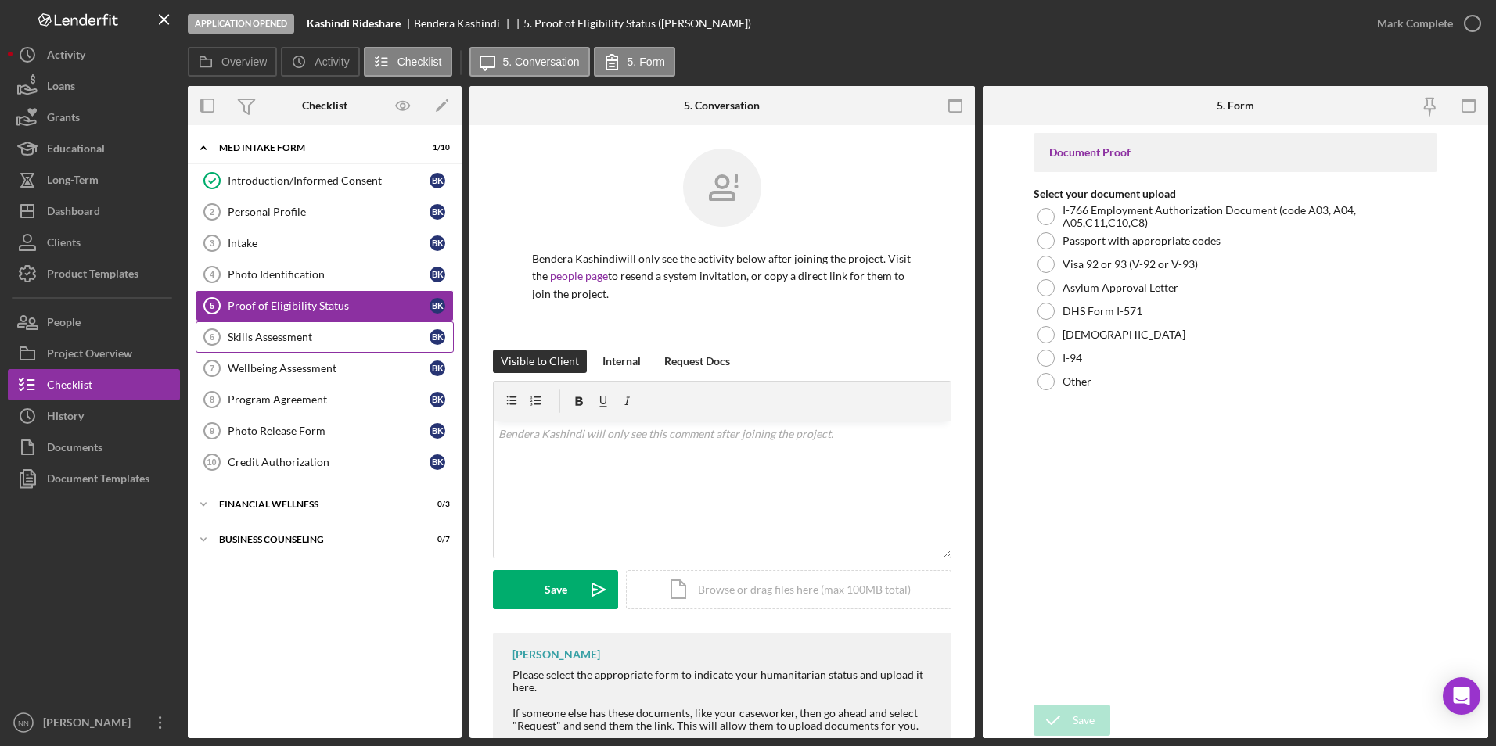
click at [286, 332] on div "Skills Assessment" at bounding box center [329, 337] width 202 height 13
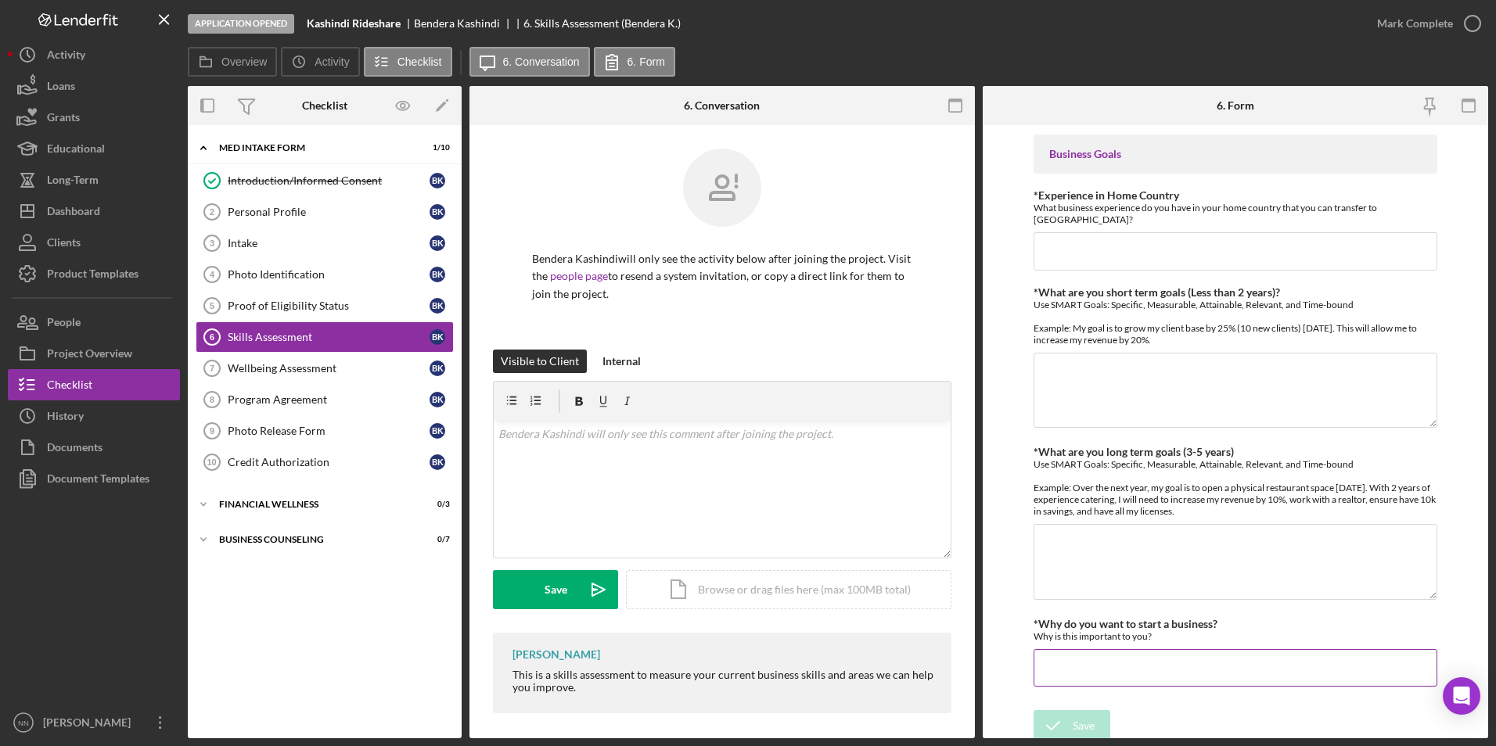
scroll to position [821, 0]
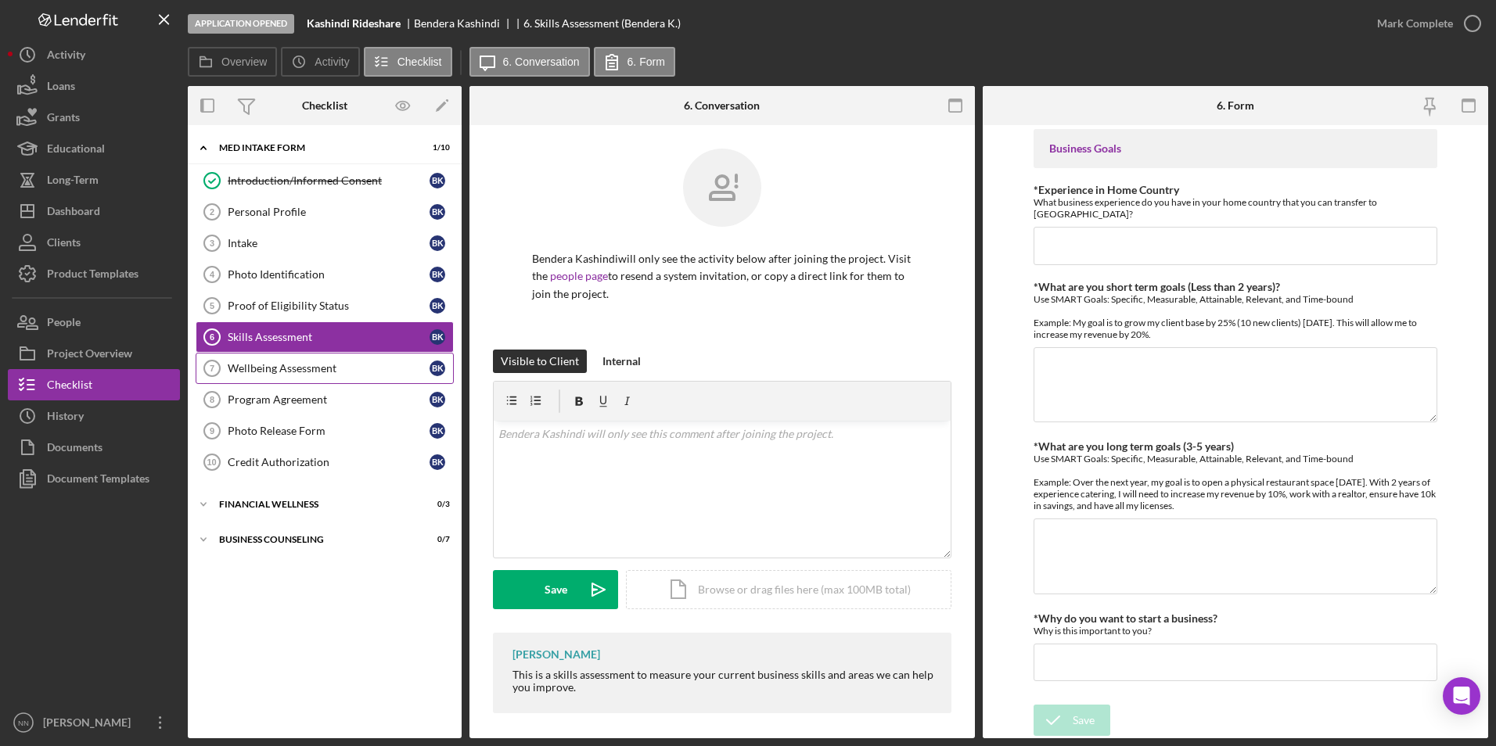
click at [239, 381] on link "Wellbeing Assessment 7 Wellbeing Assessment B K" at bounding box center [325, 368] width 258 height 31
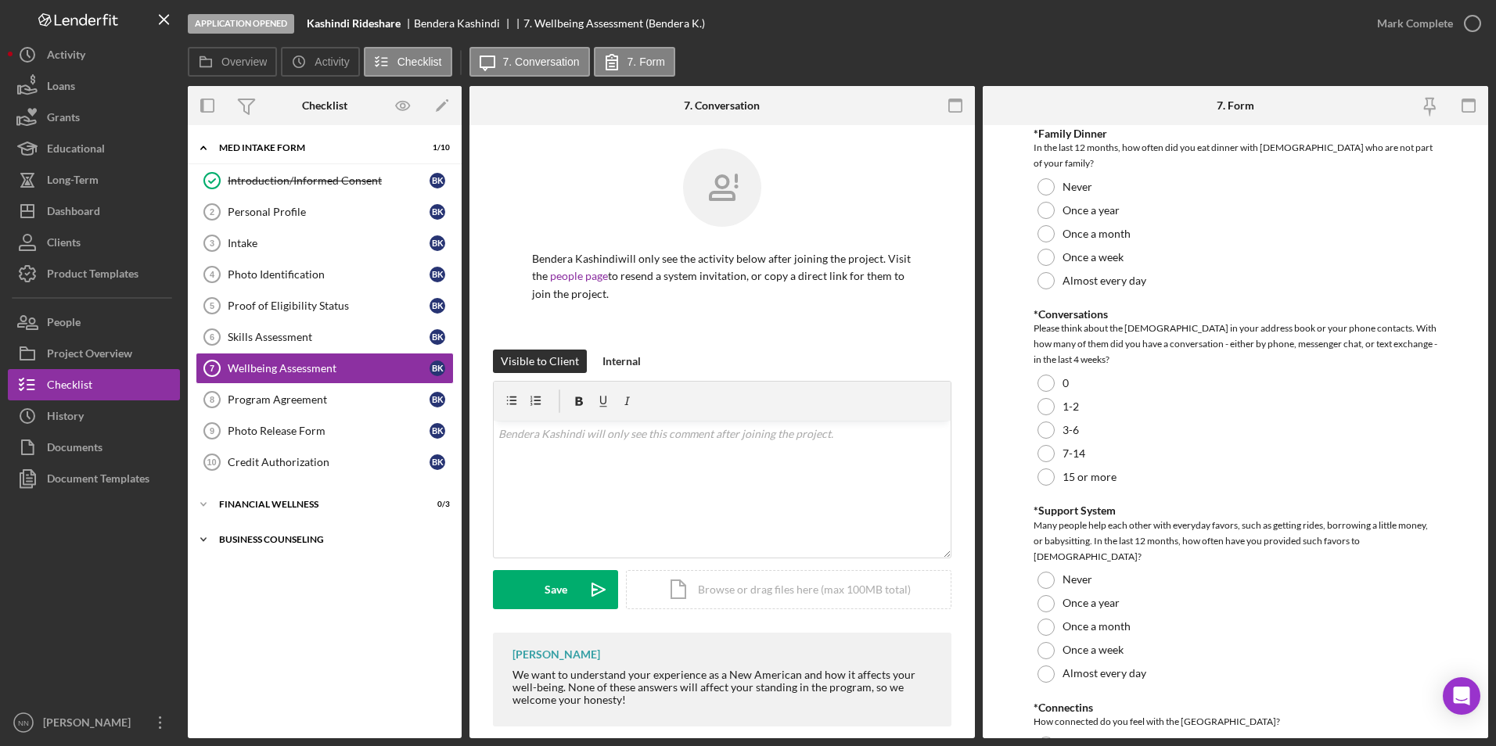
scroll to position [1252, 0]
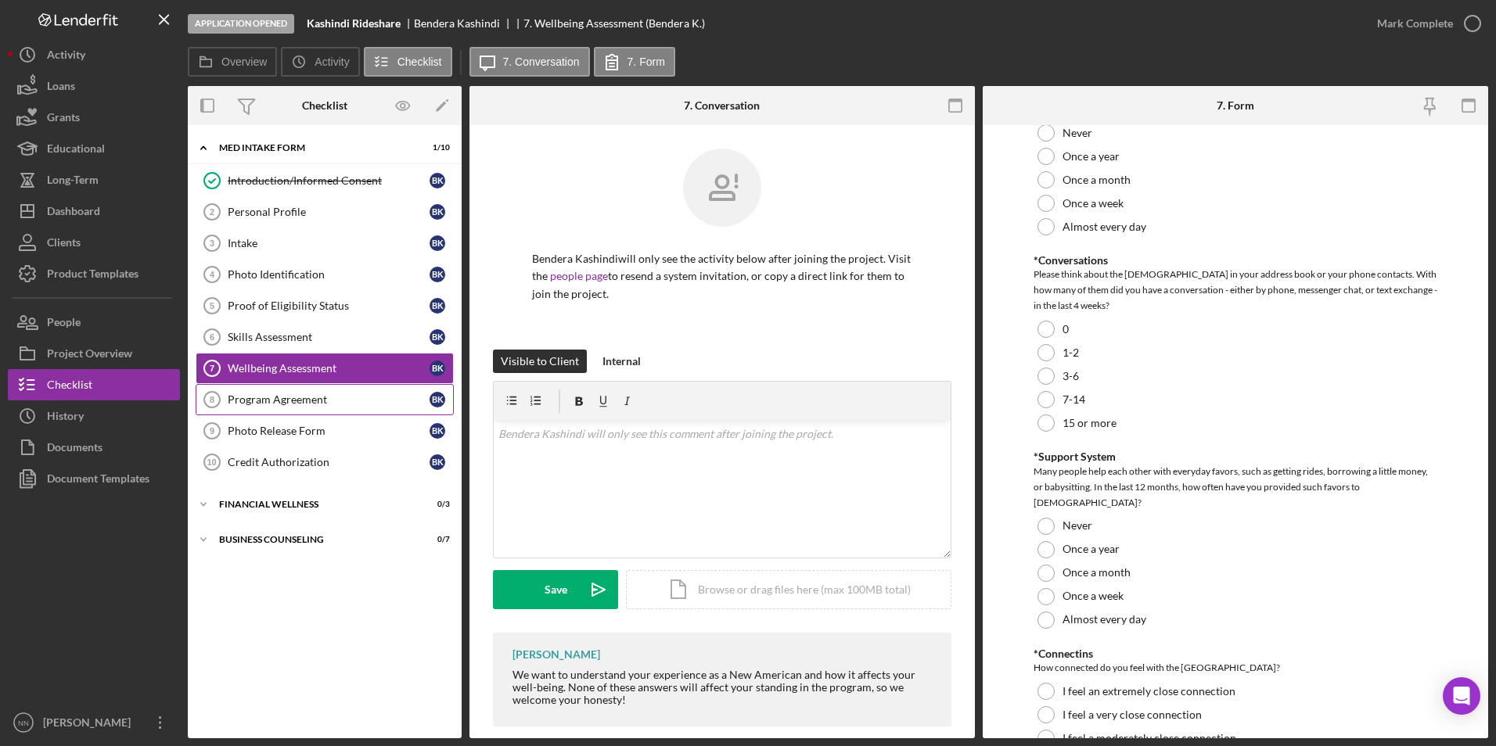
click at [329, 406] on div "Program Agreement" at bounding box center [329, 400] width 202 height 13
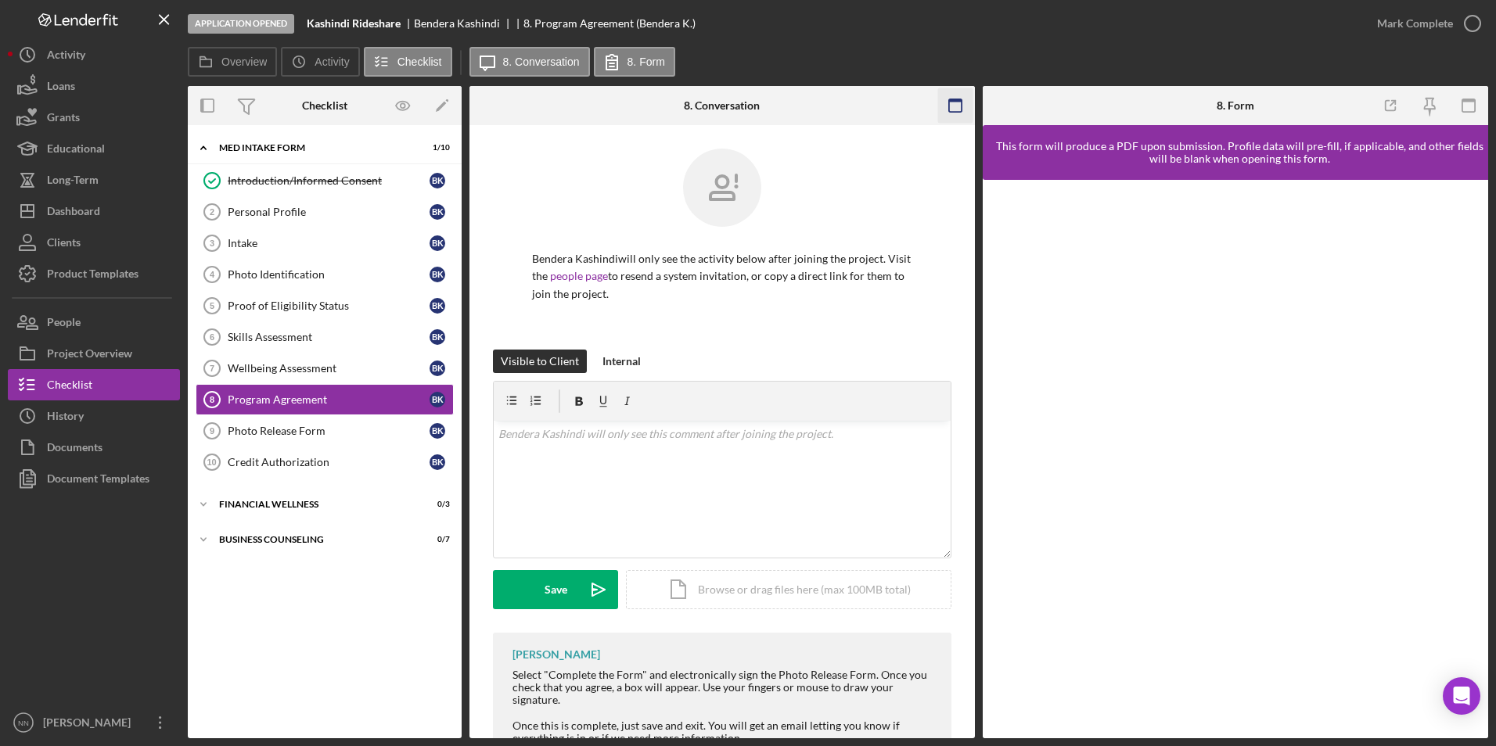
click at [963, 92] on icon "button" at bounding box center [954, 105] width 35 height 35
